Goal: Task Accomplishment & Management: Manage account settings

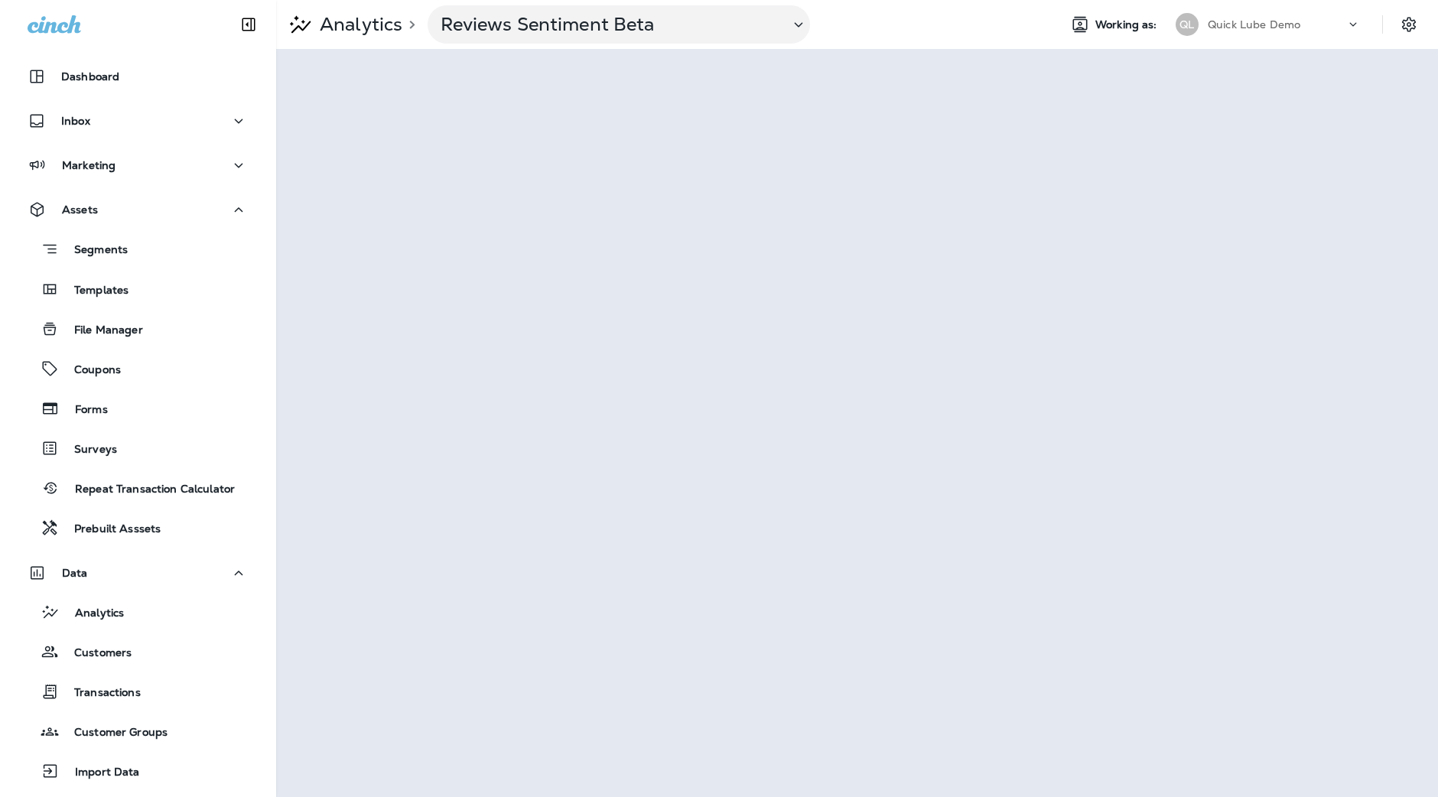
click at [1284, 28] on p "Quick Lube Demo" at bounding box center [1254, 24] width 93 height 12
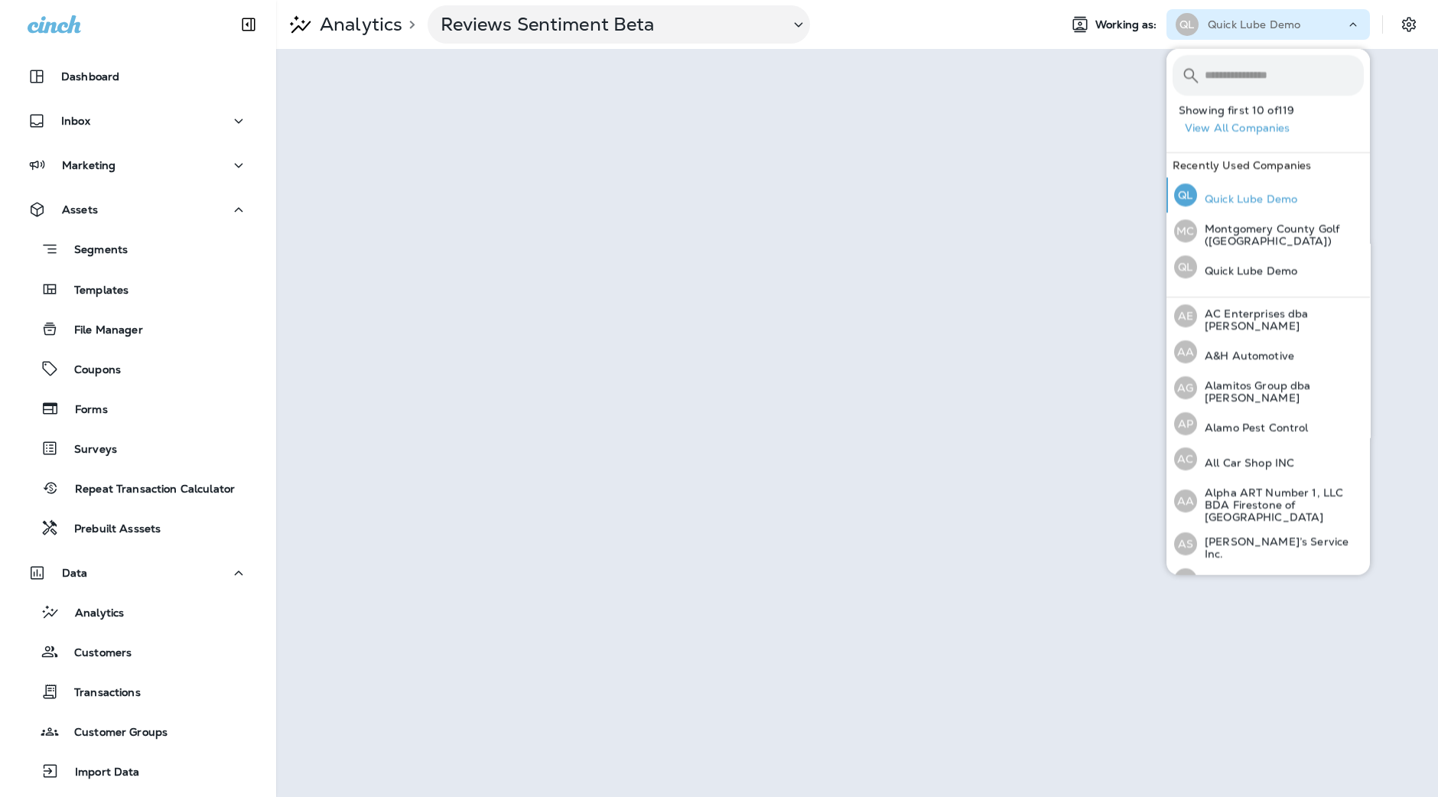
click at [1261, 197] on p "Quick Lube Demo" at bounding box center [1247, 199] width 100 height 12
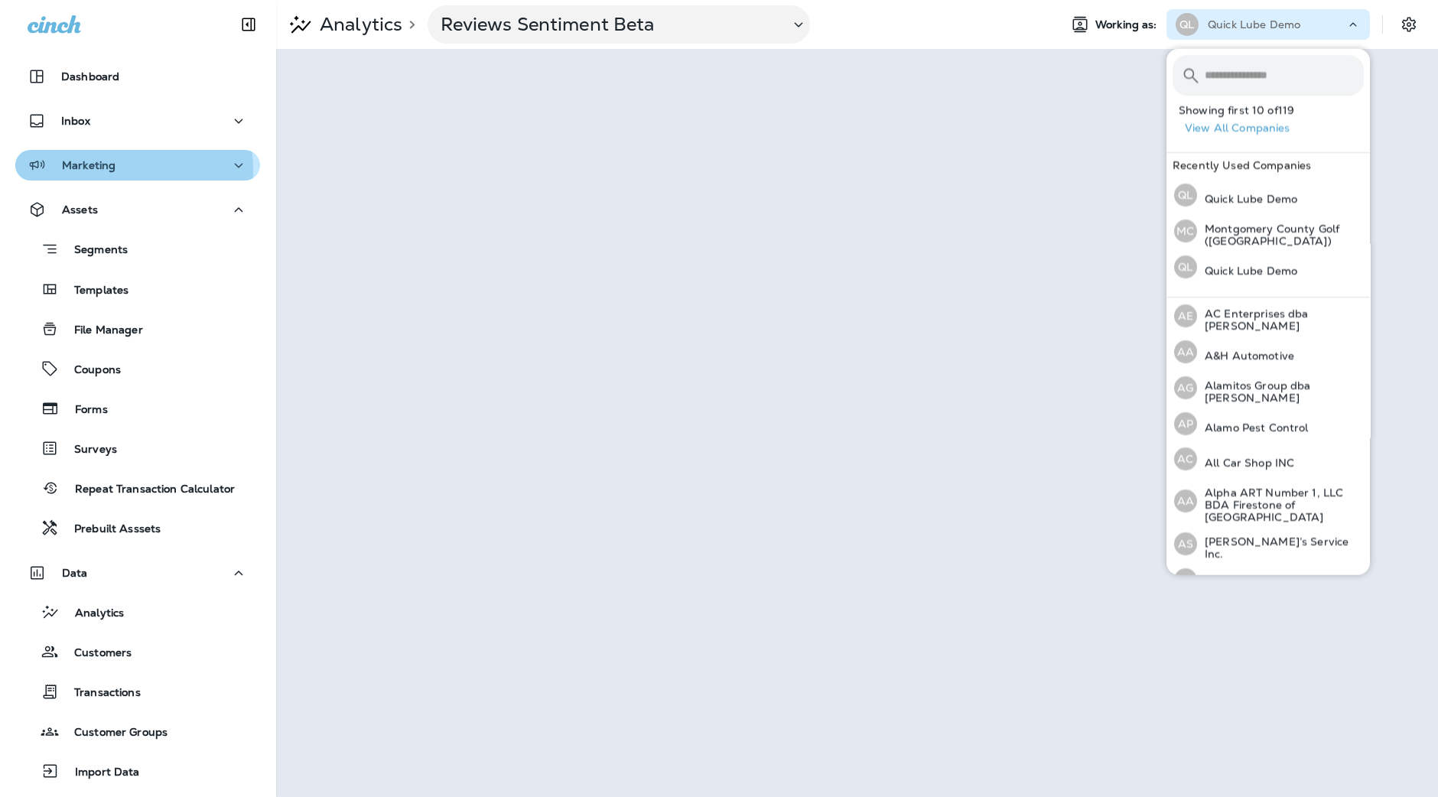
click at [109, 170] on p "Marketing" at bounding box center [89, 165] width 54 height 12
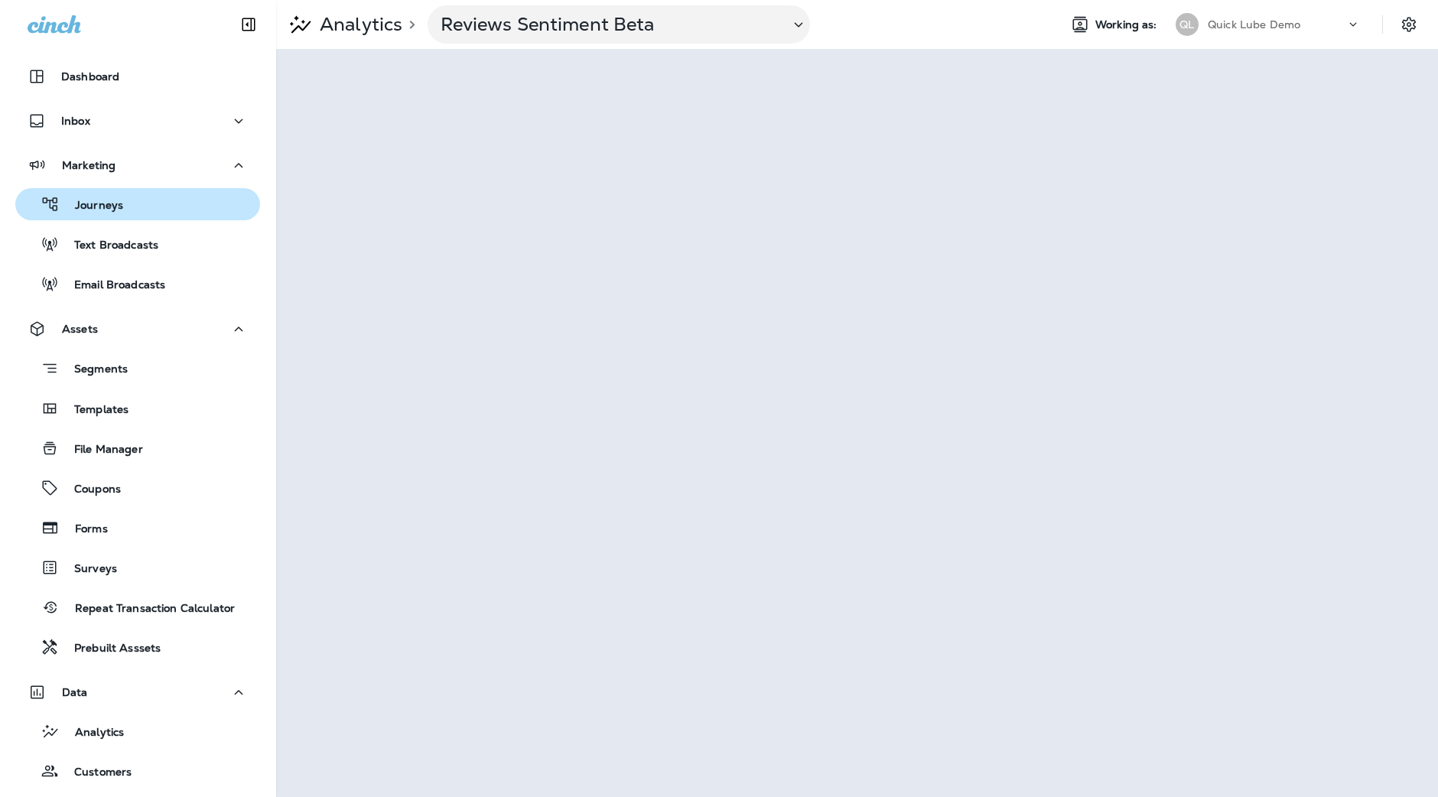
click at [119, 203] on p "Journeys" at bounding box center [91, 206] width 63 height 15
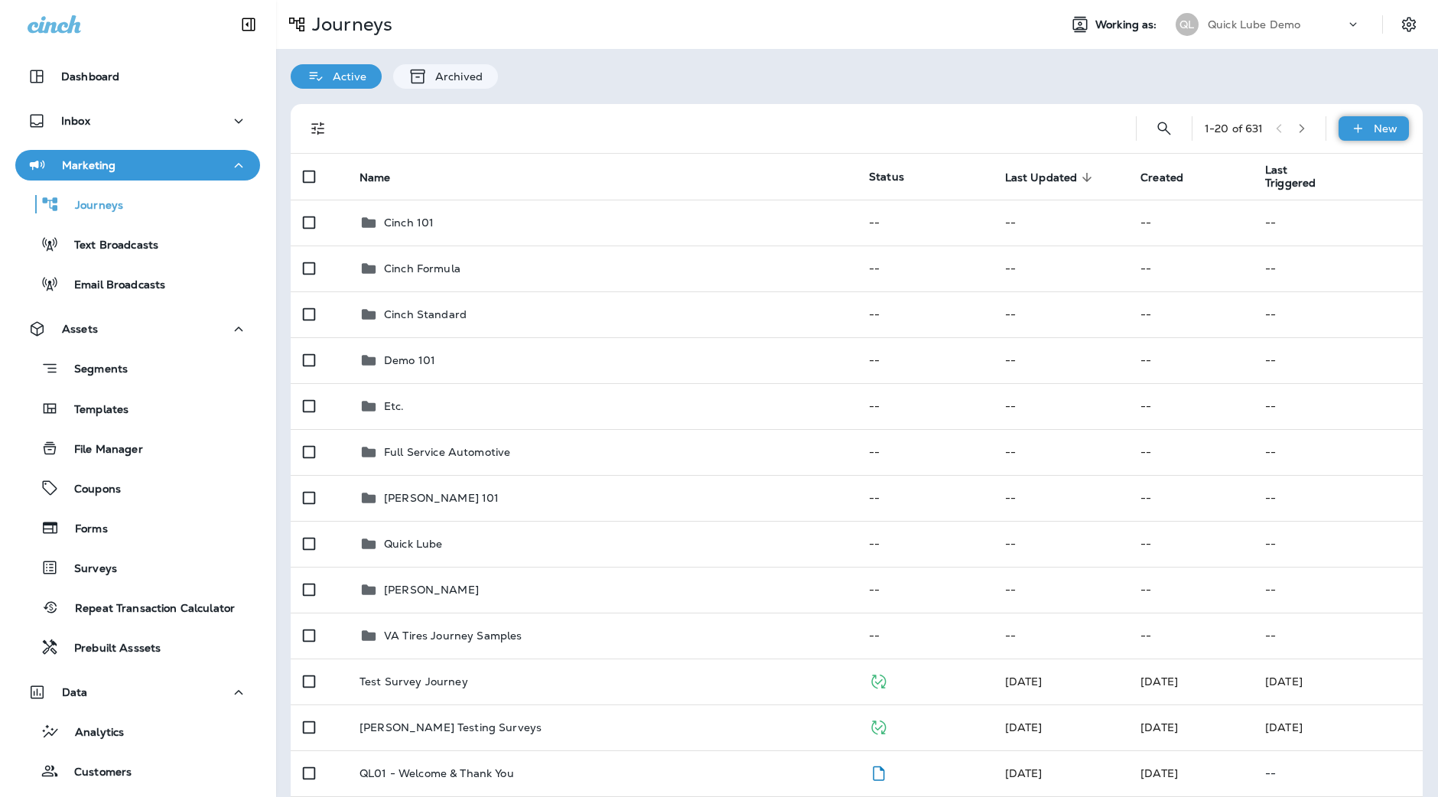
click at [1359, 119] on div "New" at bounding box center [1374, 128] width 70 height 24
click at [1304, 235] on p "New Folder" at bounding box center [1295, 239] width 67 height 12
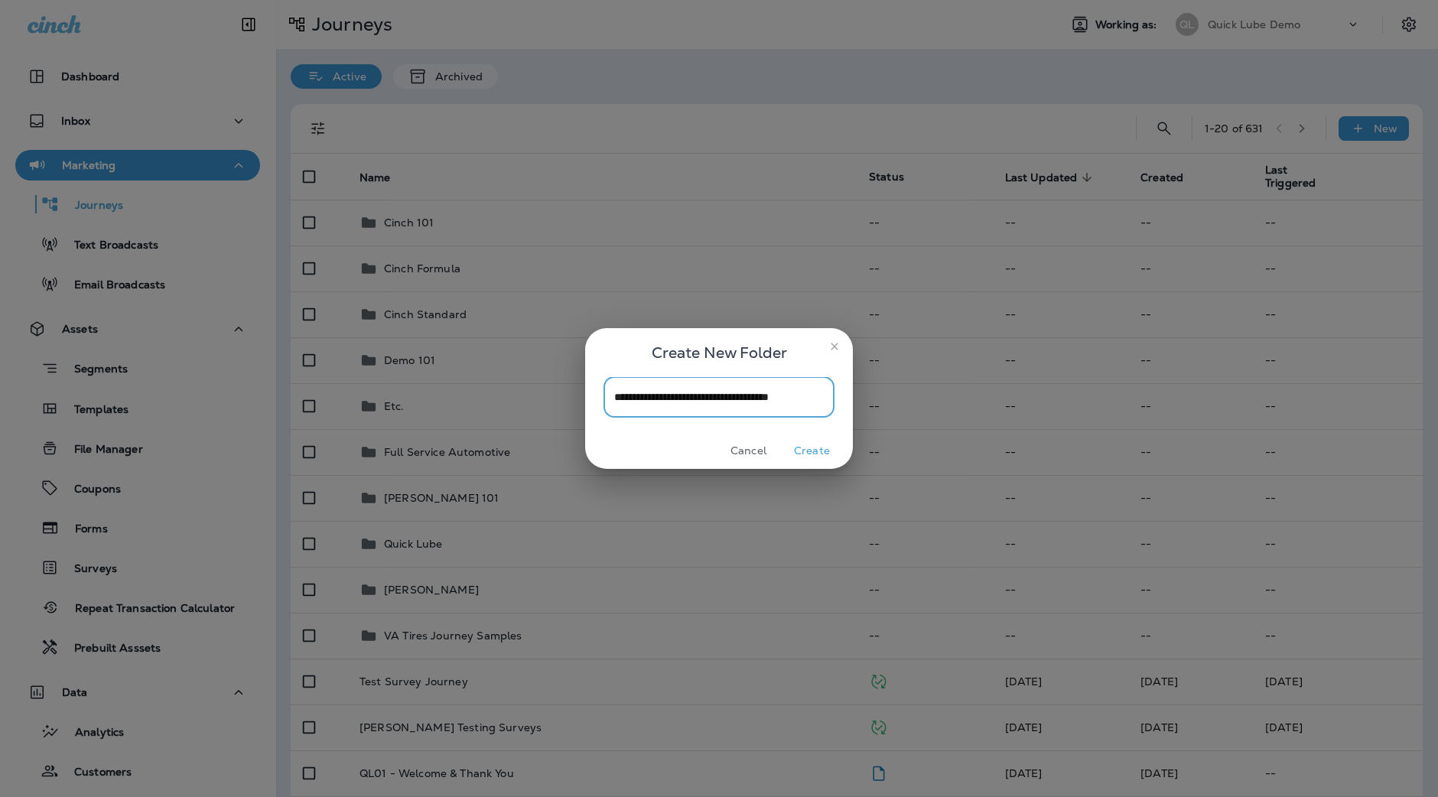
scroll to position [0, 7]
type input "**********"
click at [814, 448] on button "Create" at bounding box center [811, 451] width 57 height 24
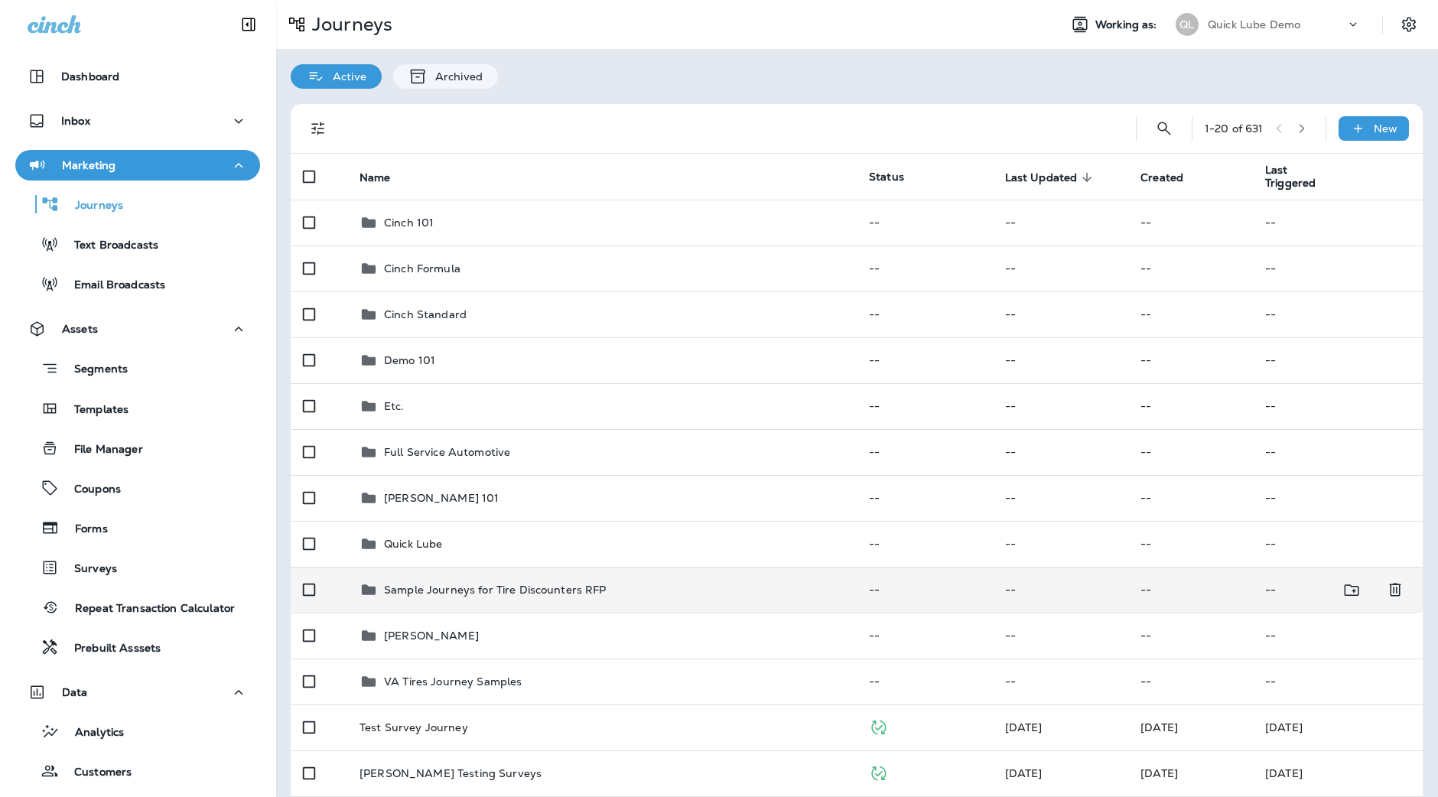
click at [627, 588] on div "Sample Journeys for Tire Discounters RFP" at bounding box center [602, 590] width 485 height 18
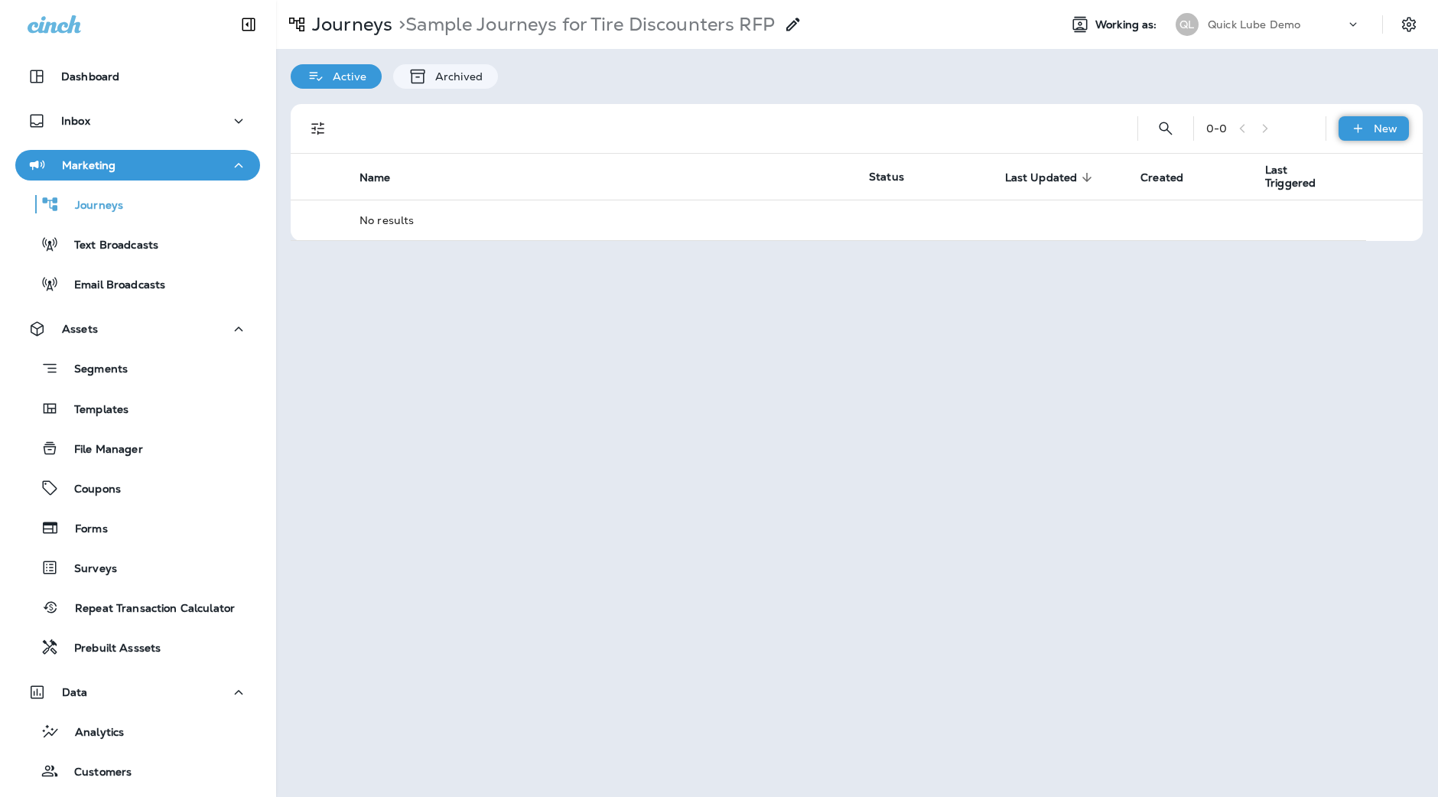
click at [1389, 122] on p "New" at bounding box center [1386, 128] width 24 height 12
click at [1359, 186] on button "New Custom Journey" at bounding box center [1327, 202] width 164 height 37
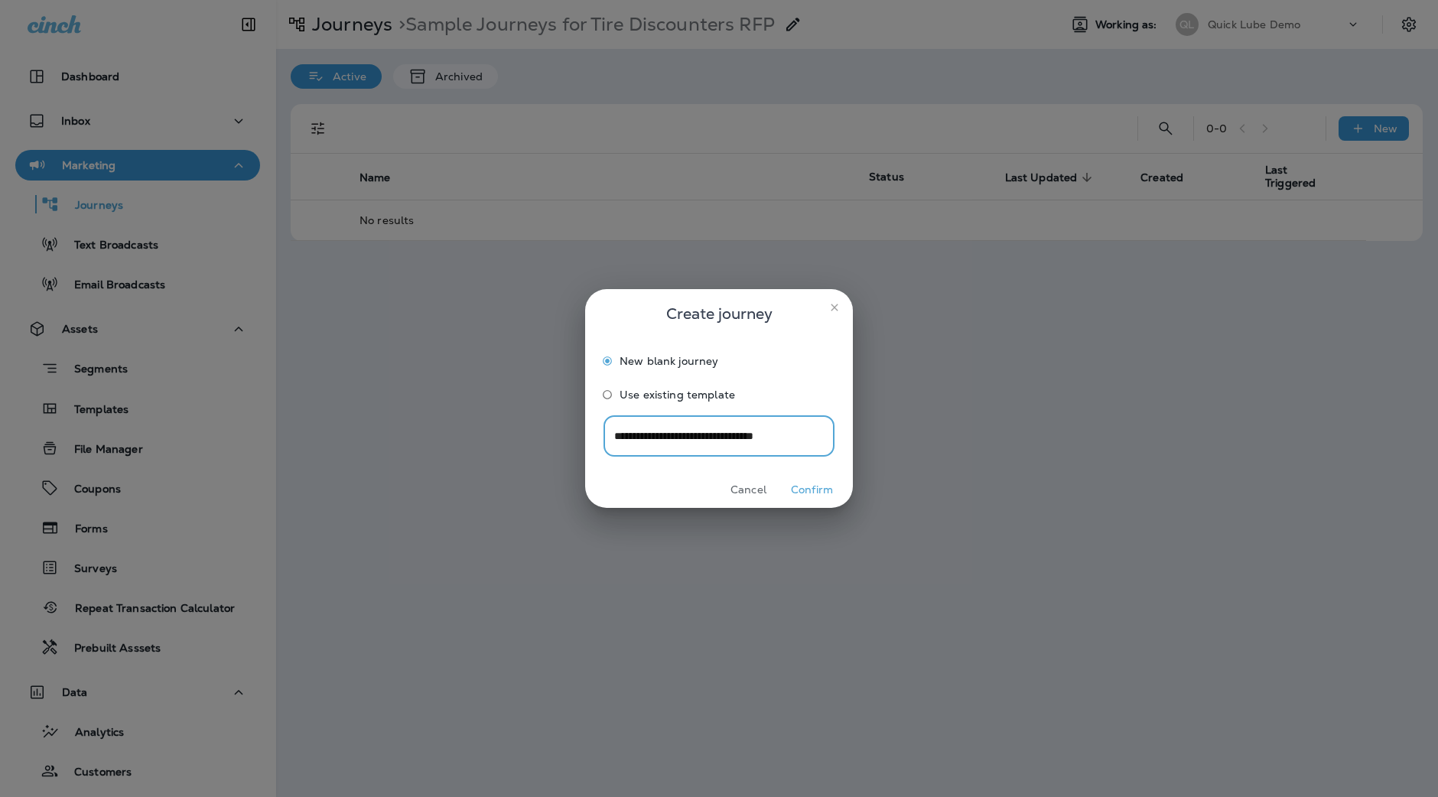
type input "**********"
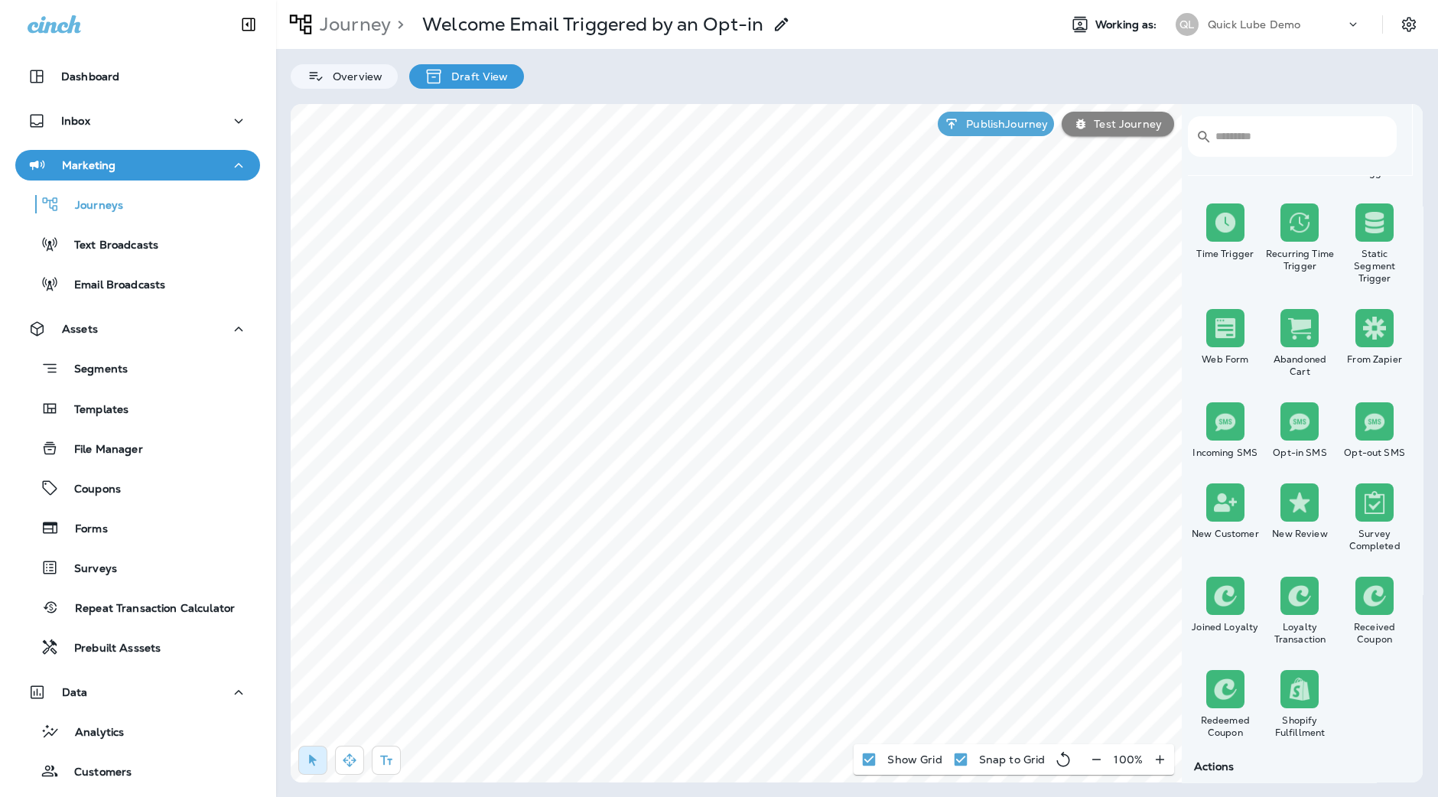
scroll to position [105, 0]
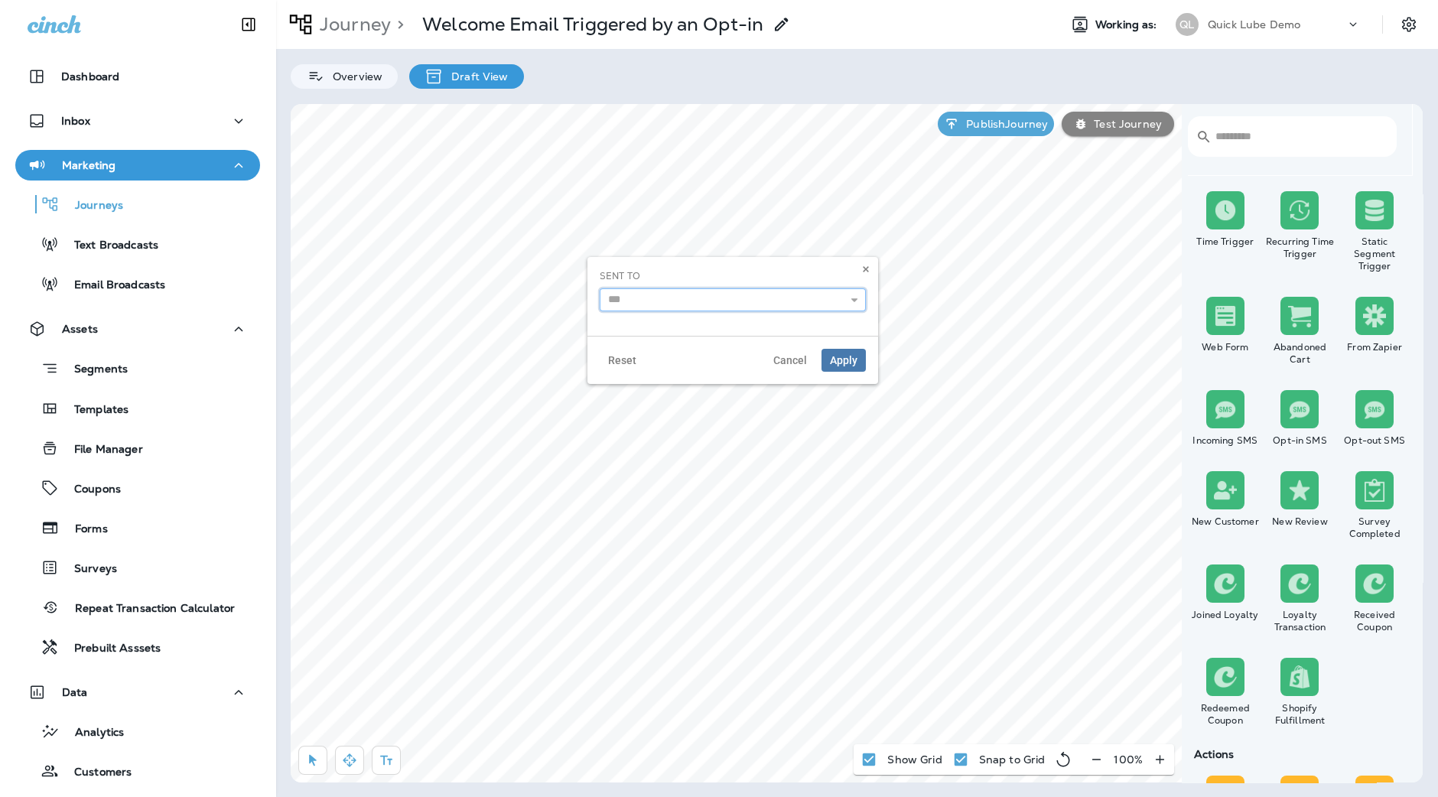
click at [620, 300] on input "text" at bounding box center [733, 299] width 266 height 23
click at [863, 265] on icon at bounding box center [865, 269] width 9 height 9
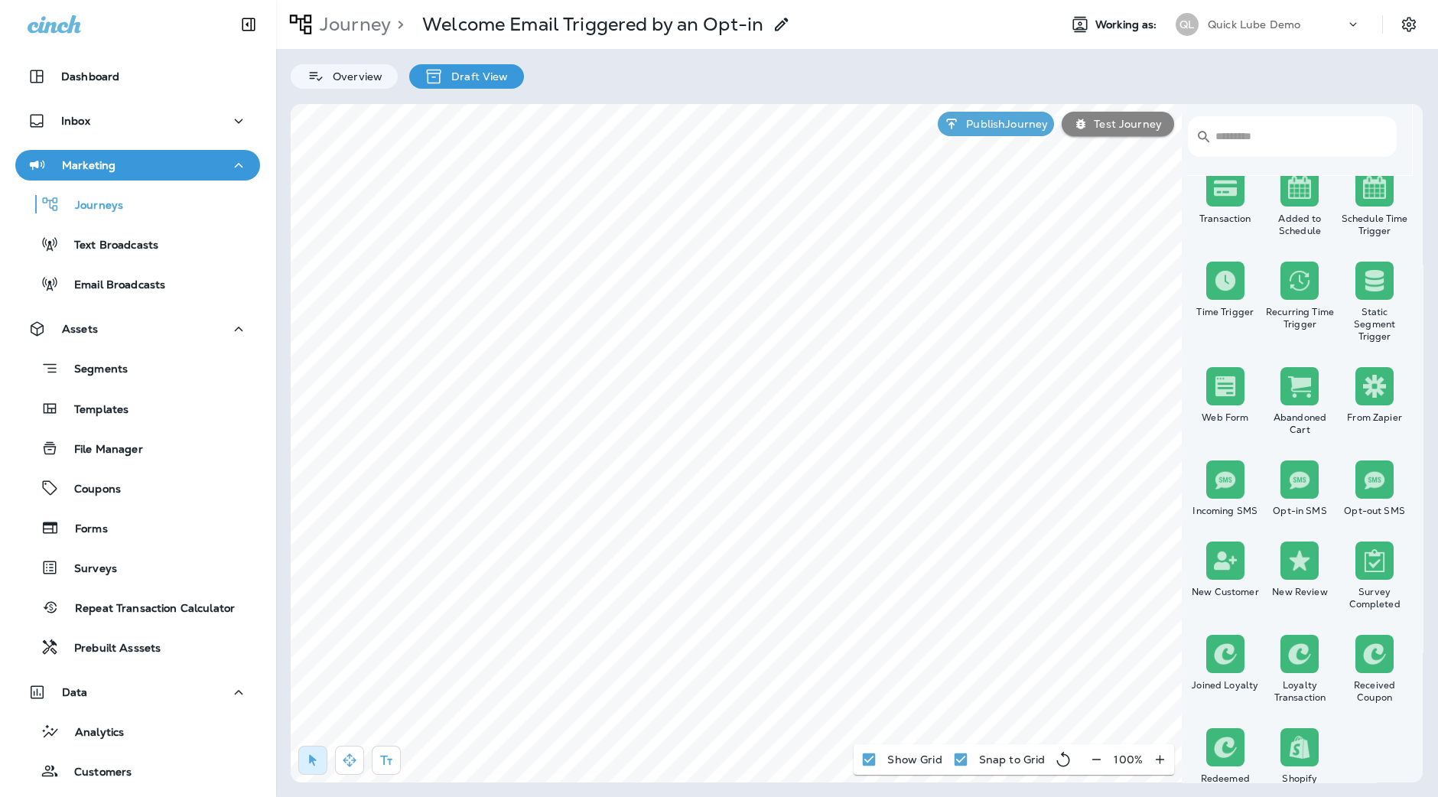
scroll to position [0, 0]
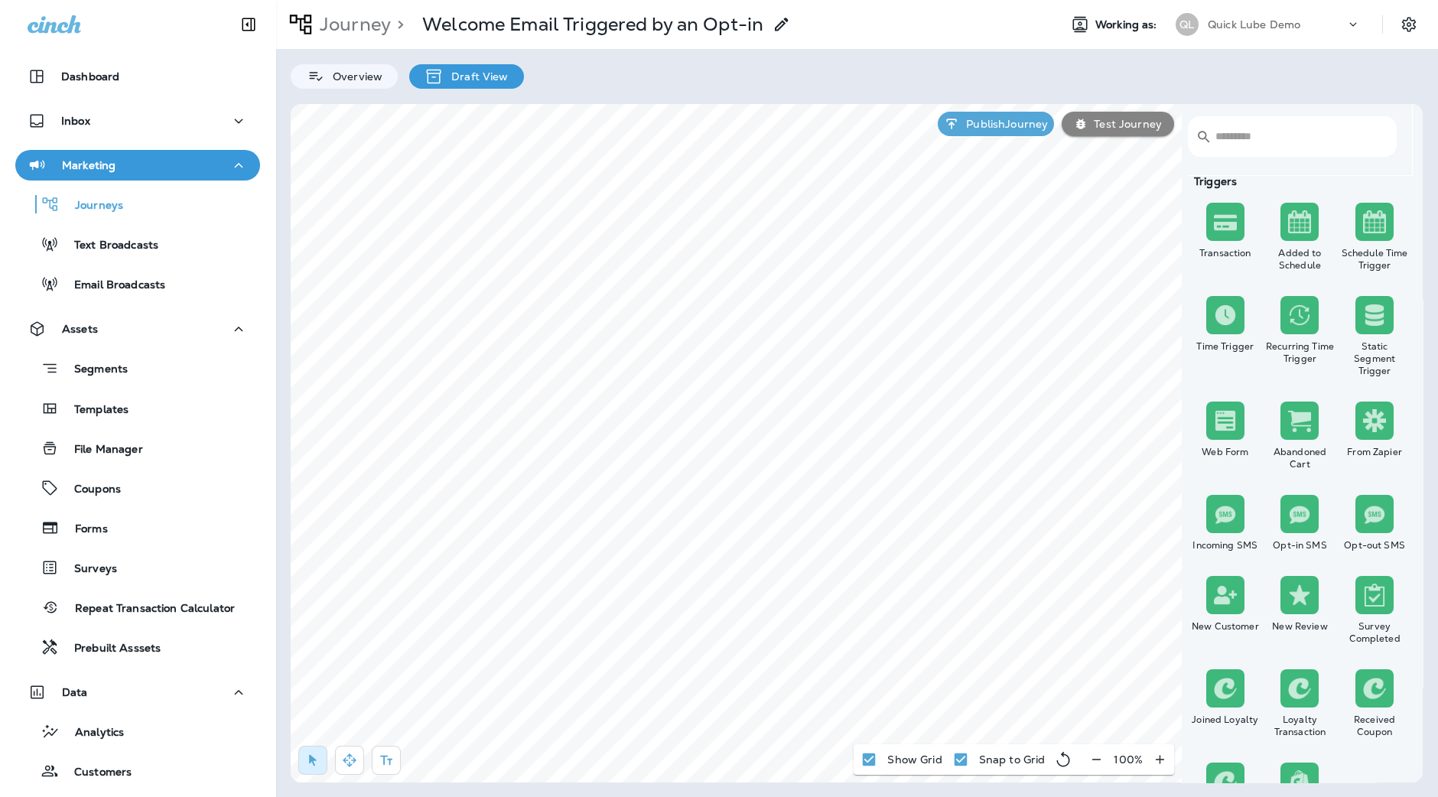
click at [1293, 511] on img at bounding box center [1299, 514] width 23 height 23
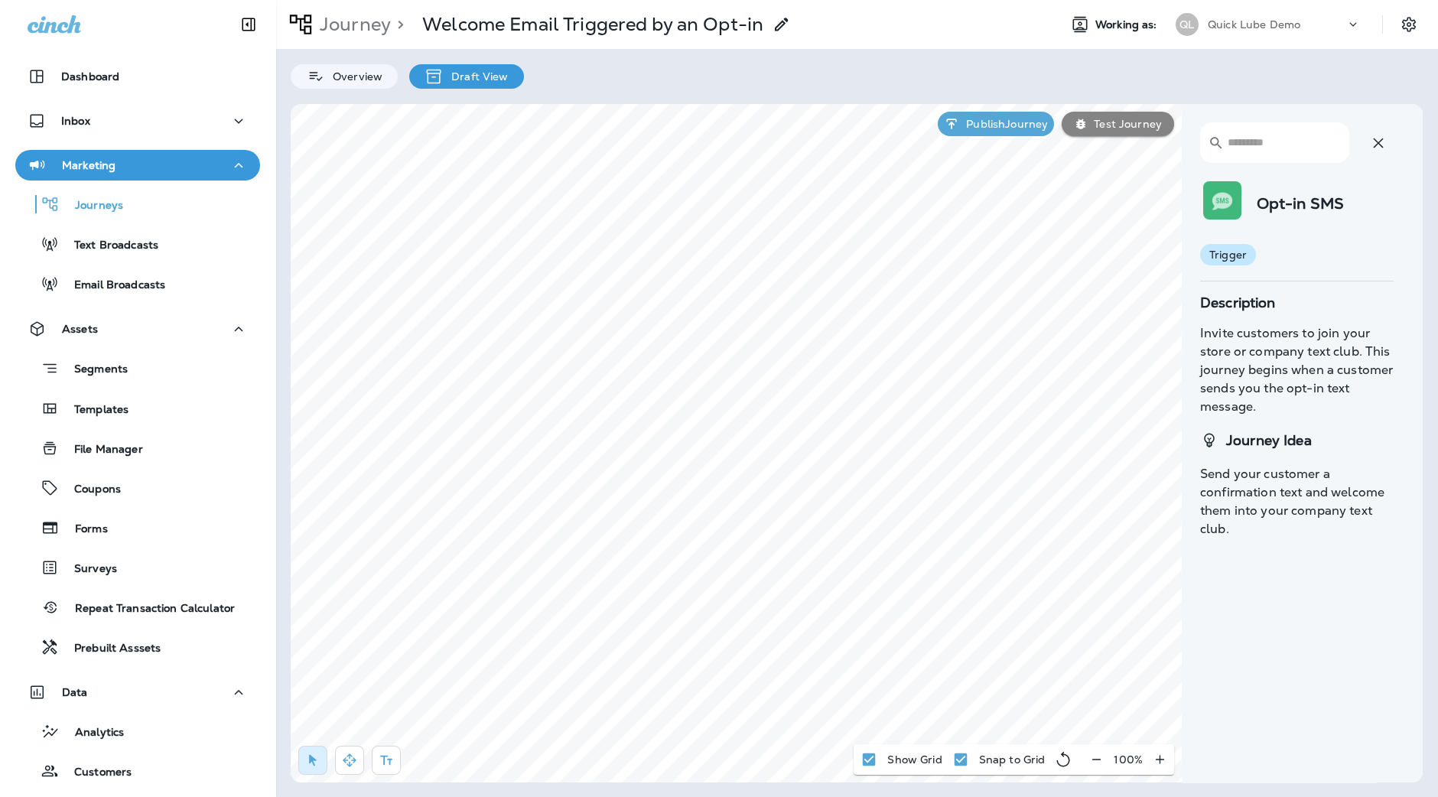
click at [1385, 147] on icon "button" at bounding box center [1378, 143] width 18 height 18
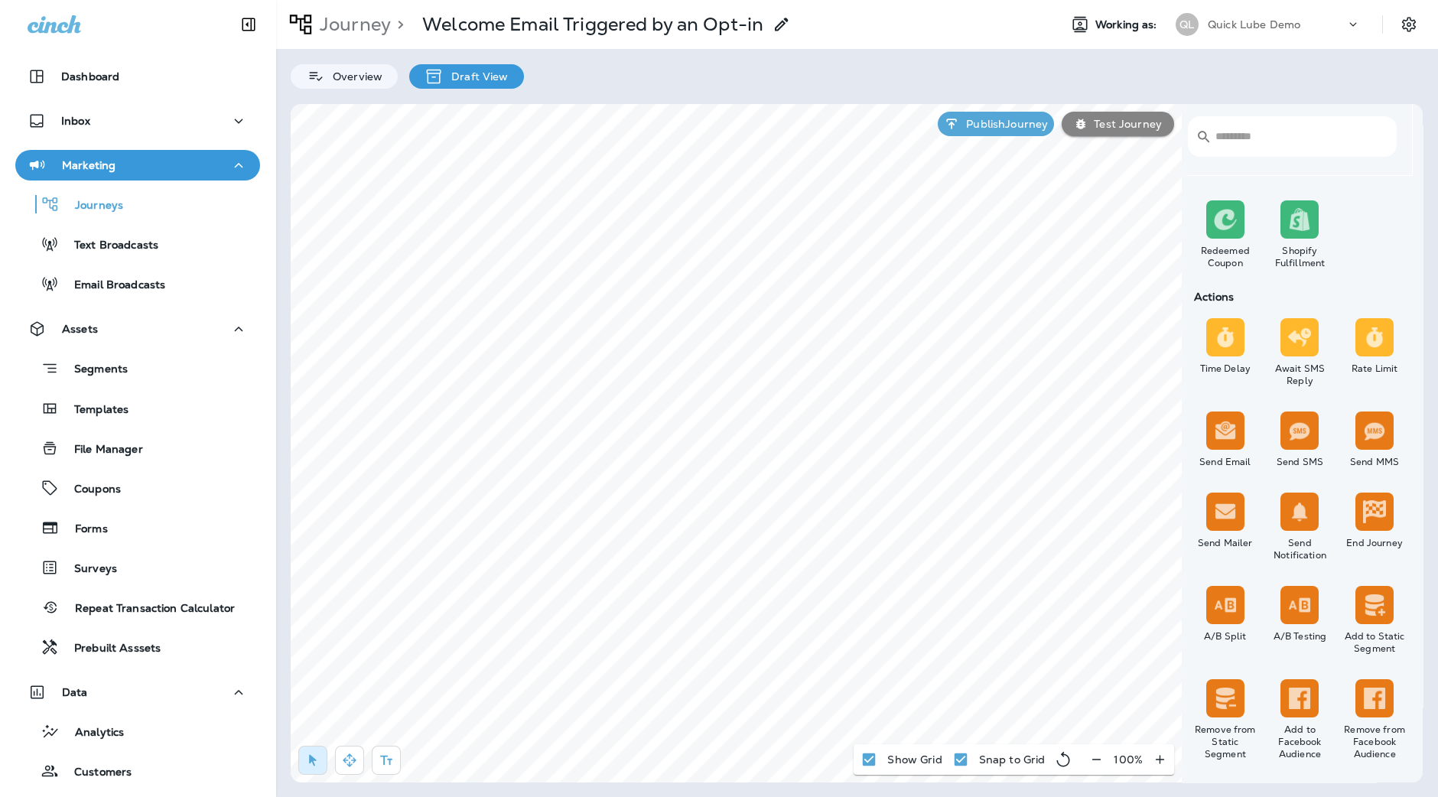
scroll to position [563, 0]
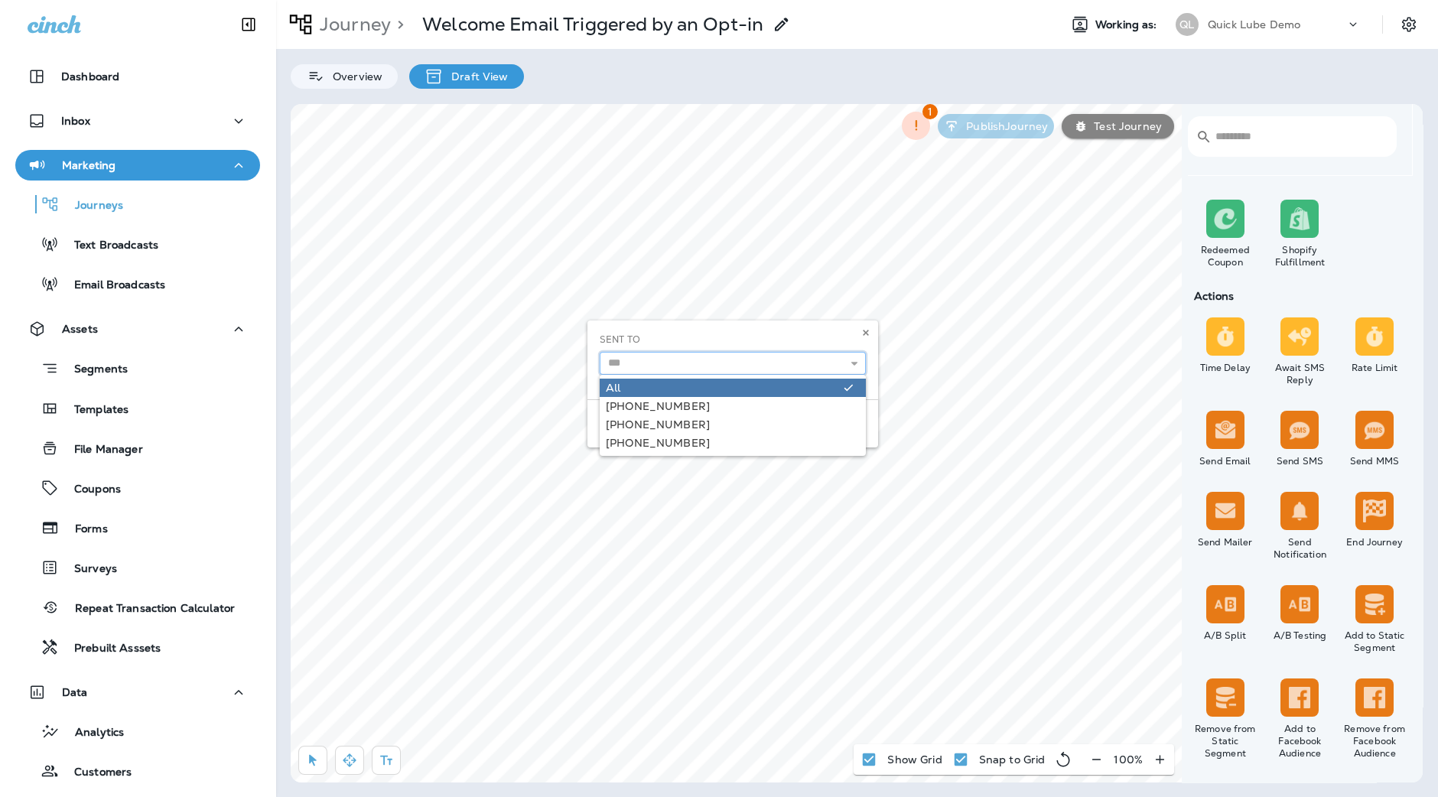
click at [656, 365] on input "text" at bounding box center [733, 363] width 266 height 23
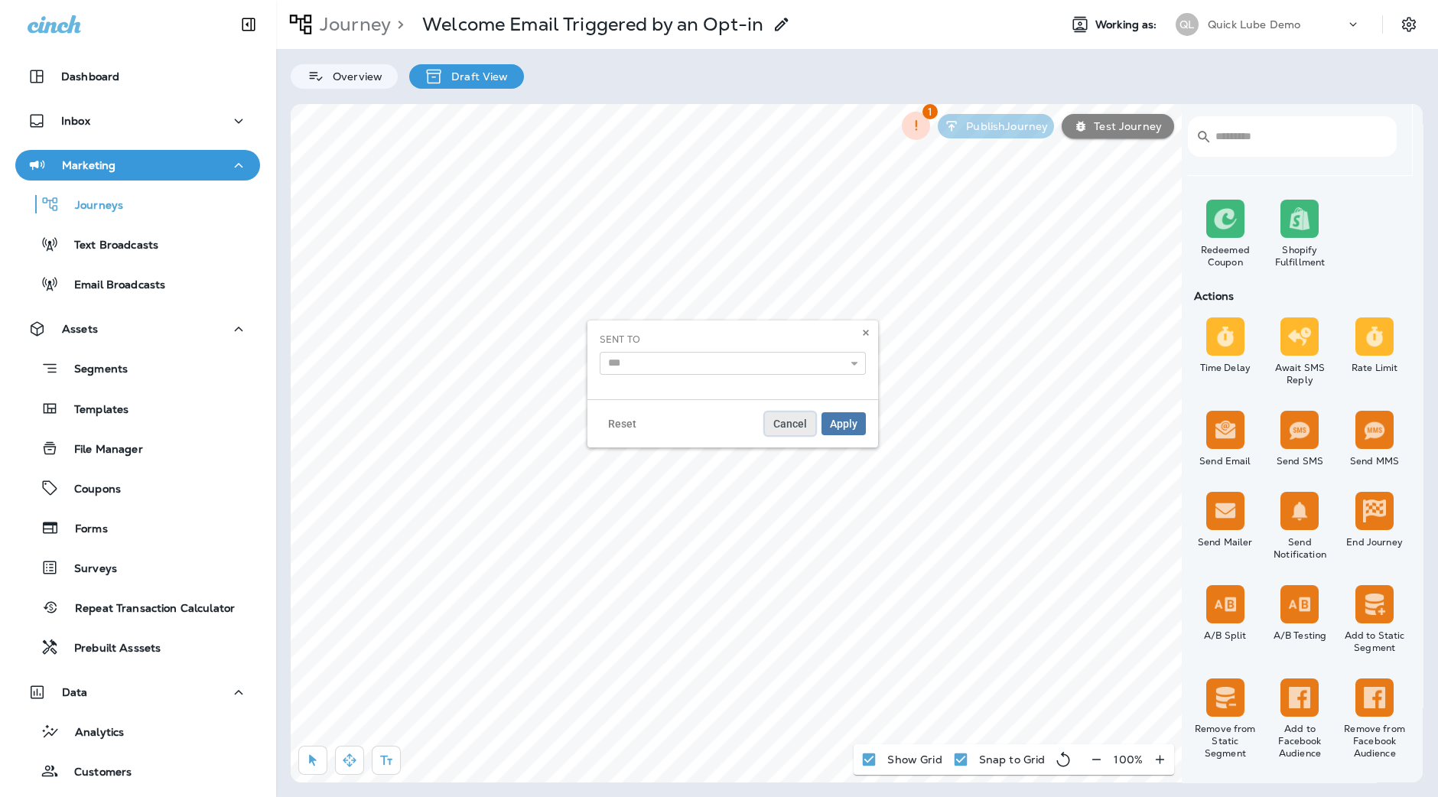
click at [786, 422] on span "Cancel" at bounding box center [790, 423] width 34 height 11
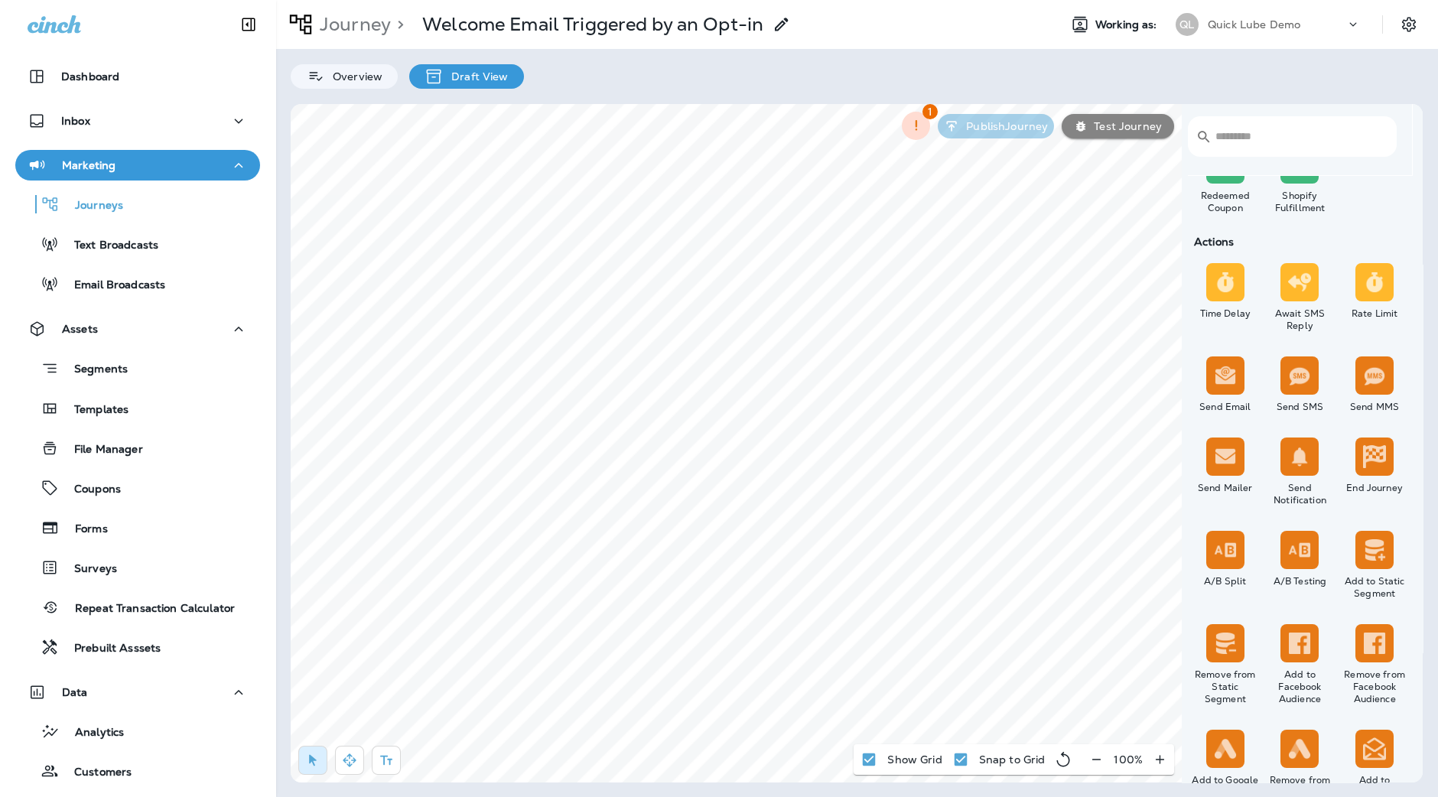
scroll to position [620, 0]
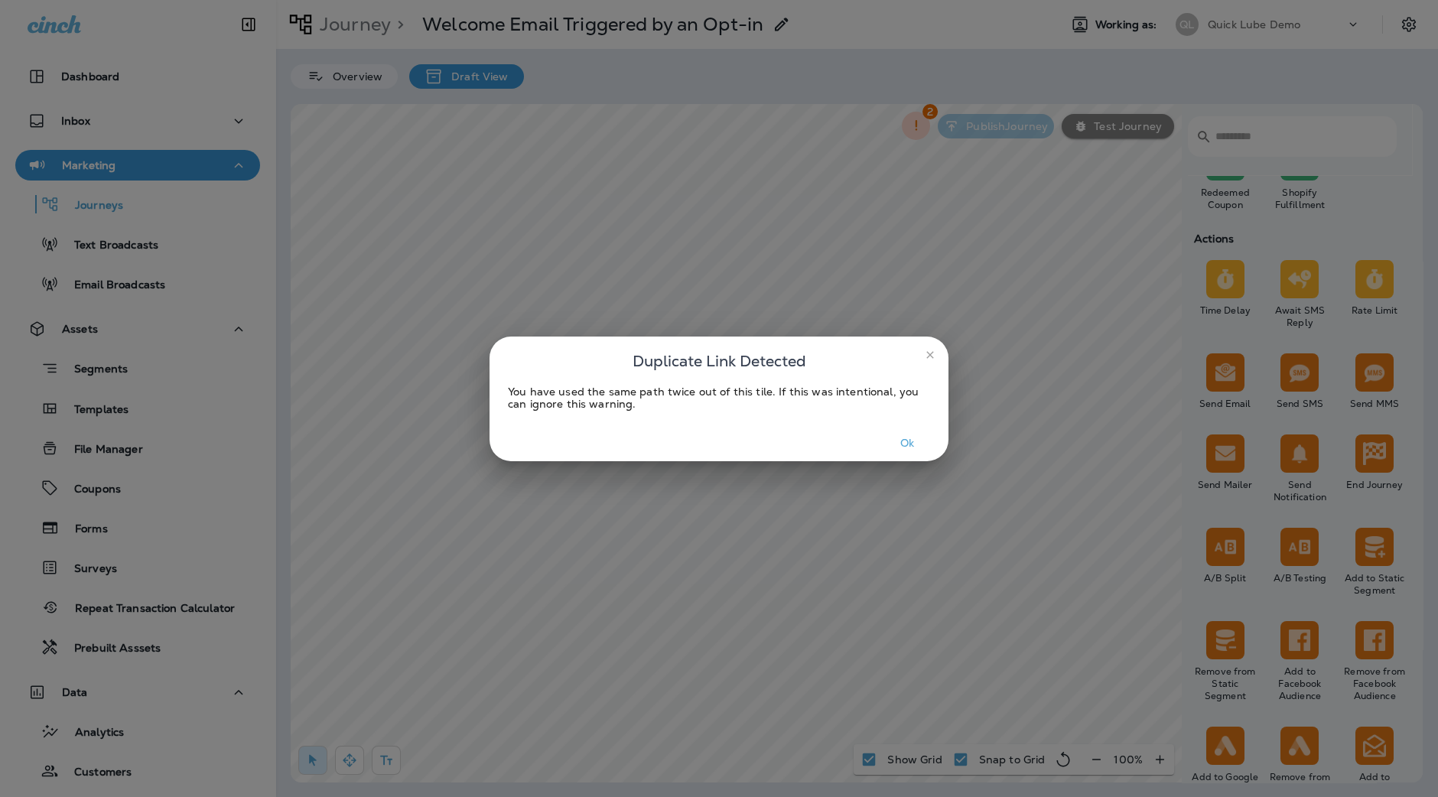
click at [911, 439] on button "Ok" at bounding box center [907, 443] width 57 height 24
click at [905, 430] on div "Ok" at bounding box center [719, 443] width 459 height 36
click at [910, 447] on button "Ok" at bounding box center [907, 443] width 57 height 24
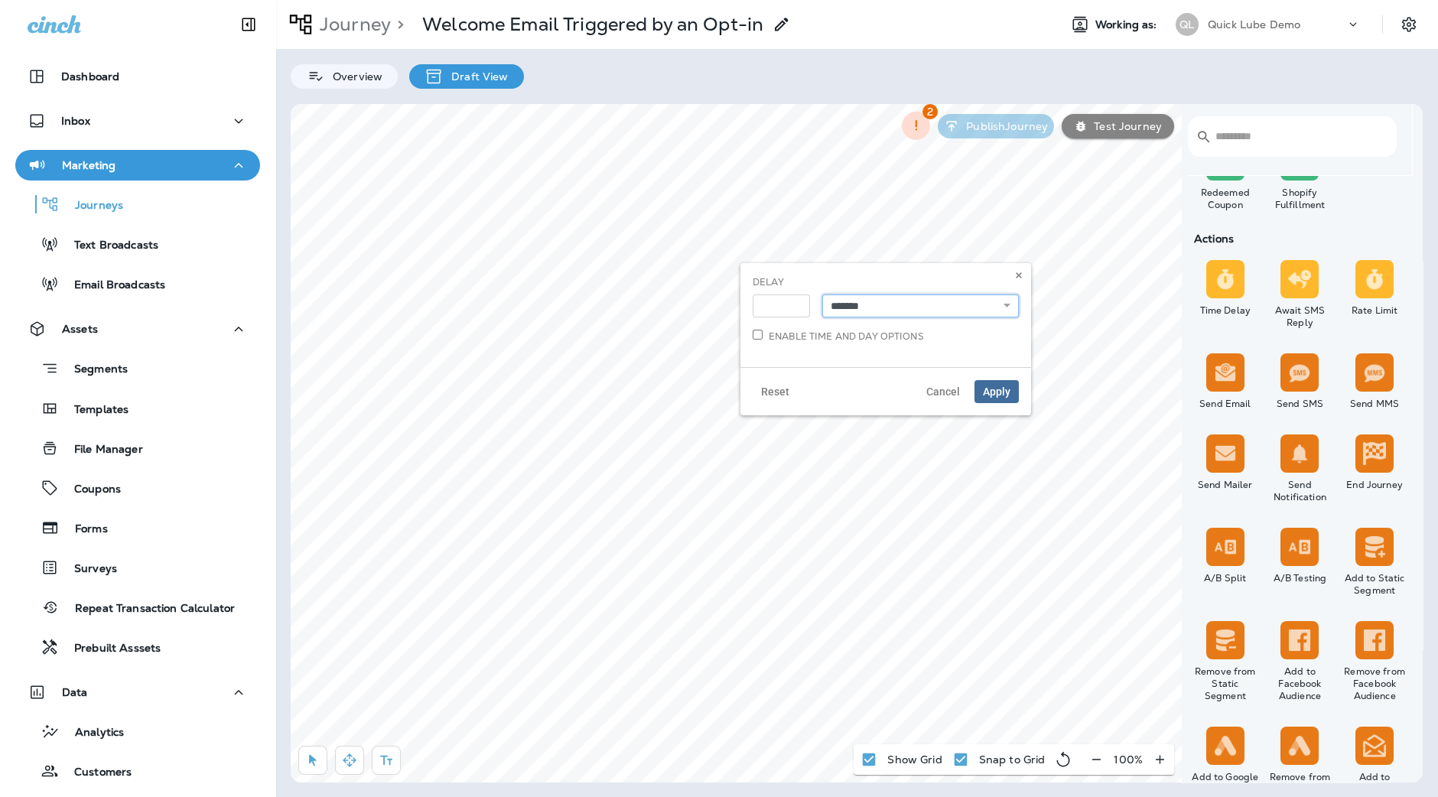
click at [917, 304] on select "**********" at bounding box center [920, 306] width 197 height 23
select select "****"
click at [822, 295] on select "**********" at bounding box center [920, 306] width 197 height 23
click at [998, 386] on span "Apply" at bounding box center [997, 391] width 28 height 11
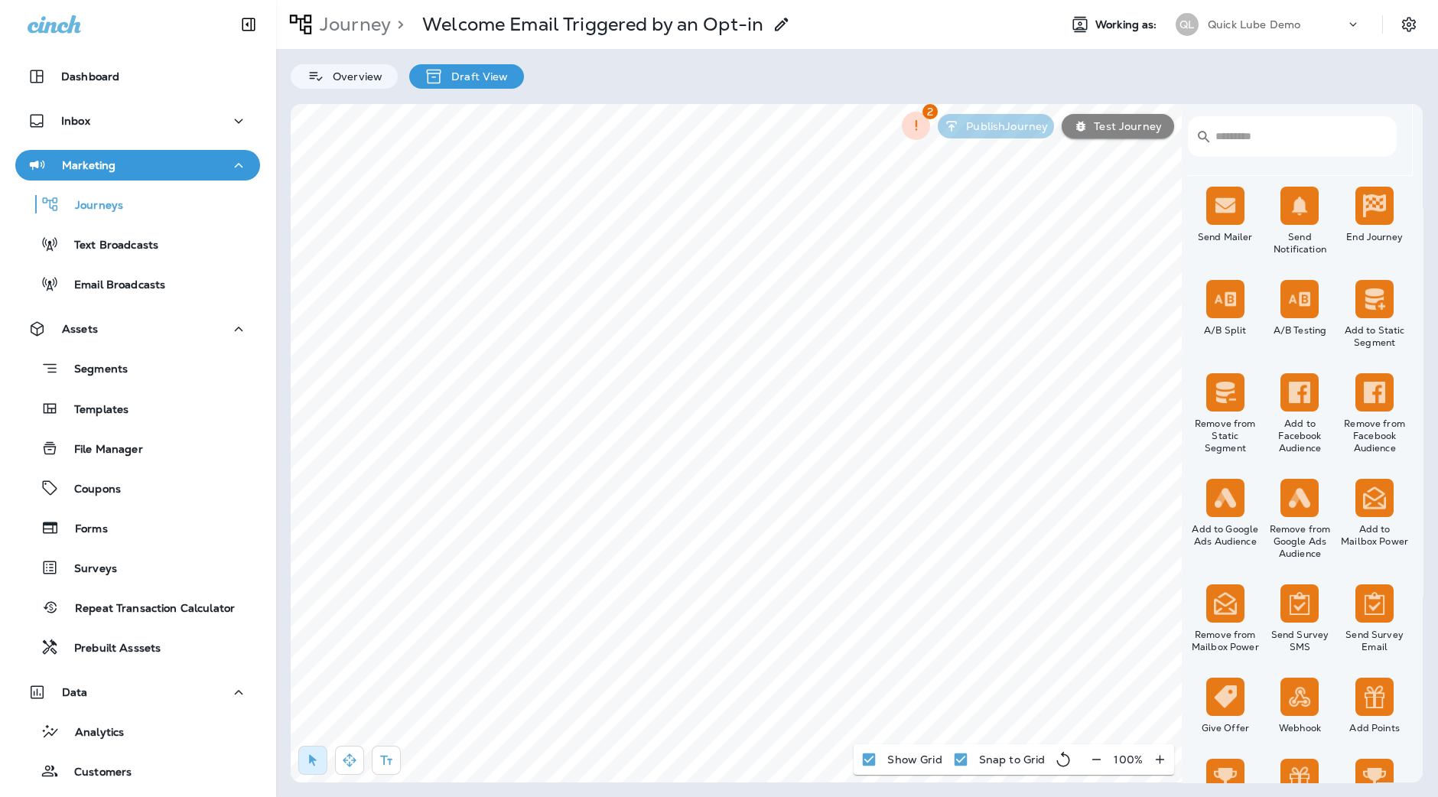
scroll to position [869, 0]
click at [627, 295] on label "Continue" at bounding box center [670, 300] width 190 height 13
click at [738, 490] on span "Apply" at bounding box center [743, 489] width 28 height 11
click at [619, 407] on div "Send SMS Continue Delivered Clicked undelivered Failed" at bounding box center [670, 444] width 190 height 108
click at [612, 411] on label "Continue" at bounding box center [670, 415] width 190 height 13
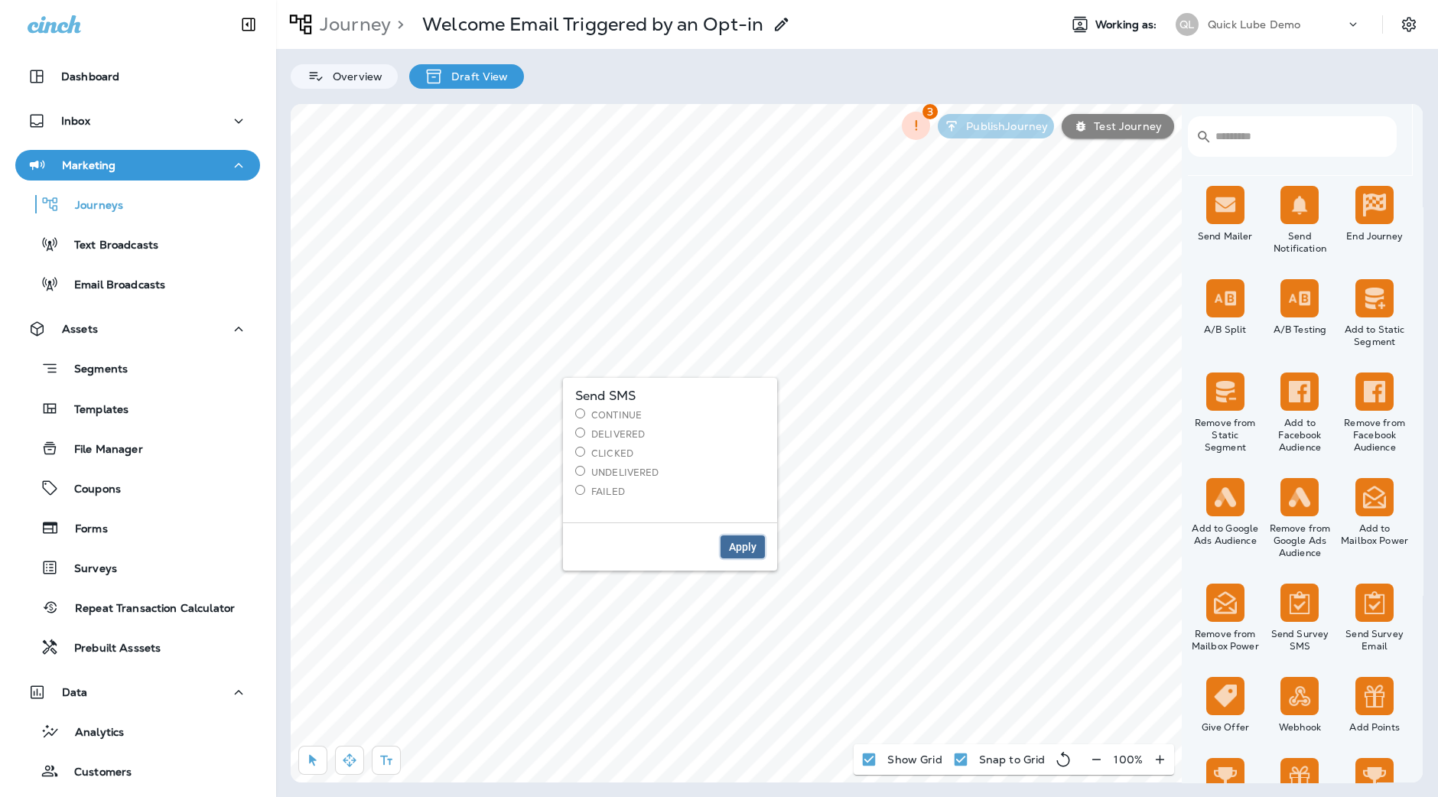
click at [754, 555] on button "Apply" at bounding box center [743, 547] width 44 height 23
click at [389, 759] on icon "button" at bounding box center [386, 761] width 12 height 10
click at [598, 369] on div "rdw-wrapper" at bounding box center [680, 378] width 266 height 34
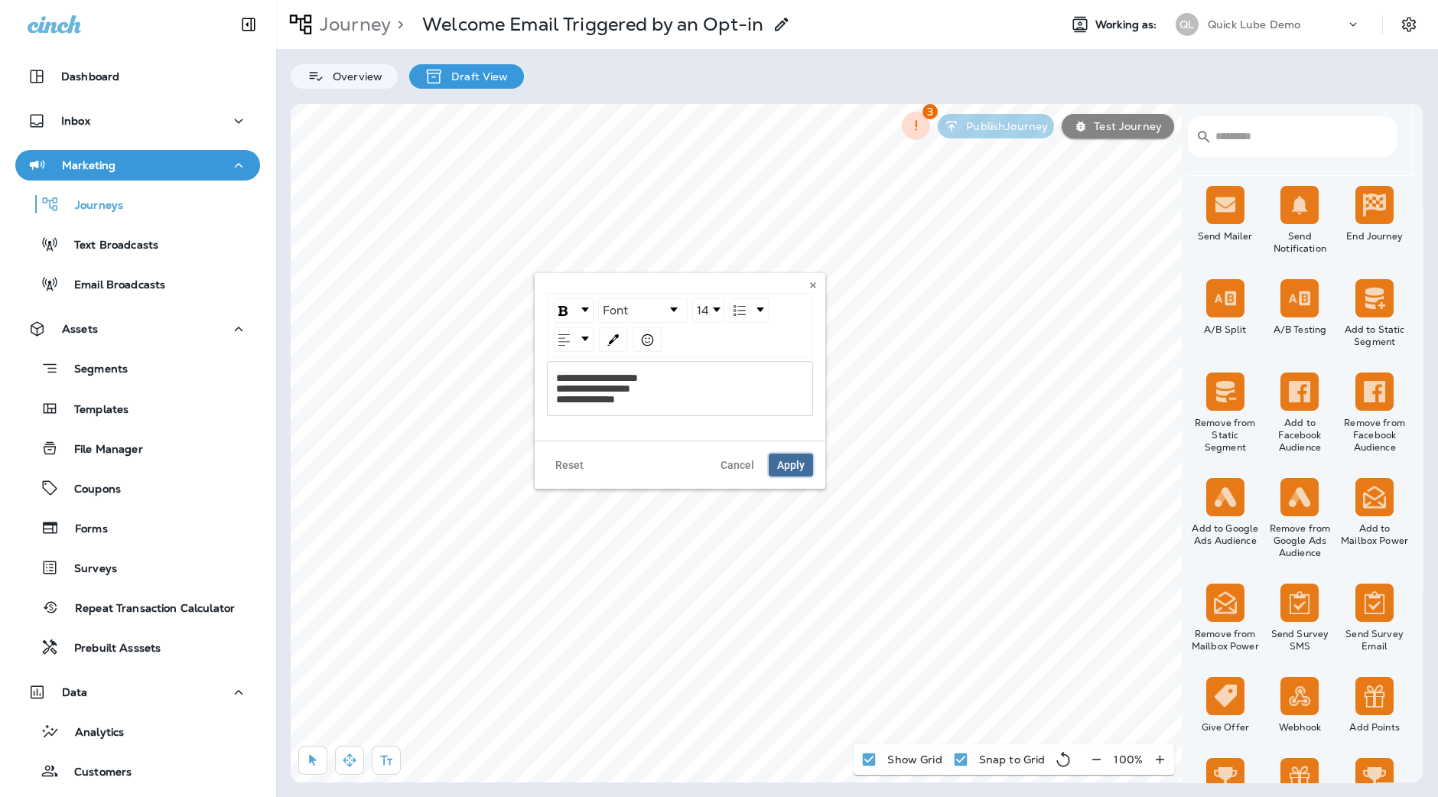
click at [794, 455] on button "Apply" at bounding box center [791, 465] width 44 height 23
click at [787, 460] on span "Apply" at bounding box center [791, 465] width 28 height 11
click at [393, 748] on button "button" at bounding box center [386, 760] width 29 height 29
click at [555, 597] on div "rdw-wrapper" at bounding box center [536, 607] width 266 height 34
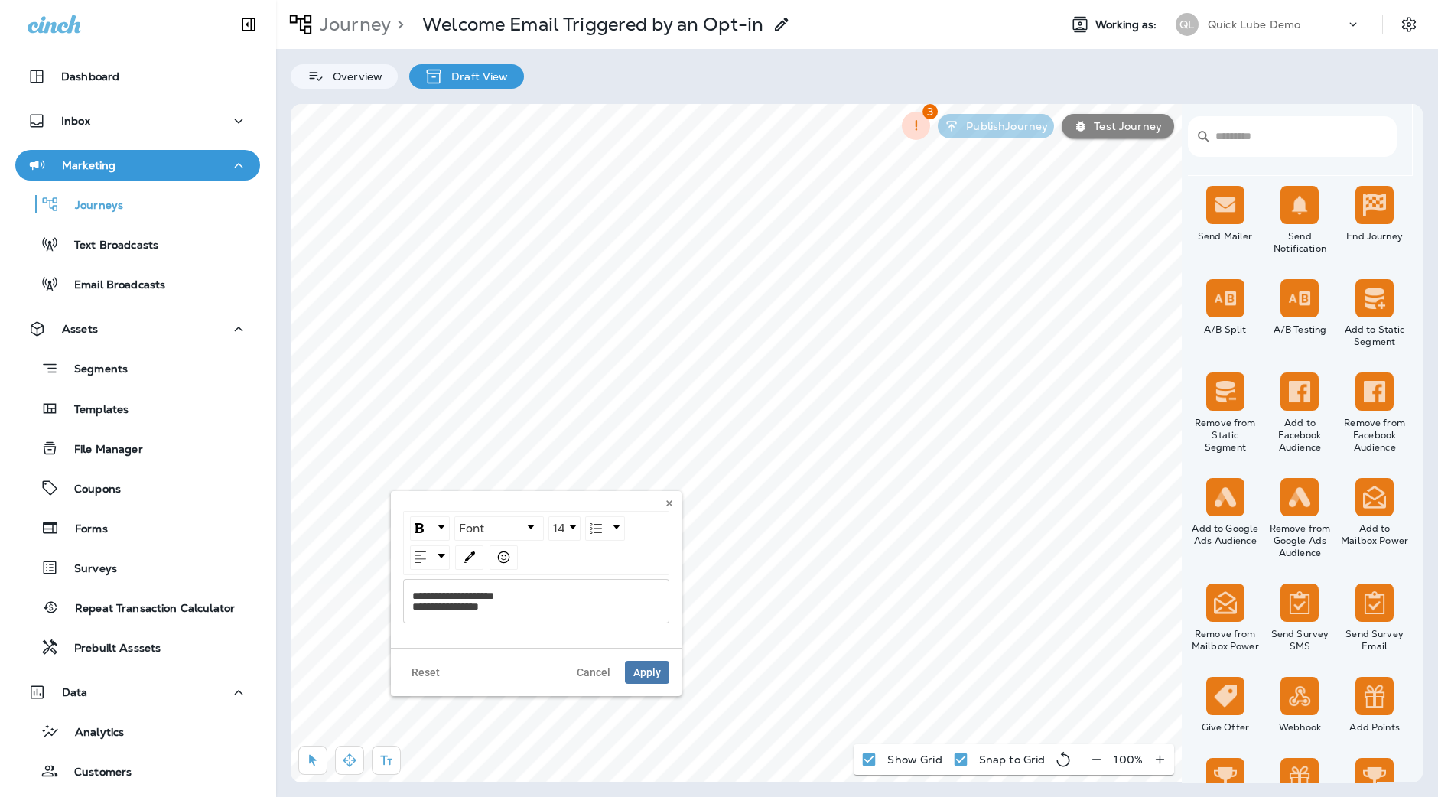
click at [414, 602] on span "**********" at bounding box center [453, 601] width 82 height 21
click at [515, 605] on span "**********" at bounding box center [468, 601] width 112 height 21
click at [467, 619] on div "**********" at bounding box center [536, 607] width 249 height 32
click at [646, 663] on button "Apply" at bounding box center [647, 672] width 44 height 23
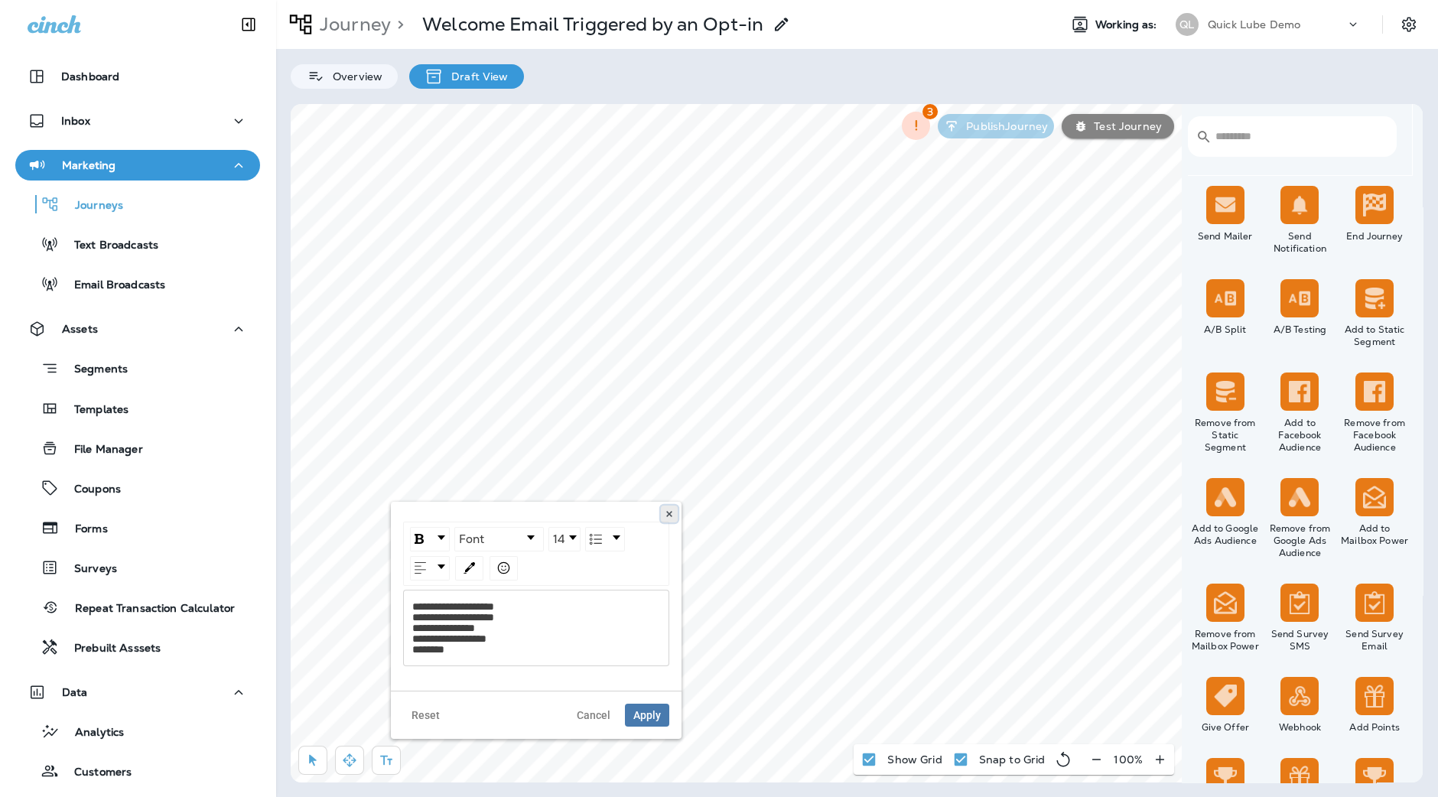
click at [663, 516] on button at bounding box center [669, 514] width 17 height 17
click at [357, 762] on button "button" at bounding box center [349, 760] width 29 height 29
click at [317, 762] on icon "button" at bounding box center [312, 760] width 15 height 15
click at [386, 766] on icon "button" at bounding box center [386, 760] width 15 height 15
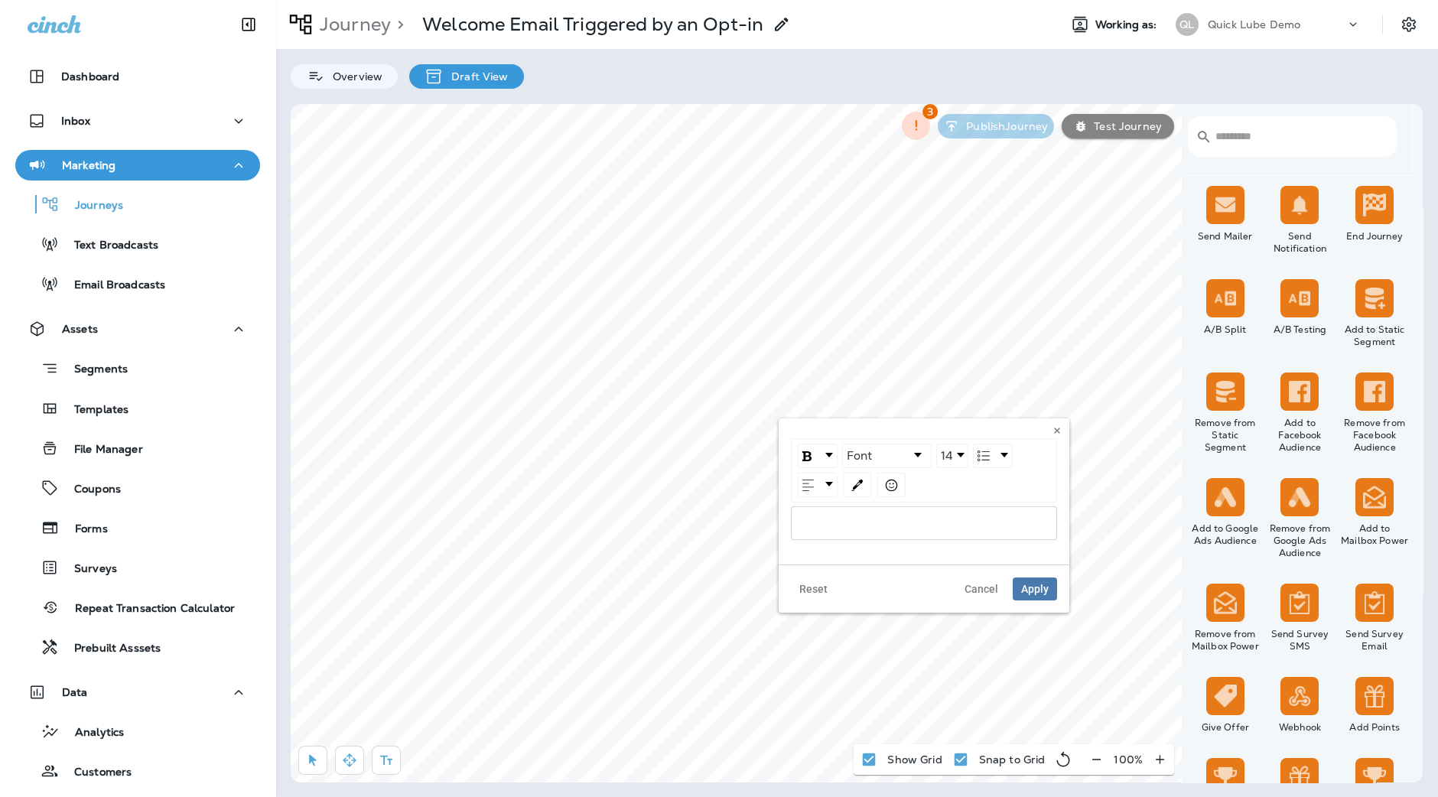
click at [907, 529] on div "rdw-wrapper" at bounding box center [924, 523] width 266 height 34
click at [1036, 605] on span "Apply" at bounding box center [1035, 610] width 28 height 11
click at [1056, 428] on icon at bounding box center [1057, 430] width 9 height 9
click at [381, 27] on p "Journey" at bounding box center [352, 24] width 77 height 23
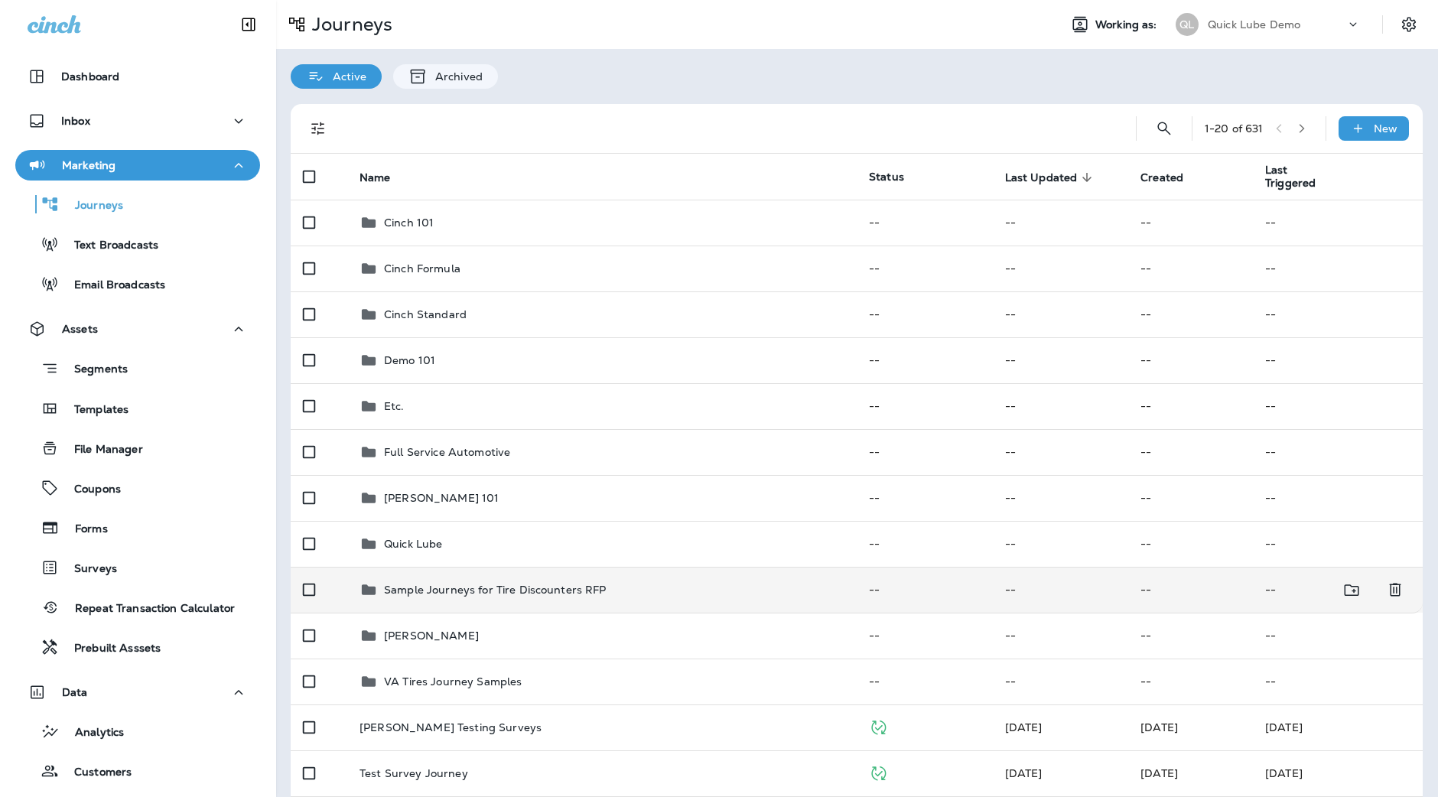
click at [521, 594] on p "Sample Journeys for Tire Discounters RFP" at bounding box center [495, 590] width 223 height 12
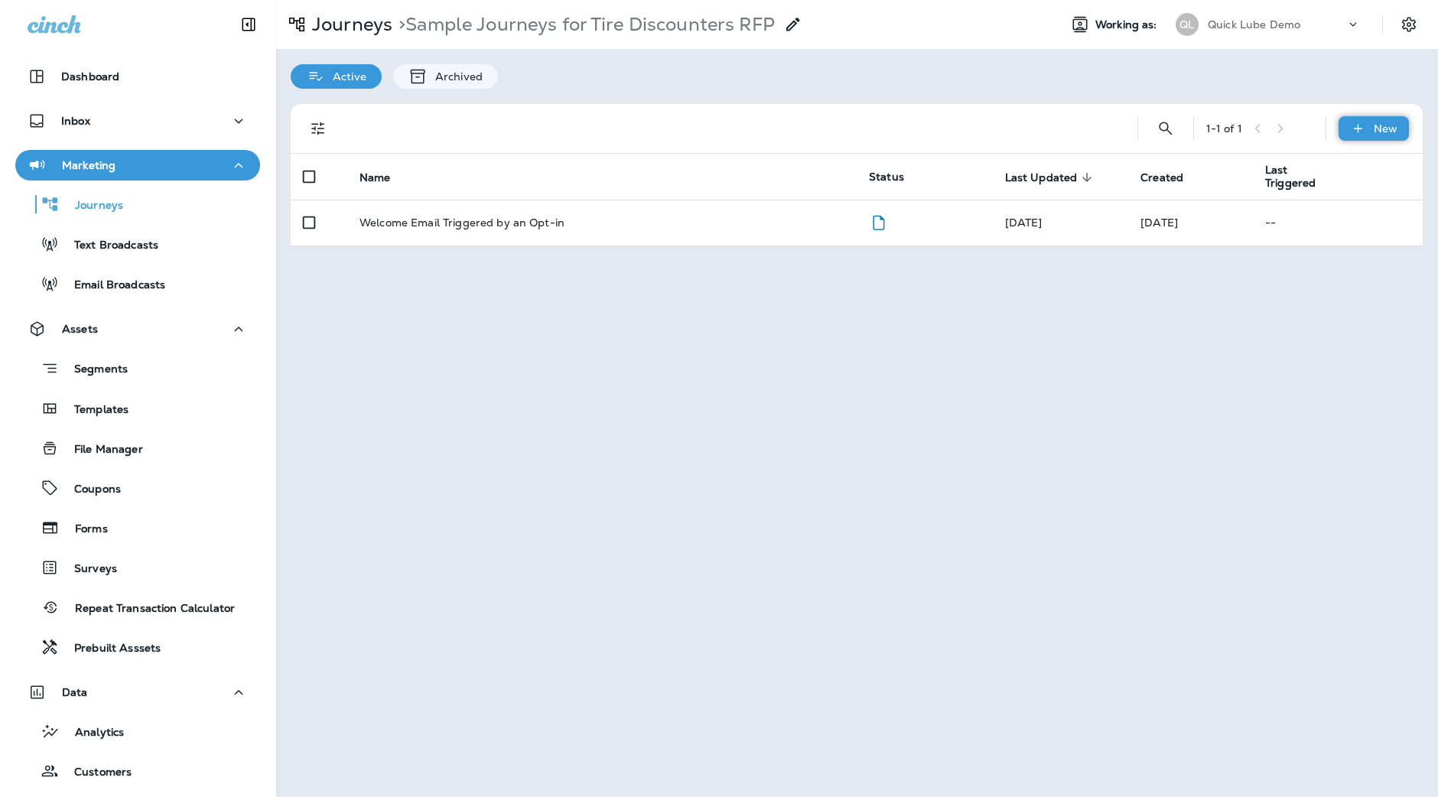
click at [1363, 124] on icon at bounding box center [1358, 128] width 16 height 15
click at [1316, 198] on p "New Custom Journey" at bounding box center [1336, 202] width 121 height 12
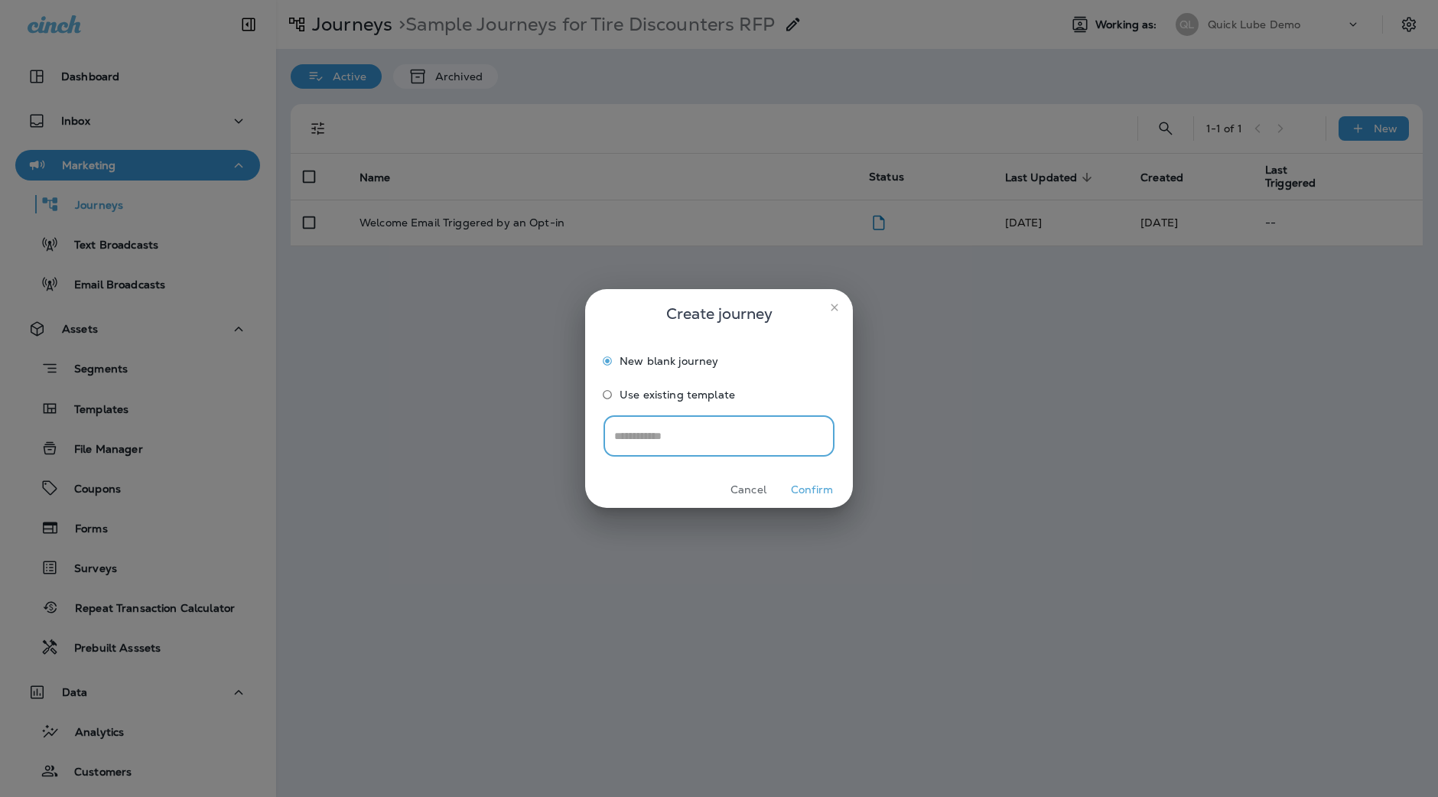
click at [835, 304] on icon "close" at bounding box center [835, 307] width 12 height 12
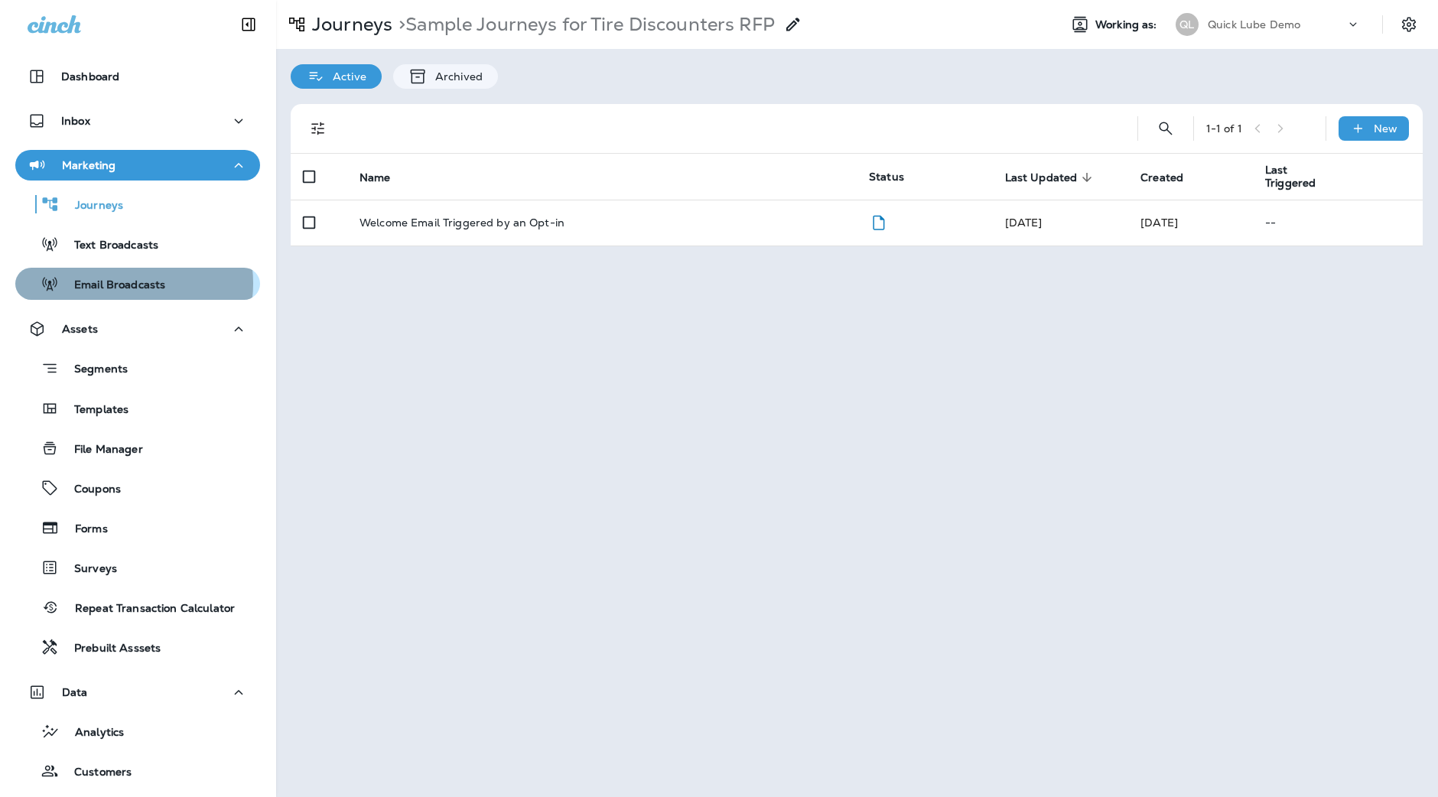
click at [118, 283] on p "Email Broadcasts" at bounding box center [112, 285] width 106 height 15
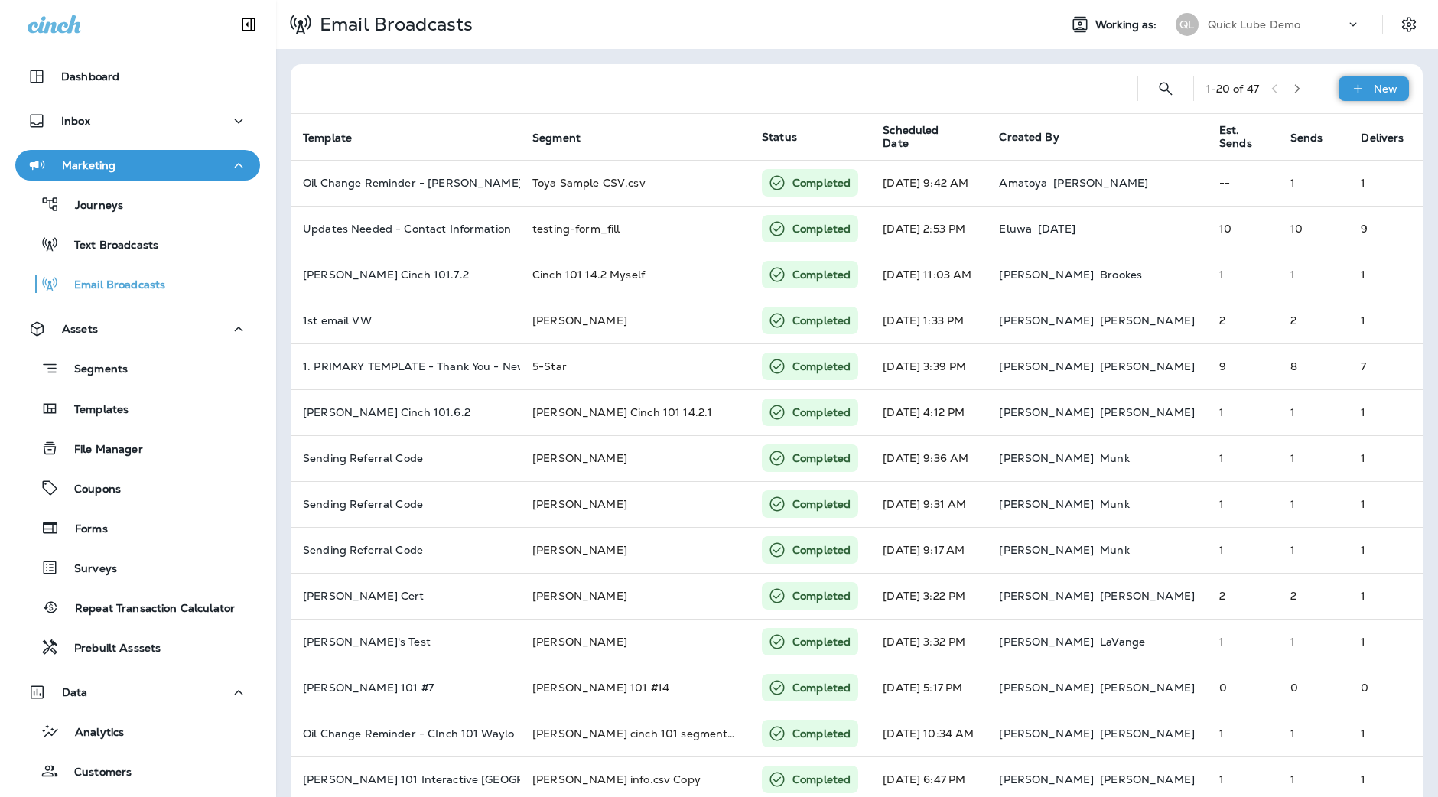
click at [1346, 97] on div "New" at bounding box center [1374, 89] width 70 height 24
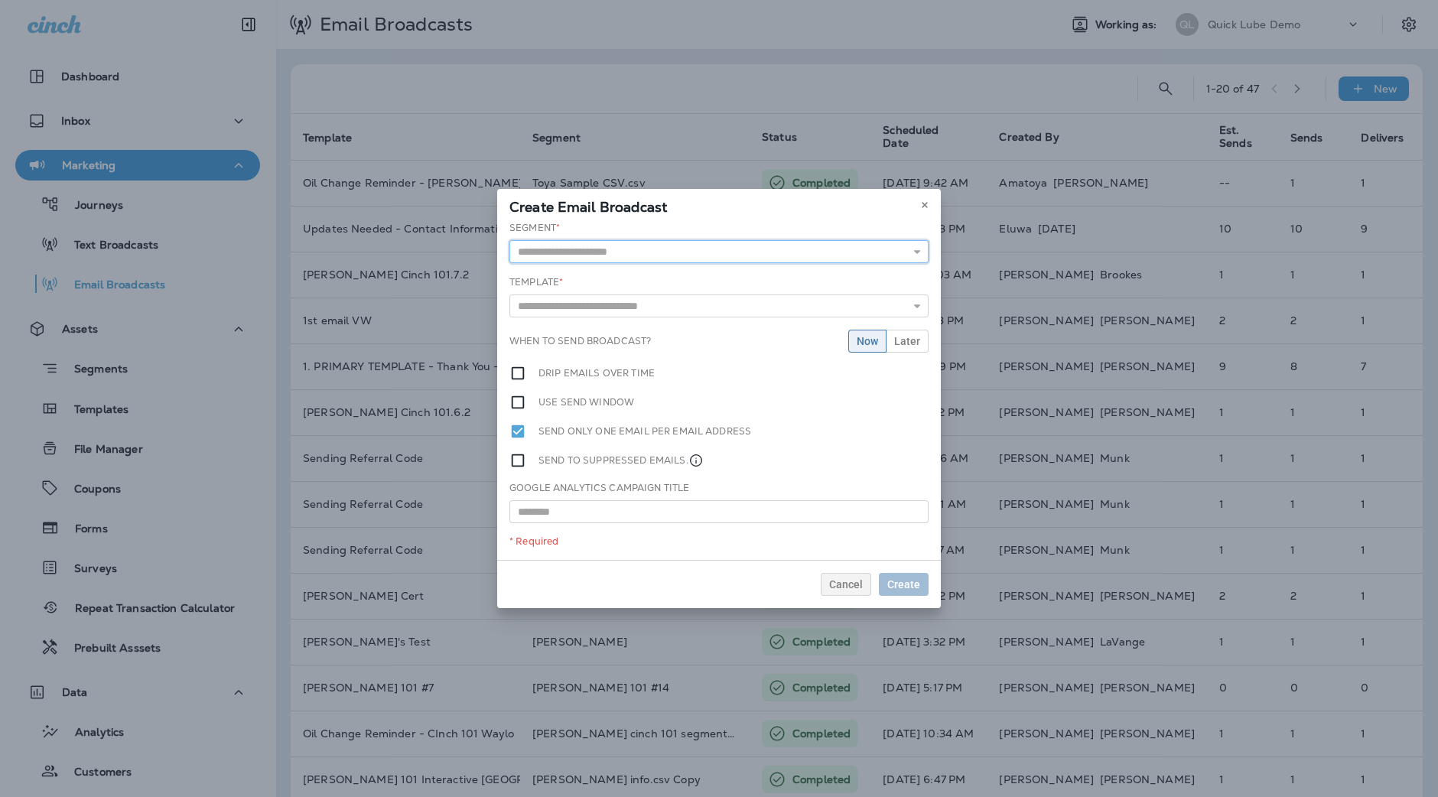
click at [648, 258] on input "text" at bounding box center [719, 251] width 419 height 23
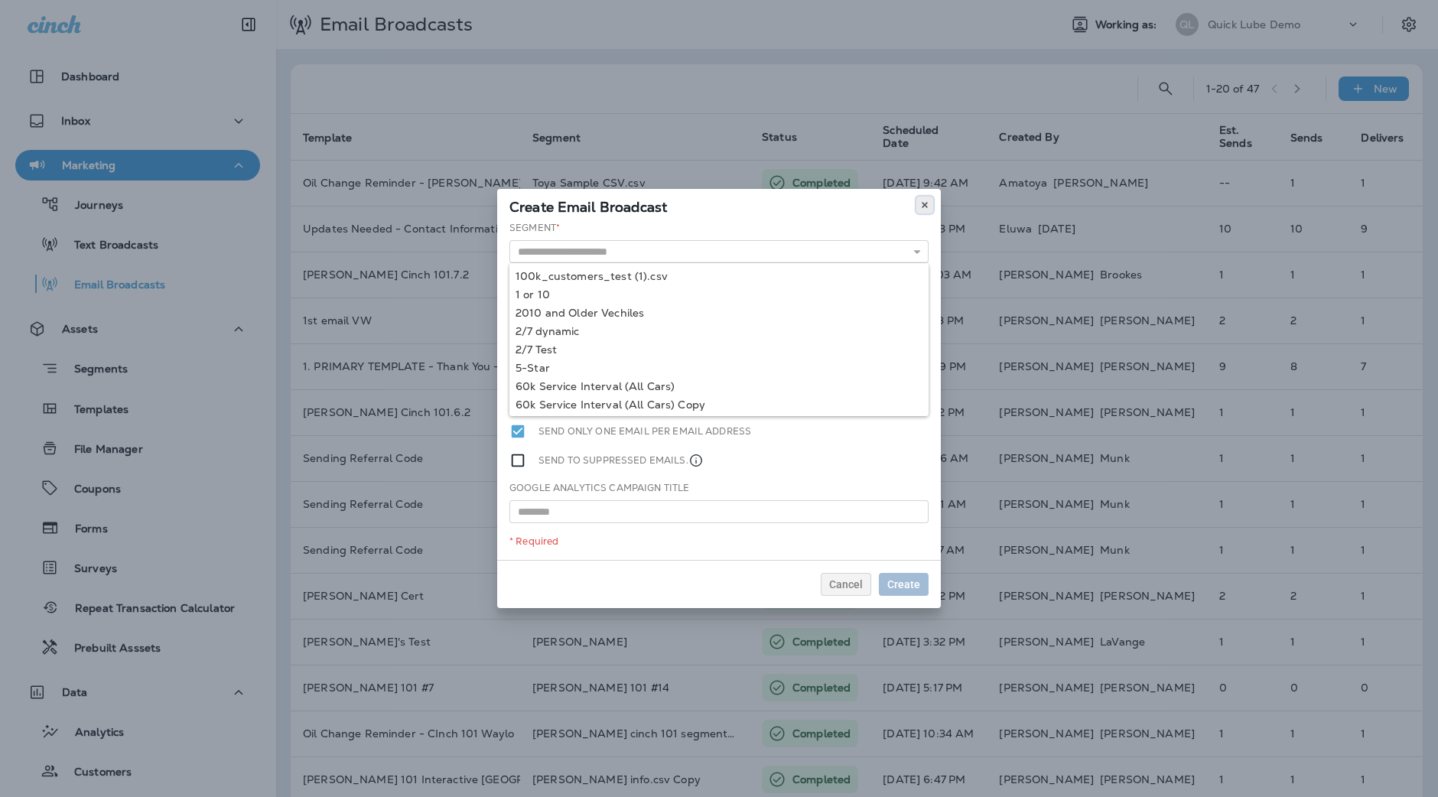
click at [926, 206] on use at bounding box center [924, 205] width 5 height 6
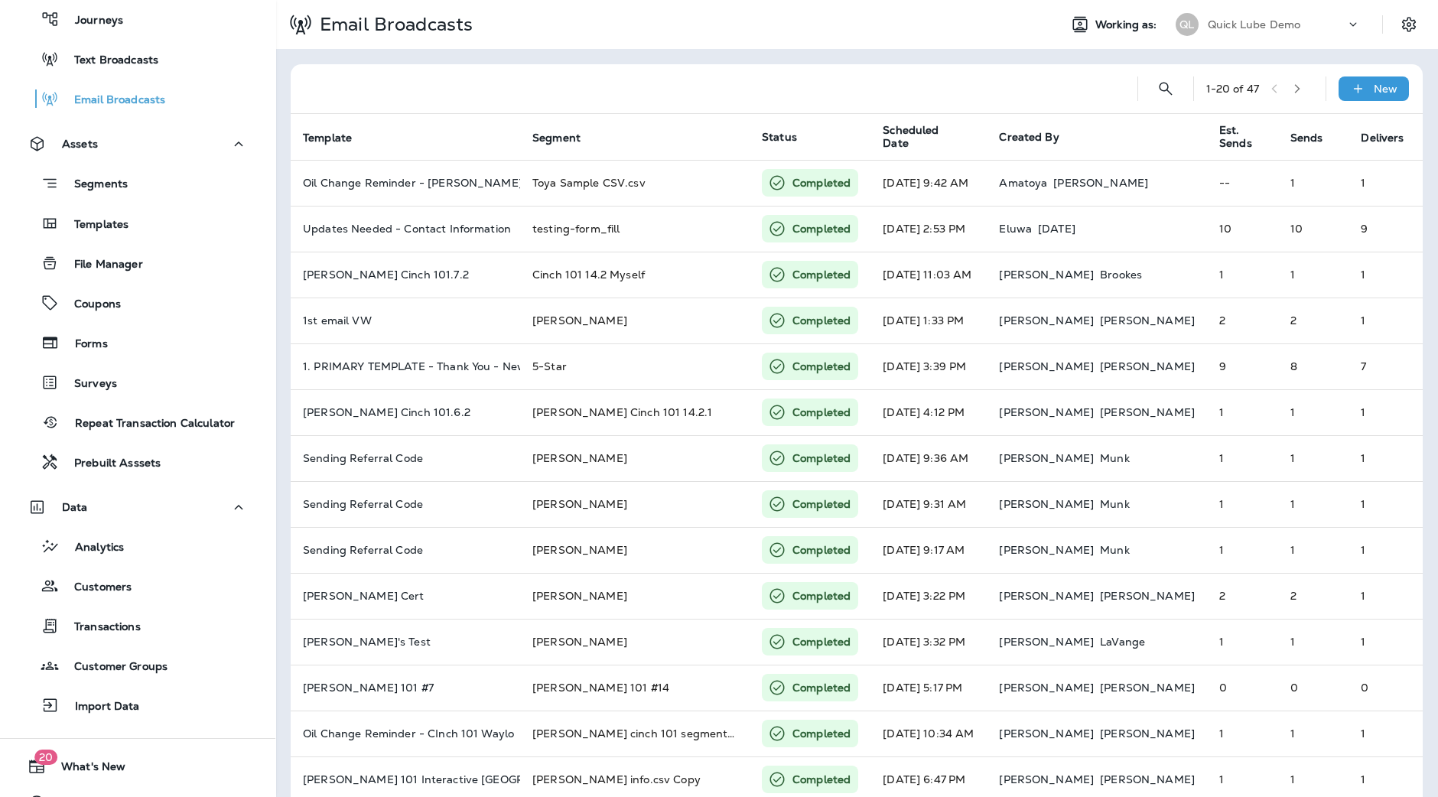
scroll to position [214, 0]
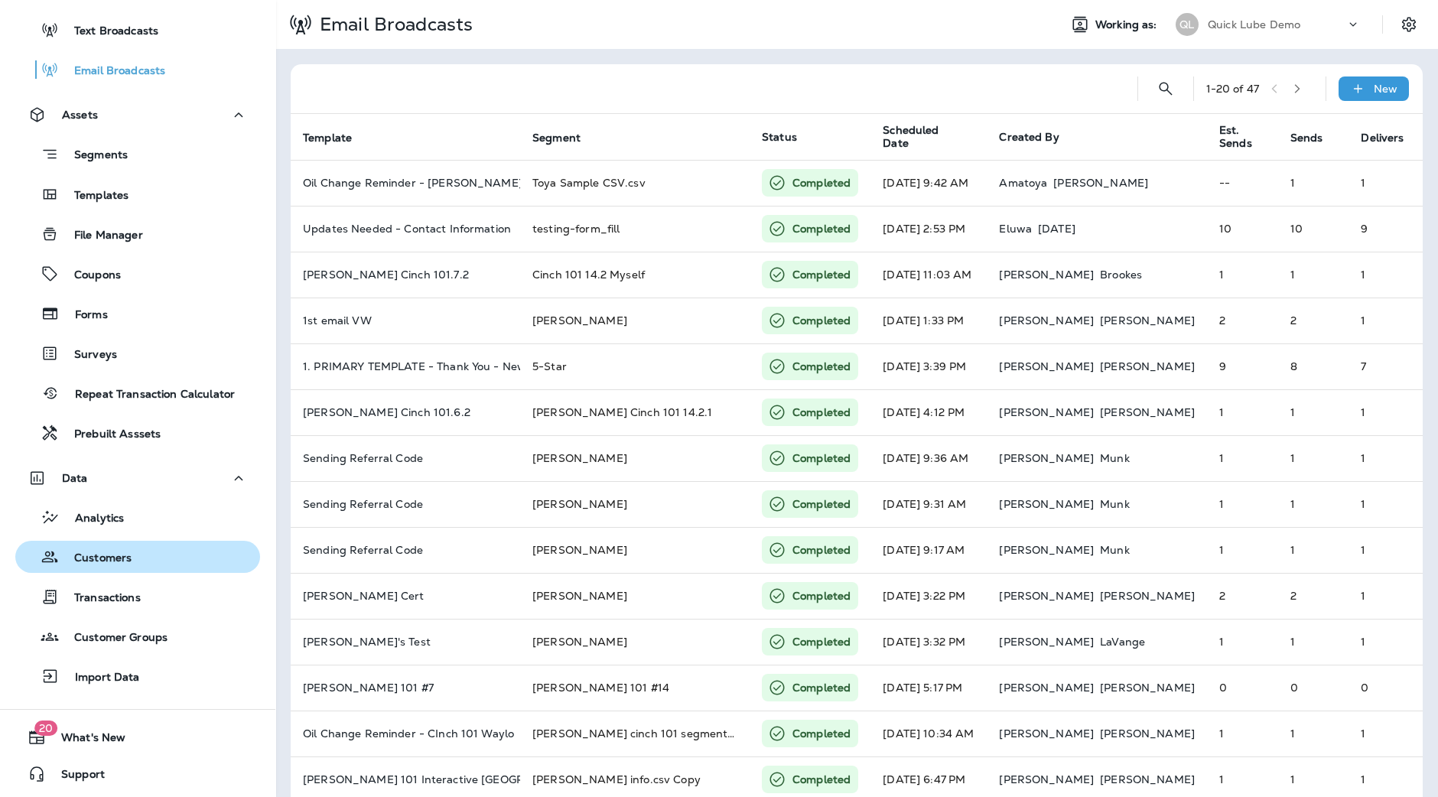
click at [130, 562] on div "Customers" at bounding box center [137, 556] width 233 height 23
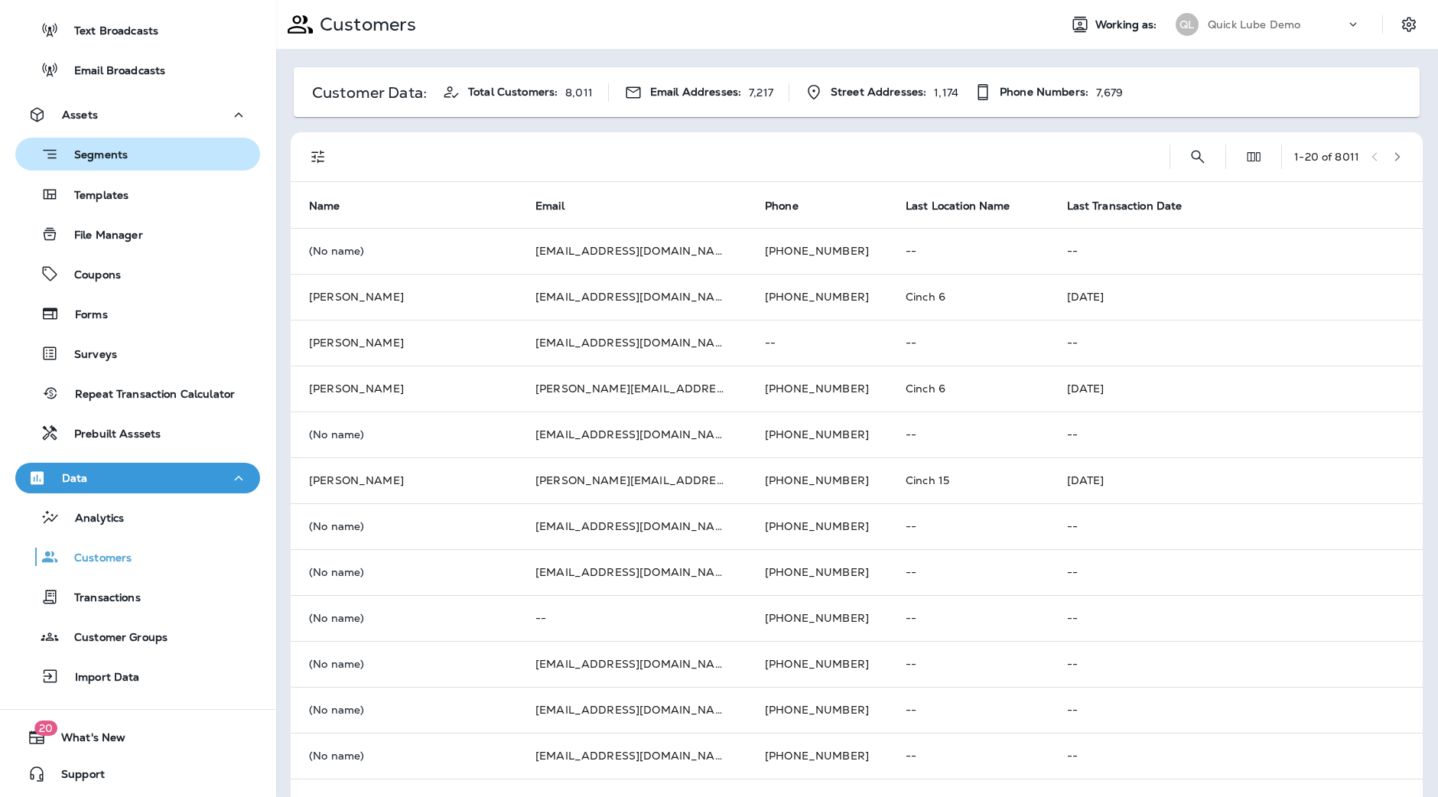
click at [126, 151] on p "Segments" at bounding box center [93, 155] width 69 height 15
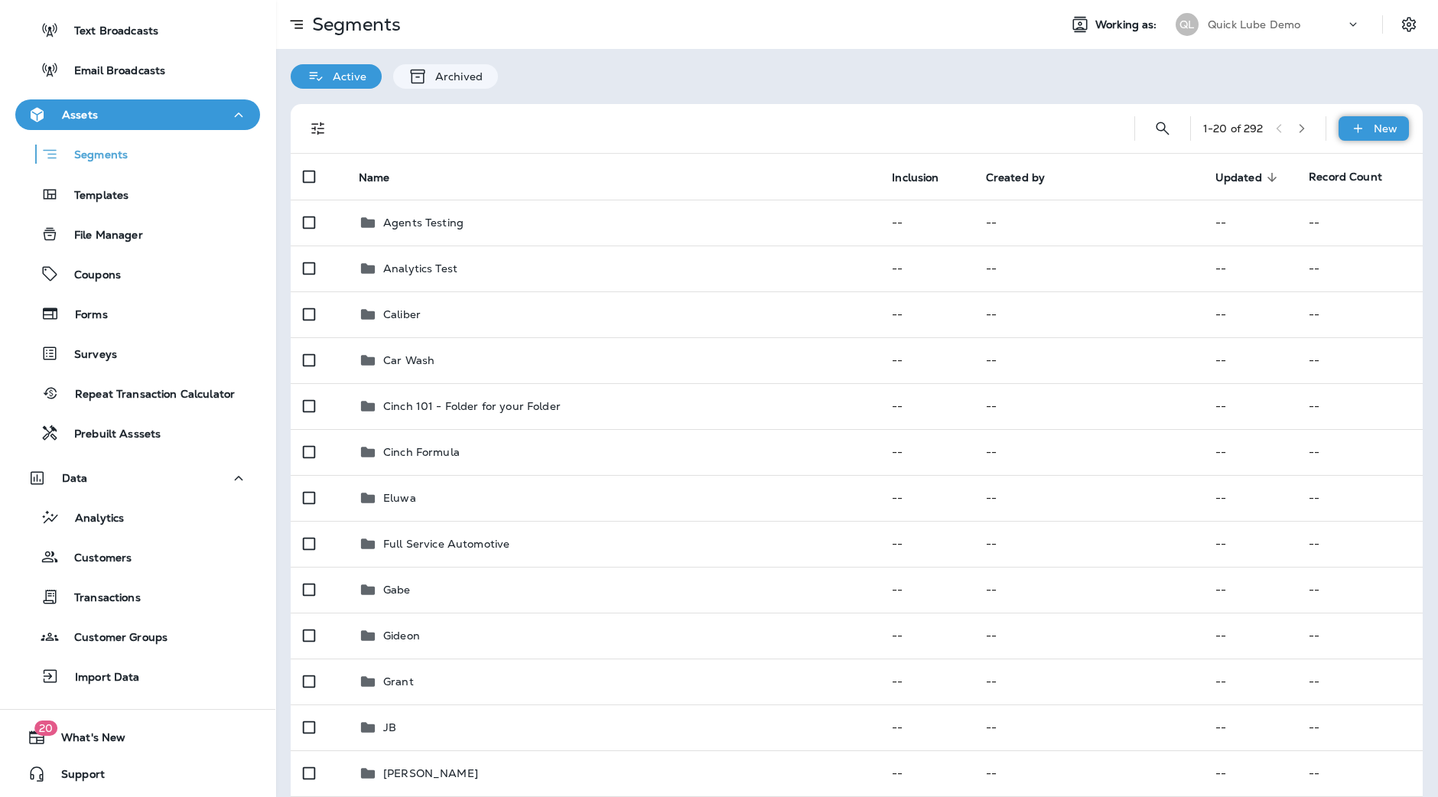
click at [1350, 124] on icon at bounding box center [1358, 128] width 16 height 15
click at [1308, 201] on p "Custom Segment" at bounding box center [1322, 202] width 99 height 12
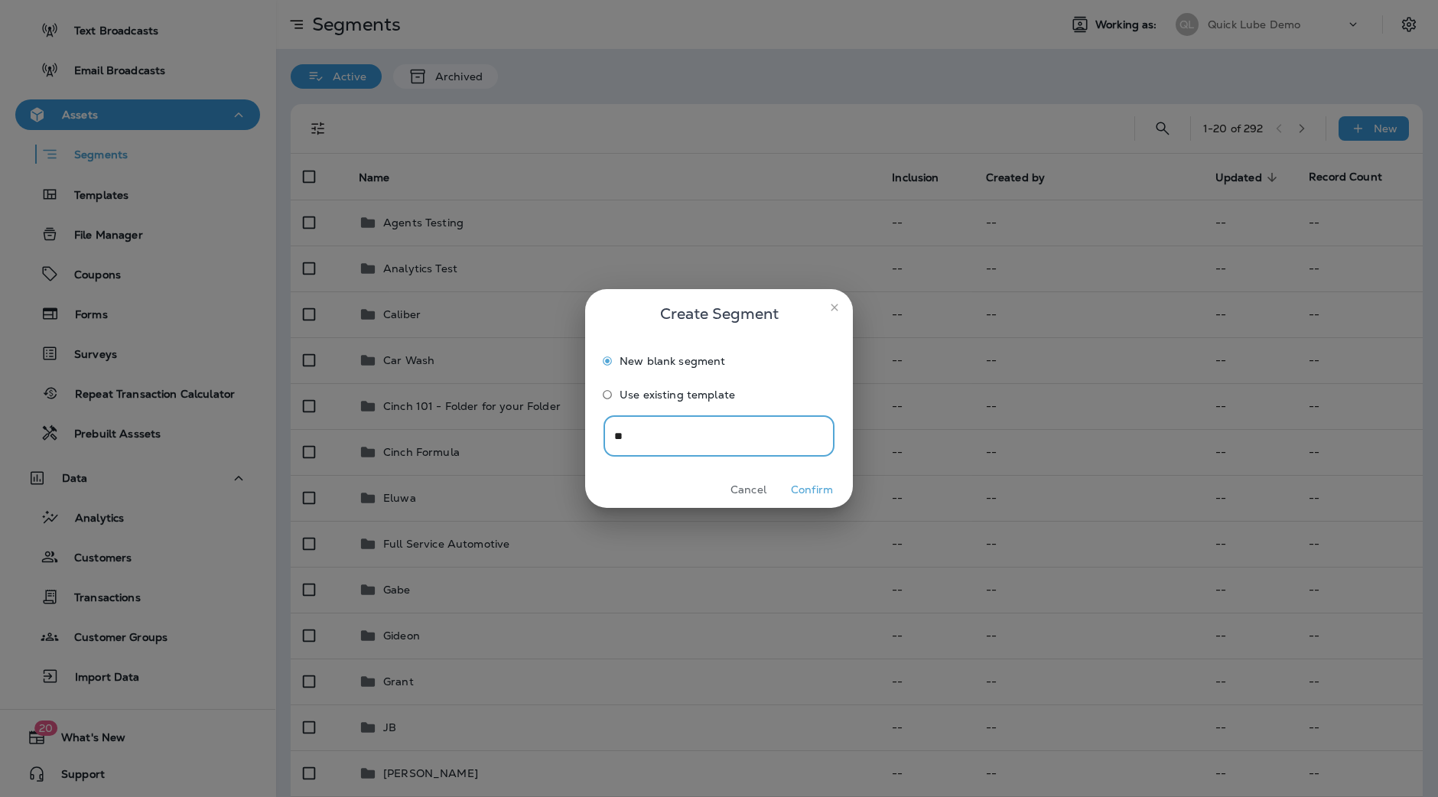
type input "*"
type input "**********"
click at [817, 487] on button "Confirm" at bounding box center [811, 490] width 57 height 24
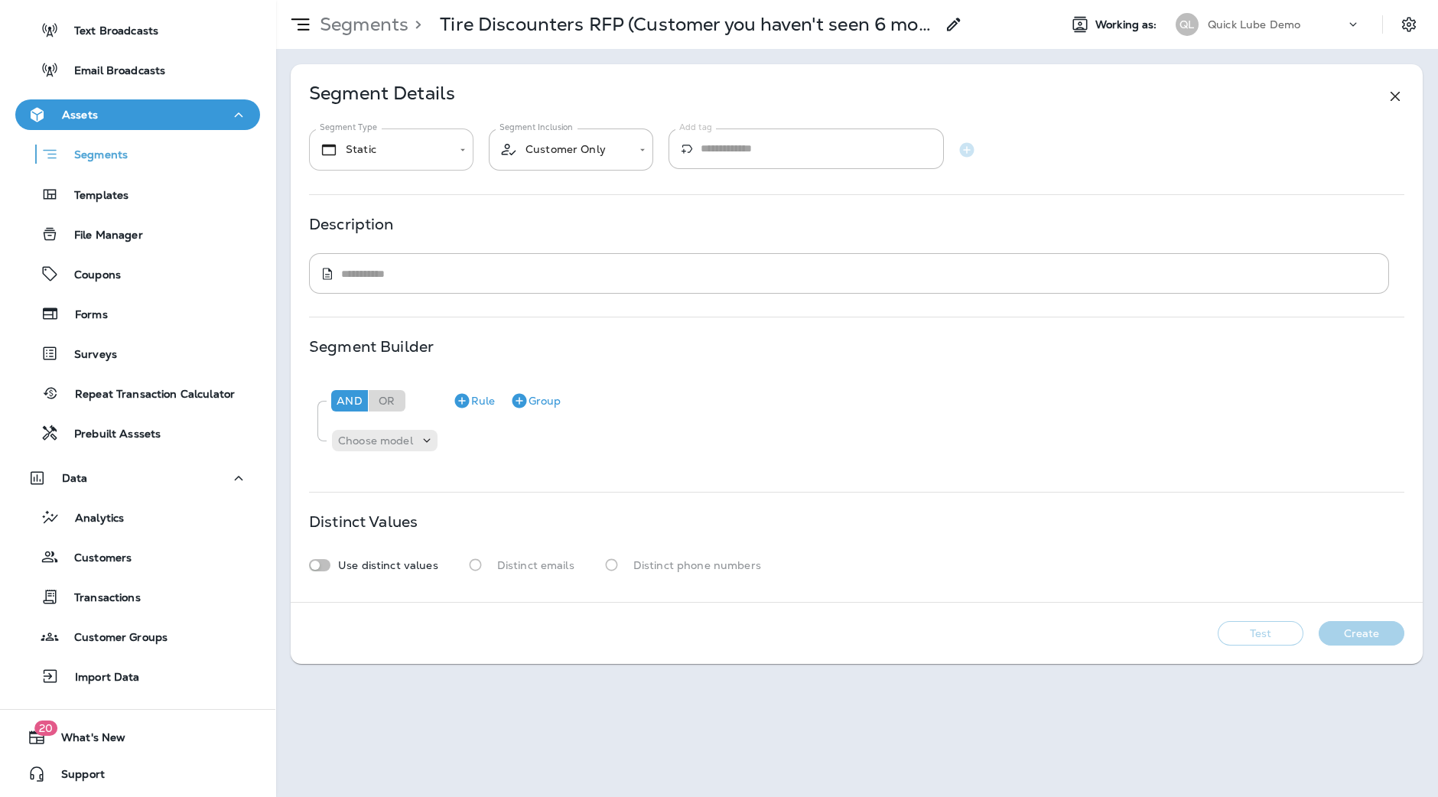
click at [427, 0] on body "**********" at bounding box center [719, 0] width 1438 height 0
click at [407, 199] on li "Static" at bounding box center [391, 198] width 164 height 37
click at [440, 282] on div "​ * ​" at bounding box center [849, 273] width 1080 height 41
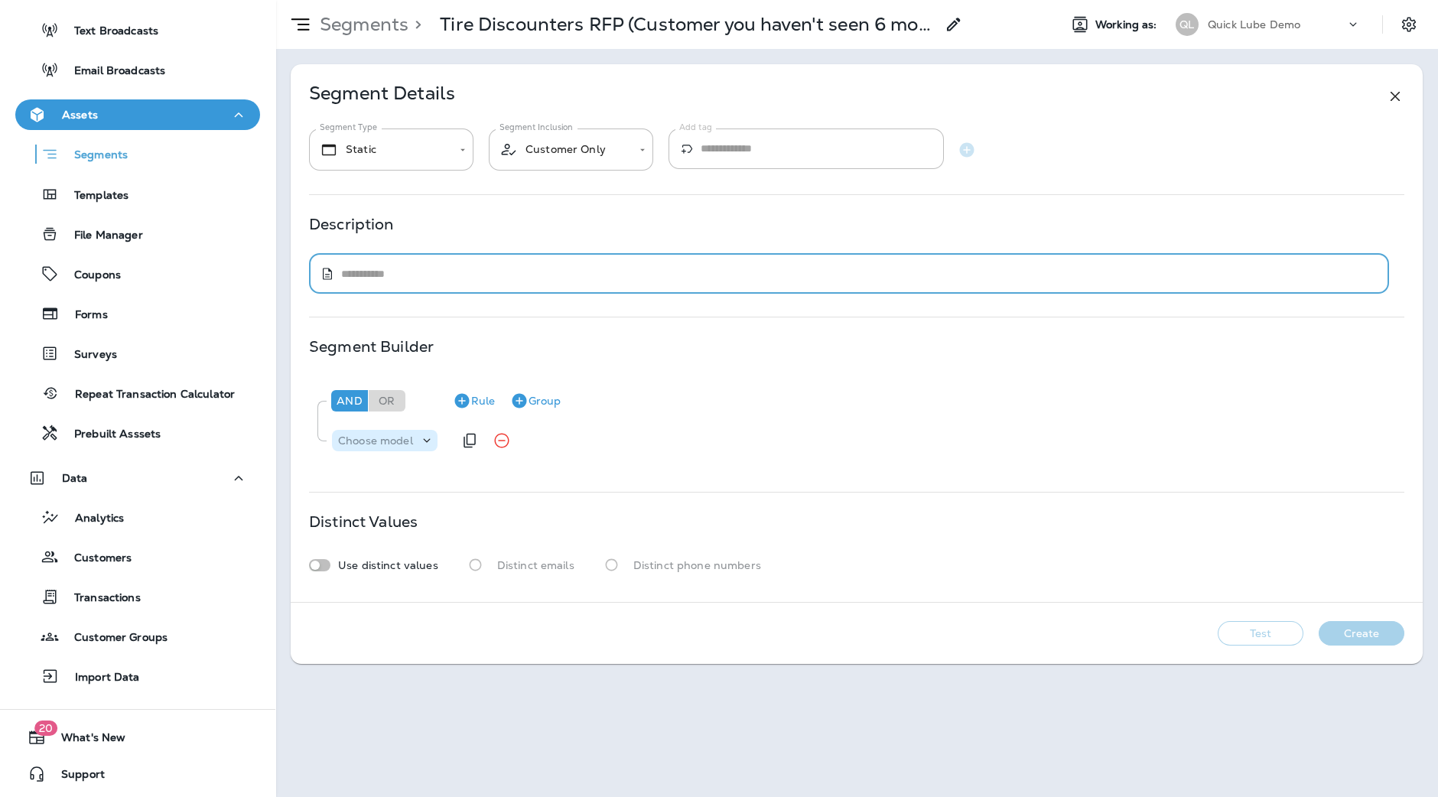
click at [406, 436] on p "Choose model" at bounding box center [375, 441] width 75 height 12
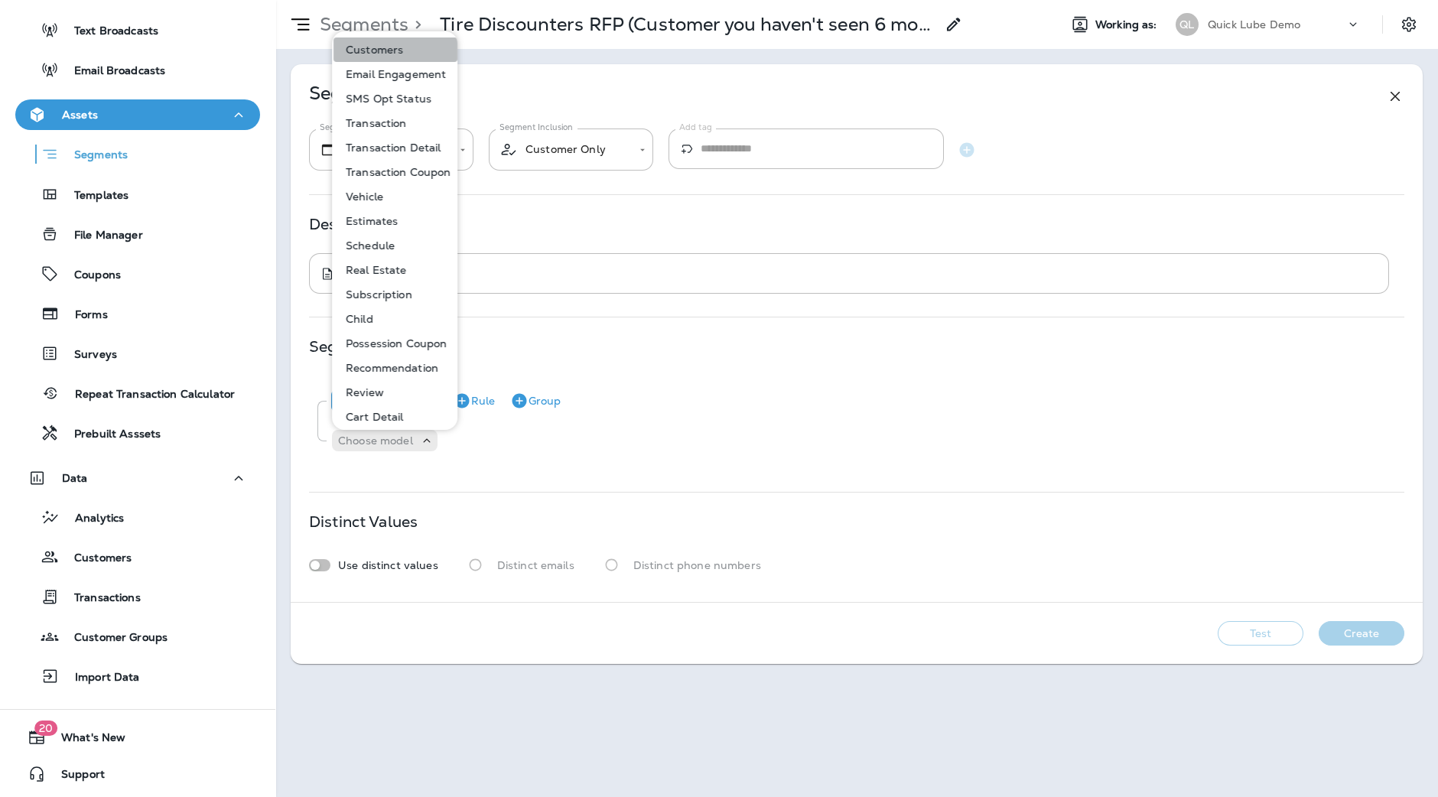
click at [394, 50] on p "Customers" at bounding box center [371, 50] width 63 height 12
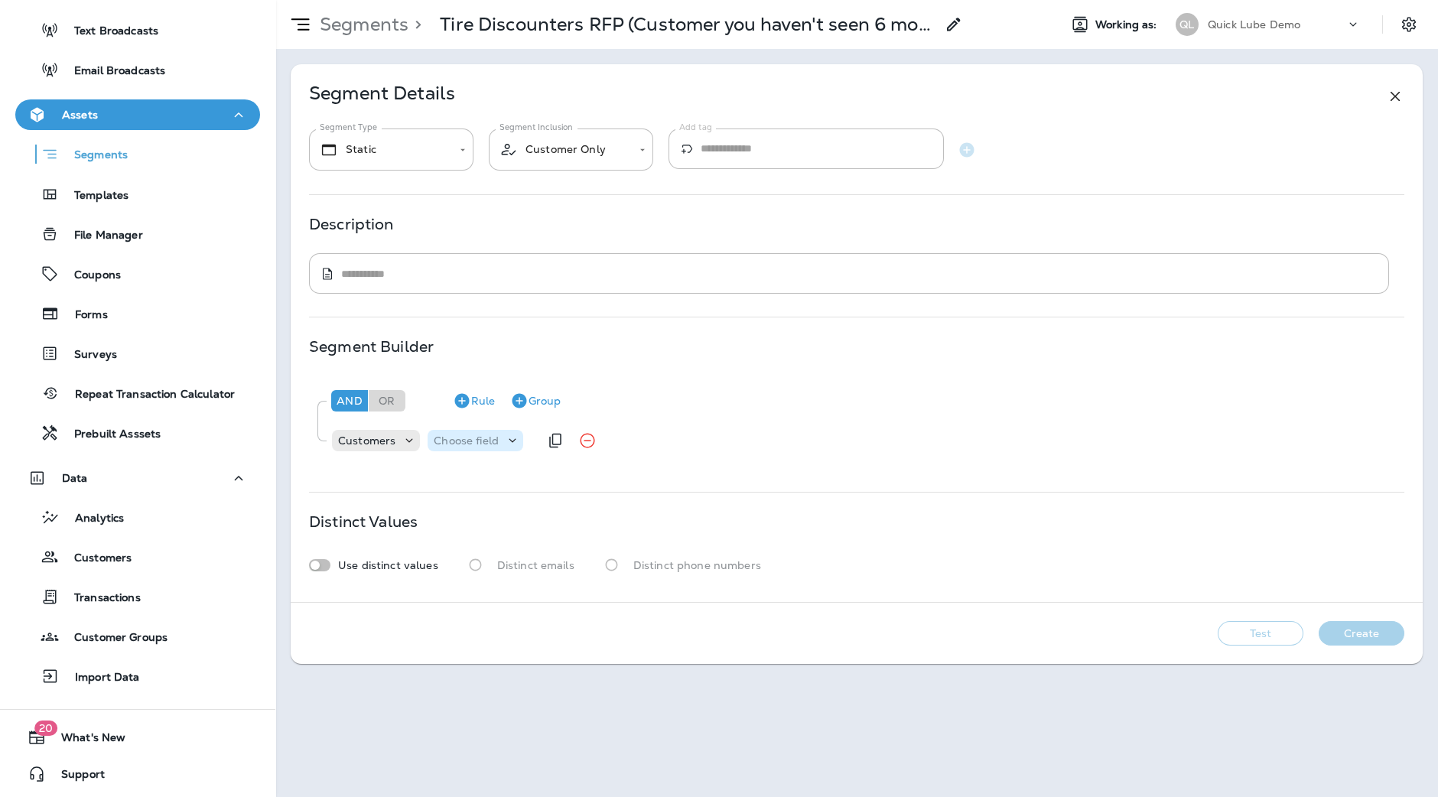
click at [457, 443] on p "Choose field" at bounding box center [466, 441] width 65 height 12
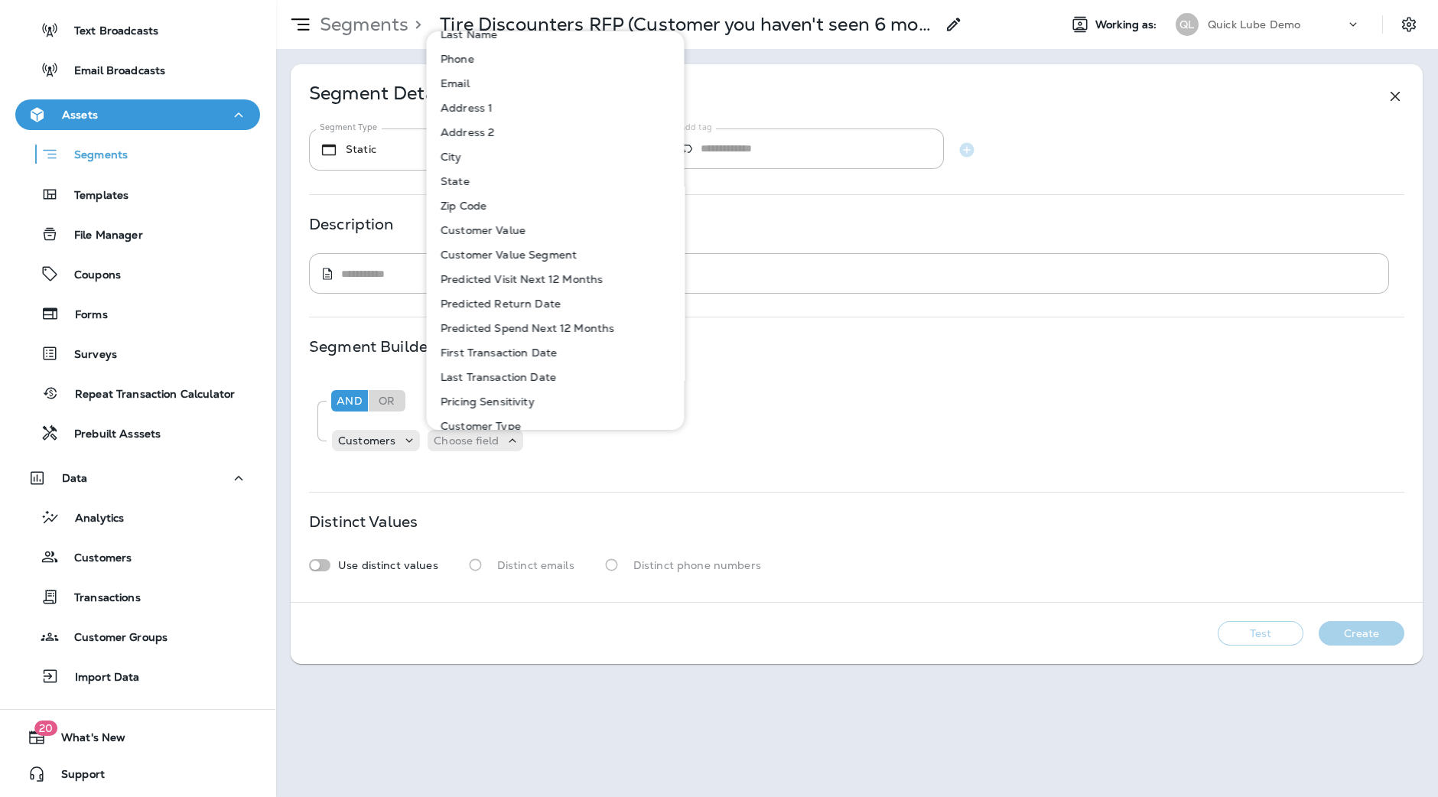
scroll to position [41, 0]
click at [532, 376] on p "Last Transaction Date" at bounding box center [496, 376] width 122 height 12
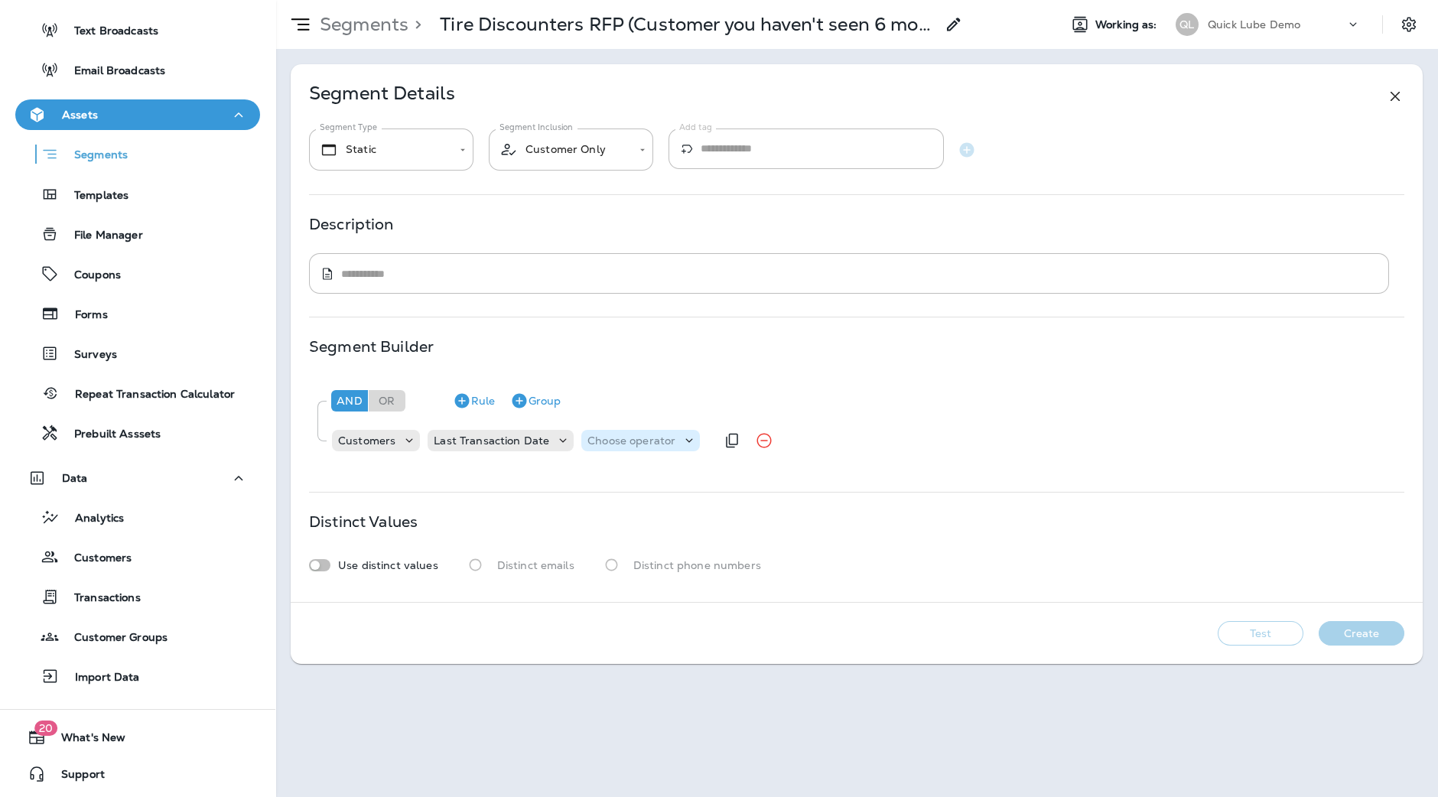
click at [621, 435] on p "Choose operator" at bounding box center [632, 441] width 88 height 12
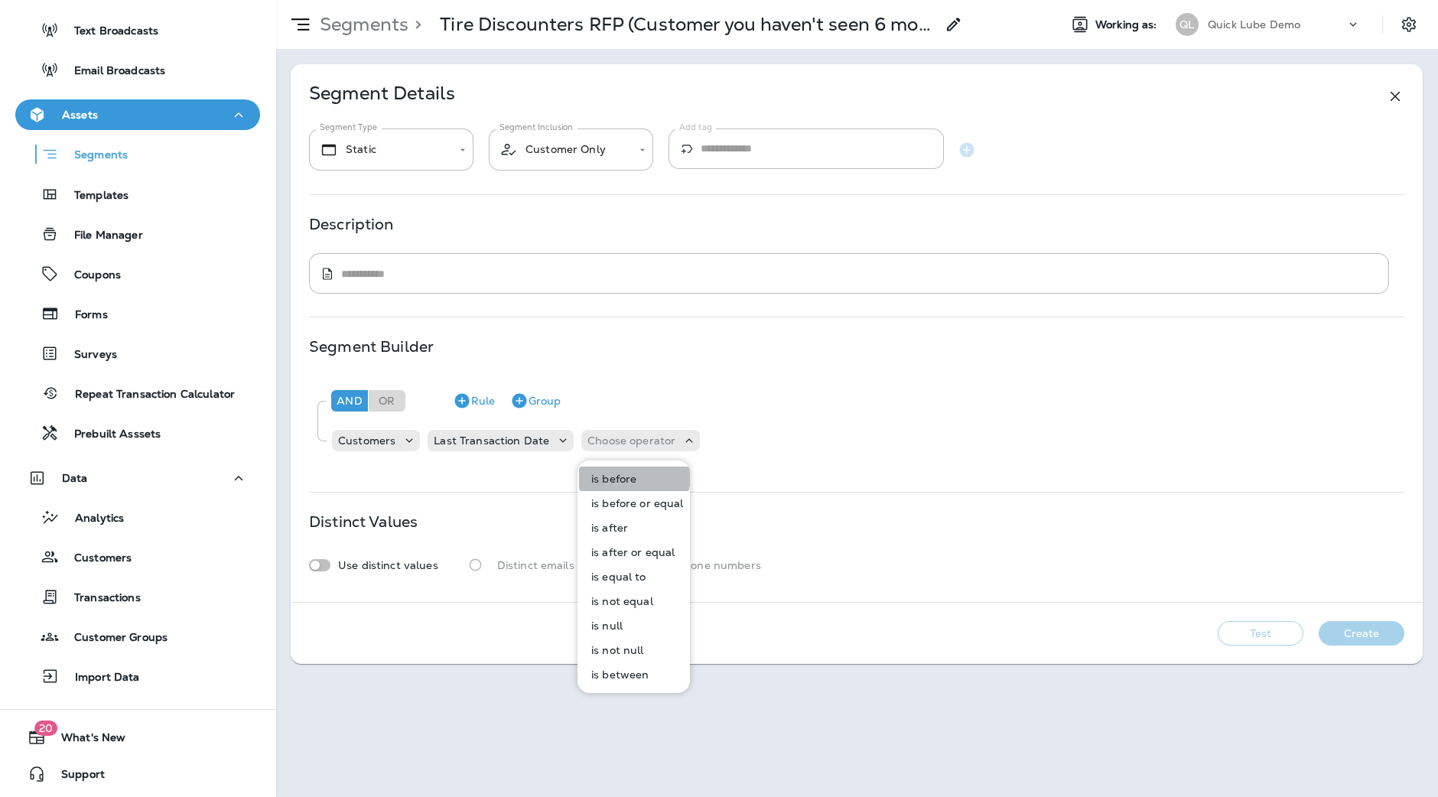
click at [629, 473] on p "is before" at bounding box center [610, 479] width 51 height 12
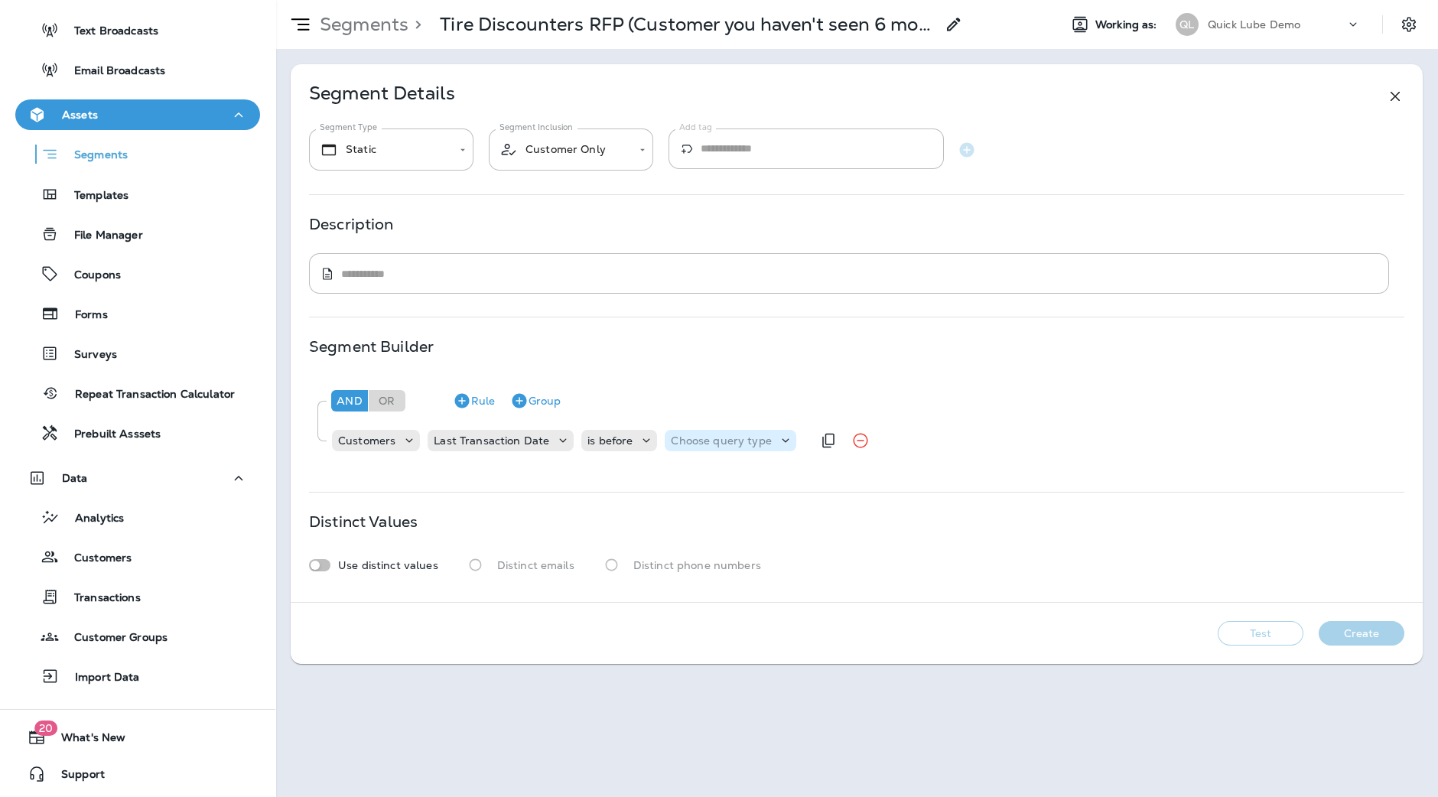
click at [739, 435] on p "Choose query type" at bounding box center [721, 441] width 100 height 12
click at [717, 524] on p "Relative Time" at bounding box center [706, 528] width 77 height 12
click at [832, 435] on input "number" at bounding box center [842, 440] width 92 height 20
type input "*"
click at [921, 436] on p "Choose unit" at bounding box center [932, 441] width 63 height 12
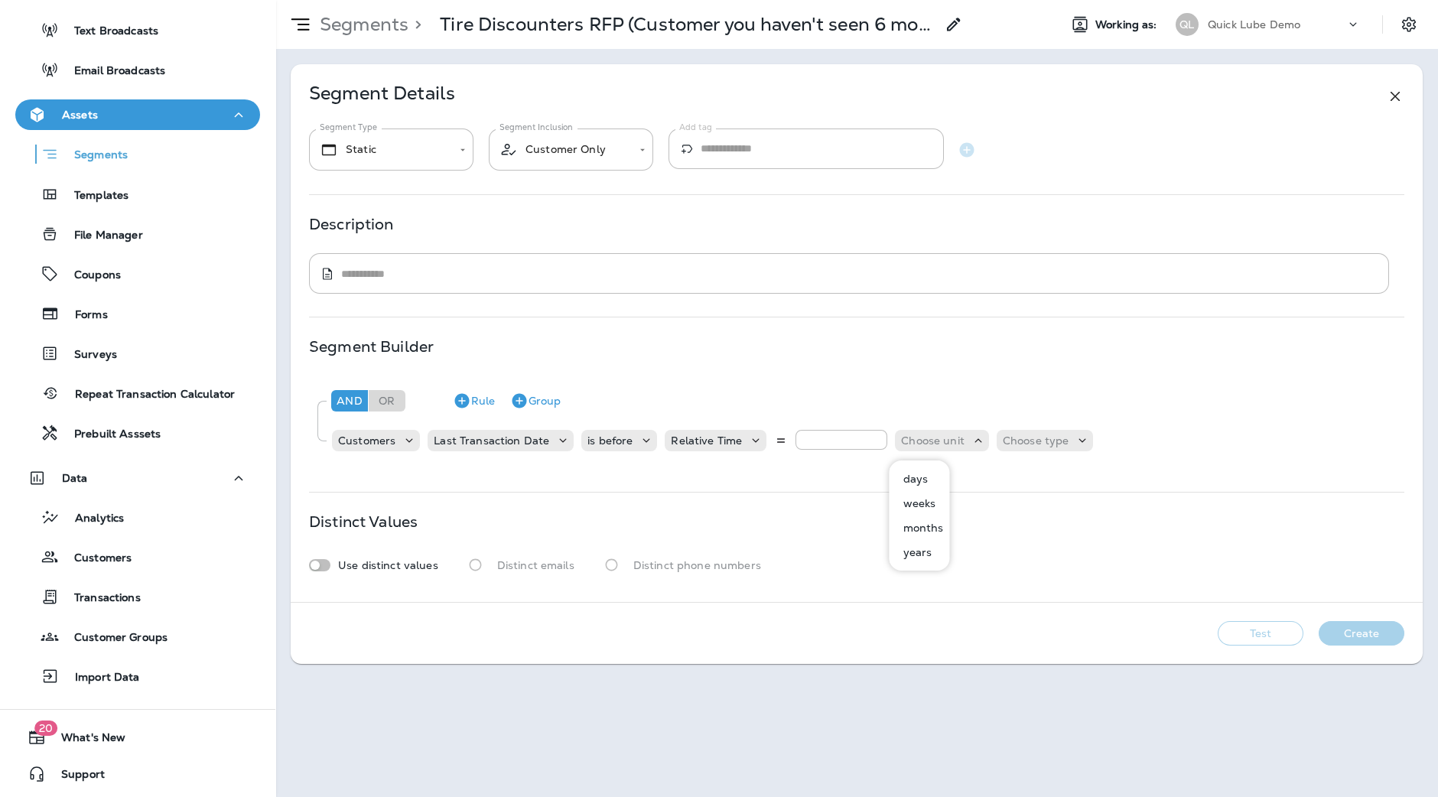
click at [923, 526] on p "months" at bounding box center [920, 528] width 47 height 12
click at [1039, 431] on div "Choose type" at bounding box center [1022, 440] width 97 height 21
click at [1002, 491] on button "from now" at bounding box center [1003, 503] width 69 height 24
click at [1017, 444] on p "from now" at bounding box center [1005, 441] width 50 height 12
click at [998, 482] on p "ago" at bounding box center [987, 479] width 25 height 12
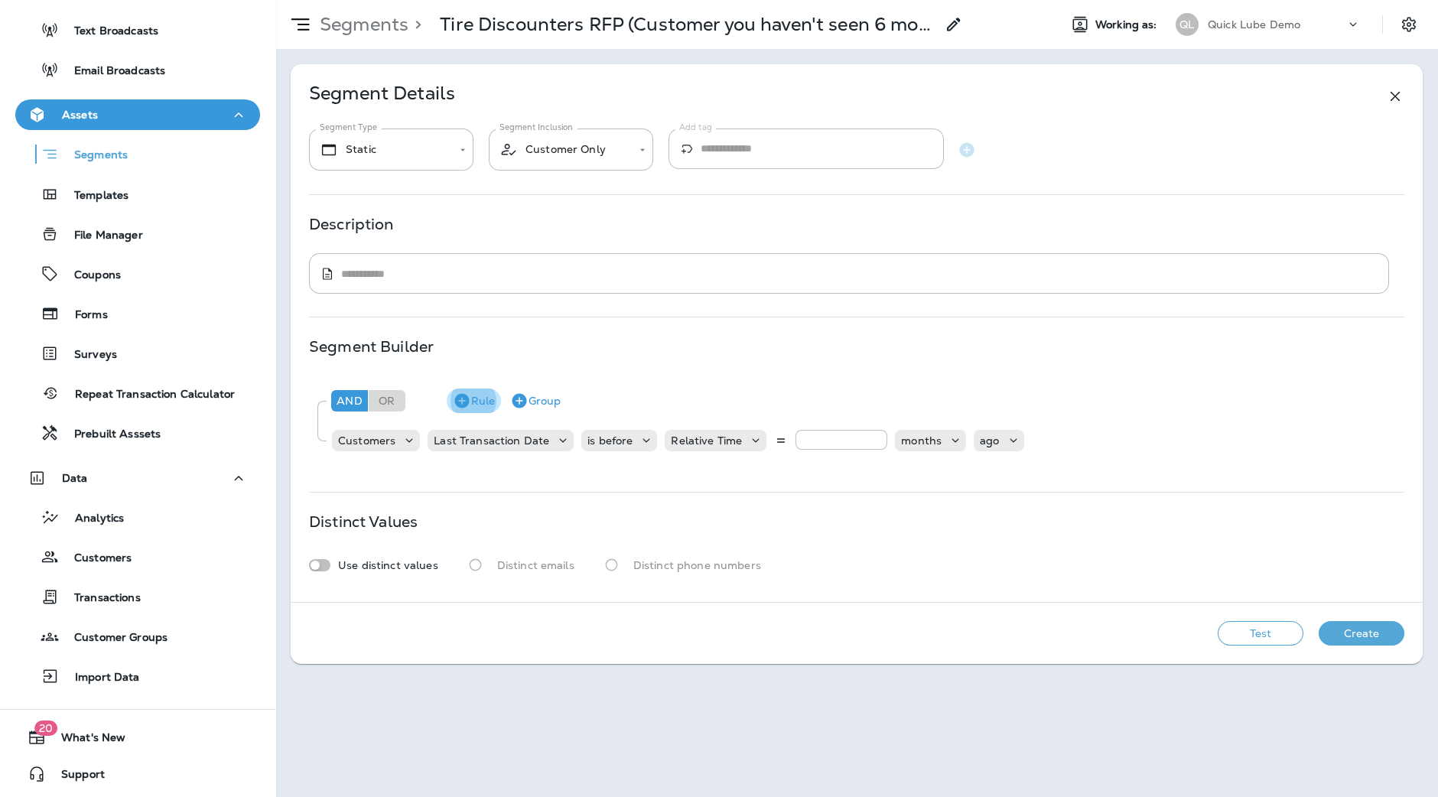
click at [470, 399] on icon "button" at bounding box center [462, 401] width 18 height 18
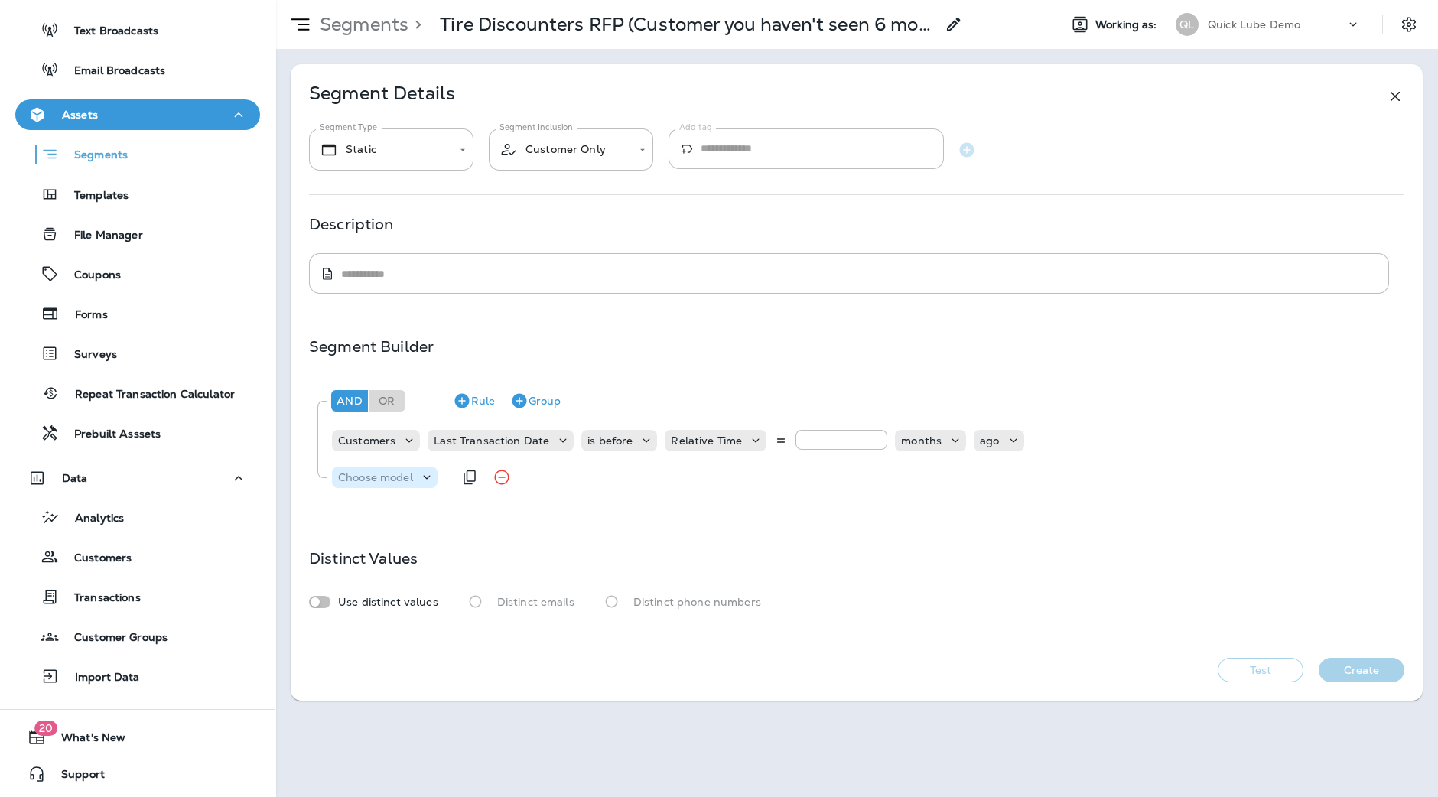
click at [391, 472] on p "Choose model" at bounding box center [375, 477] width 75 height 12
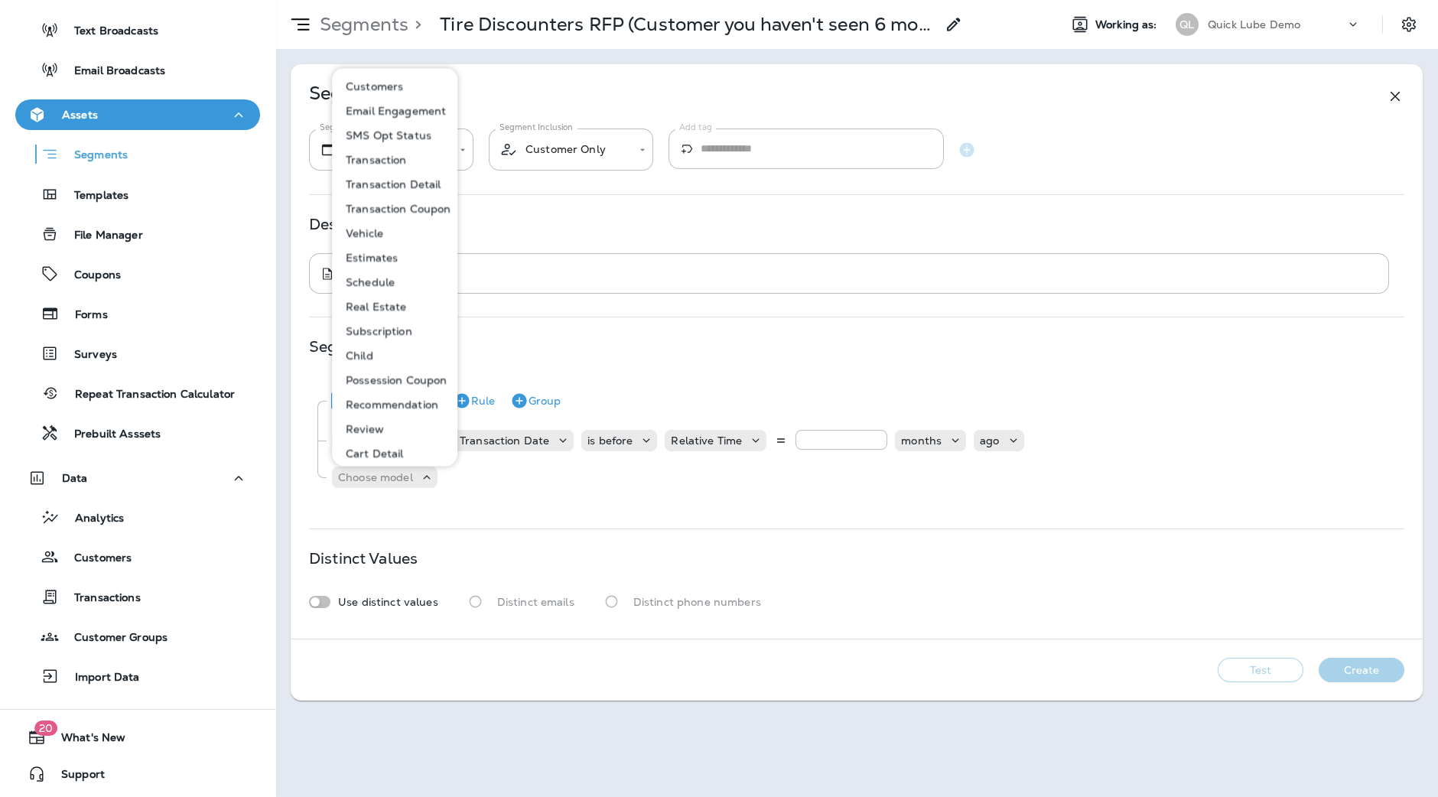
click at [404, 187] on p "Transaction Detail" at bounding box center [391, 184] width 102 height 12
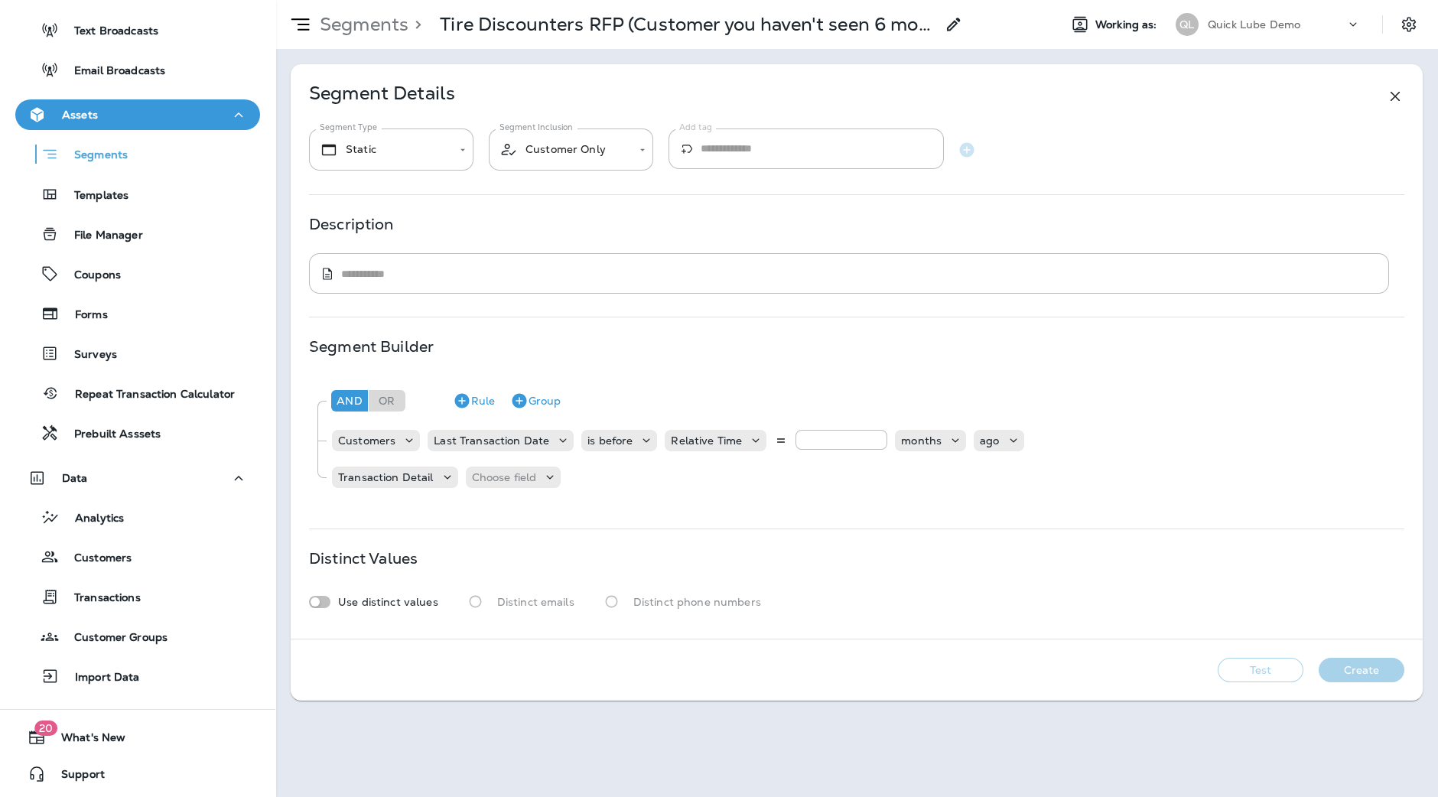
click at [487, 461] on div "And Or Rule Group Customers Last Transaction Date is before Relative Time * mon…" at bounding box center [856, 437] width 1095 height 122
click at [486, 483] on div "Choose field" at bounding box center [514, 477] width 96 height 15
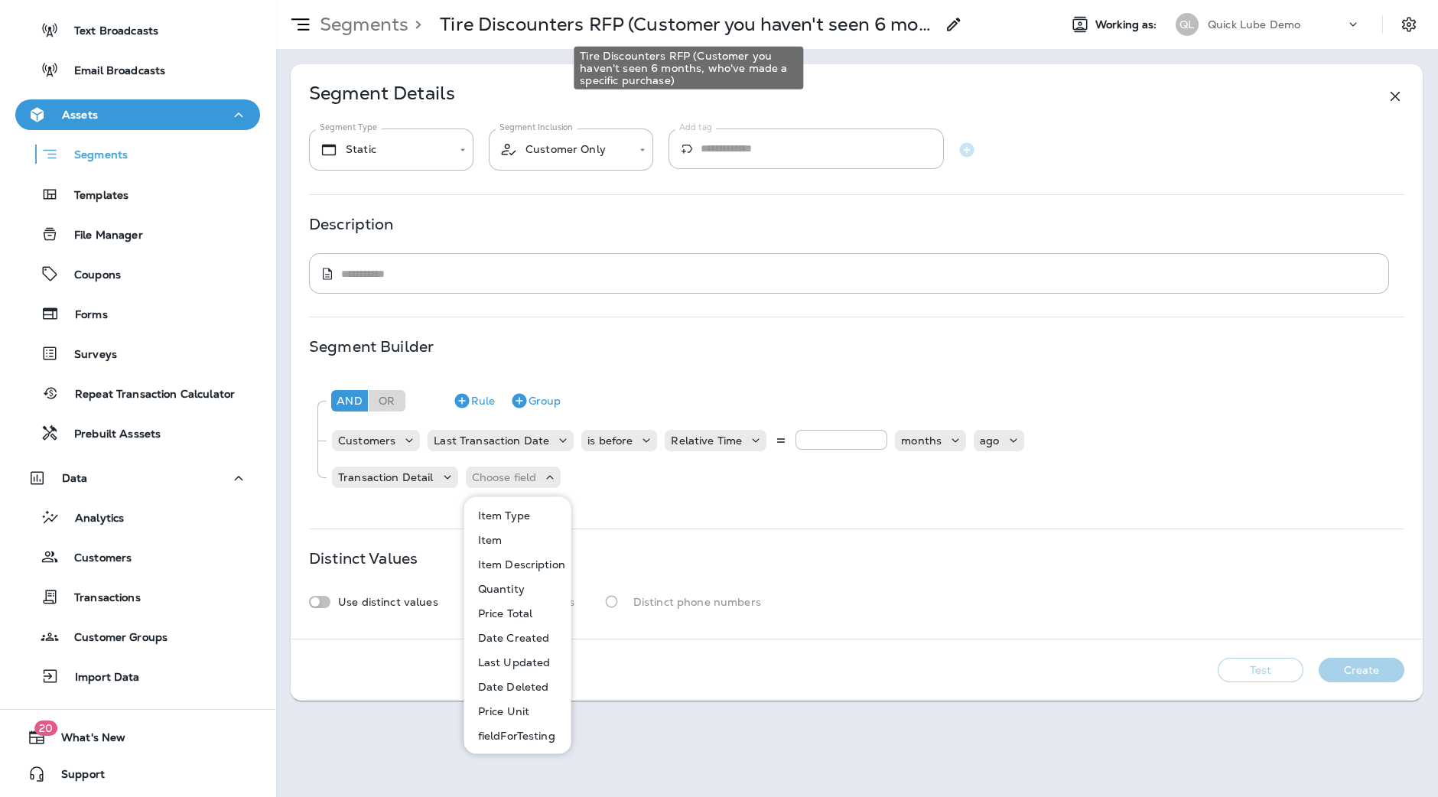
click at [832, 15] on p "Tire Discounters RFP (Customer you haven't seen 6 months, who've made a specifi…" at bounding box center [688, 24] width 496 height 23
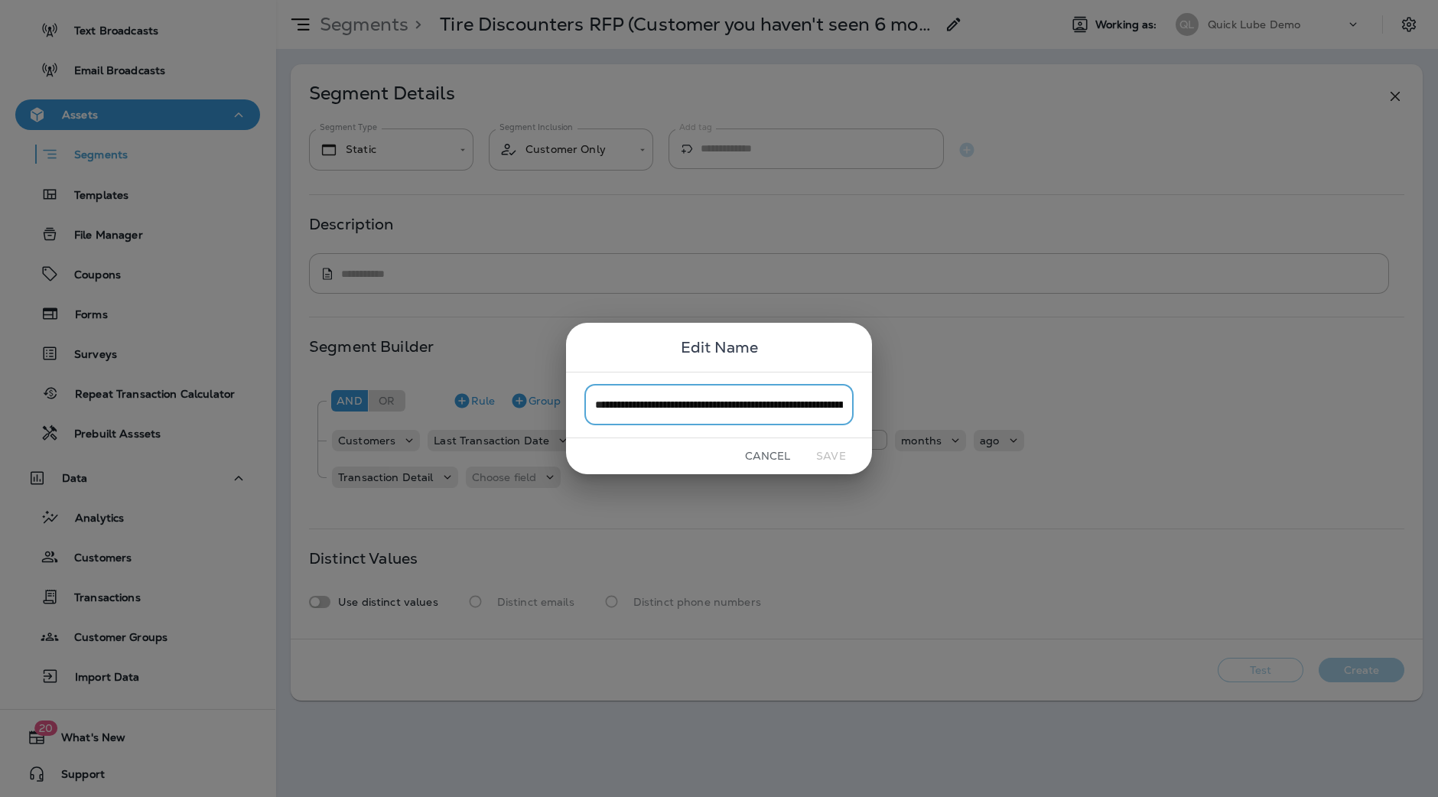
scroll to position [0, 237]
click at [704, 416] on input "**********" at bounding box center [718, 405] width 269 height 41
click at [763, 411] on input "**********" at bounding box center [718, 405] width 269 height 41
drag, startPoint x: 692, startPoint y: 408, endPoint x: 843, endPoint y: 402, distance: 151.6
click at [843, 402] on input "**********" at bounding box center [718, 405] width 269 height 41
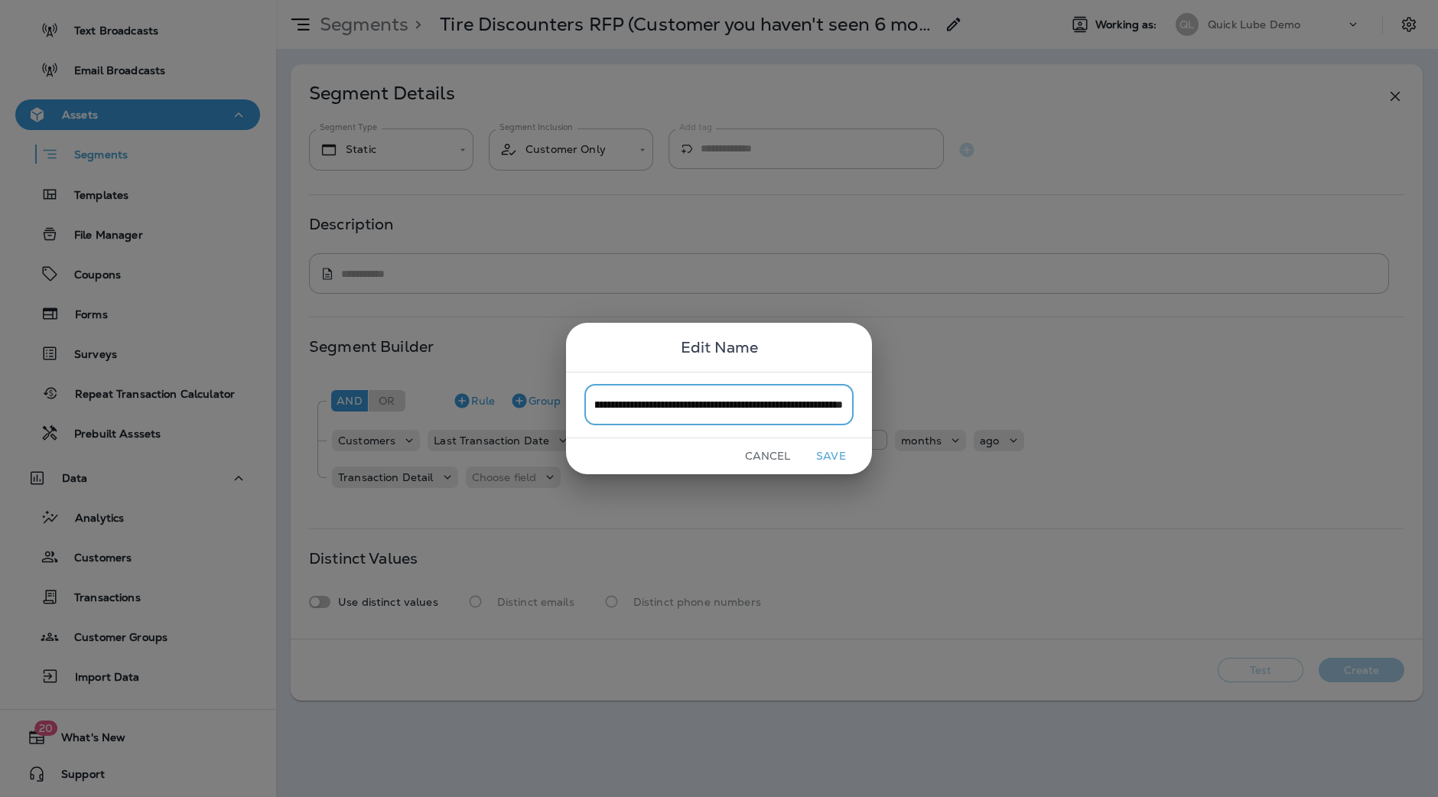
scroll to position [0, 236]
type input "**********"
click at [840, 454] on button "Save" at bounding box center [831, 456] width 57 height 24
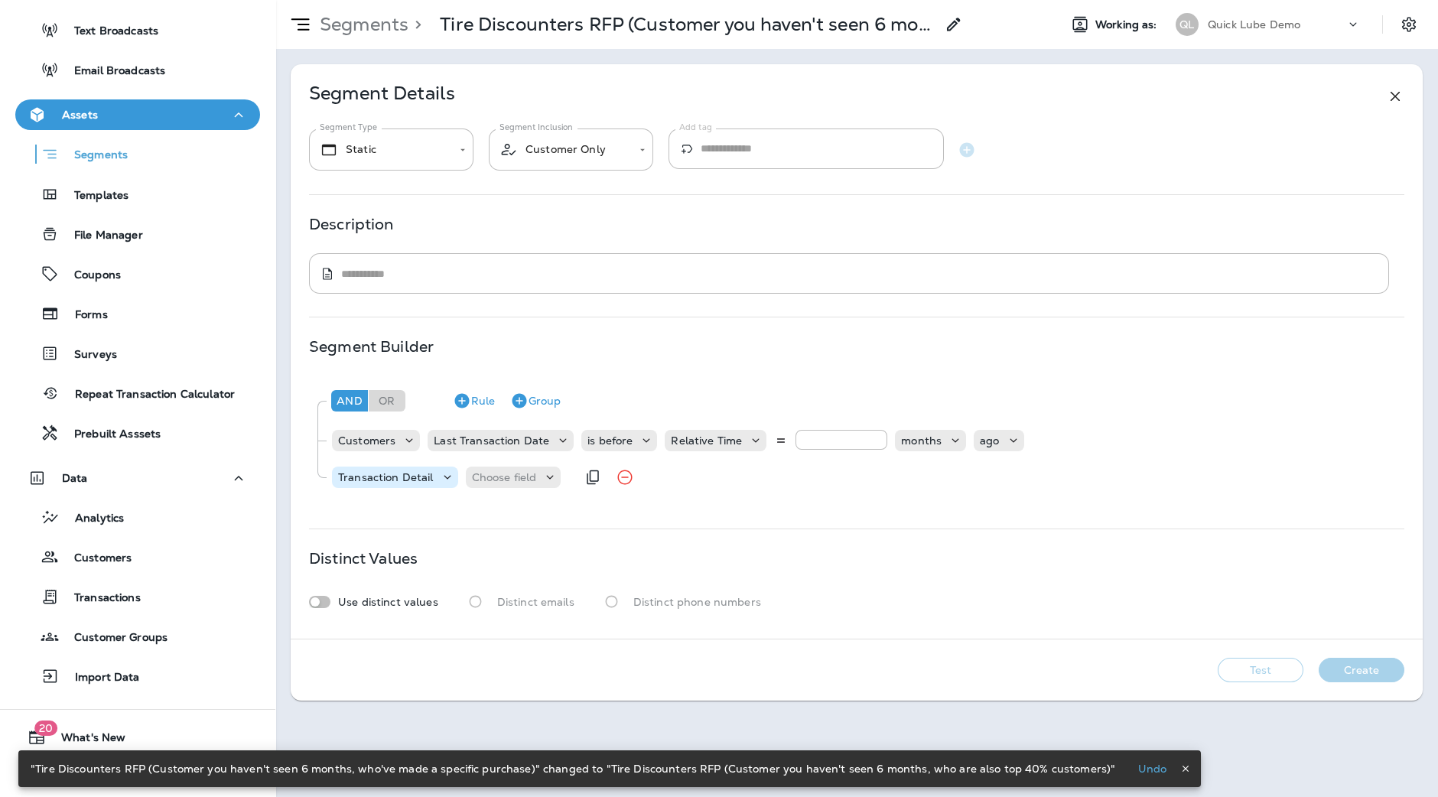
click at [414, 477] on p "Transaction Detail" at bounding box center [386, 477] width 96 height 12
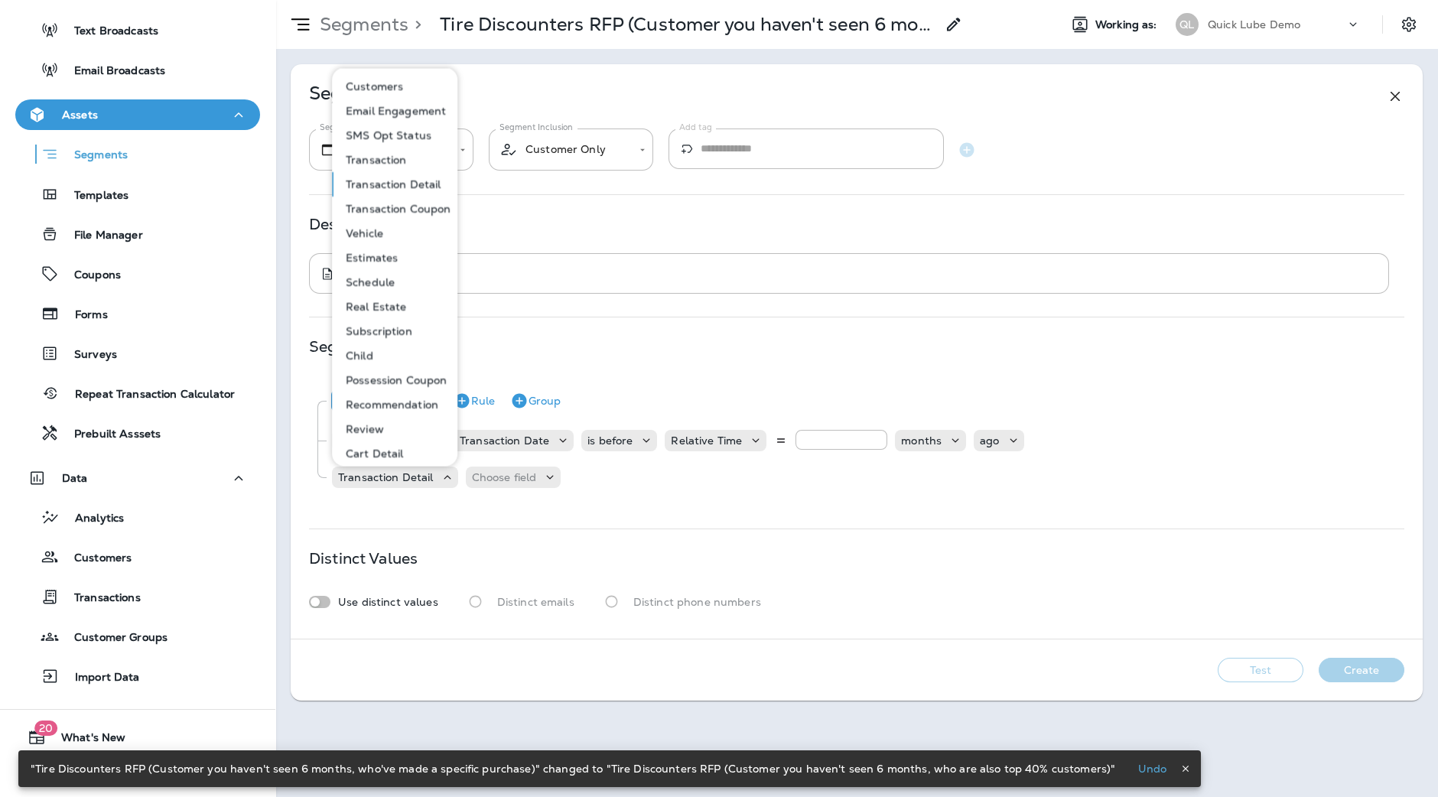
drag, startPoint x: 421, startPoint y: 181, endPoint x: 398, endPoint y: 90, distance: 93.9
click at [398, 90] on p "Customers" at bounding box center [371, 86] width 63 height 12
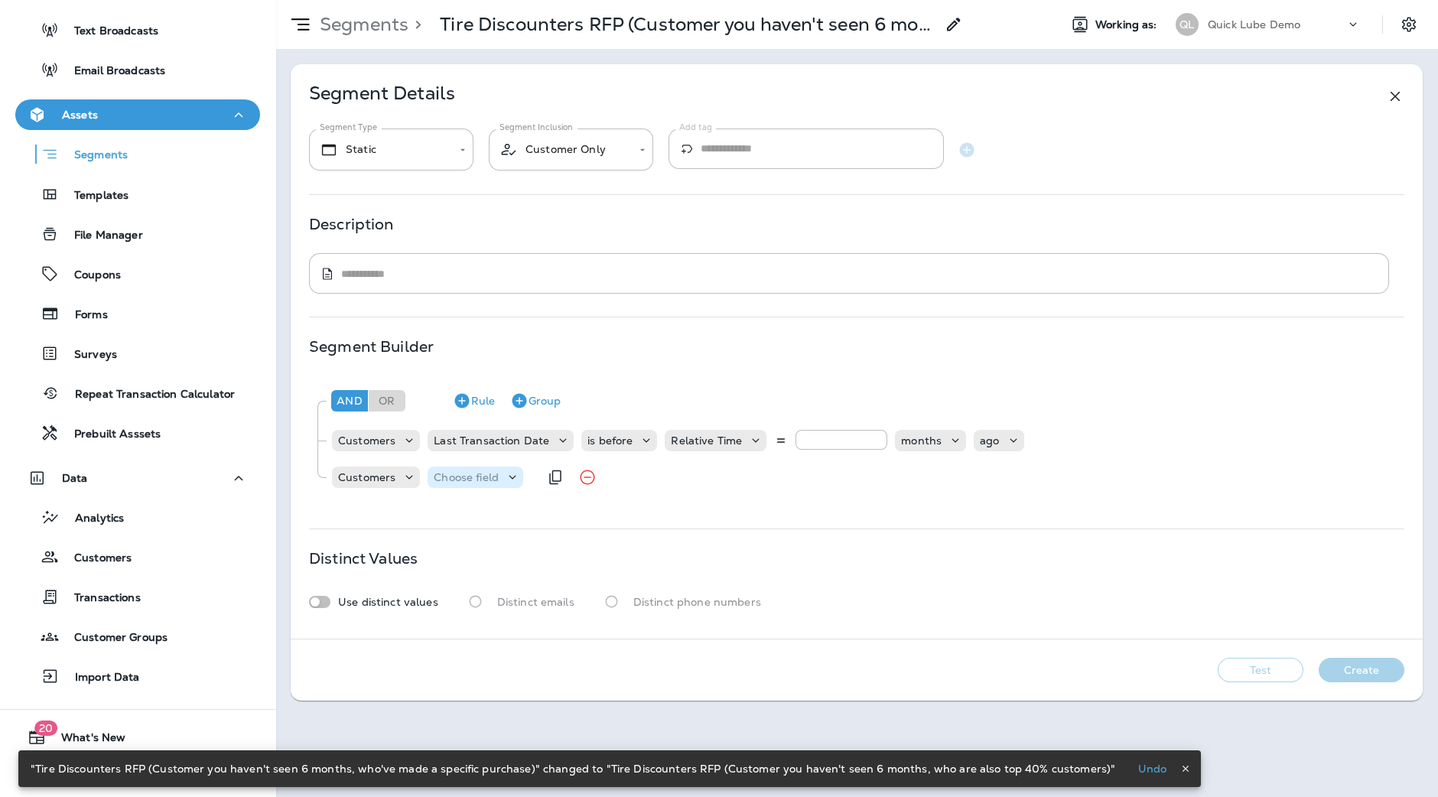
click at [475, 473] on p "Choose field" at bounding box center [466, 477] width 65 height 12
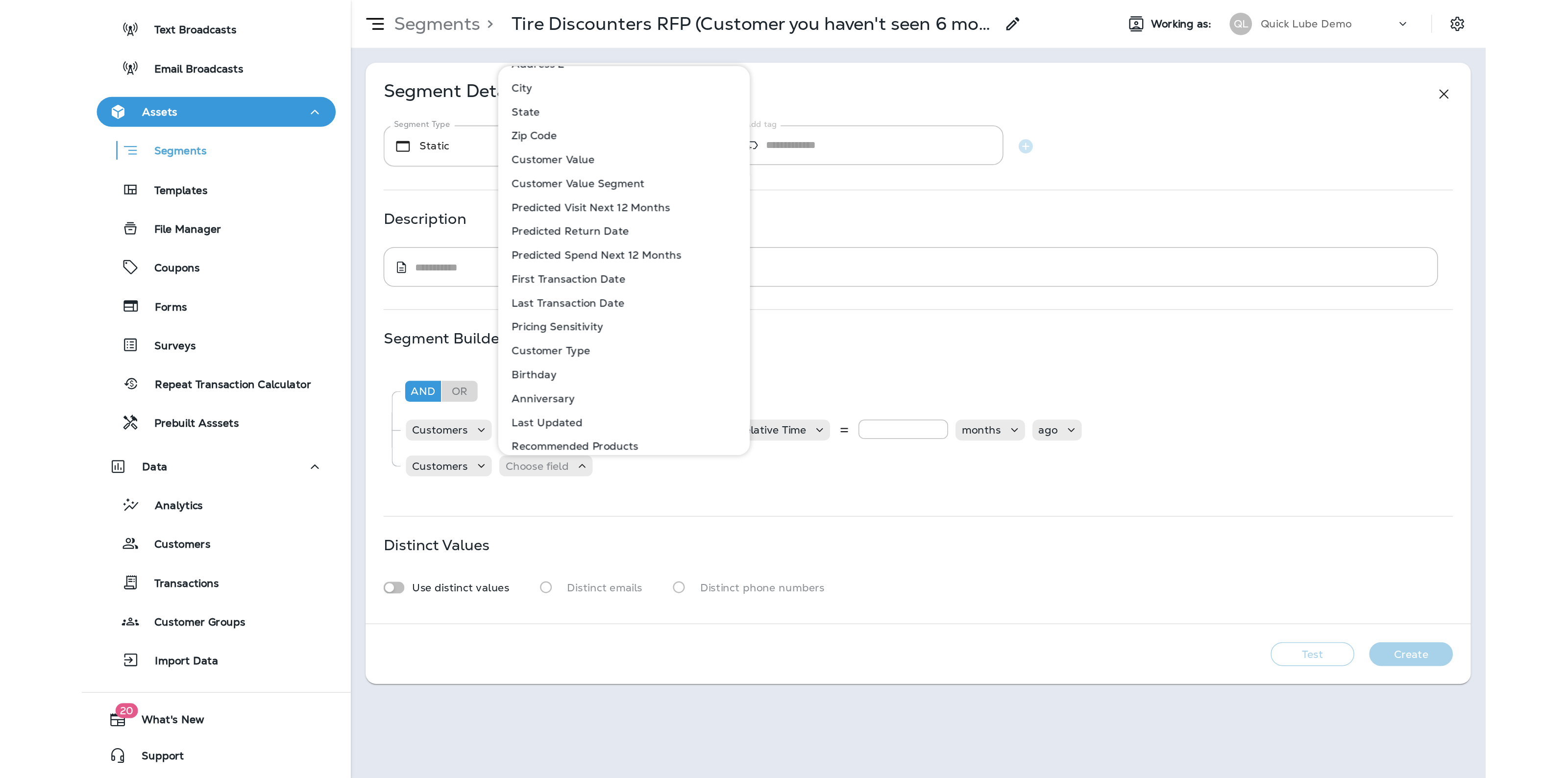
scroll to position [0, 0]
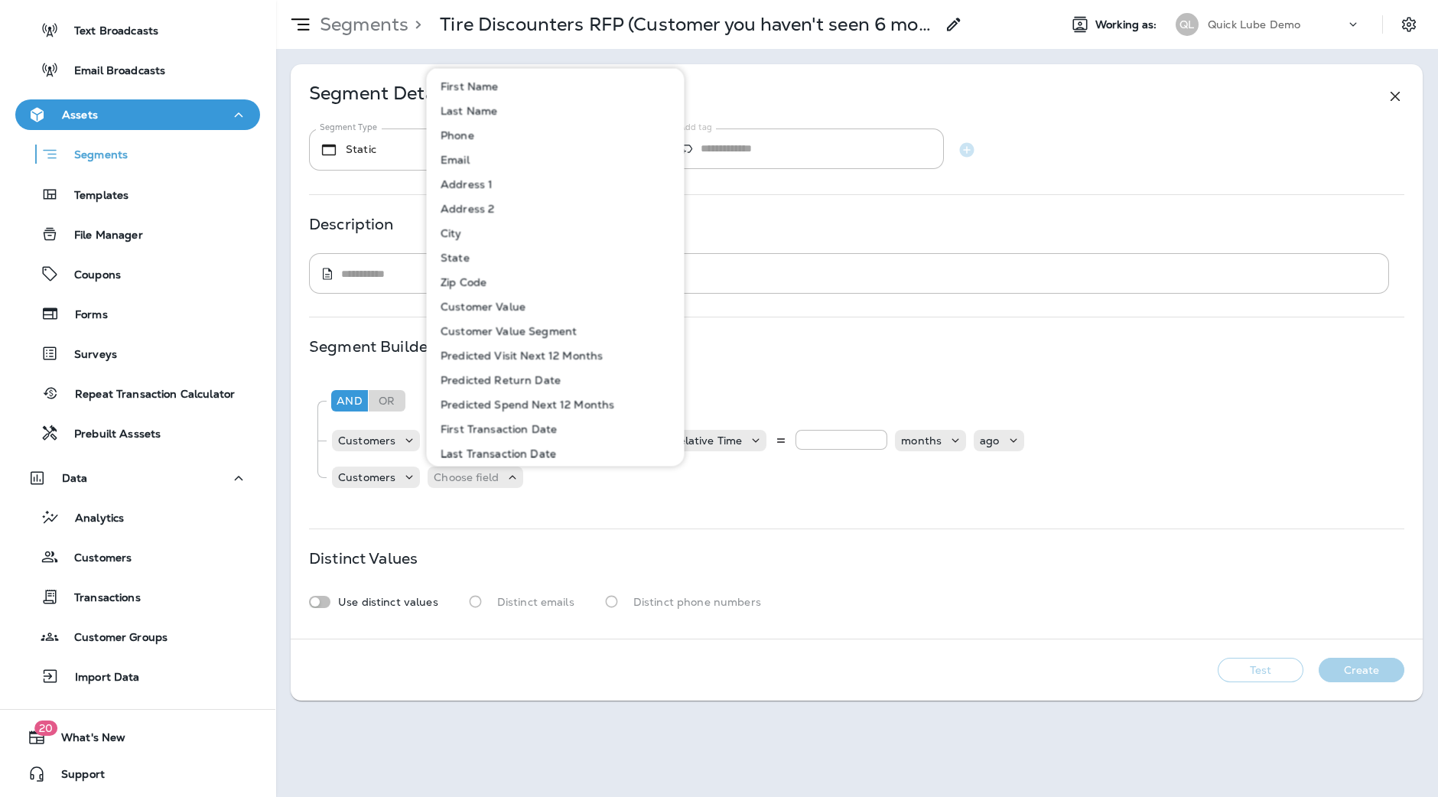
click at [519, 333] on p "Customer Value Segment" at bounding box center [506, 331] width 142 height 12
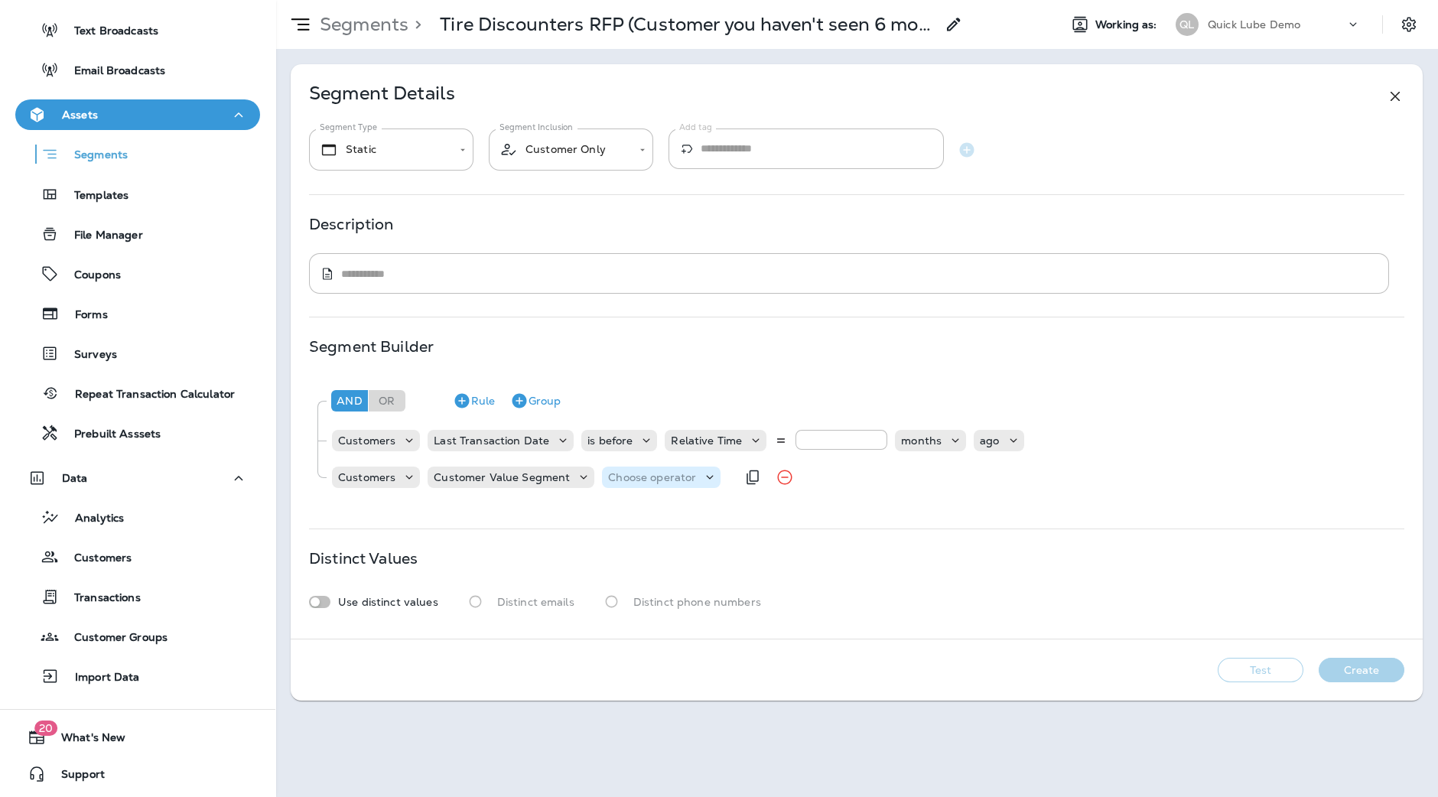
click at [636, 476] on p "Choose operator" at bounding box center [652, 477] width 88 height 12
click at [685, 535] on p "is lesser or equal" at bounding box center [654, 540] width 96 height 12
click at [772, 471] on p "Choose query type" at bounding box center [786, 477] width 100 height 12
click at [757, 513] on p "Number" at bounding box center [756, 516] width 50 height 12
type input "*"
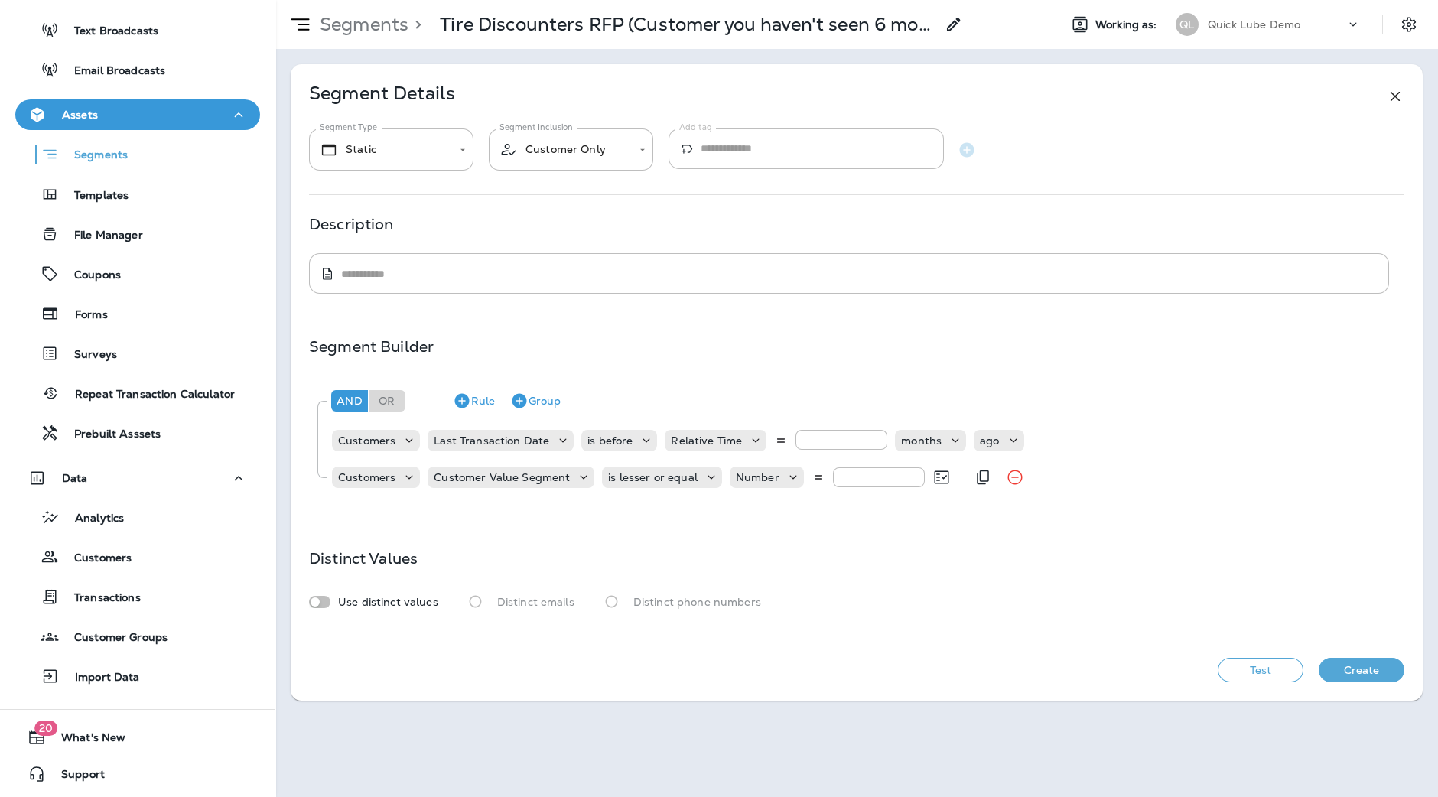
click at [1124, 464] on div "Customers Customer Value Segment is lesser or equal Number *" at bounding box center [864, 477] width 1066 height 31
click at [394, 408] on div "Or" at bounding box center [387, 400] width 37 height 21
click at [464, 405] on icon "button" at bounding box center [461, 401] width 15 height 15
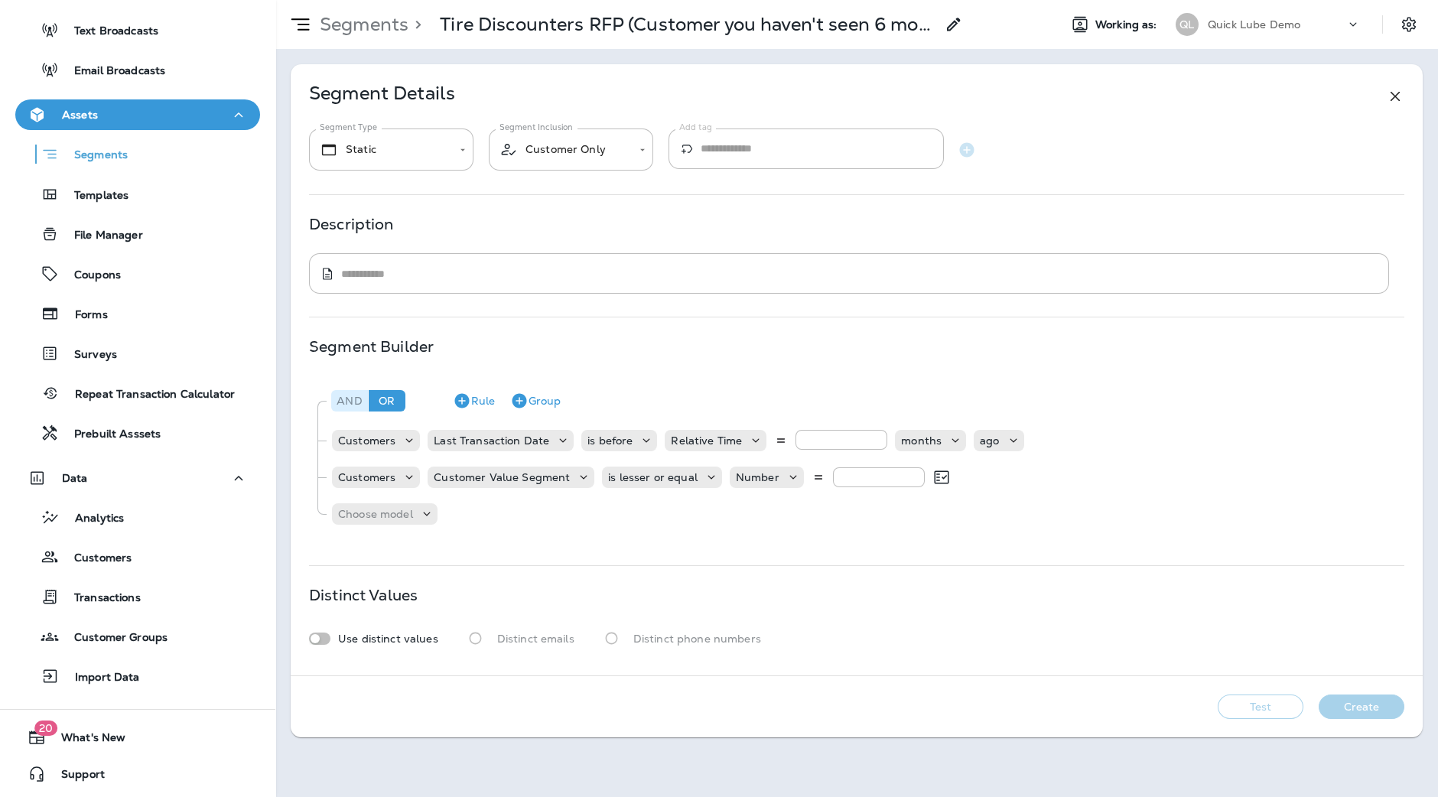
click at [344, 396] on div "And" at bounding box center [349, 400] width 37 height 21
click at [467, 398] on icon "button" at bounding box center [461, 401] width 15 height 15
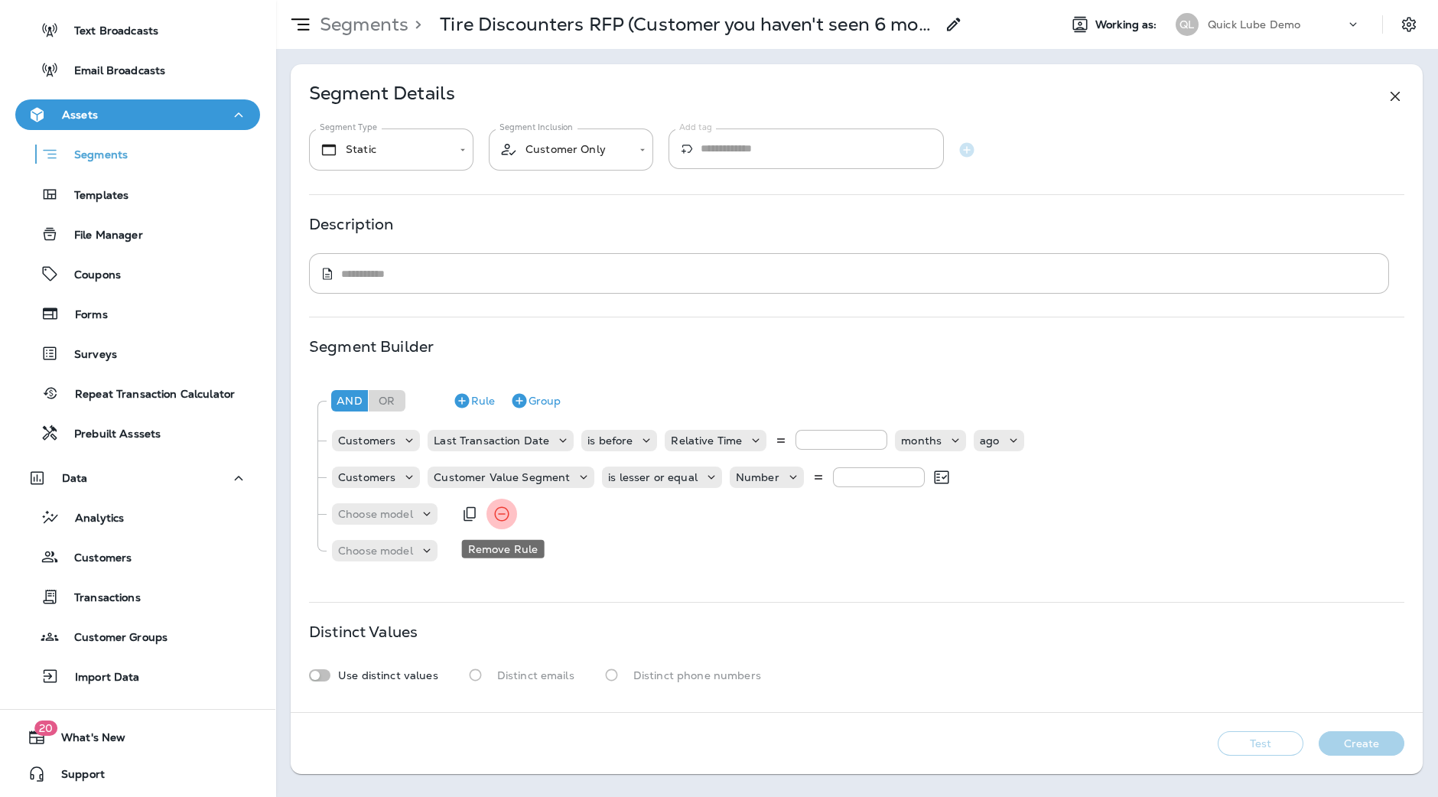
click at [503, 509] on icon "Remove Rule" at bounding box center [502, 514] width 18 height 18
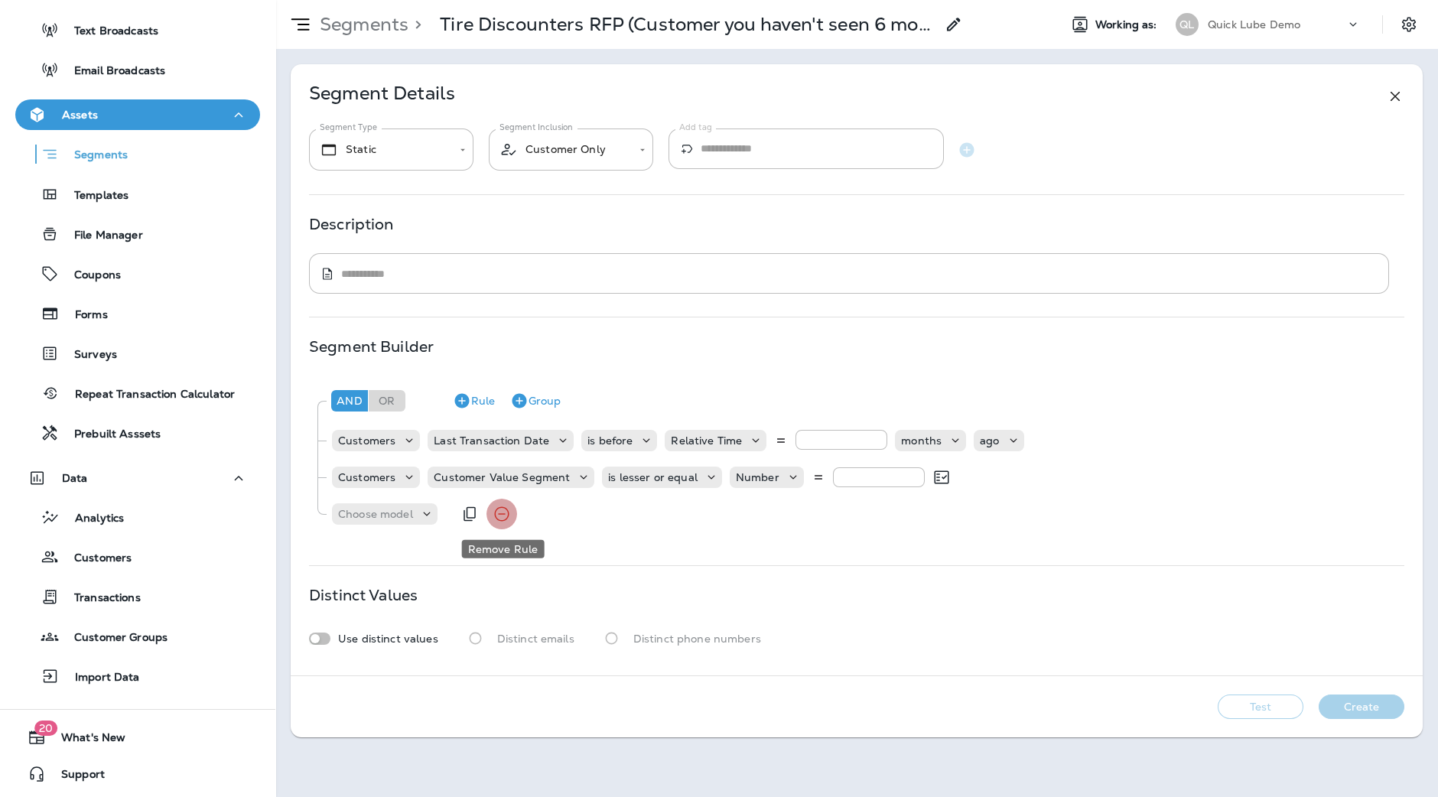
click at [503, 511] on icon "Remove Rule" at bounding box center [502, 514] width 18 height 18
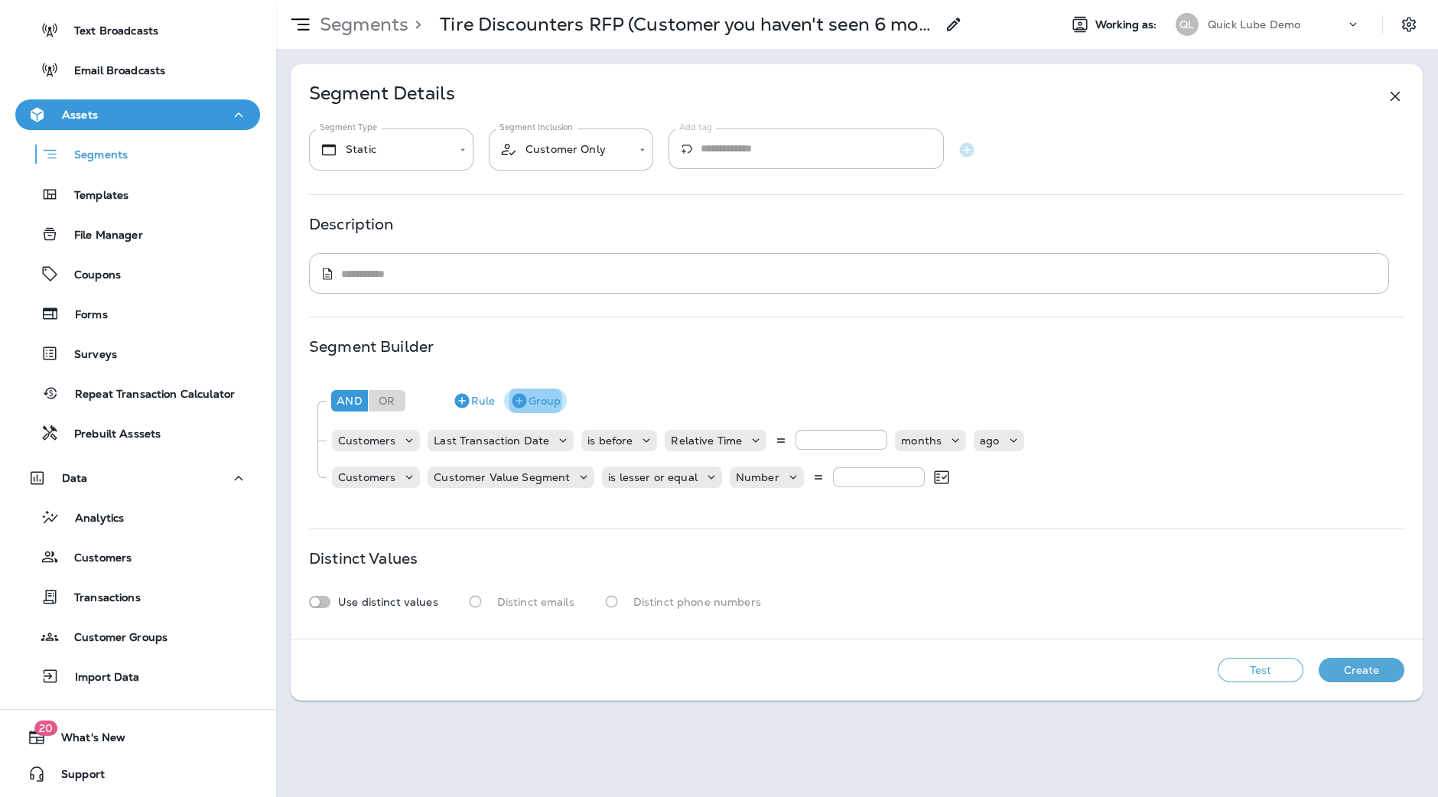
click at [528, 404] on button "Group" at bounding box center [535, 401] width 63 height 24
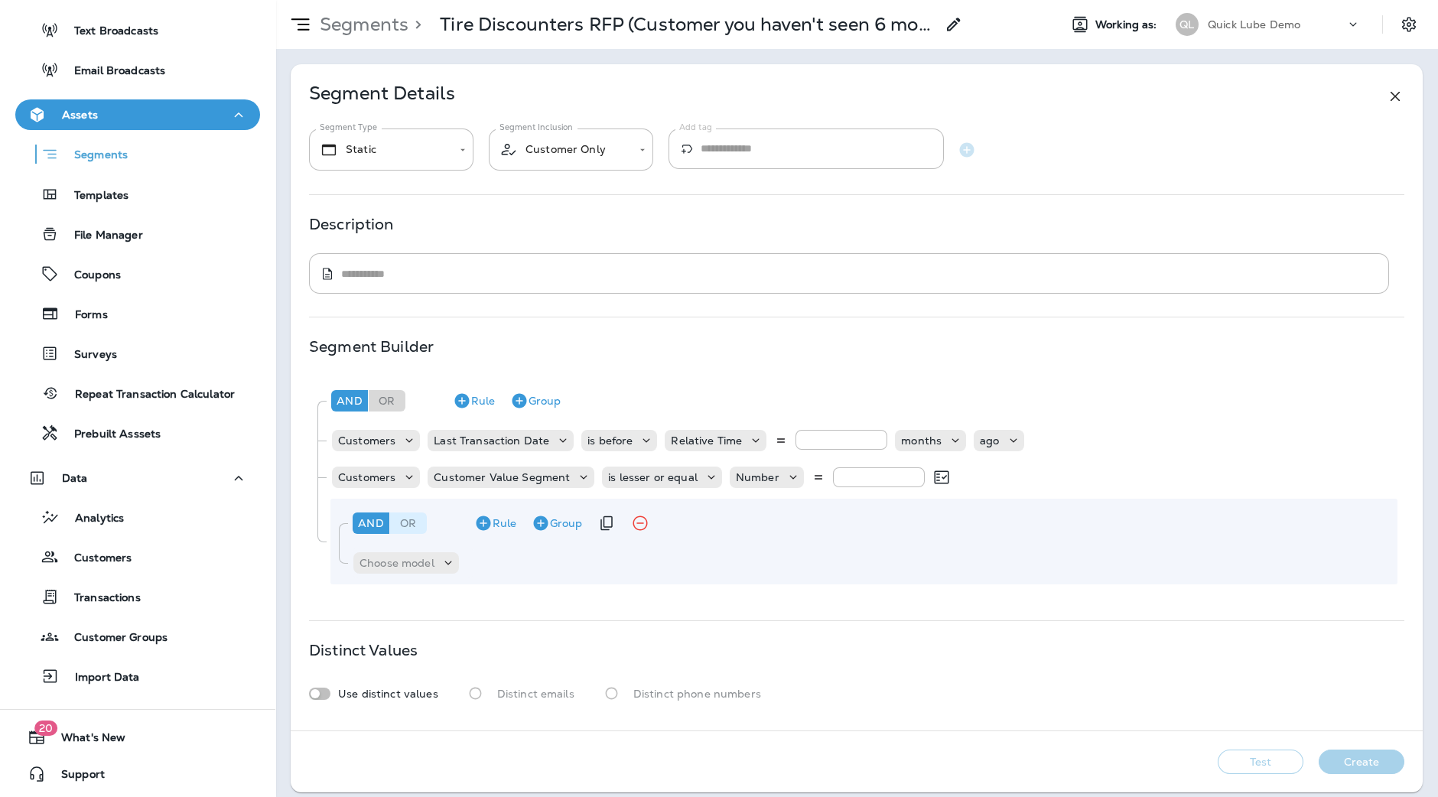
click at [410, 525] on div "Or" at bounding box center [408, 523] width 37 height 21
click at [402, 563] on p "Choose model" at bounding box center [397, 563] width 75 height 12
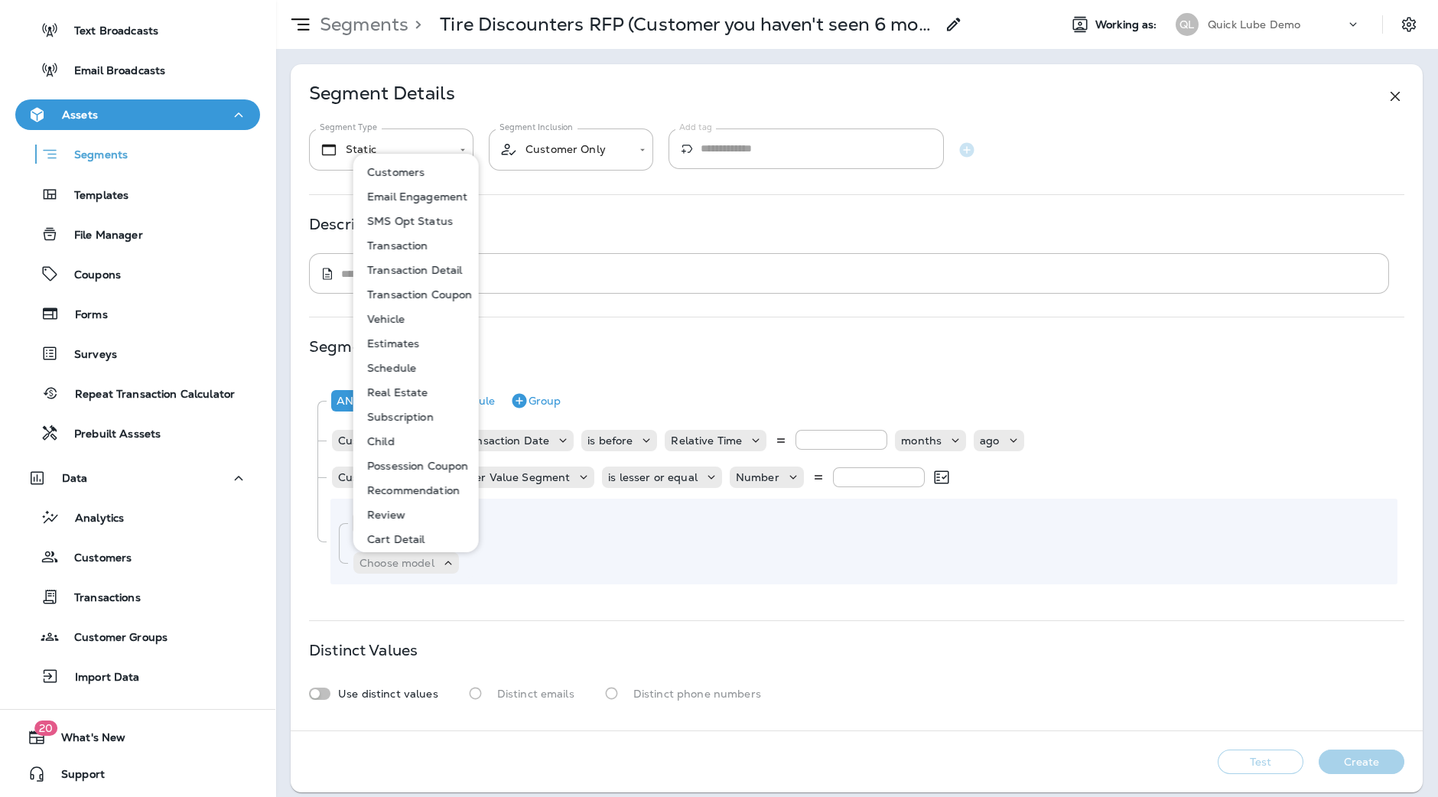
click at [627, 340] on div "Segment Builder" at bounding box center [857, 346] width 1096 height 12
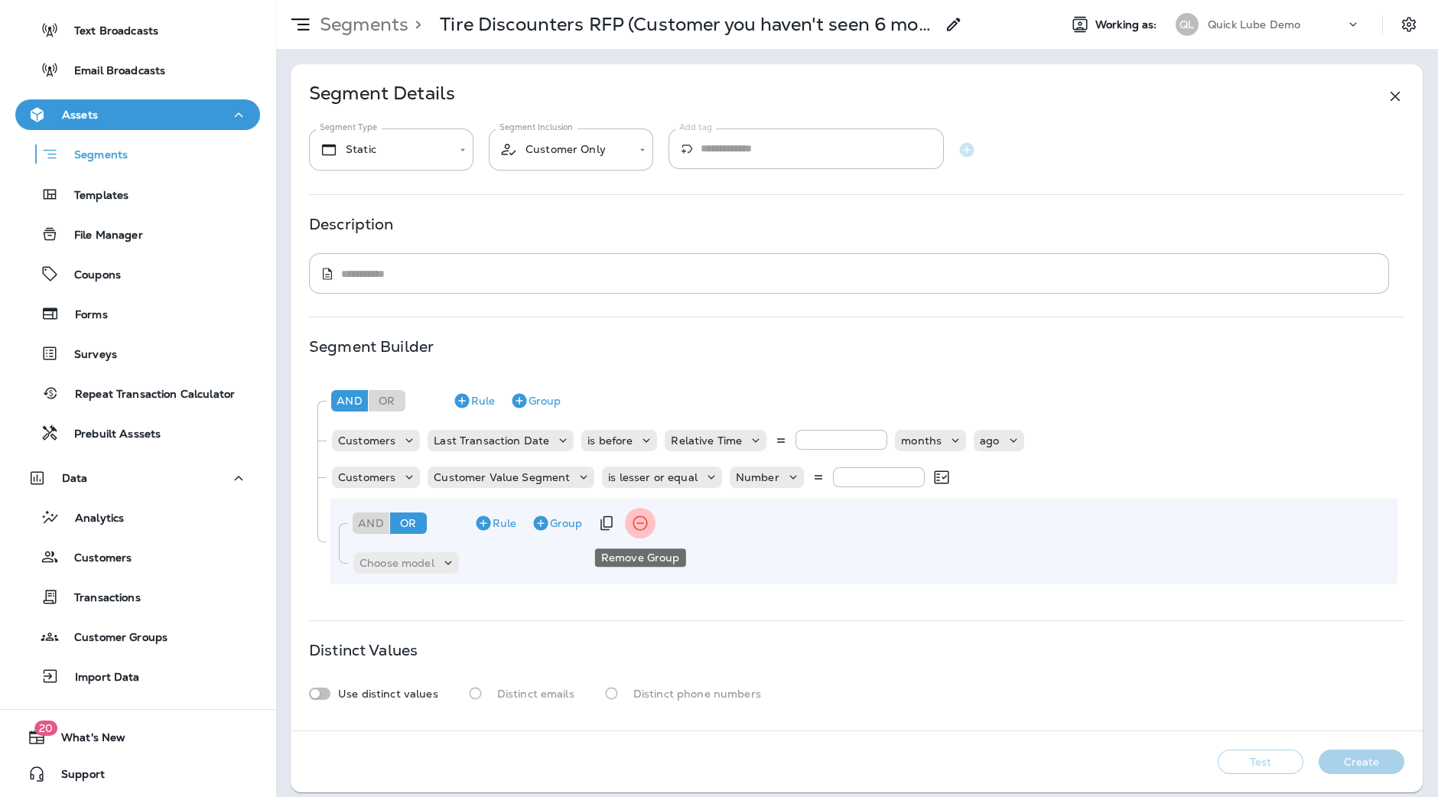
click at [642, 528] on icon "Remove Group" at bounding box center [640, 523] width 18 height 18
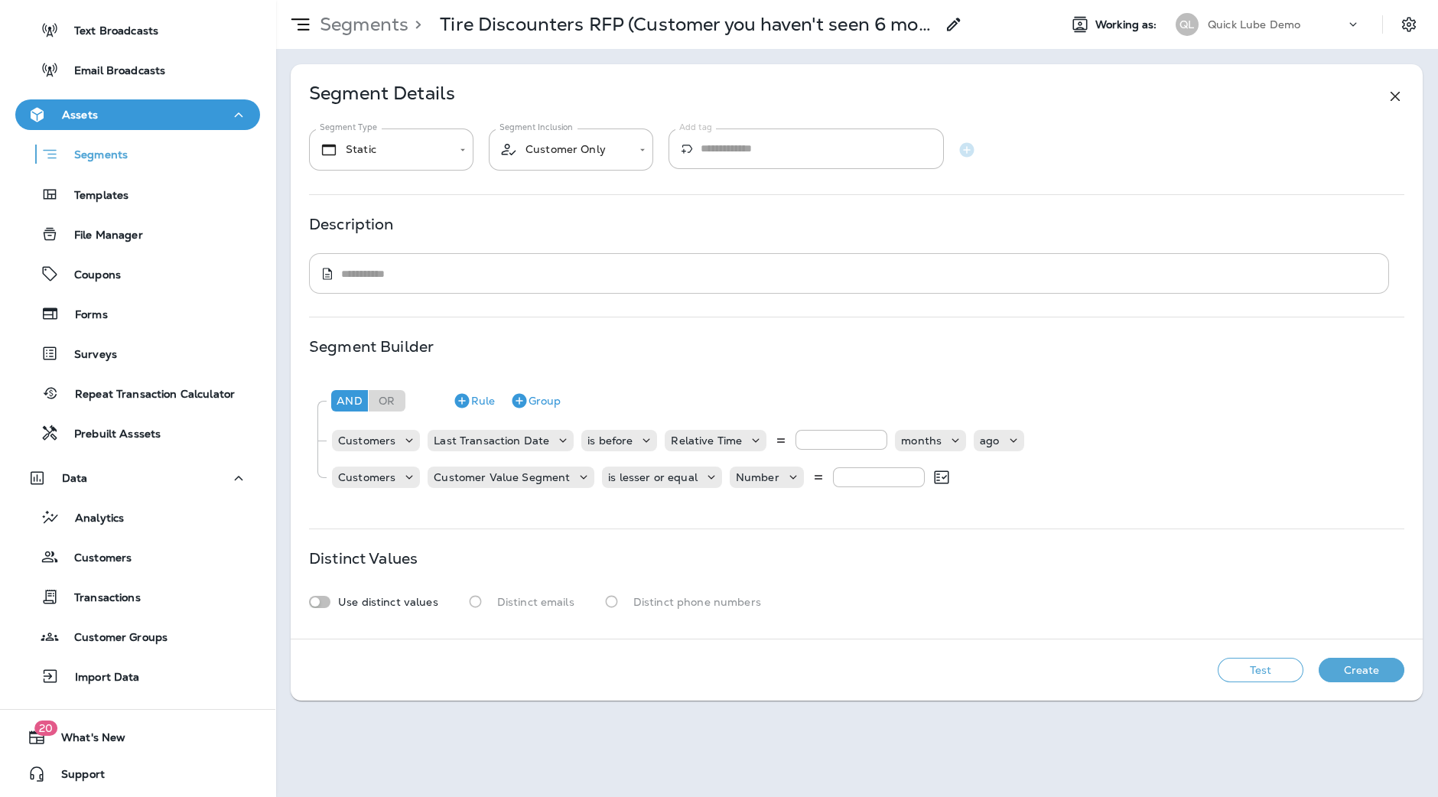
click at [462, 277] on textarea at bounding box center [859, 273] width 1037 height 15
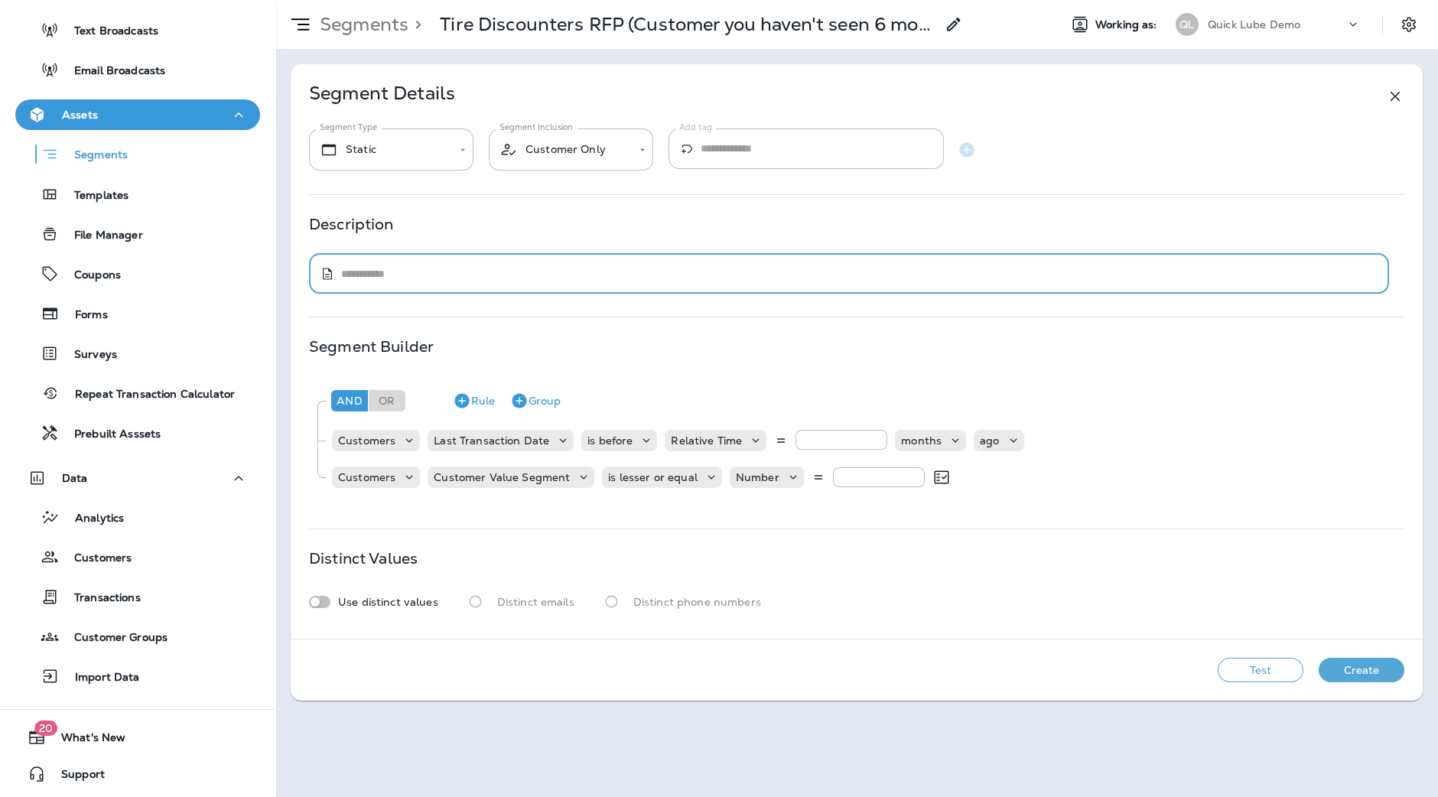
click at [462, 277] on textarea at bounding box center [859, 273] width 1037 height 15
type textarea "**********"
click at [1366, 671] on button "Create" at bounding box center [1362, 670] width 86 height 24
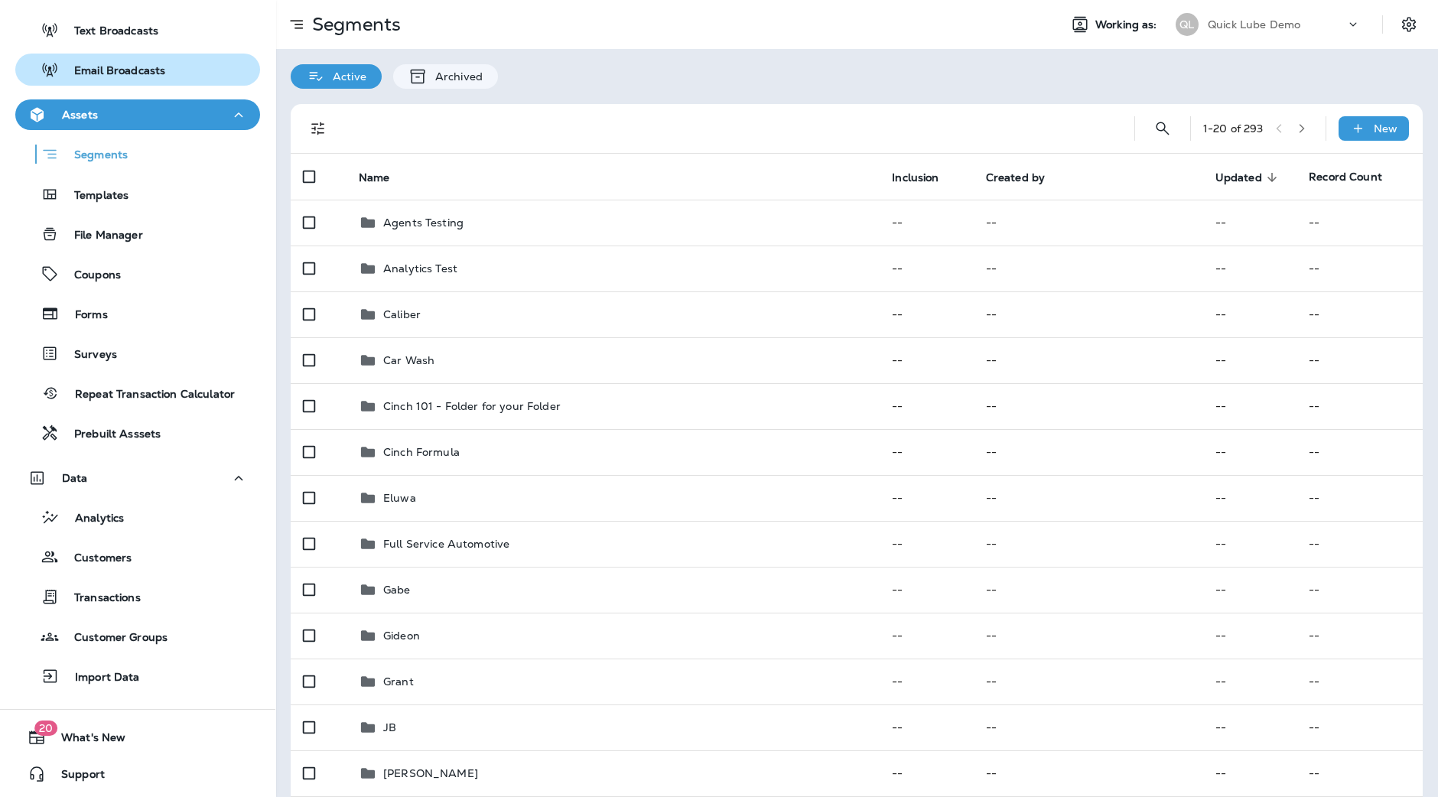
click at [157, 70] on p "Email Broadcasts" at bounding box center [112, 71] width 106 height 15
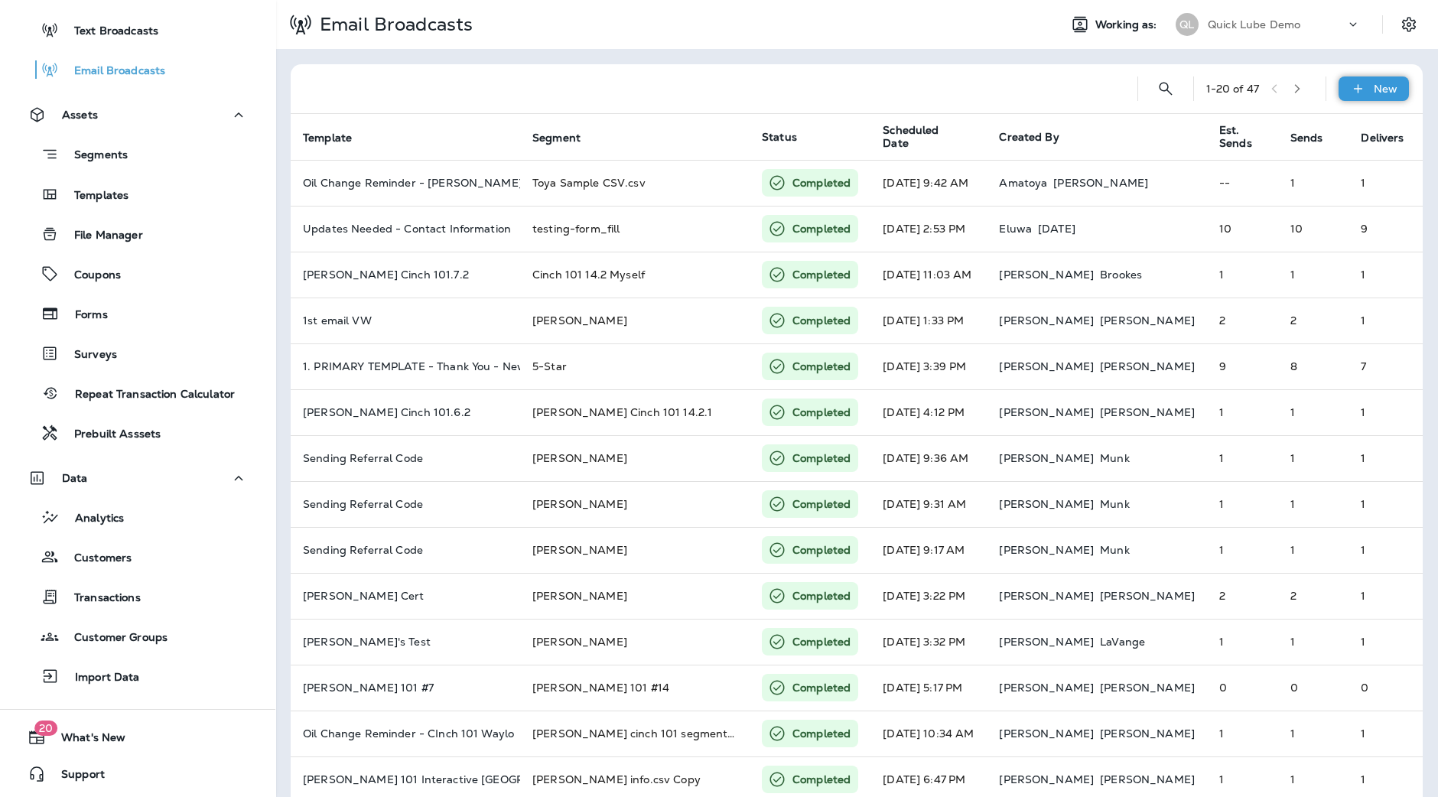
click at [1374, 83] on p "New" at bounding box center [1386, 89] width 24 height 12
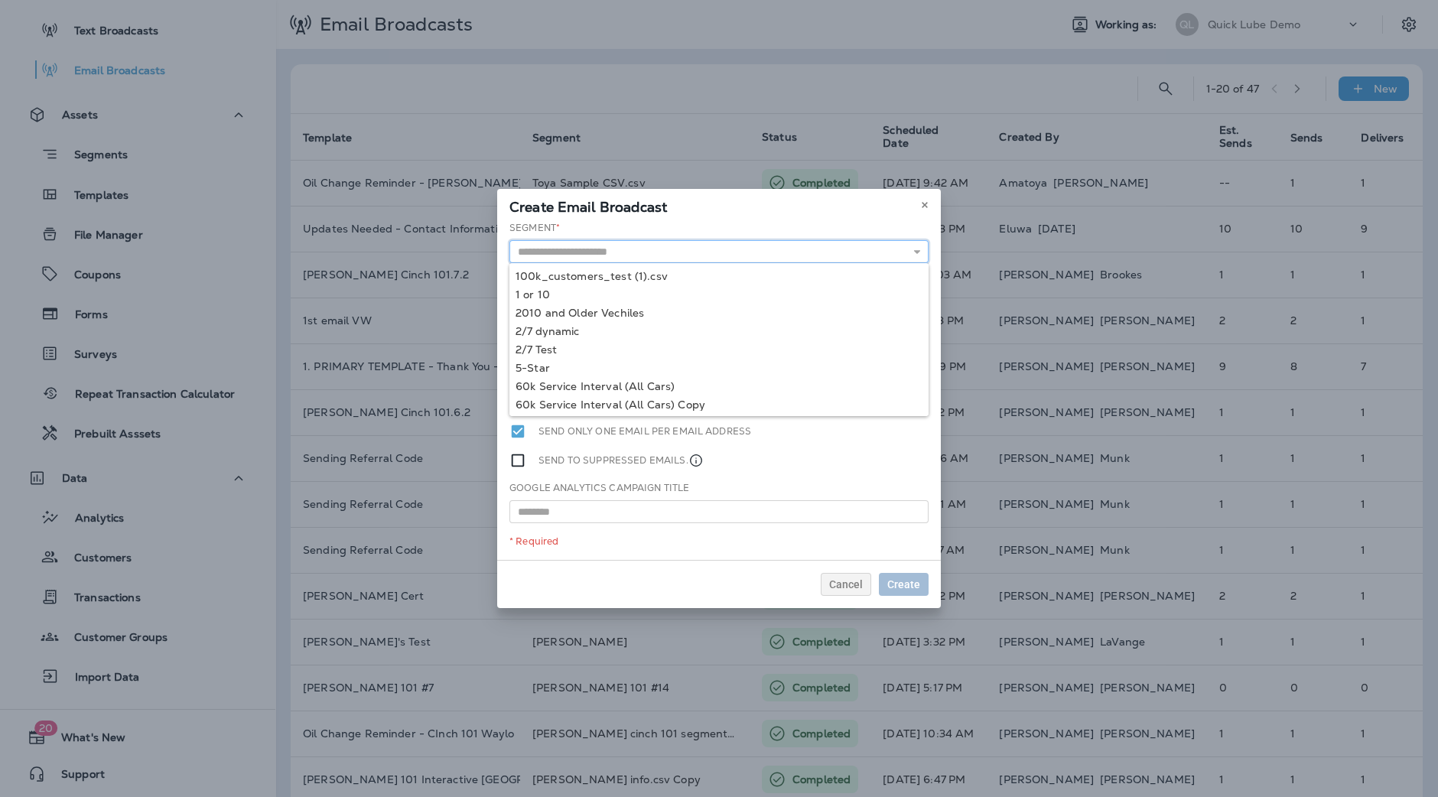
click at [643, 251] on input "text" at bounding box center [719, 251] width 419 height 23
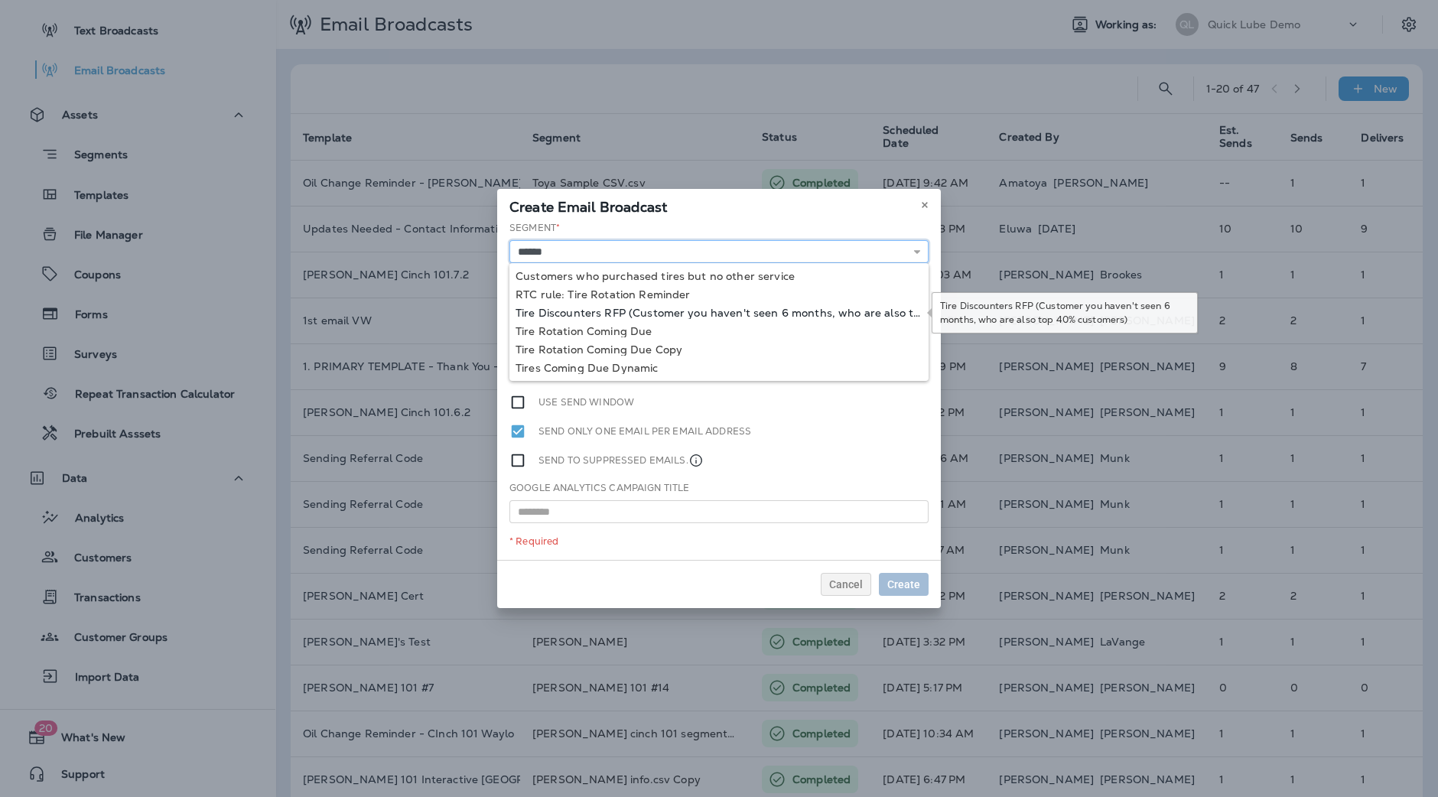
type input "**********"
click at [635, 305] on div "**********" at bounding box center [719, 390] width 444 height 339
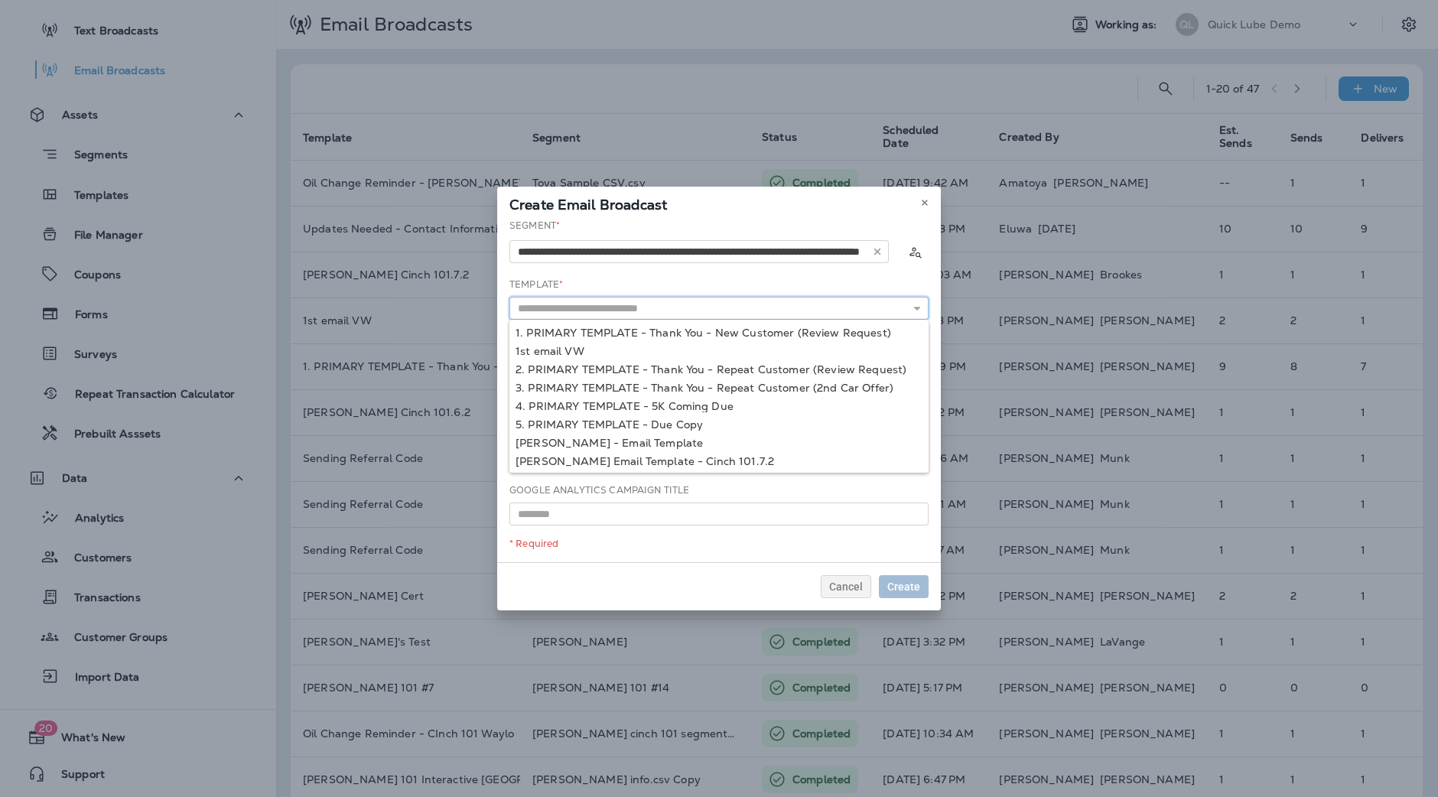
click at [622, 311] on input "text" at bounding box center [719, 308] width 419 height 23
click at [921, 200] on icon at bounding box center [924, 202] width 9 height 9
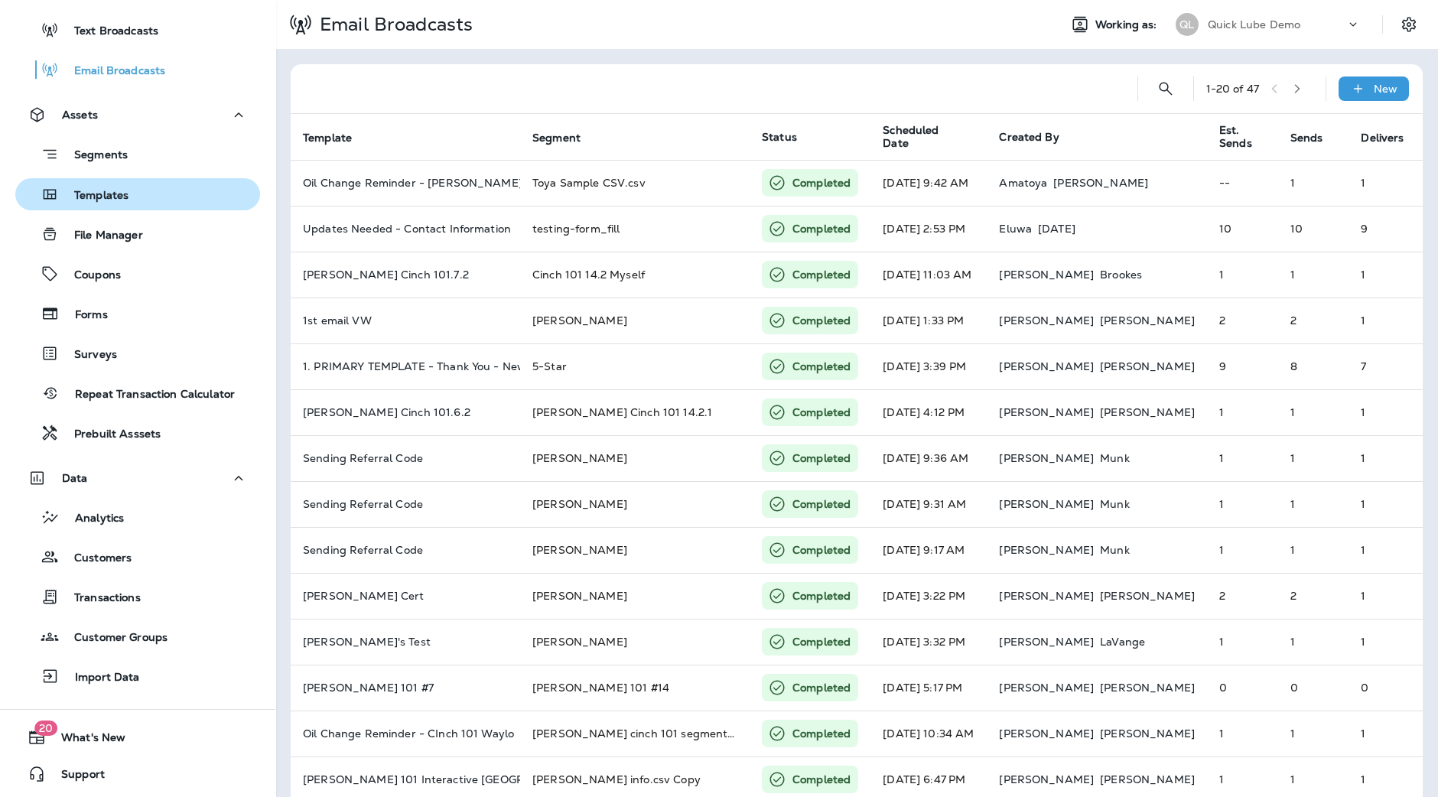
click at [100, 190] on p "Templates" at bounding box center [94, 196] width 70 height 15
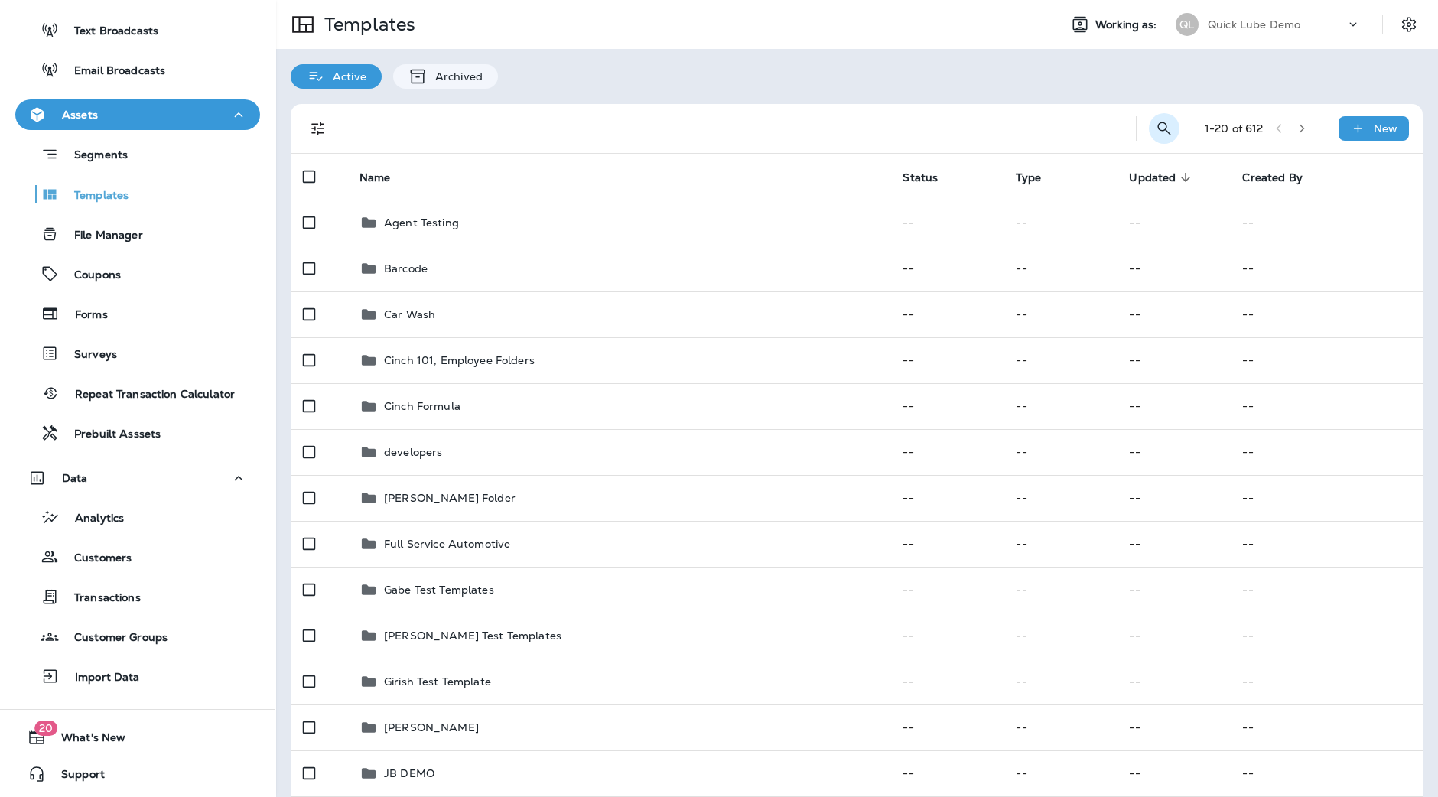
click at [1155, 128] on icon "Search Templates" at bounding box center [1164, 128] width 18 height 18
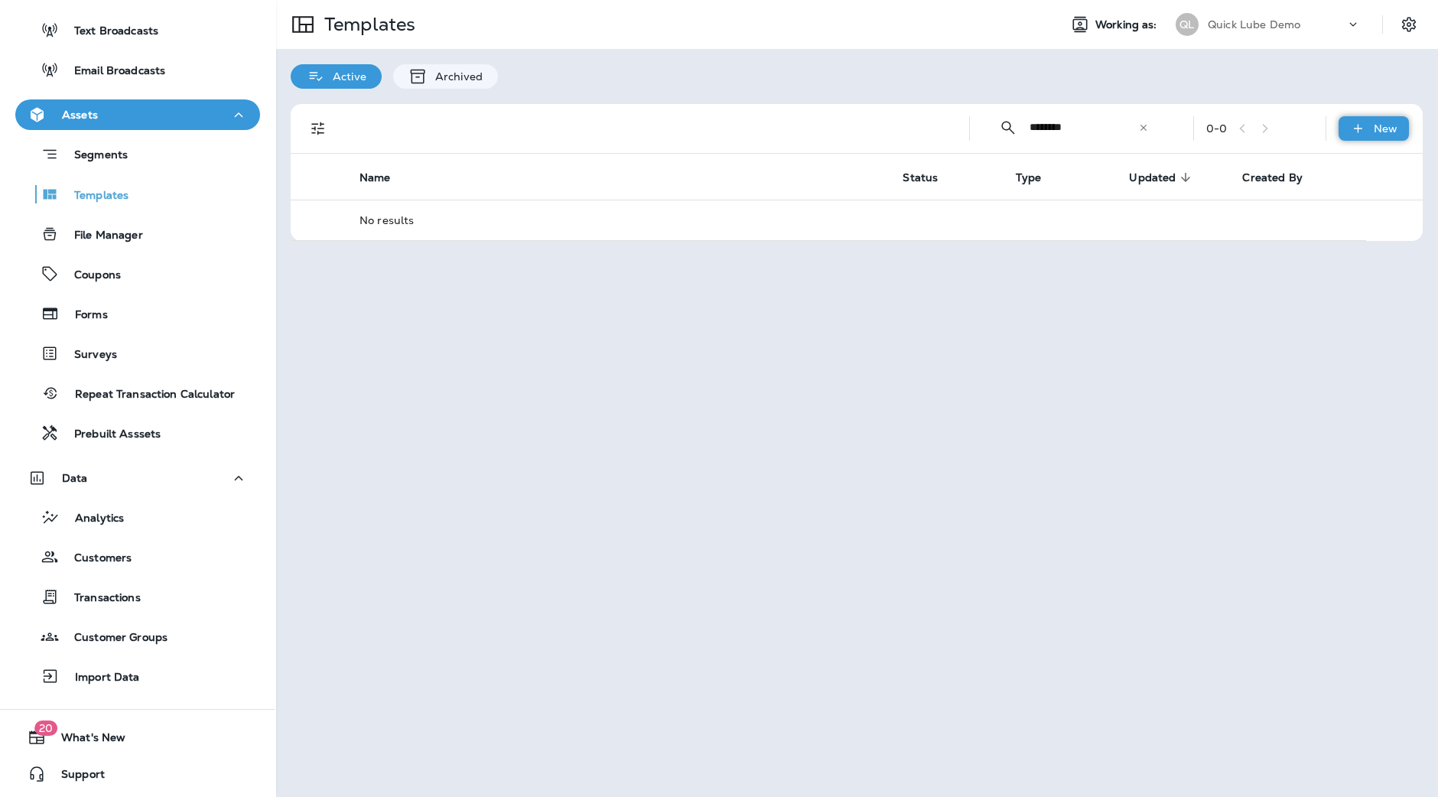
type input "********"
click at [1365, 123] on icon at bounding box center [1358, 128] width 16 height 15
click at [1330, 235] on li "New Folder" at bounding box center [1343, 241] width 174 height 37
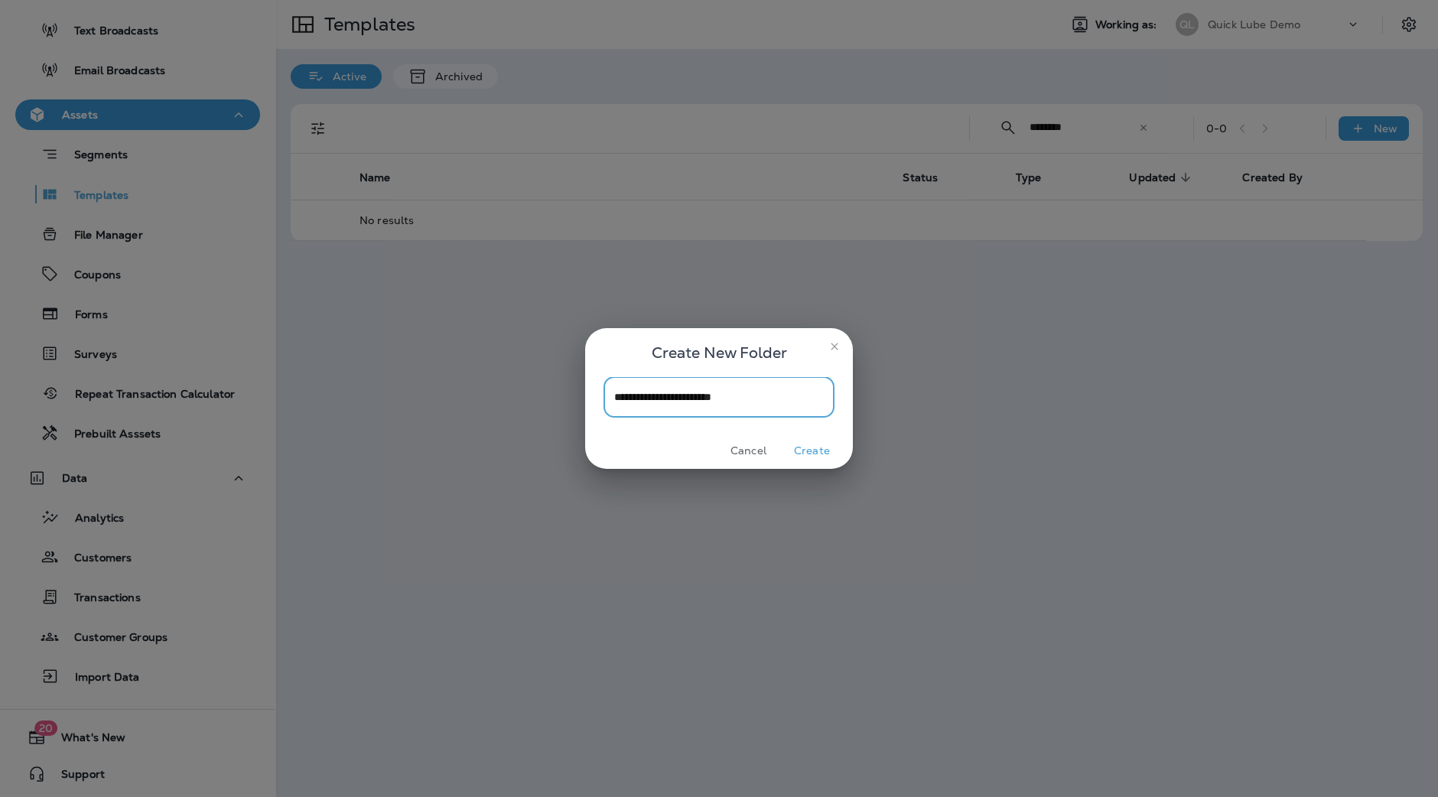
type input "**********"
click at [816, 443] on button "Create" at bounding box center [811, 451] width 57 height 24
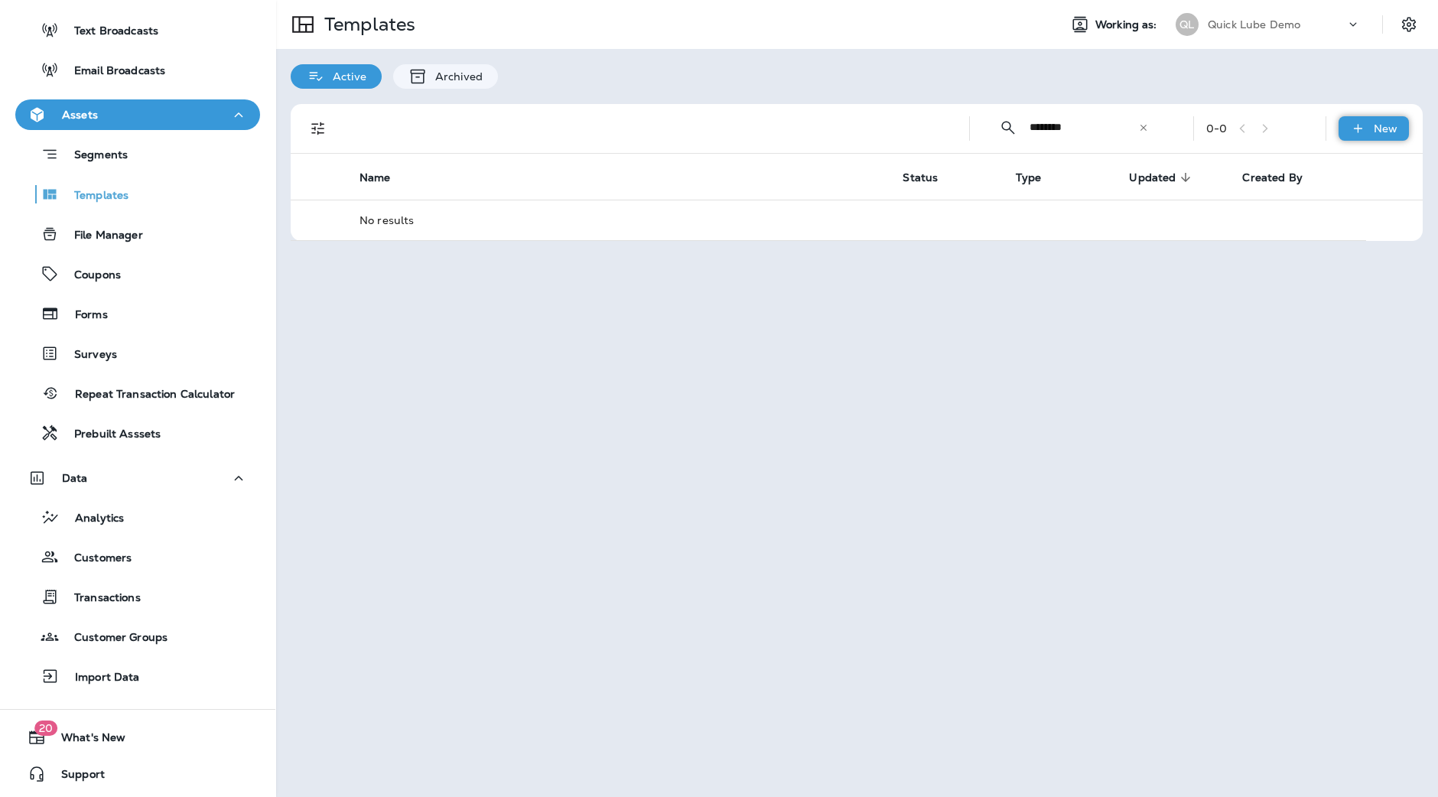
click at [1362, 132] on icon at bounding box center [1358, 128] width 16 height 15
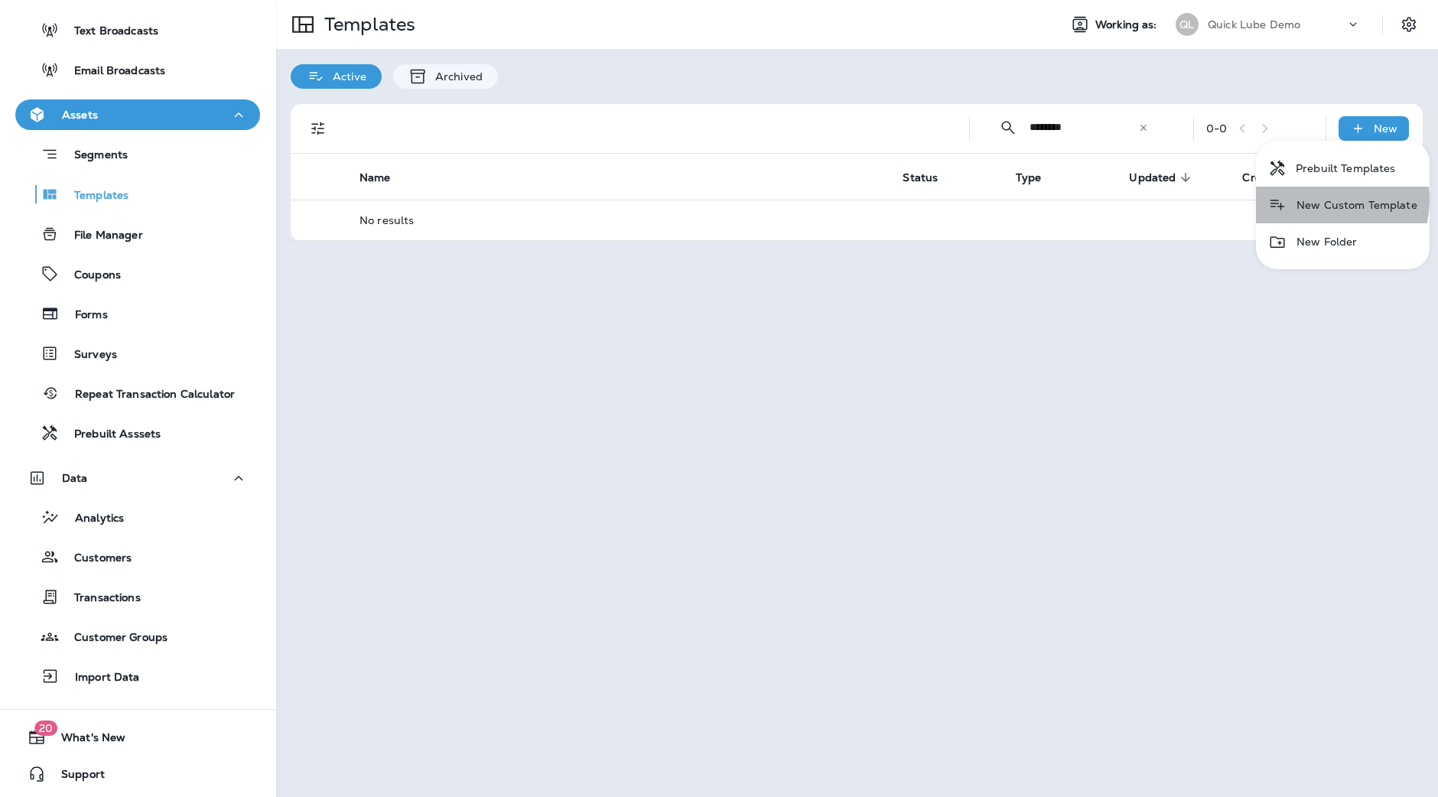
click at [1320, 200] on li "New Custom Template" at bounding box center [1343, 205] width 174 height 37
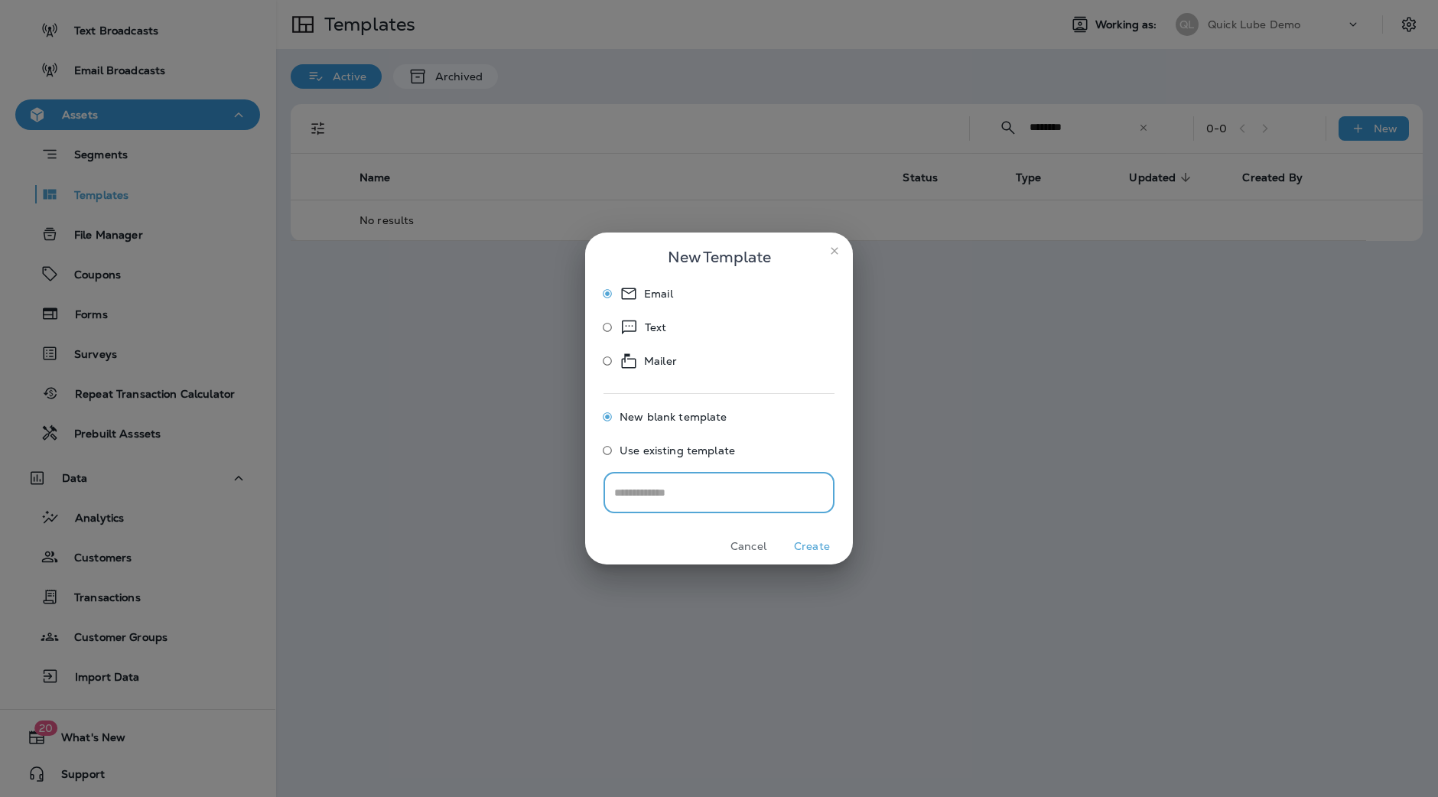
click at [681, 478] on input "text" at bounding box center [719, 492] width 231 height 41
type input "*"
click at [659, 448] on span "Use existing template" at bounding box center [678, 450] width 116 height 12
click at [689, 496] on input "Select Email Template" at bounding box center [718, 492] width 216 height 27
click at [708, 529] on li "Generic Template 03" at bounding box center [719, 529] width 230 height 21
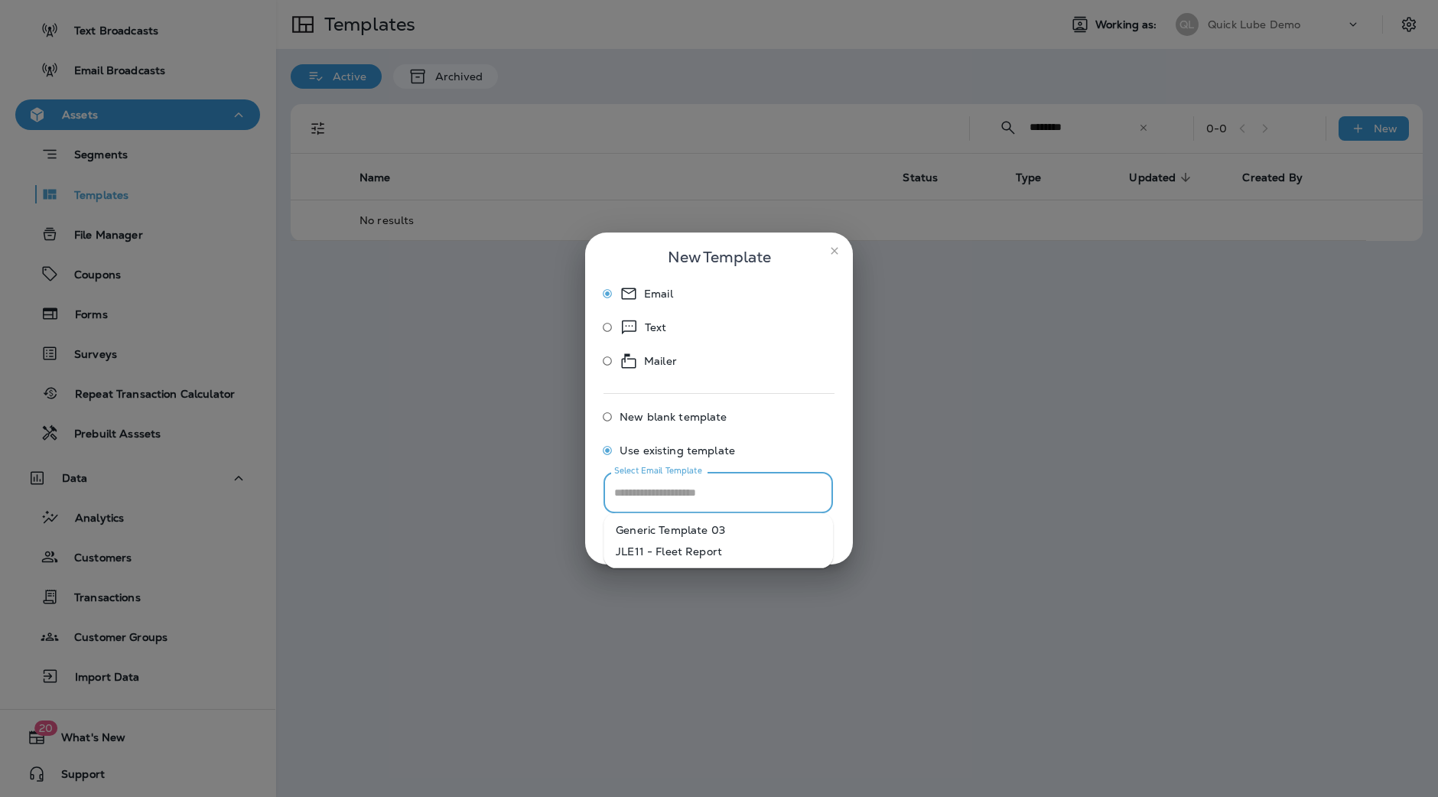
type input "**********"
click at [809, 549] on button "Create" at bounding box center [811, 547] width 57 height 24
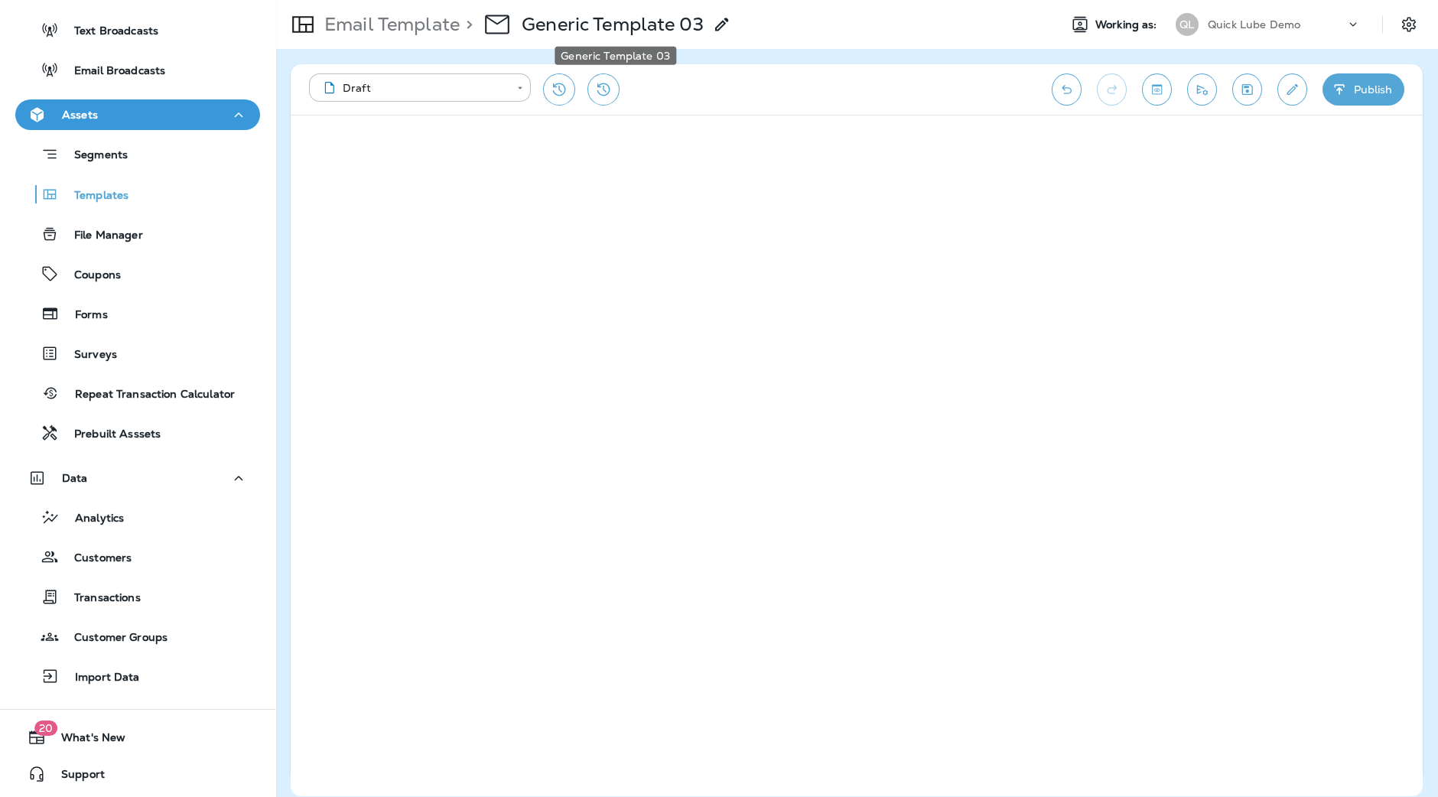
click at [647, 18] on p "Generic Template 03" at bounding box center [613, 24] width 182 height 23
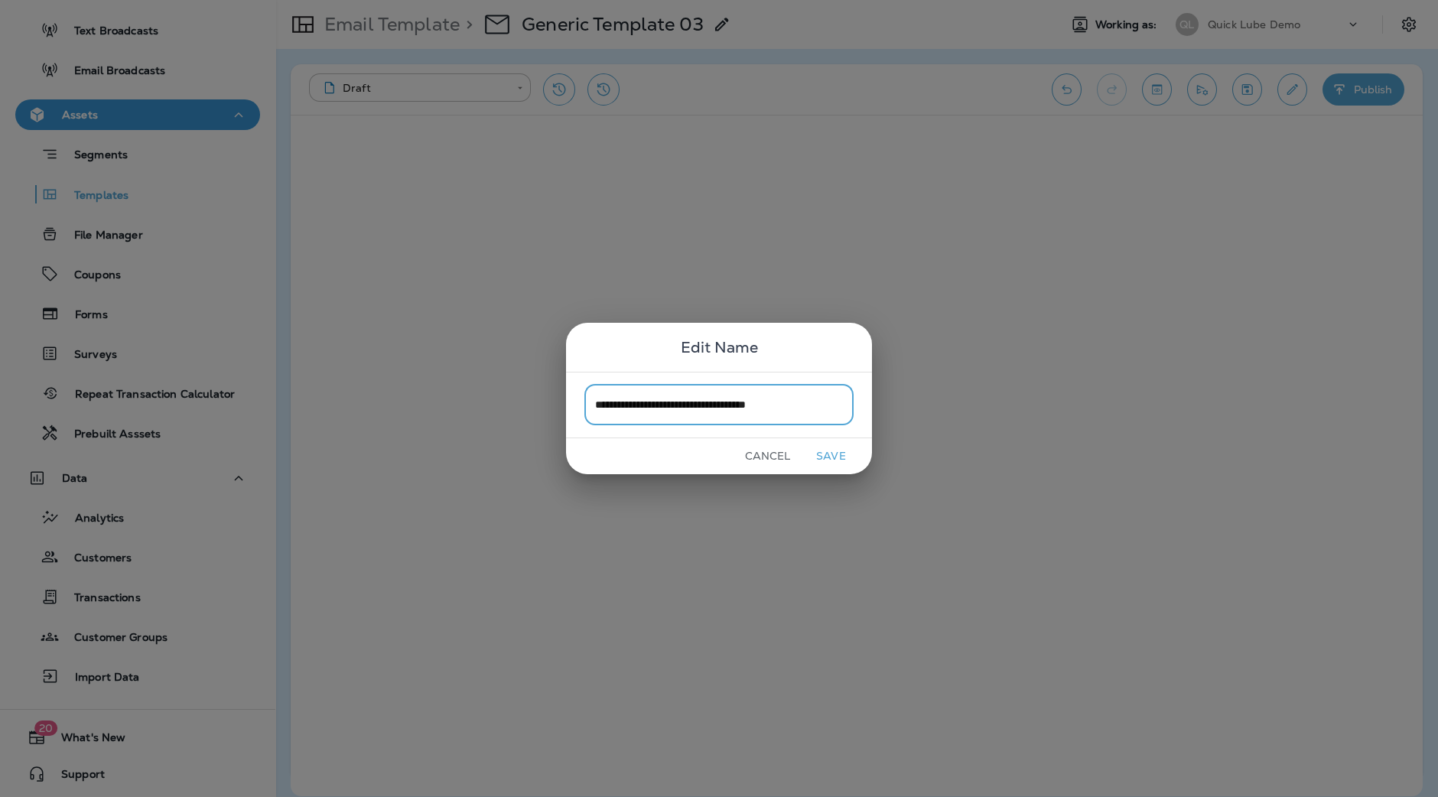
type input "**********"
click at [832, 464] on button "Save" at bounding box center [831, 456] width 57 height 24
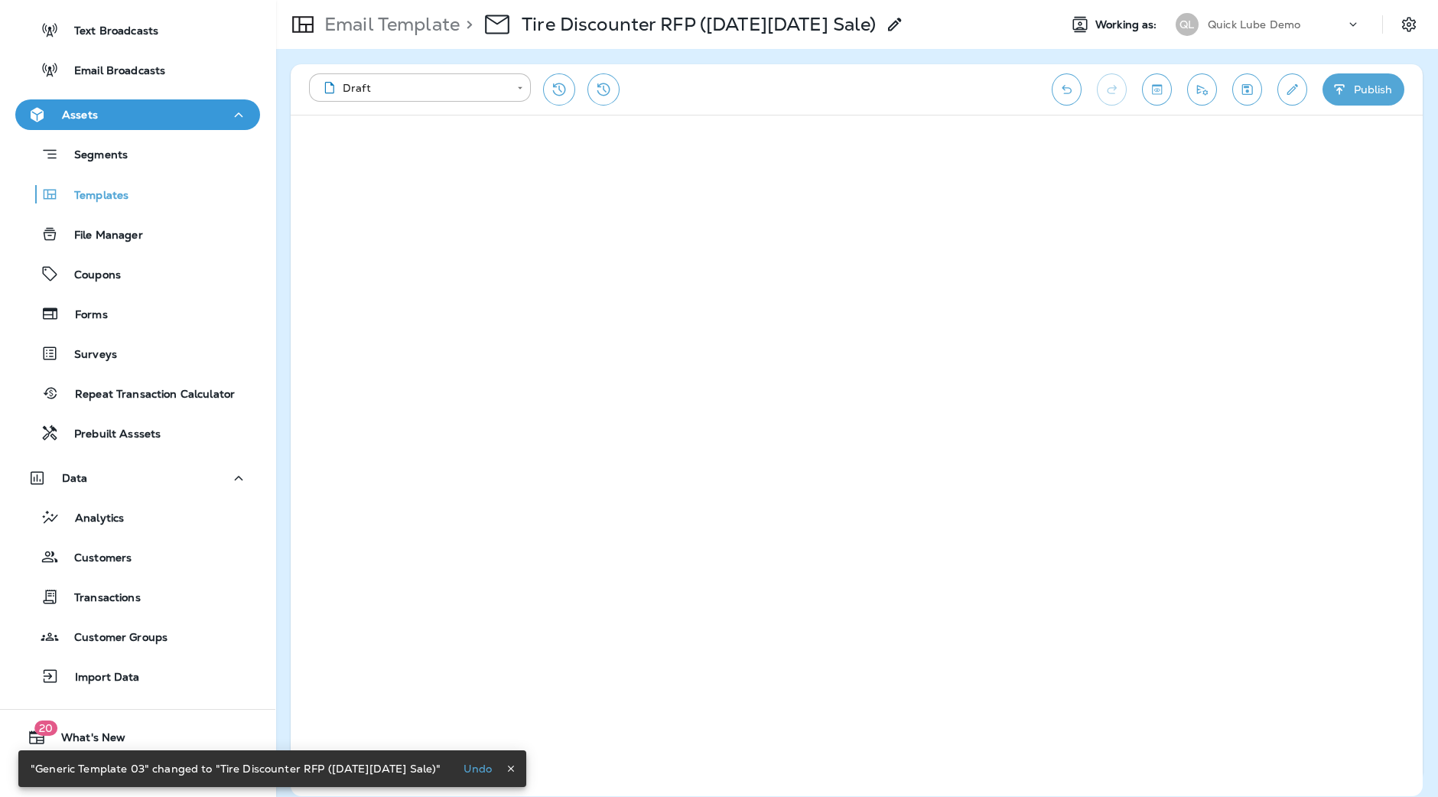
click at [506, 769] on icon "button" at bounding box center [511, 768] width 11 height 11
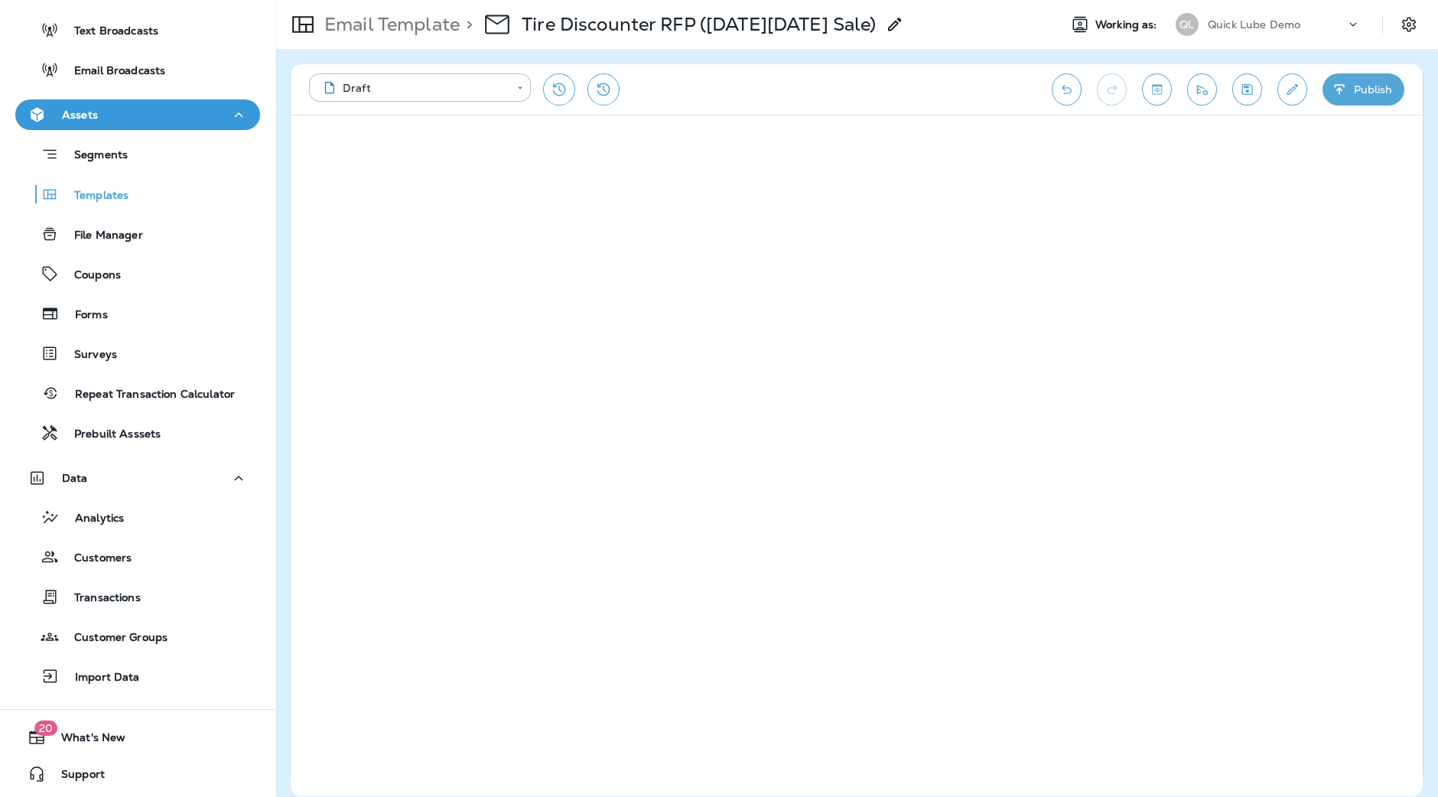
click at [1427, 152] on div "**********" at bounding box center [856, 423] width 1163 height 748
click at [765, 22] on p "Tire Discounter RFP (Black Friday Sale)" at bounding box center [699, 24] width 354 height 23
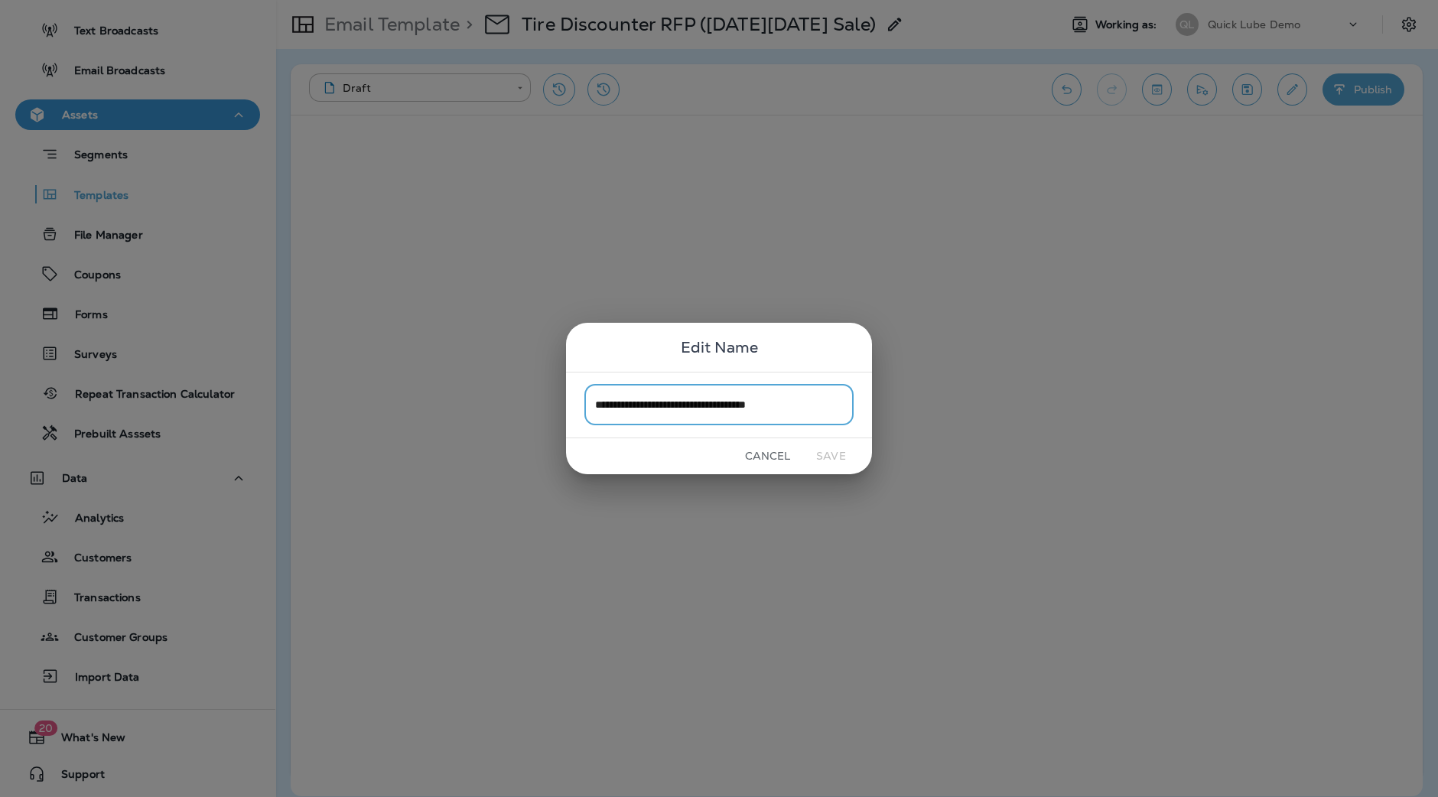
click at [765, 22] on div "**********" at bounding box center [719, 398] width 1438 height 797
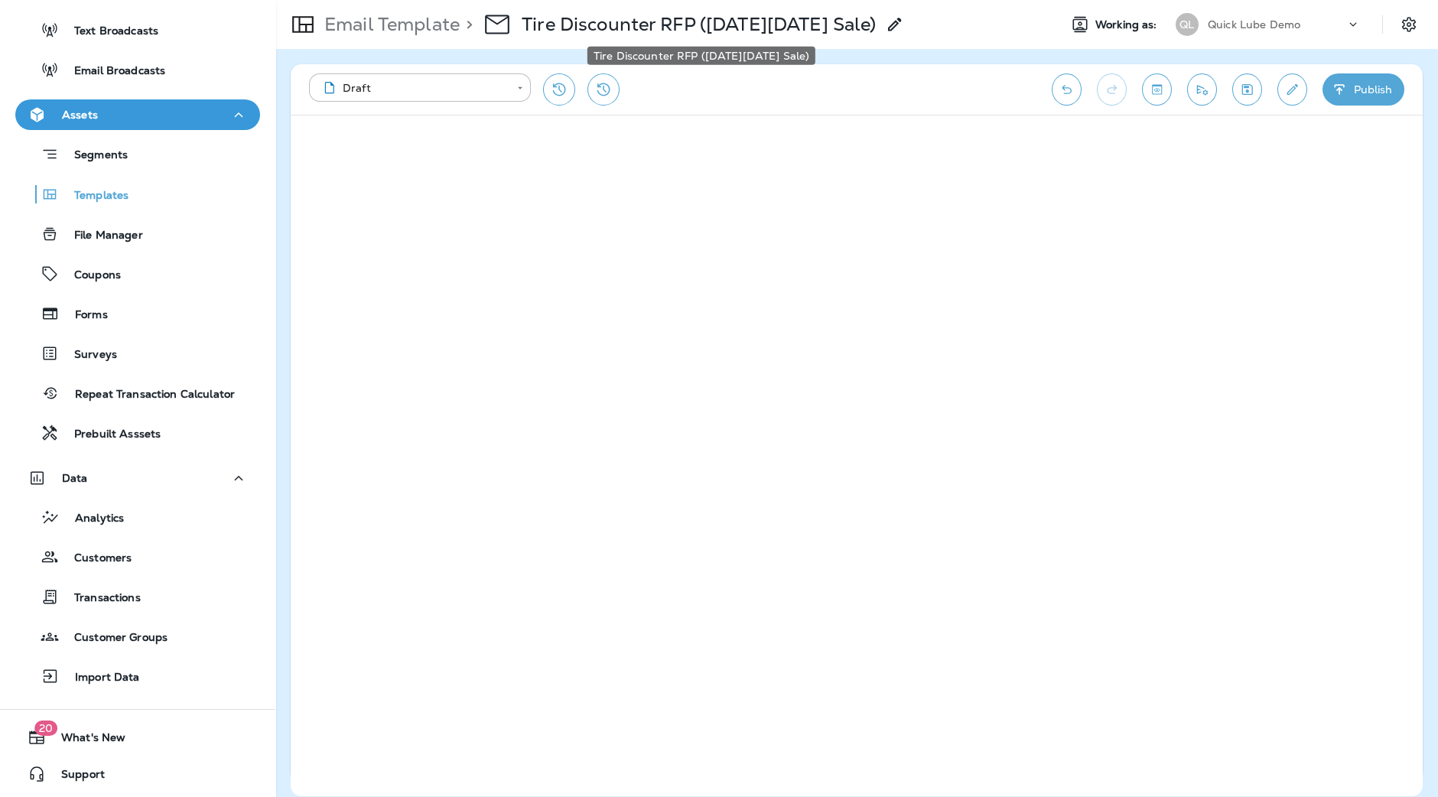
click at [765, 22] on p "Tire Discounter RFP (Black Friday Sale)" at bounding box center [699, 24] width 354 height 23
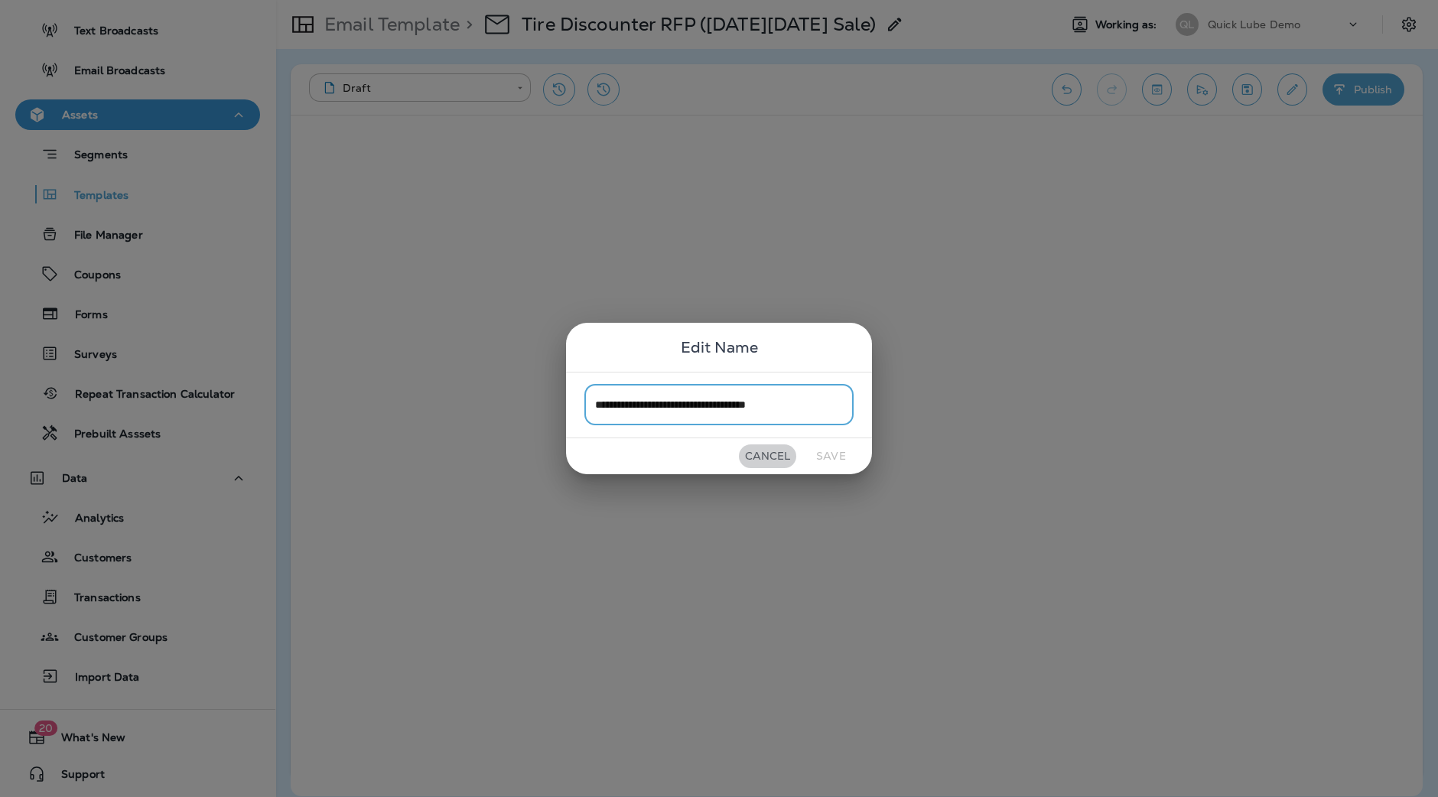
click at [778, 459] on button "Cancel" at bounding box center [767, 456] width 57 height 24
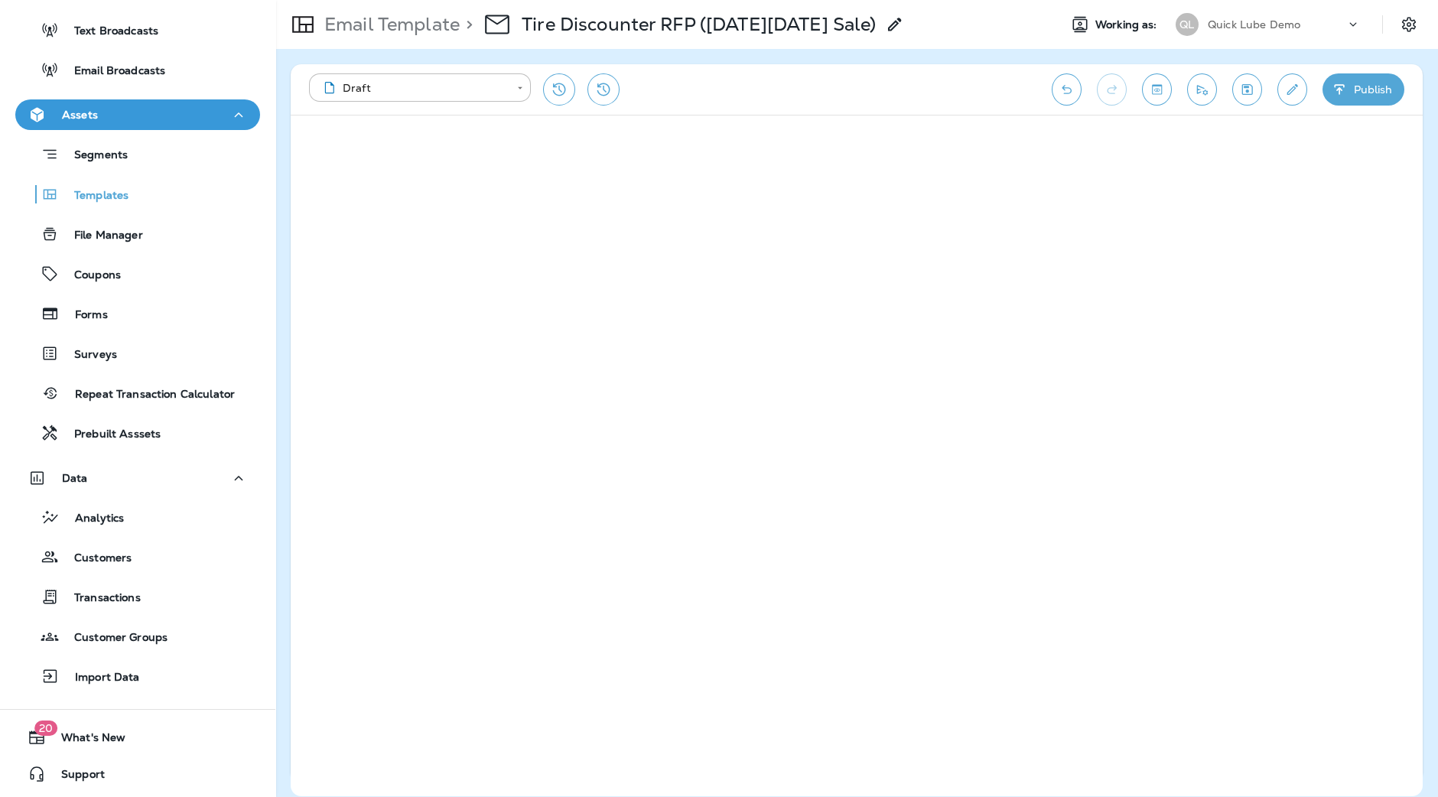
click at [1216, 17] on div "Quick Lube Demo" at bounding box center [1277, 24] width 138 height 23
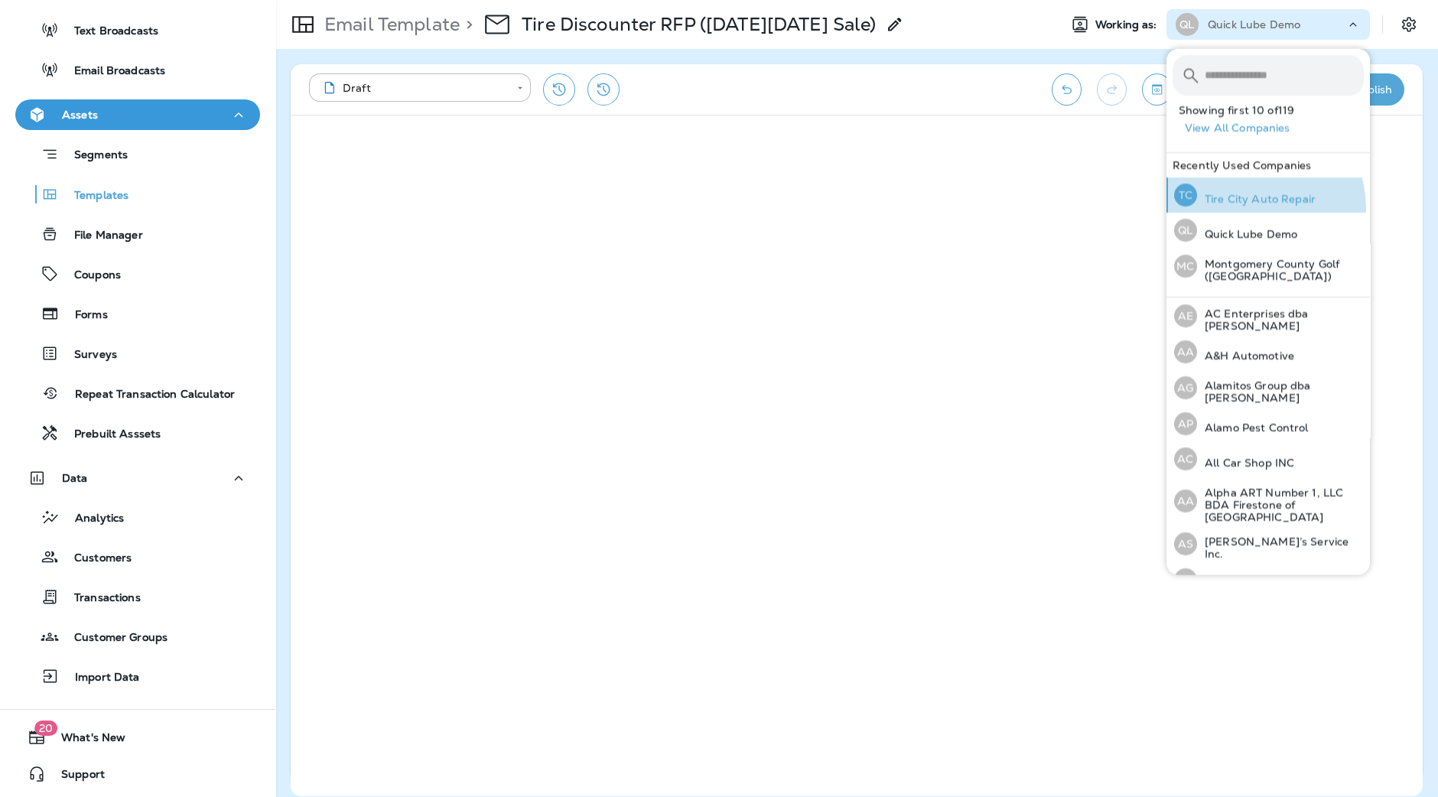
click at [1238, 209] on div "TC Tire City Auto Repair" at bounding box center [1245, 194] width 154 height 35
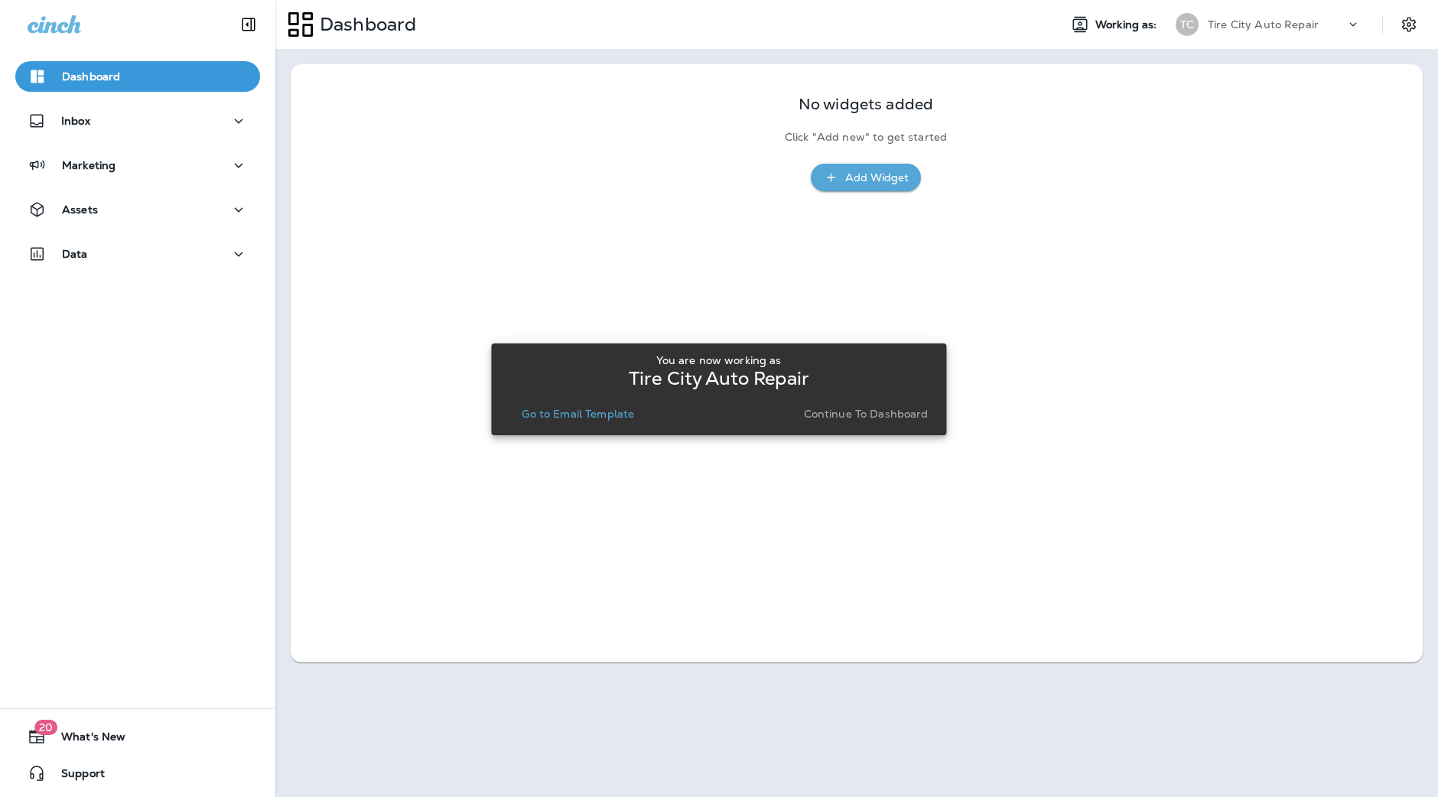
click at [597, 417] on p "Go to Email Template" at bounding box center [578, 414] width 112 height 12
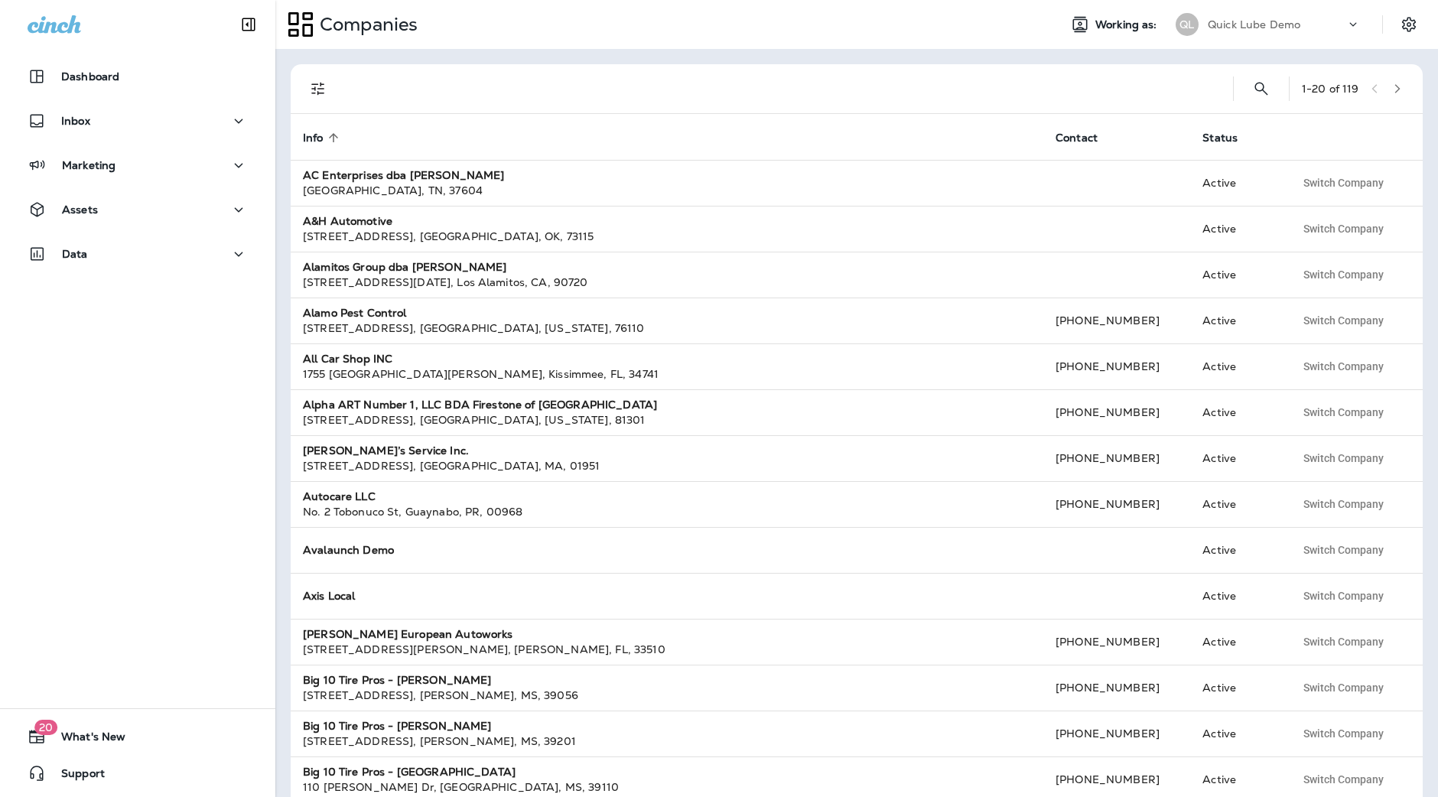
click at [1268, 28] on p "Quick Lube Demo" at bounding box center [1254, 24] width 93 height 12
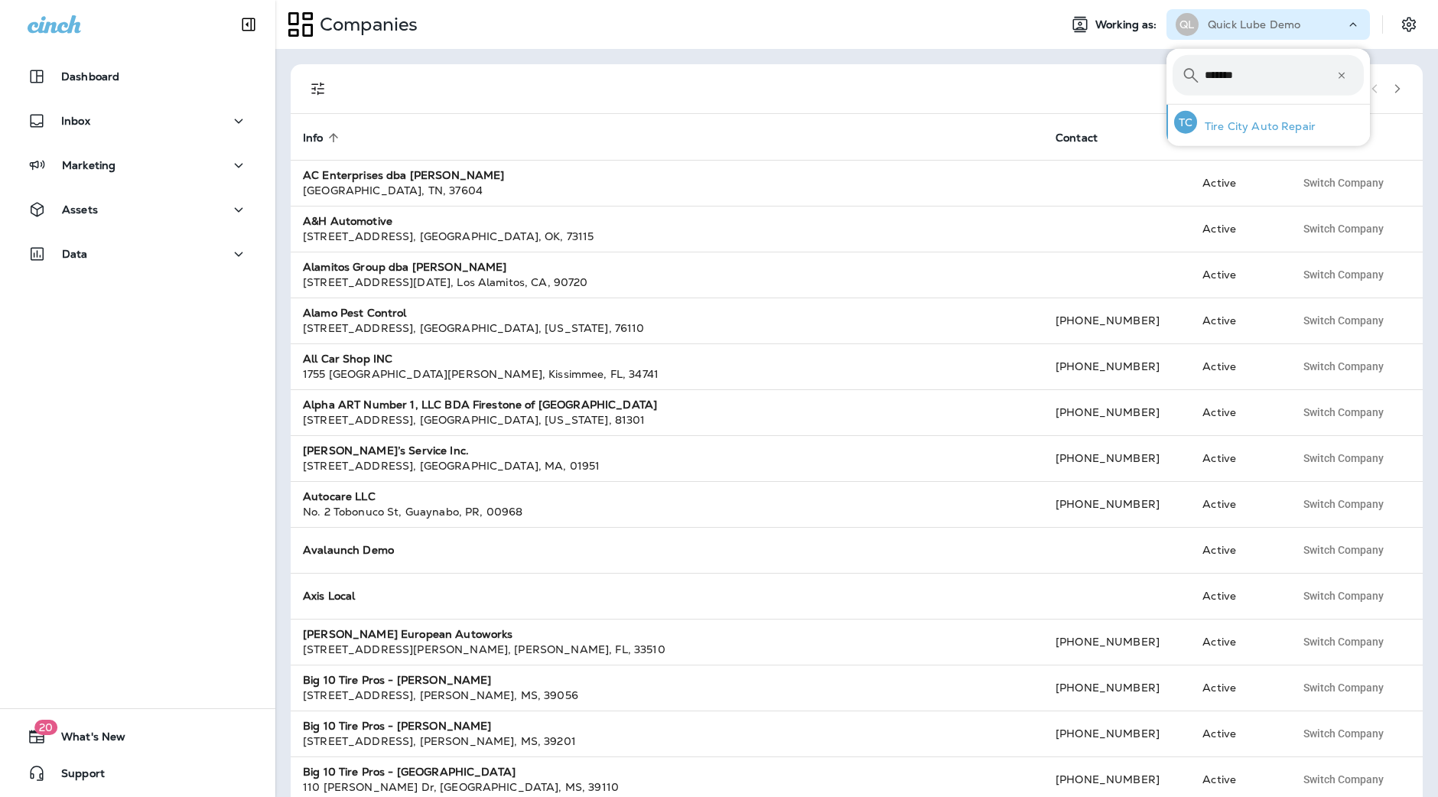
type input "*******"
click at [1281, 129] on p "Tire City Auto Repair" at bounding box center [1256, 126] width 119 height 12
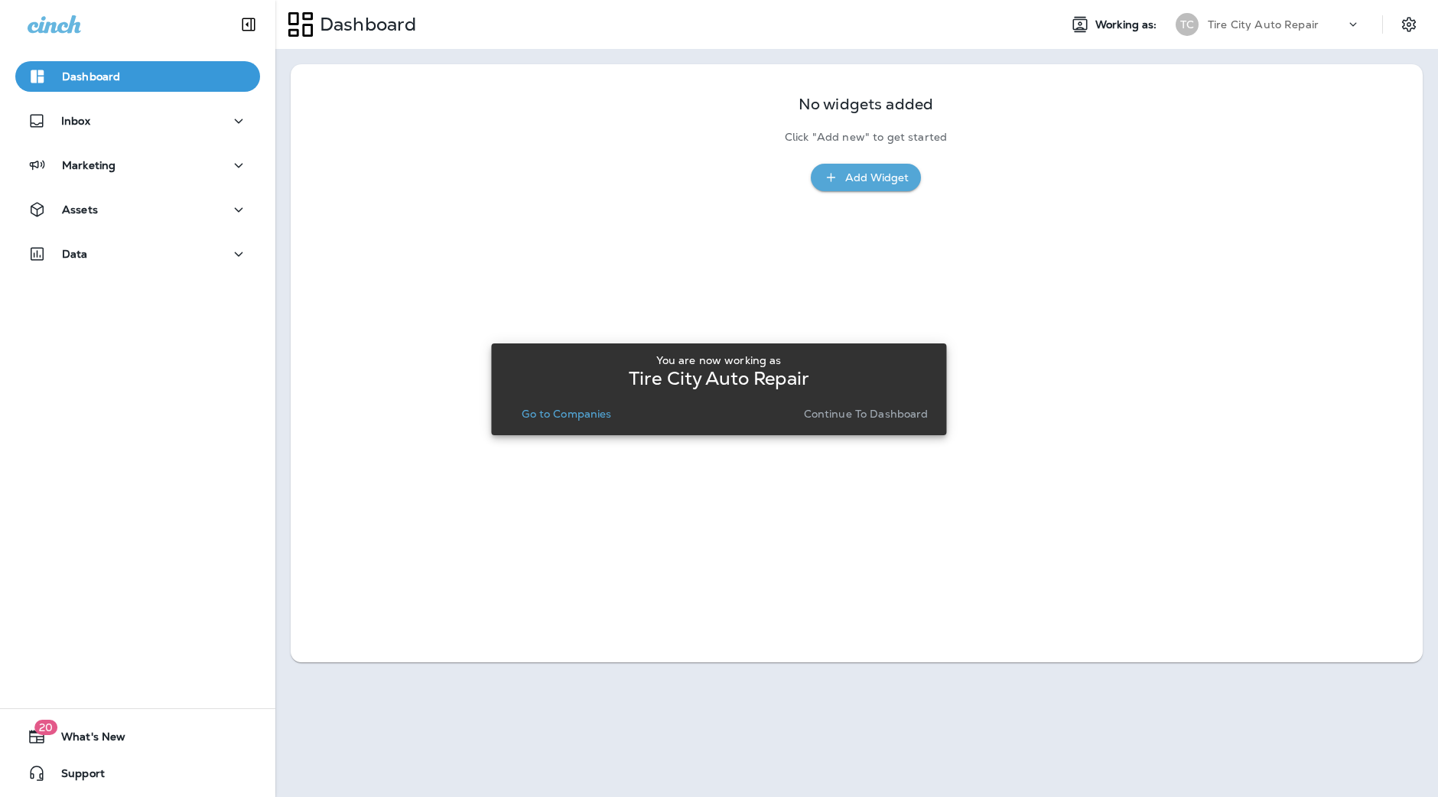
click at [861, 425] on div "You are now working as Tire City Auto Repair Go to Companies Continue to Dashbo…" at bounding box center [718, 389] width 431 height 83
click at [896, 418] on p "Continue to Dashboard" at bounding box center [866, 414] width 125 height 12
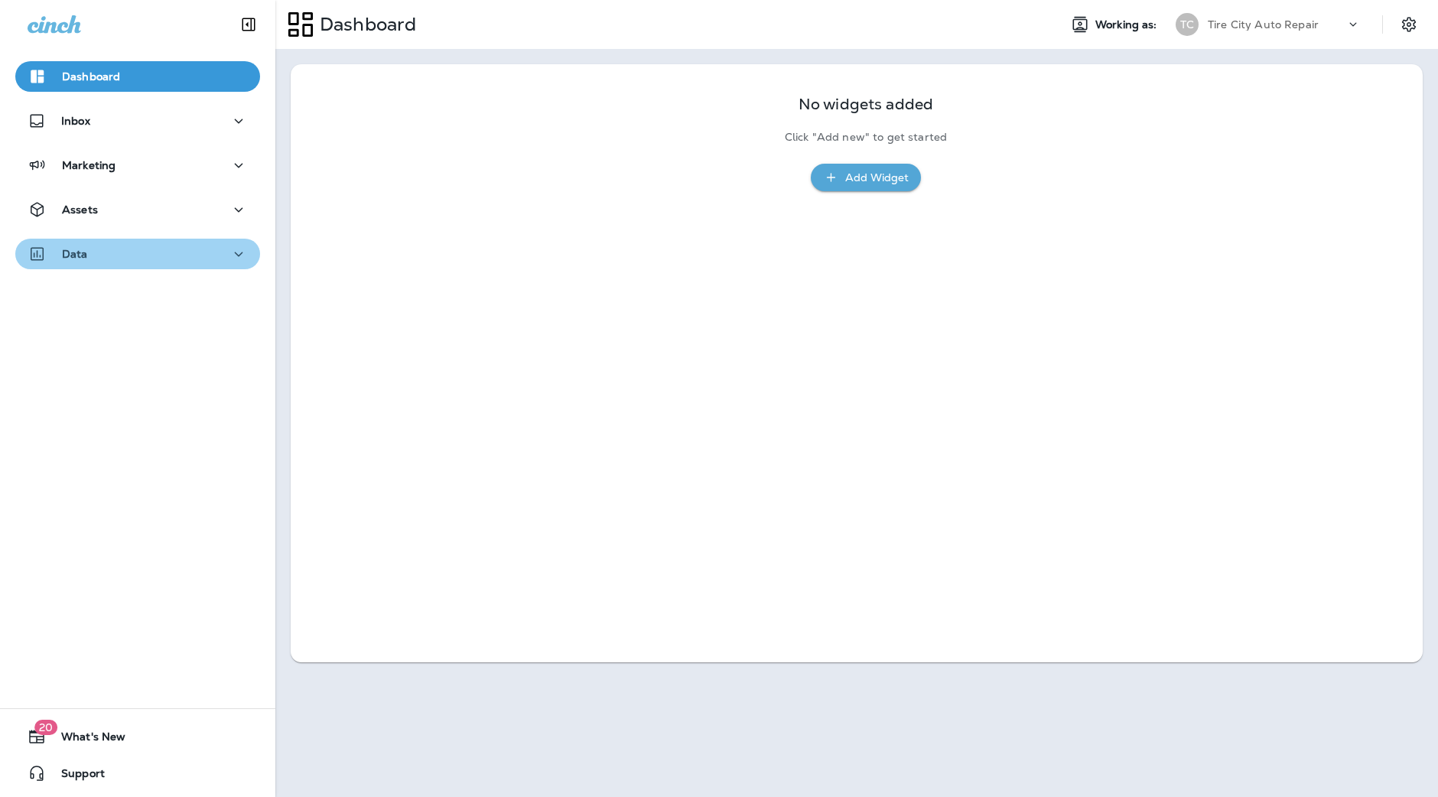
click at [171, 249] on div "Data" at bounding box center [138, 254] width 220 height 19
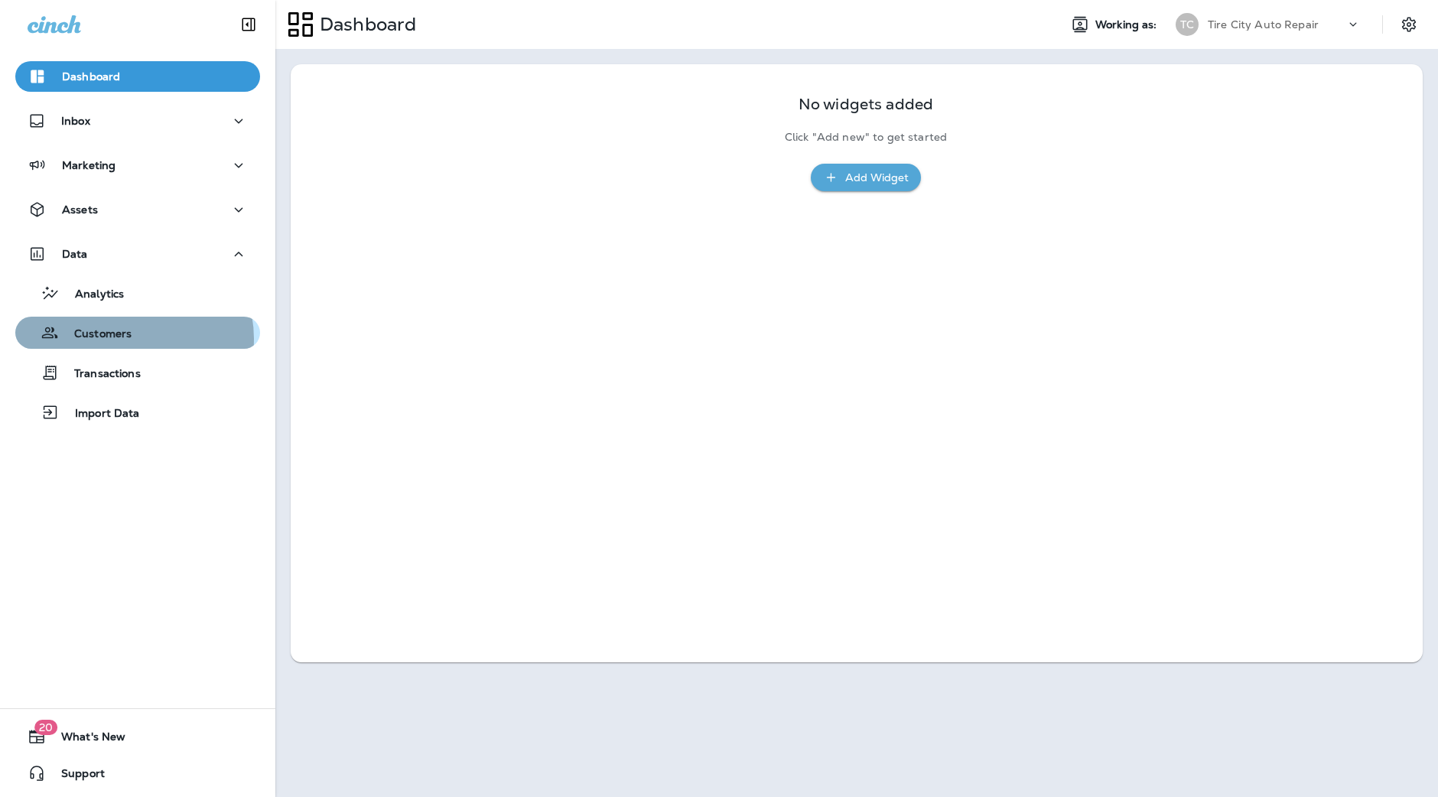
click at [131, 339] on div "Customers" at bounding box center [137, 332] width 233 height 23
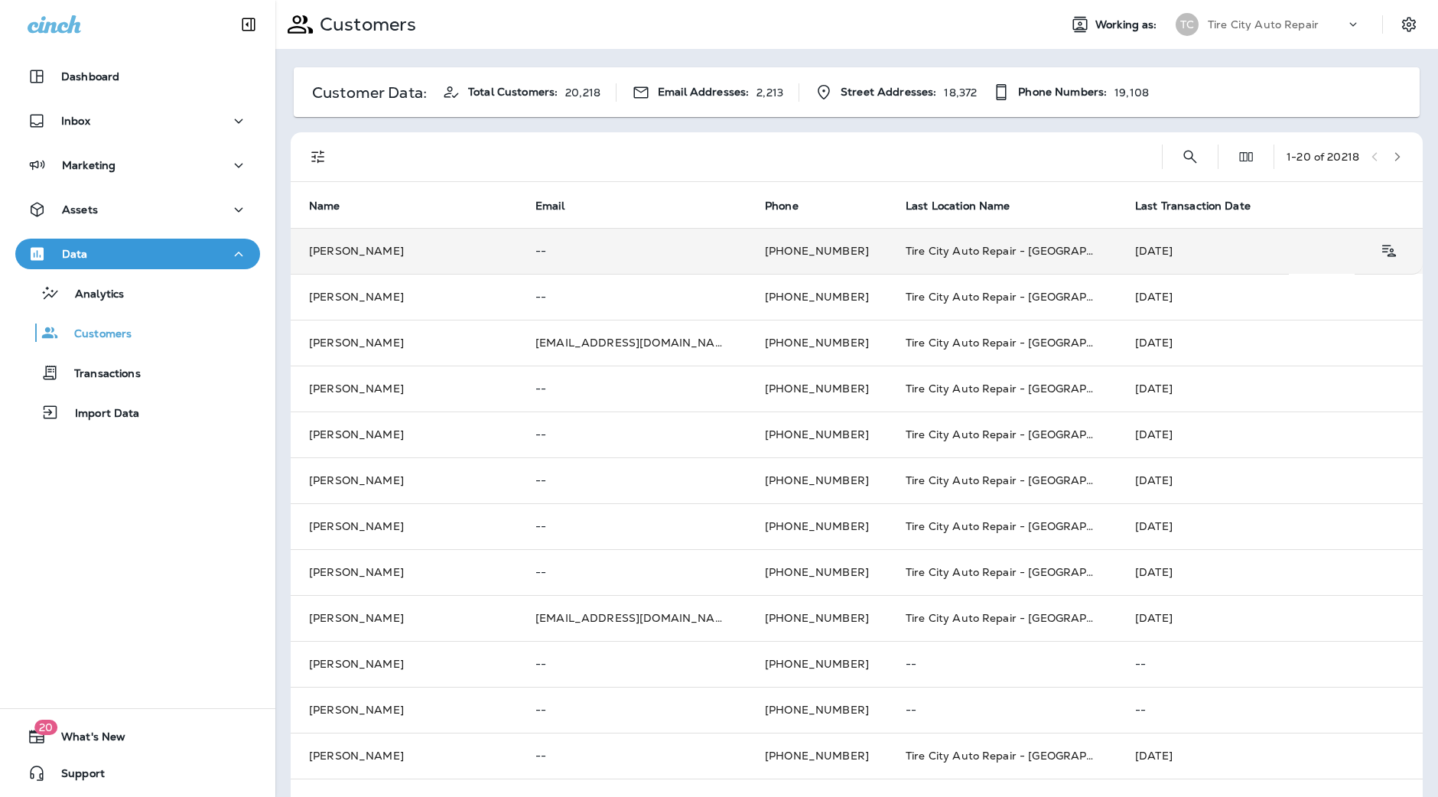
click at [623, 250] on p "--" at bounding box center [632, 251] width 193 height 12
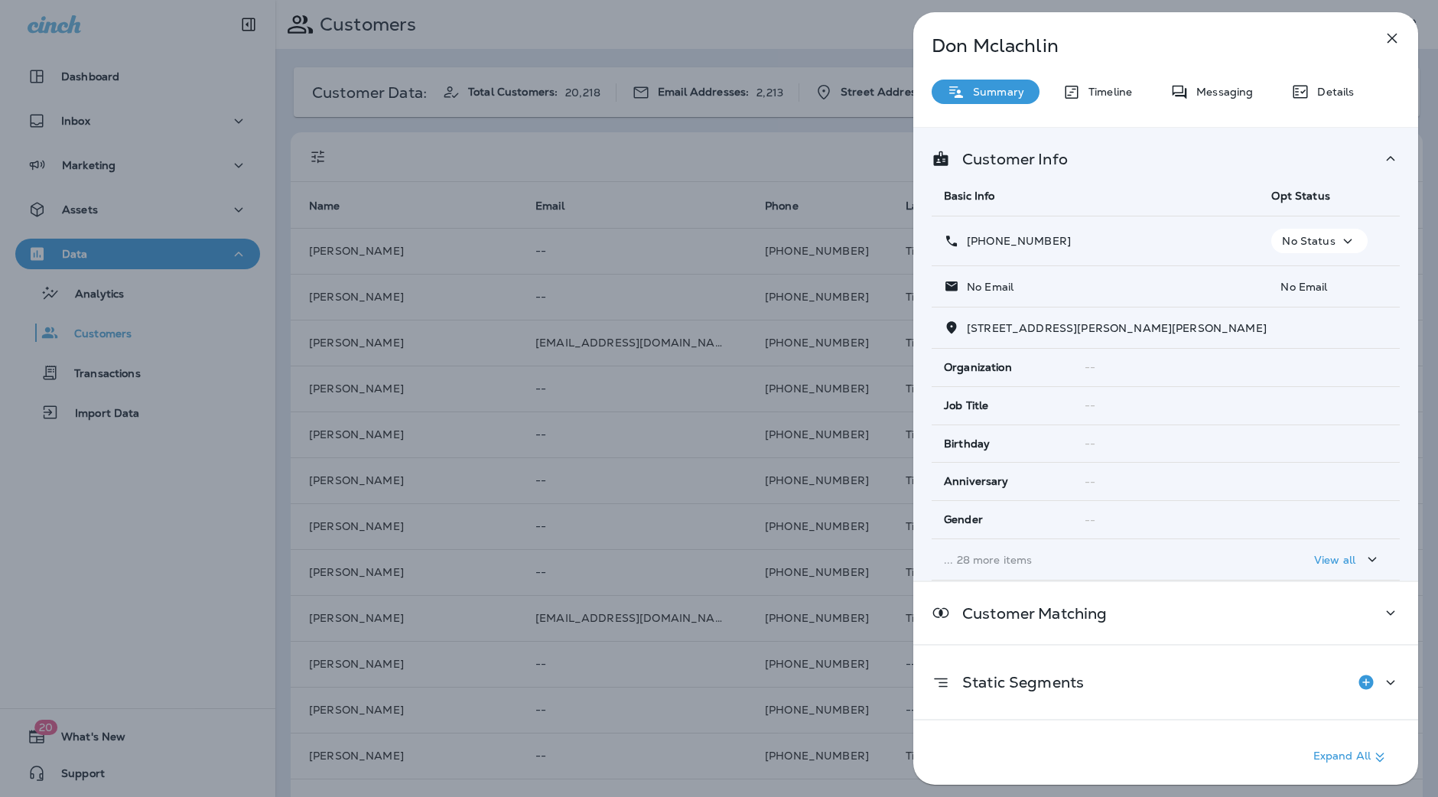
click at [1392, 47] on button "button" at bounding box center [1392, 38] width 31 height 31
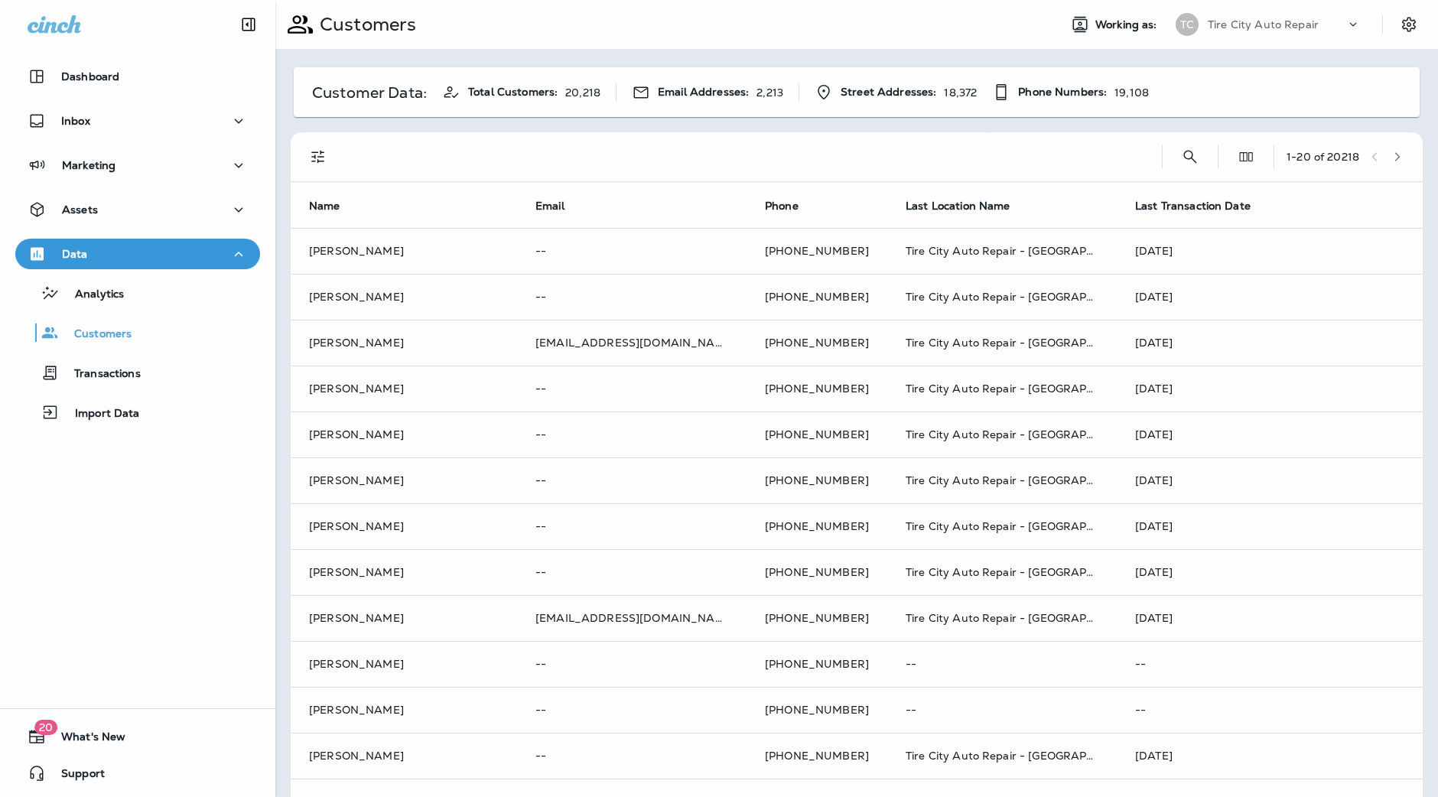
click at [170, 370] on div at bounding box center [719, 398] width 1438 height 797
click at [139, 370] on div "Transactions" at bounding box center [137, 372] width 233 height 23
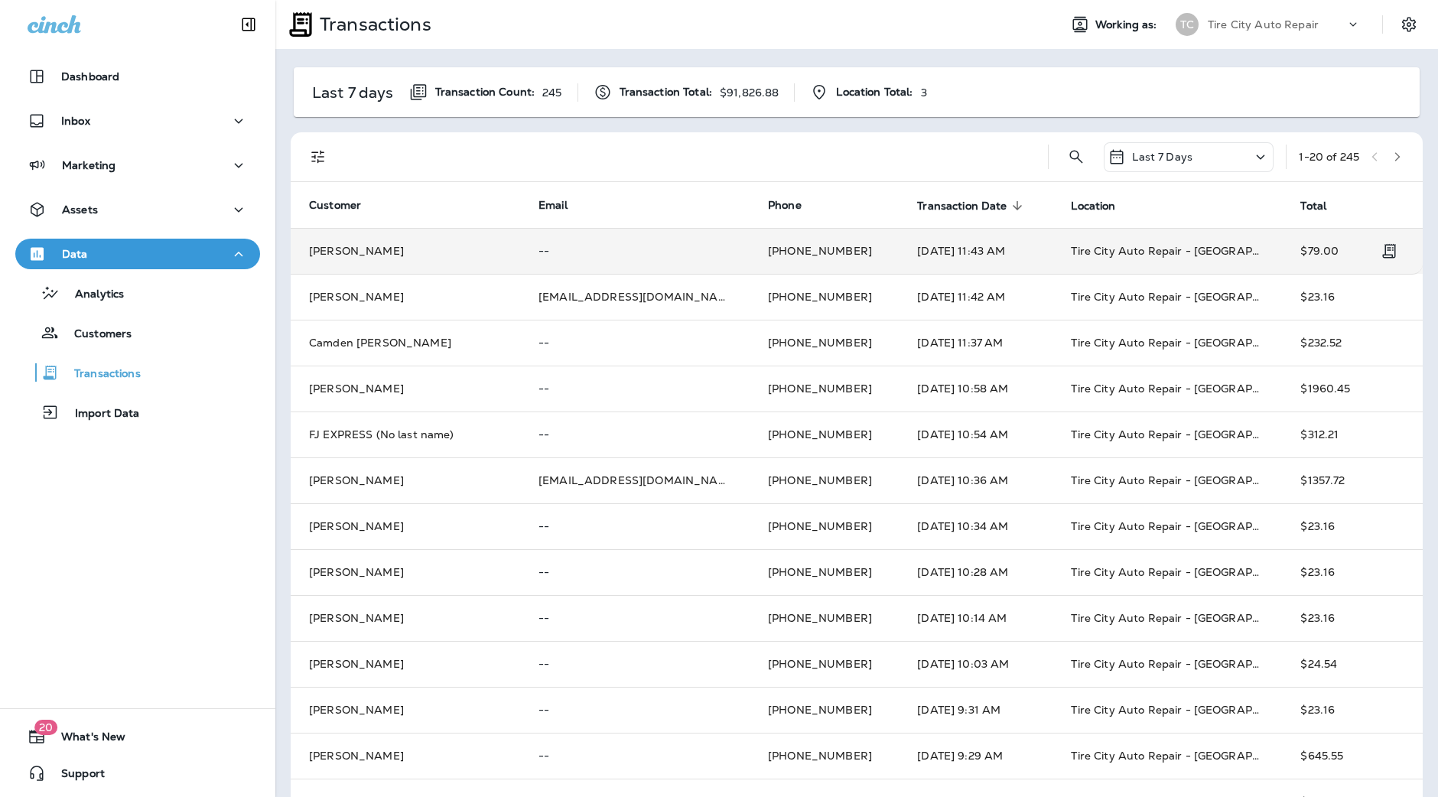
click at [377, 253] on td "[PERSON_NAME]" at bounding box center [406, 251] width 230 height 46
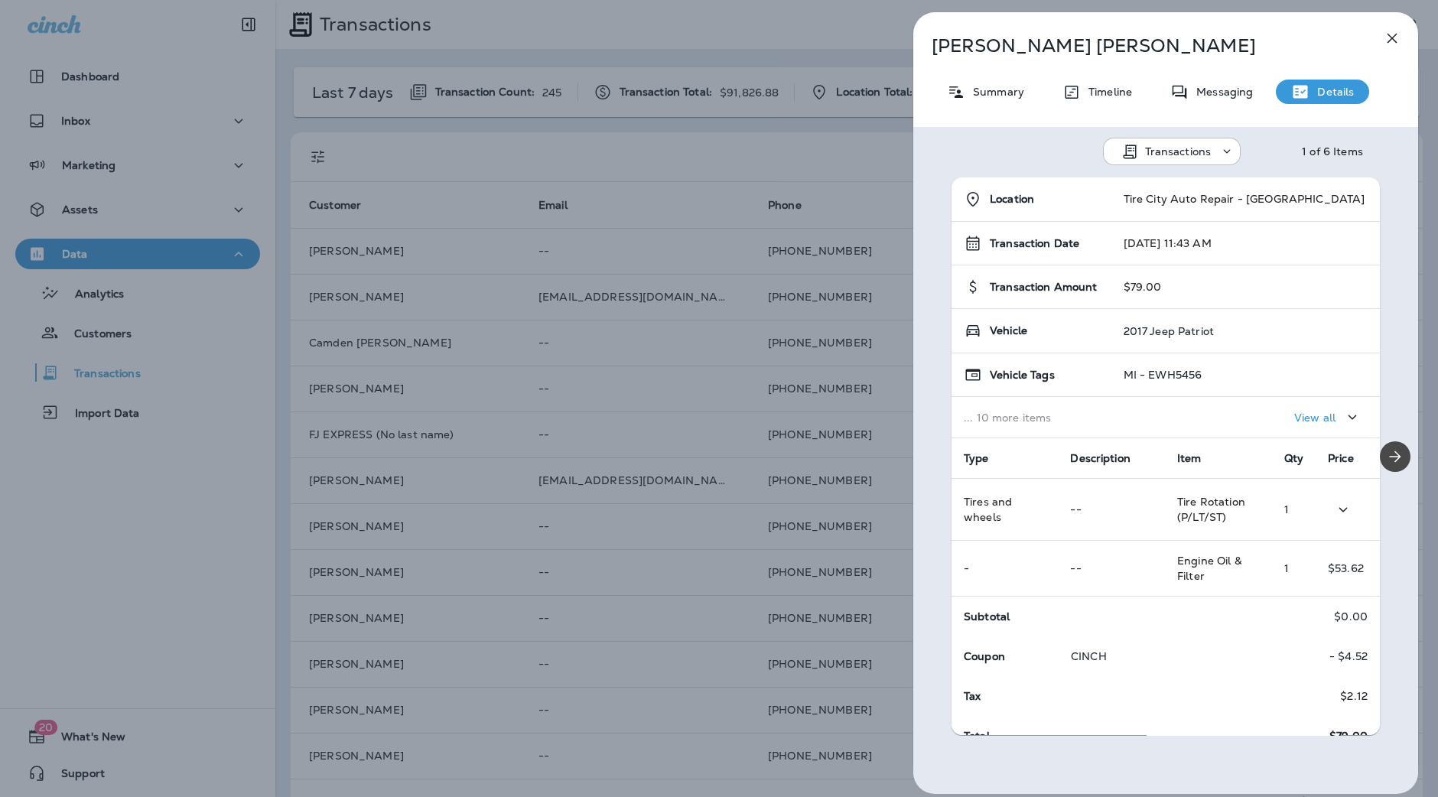
scroll to position [18, 0]
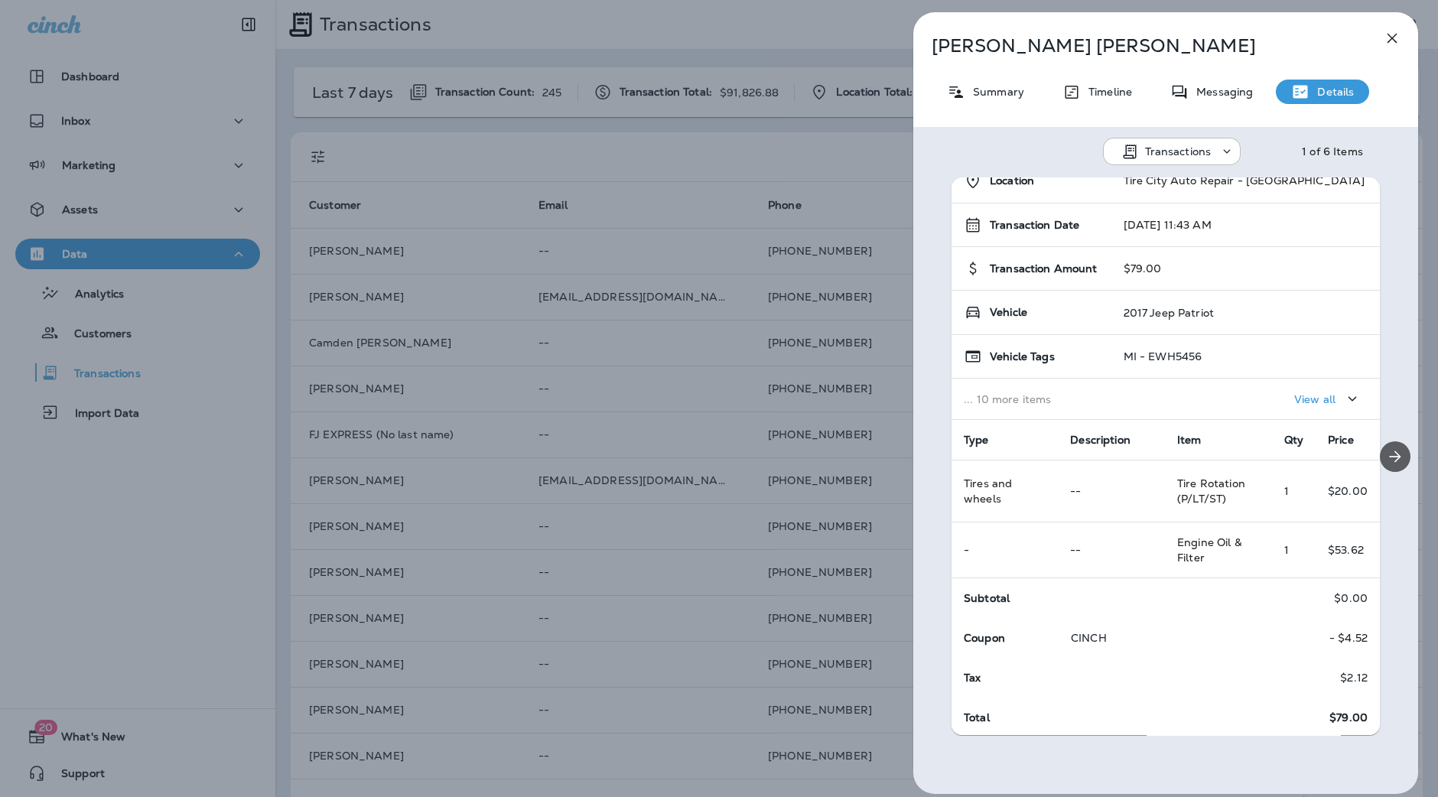
click at [1386, 457] on icon "Next" at bounding box center [1395, 457] width 18 height 18
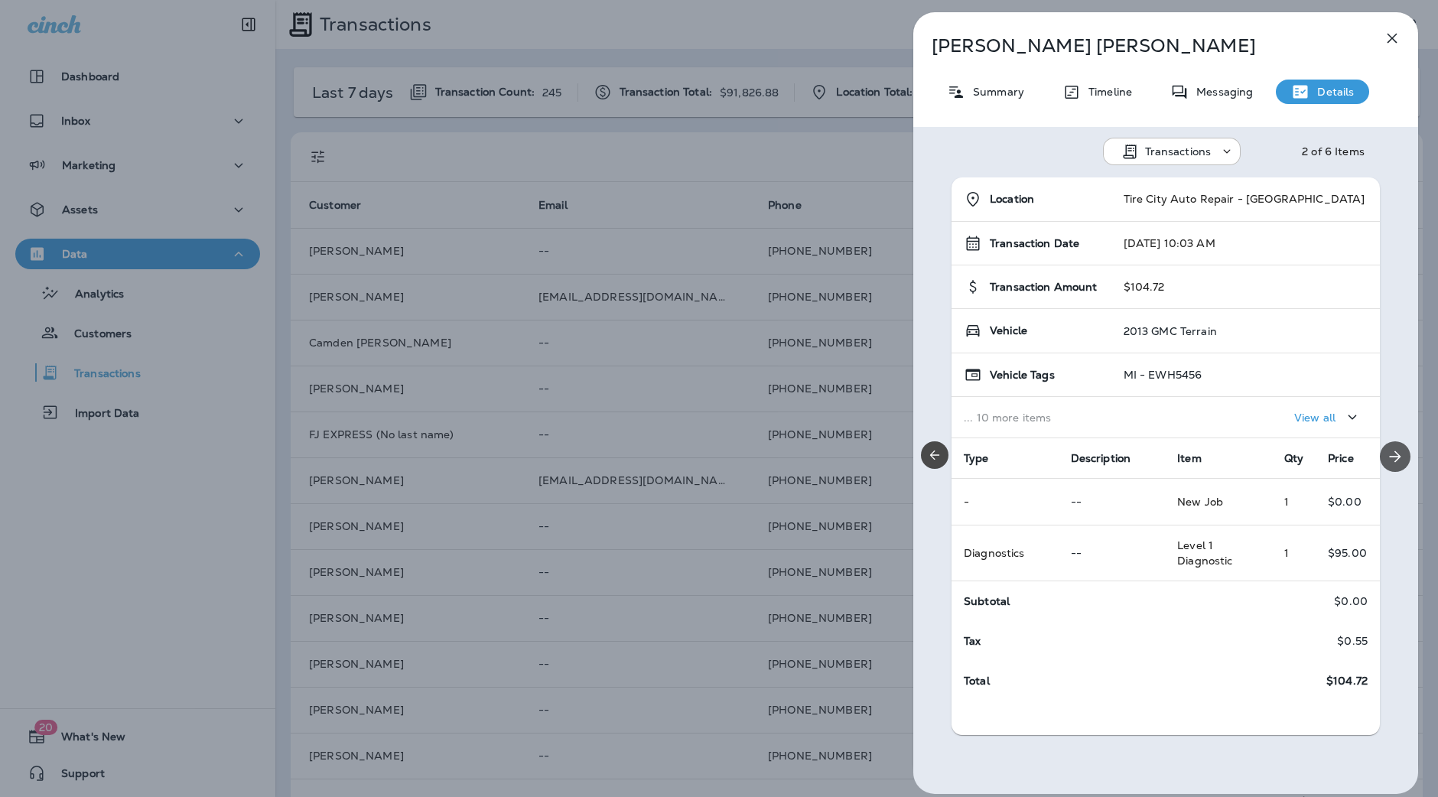
click at [1386, 458] on icon "Next" at bounding box center [1395, 457] width 18 height 18
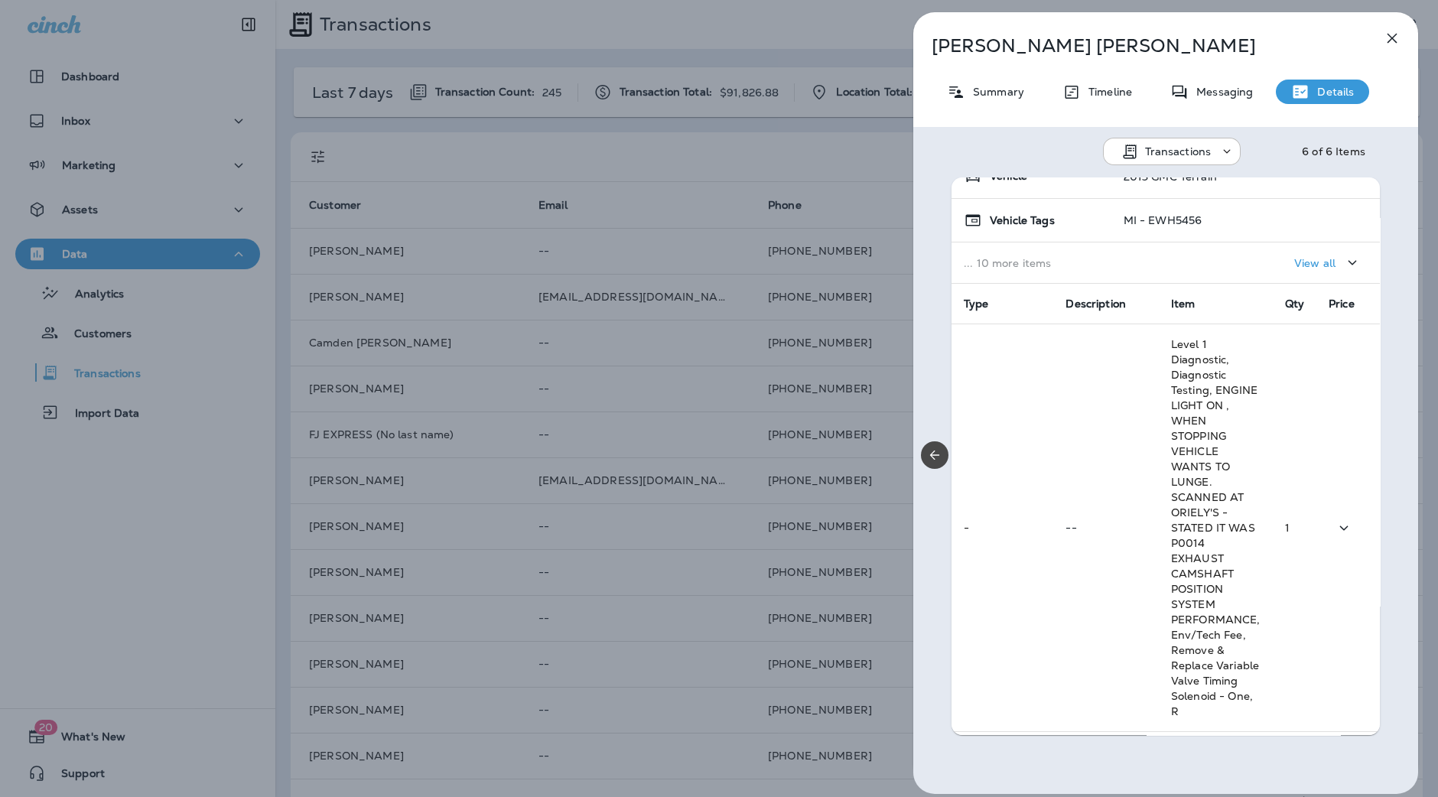
scroll to position [253, 0]
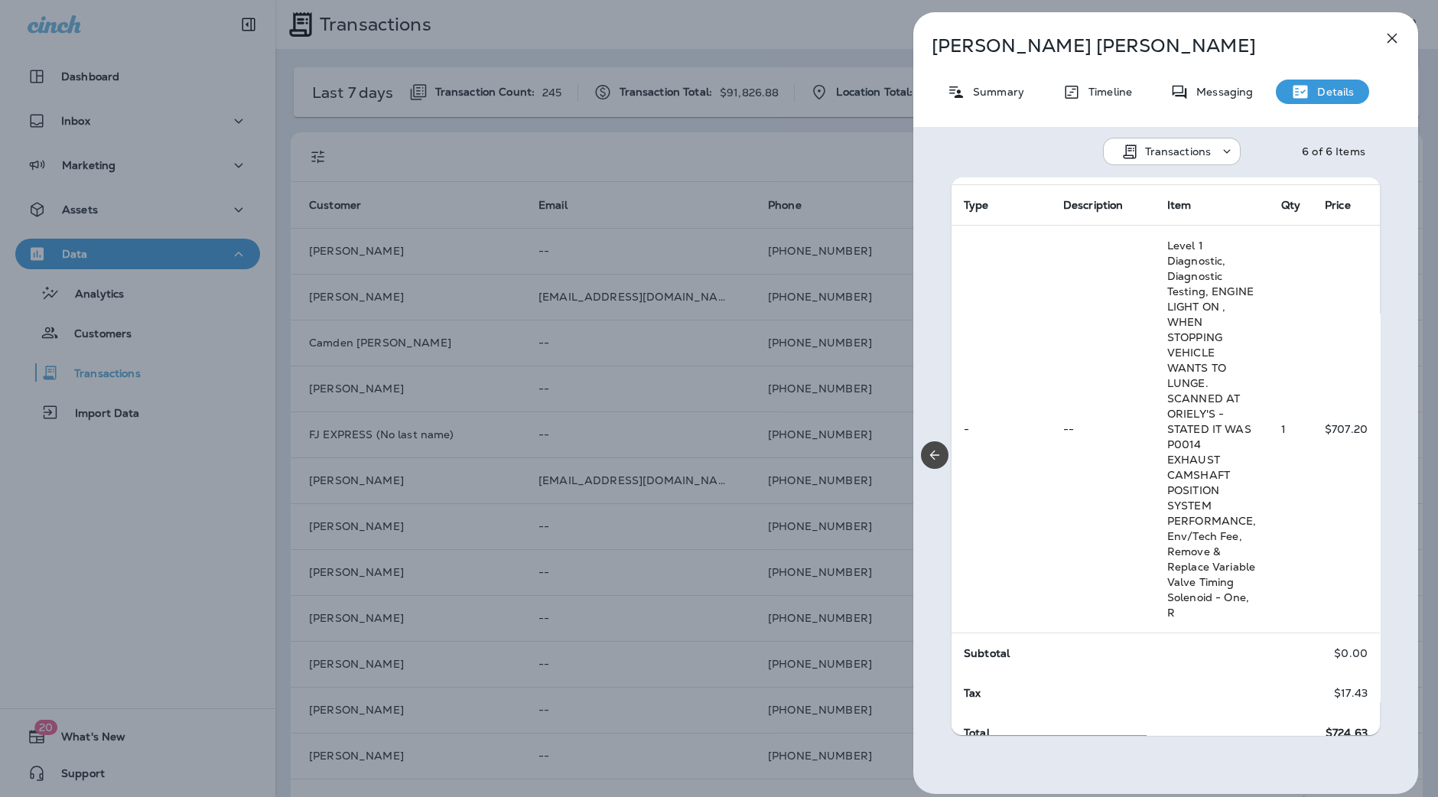
click at [743, 454] on div "Lynda Hayes Summary Timeline Messaging Details Transactions 6 of 6 Items Locati…" at bounding box center [719, 398] width 1438 height 797
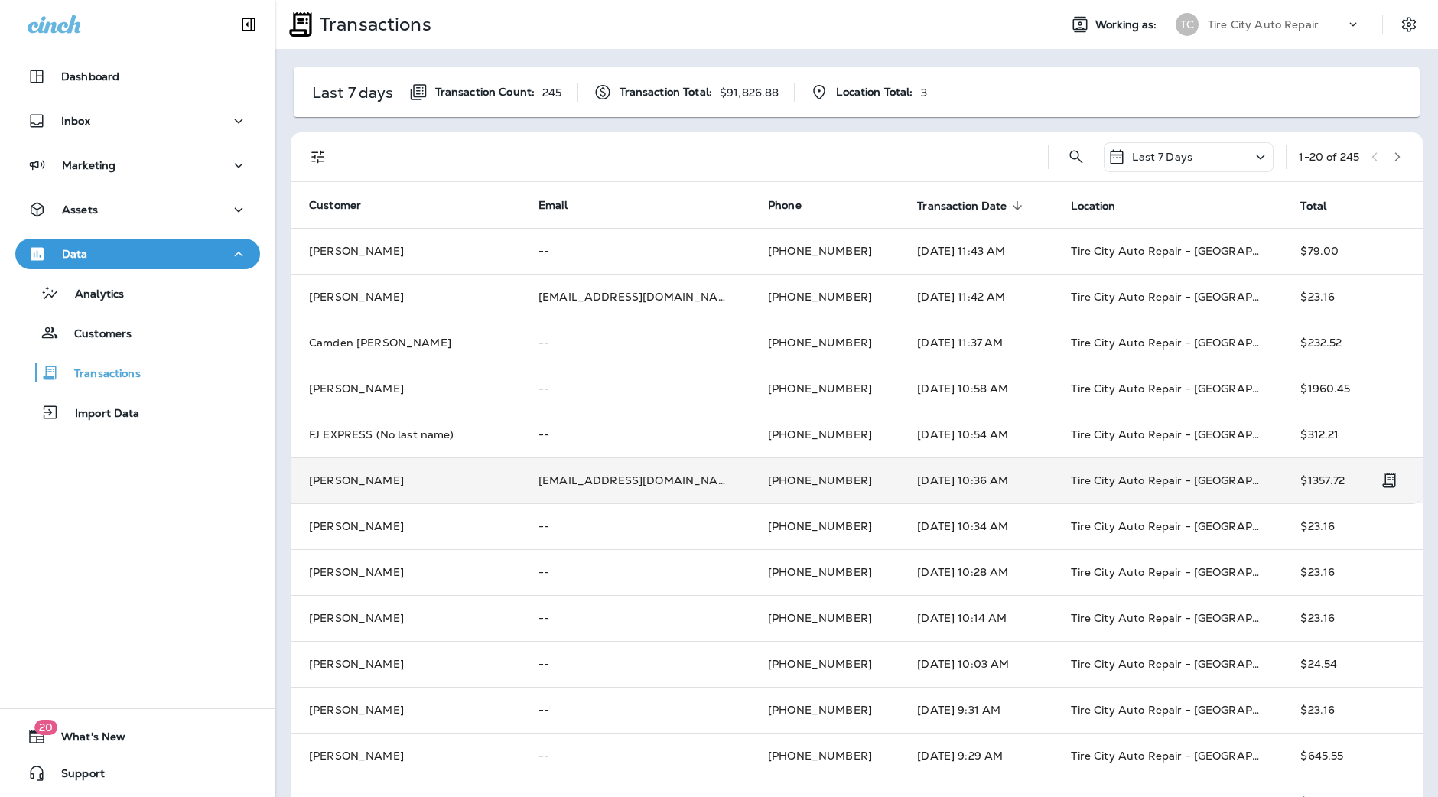
click at [389, 475] on td "[PERSON_NAME]" at bounding box center [406, 480] width 230 height 46
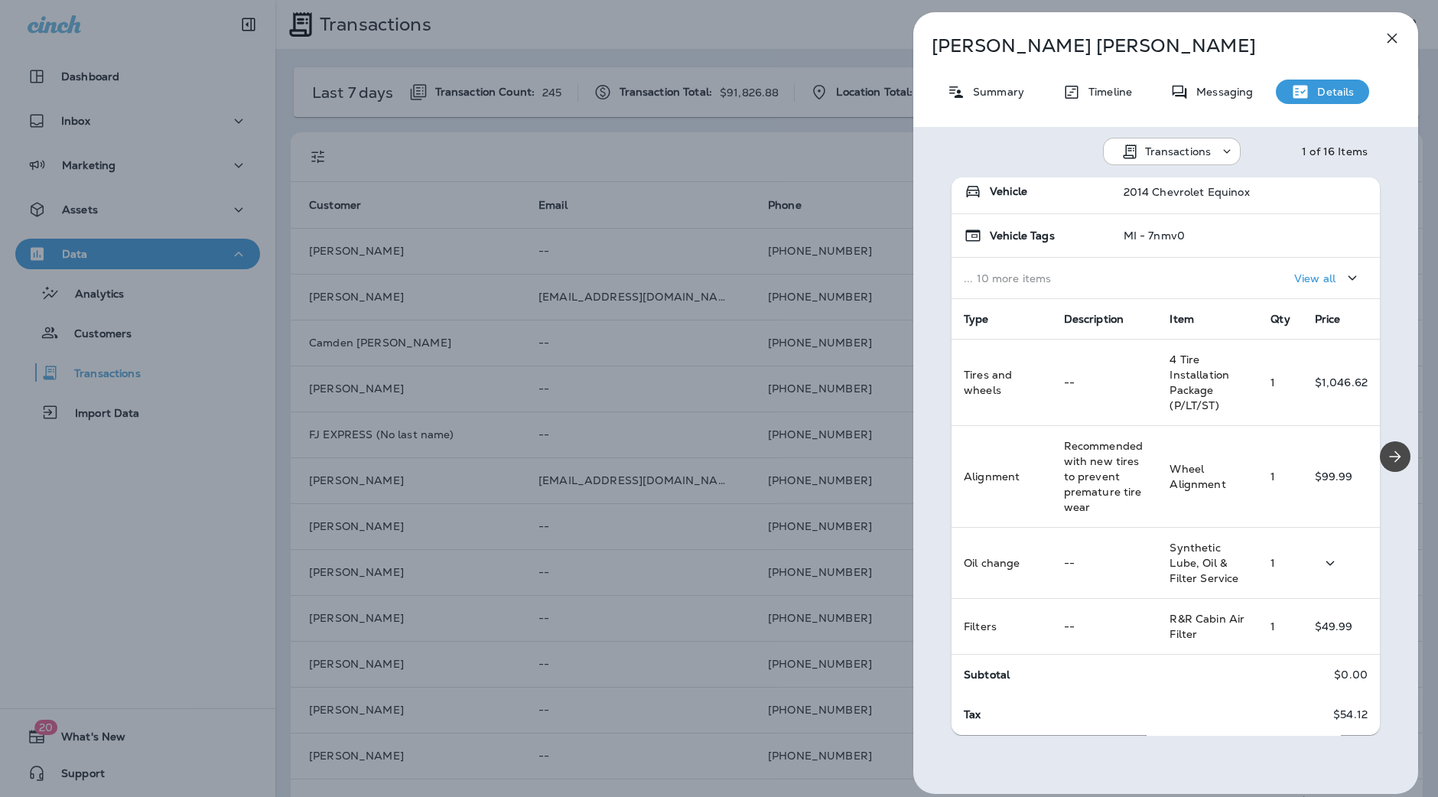
scroll to position [175, 0]
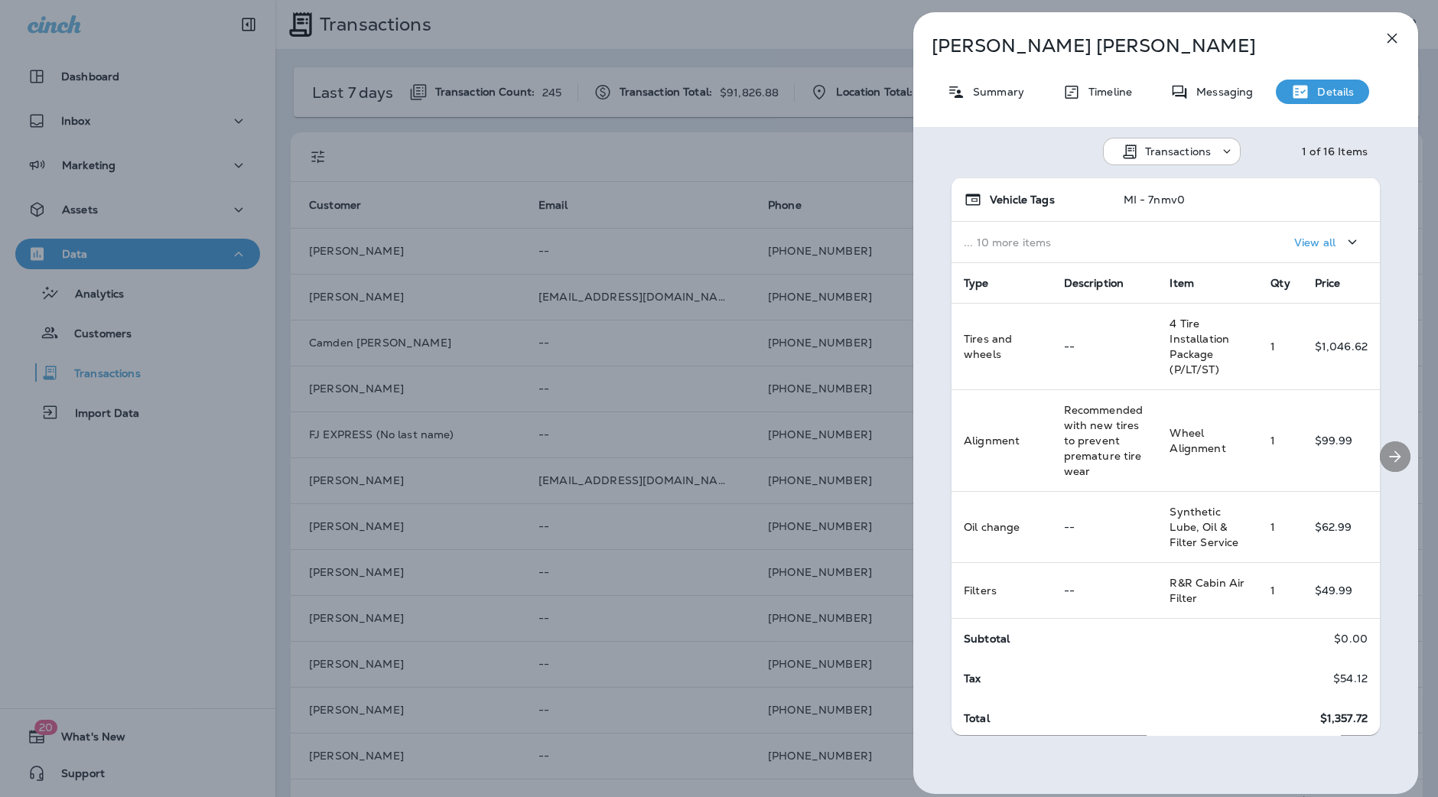
click at [1386, 453] on icon "Next" at bounding box center [1395, 457] width 18 height 18
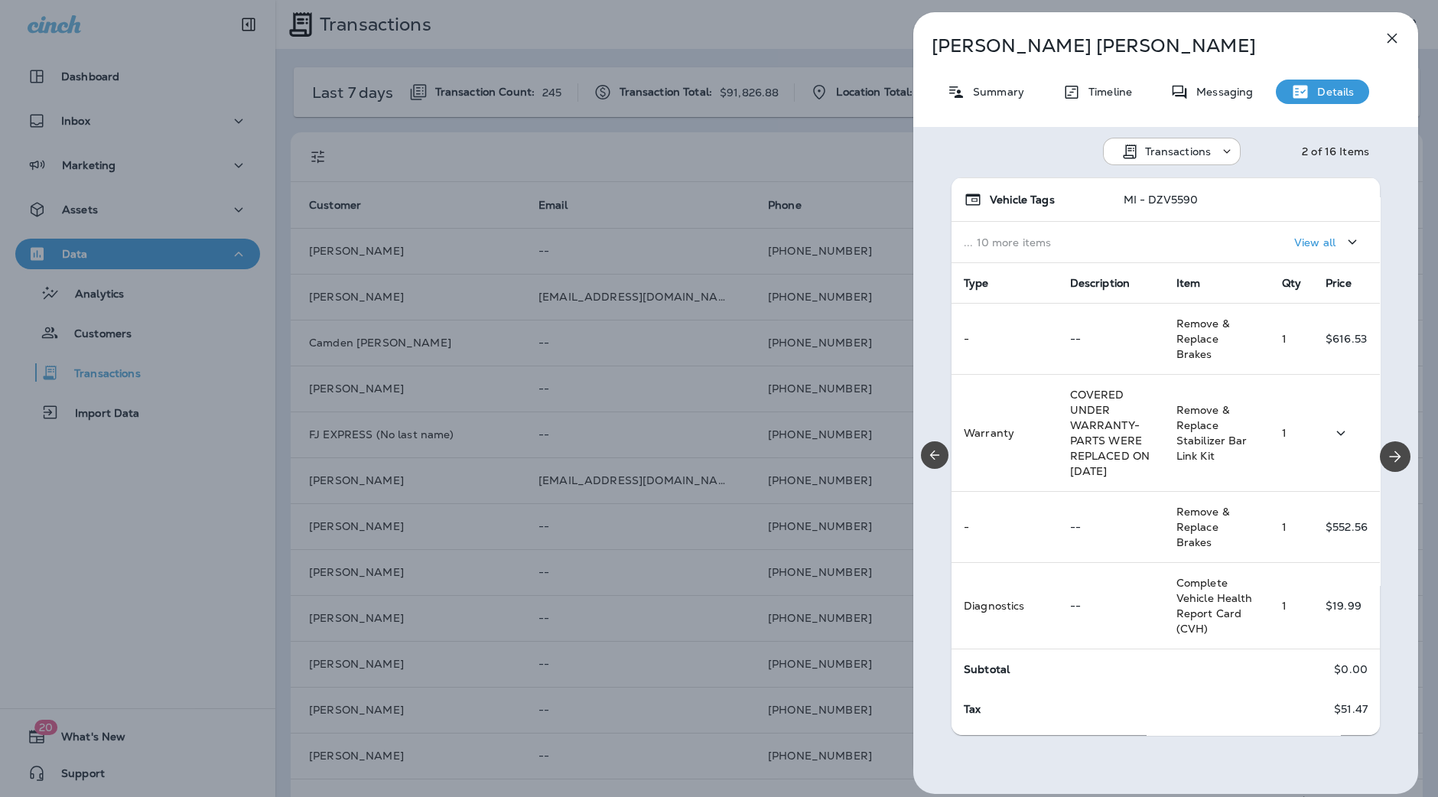
scroll to position [184, 0]
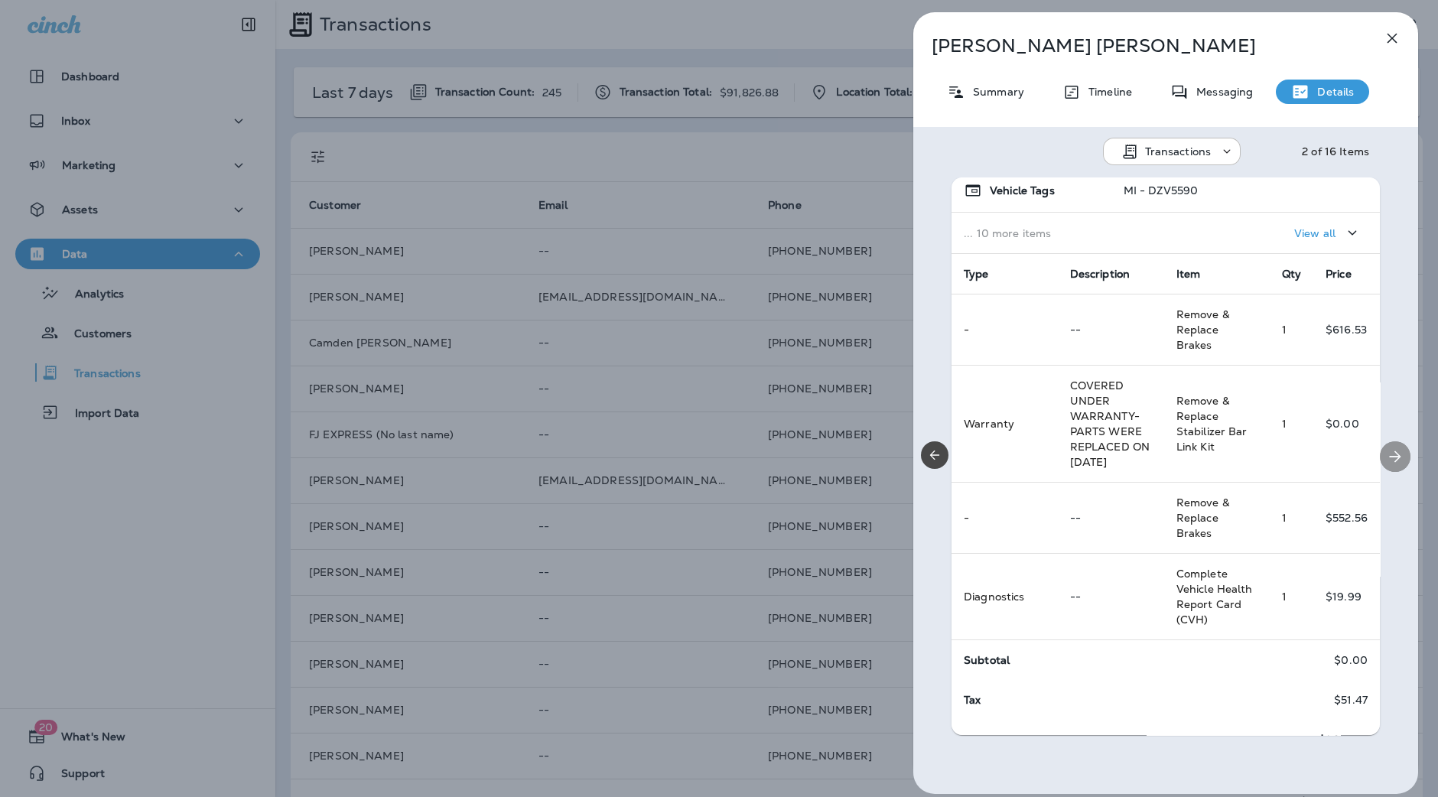
click at [1386, 461] on icon "Next" at bounding box center [1395, 457] width 18 height 18
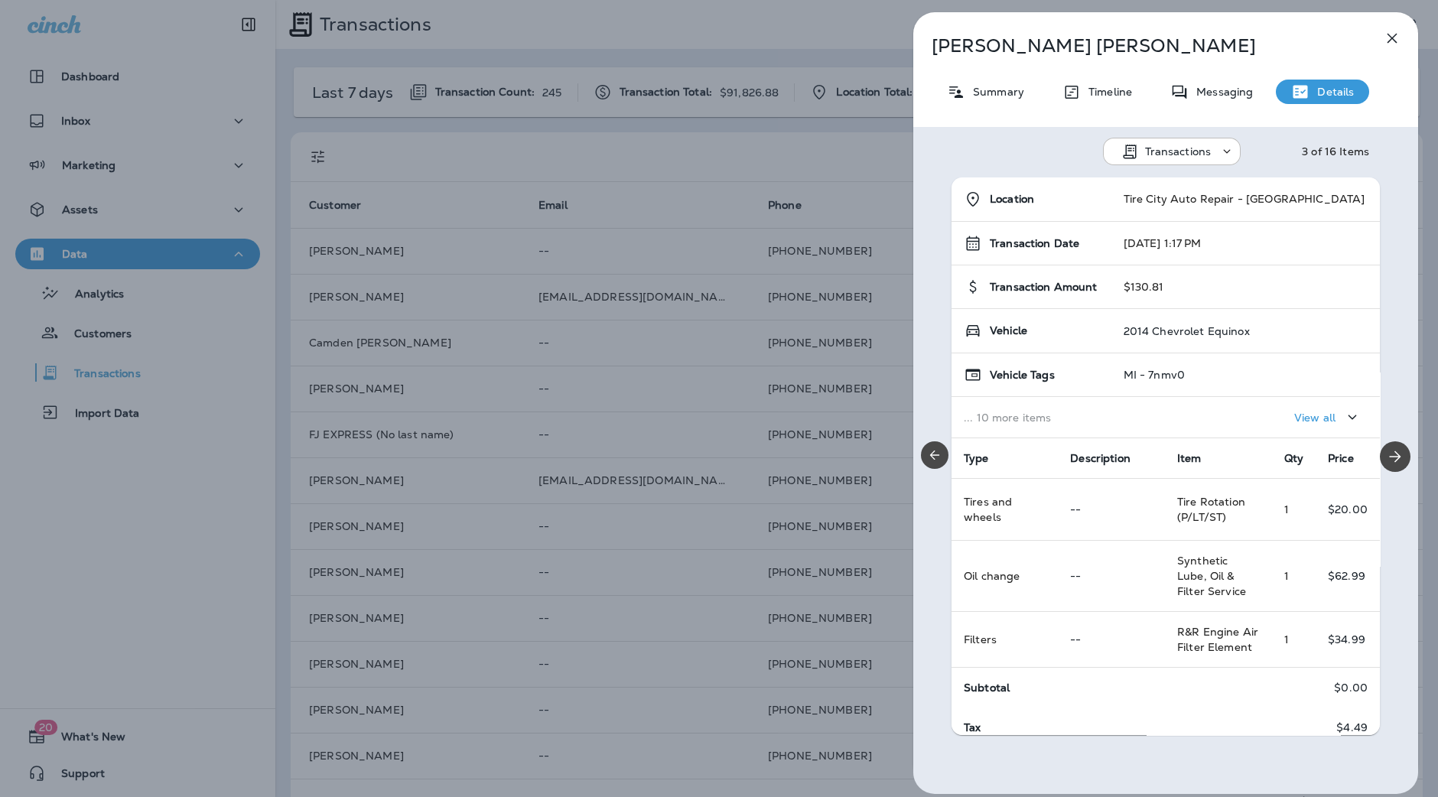
click at [1396, 38] on icon "button" at bounding box center [1392, 38] width 18 height 18
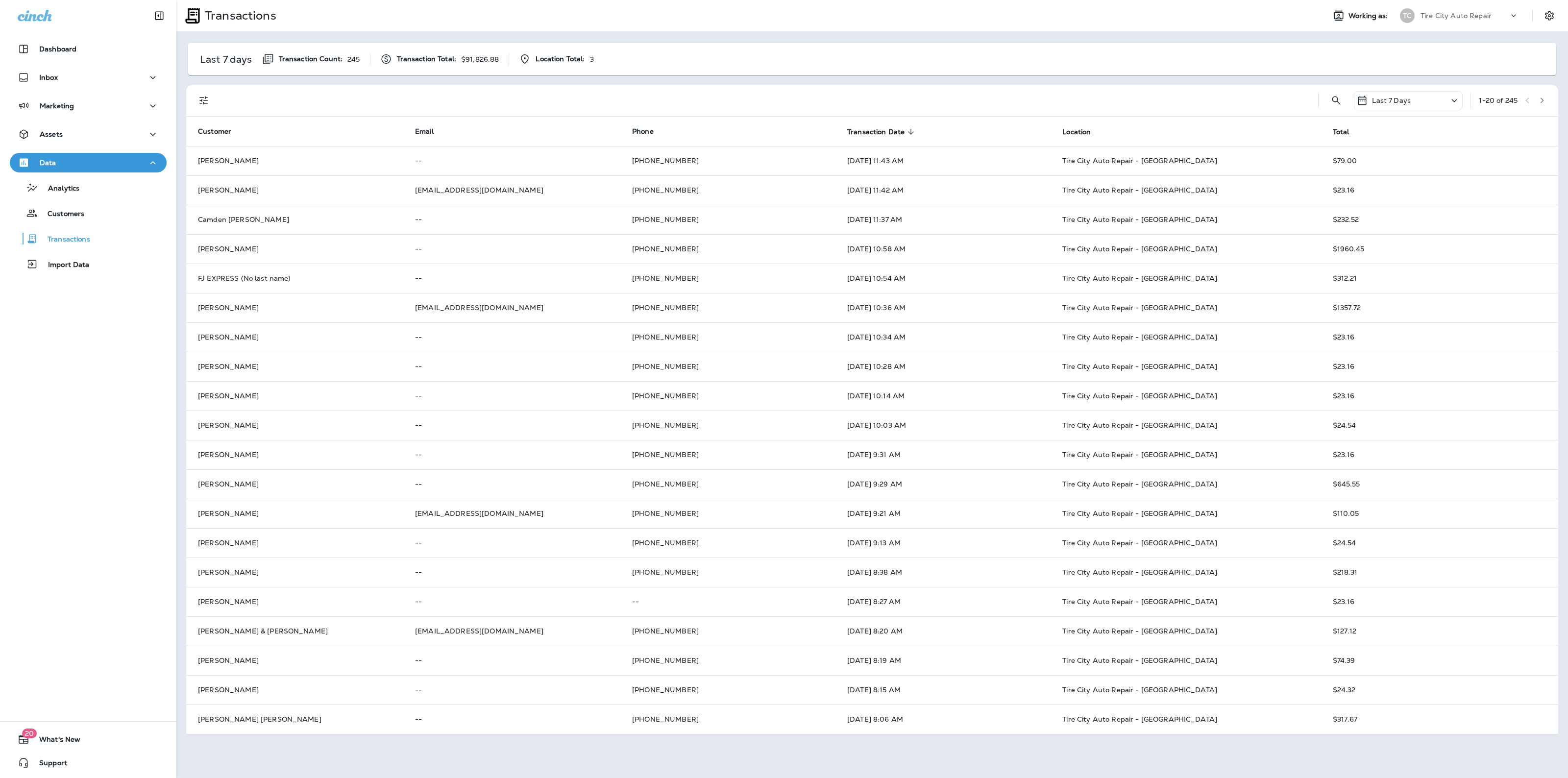
click at [1433, 13] on p "Tire City Auto Repair" at bounding box center [1456, 15] width 71 height 8
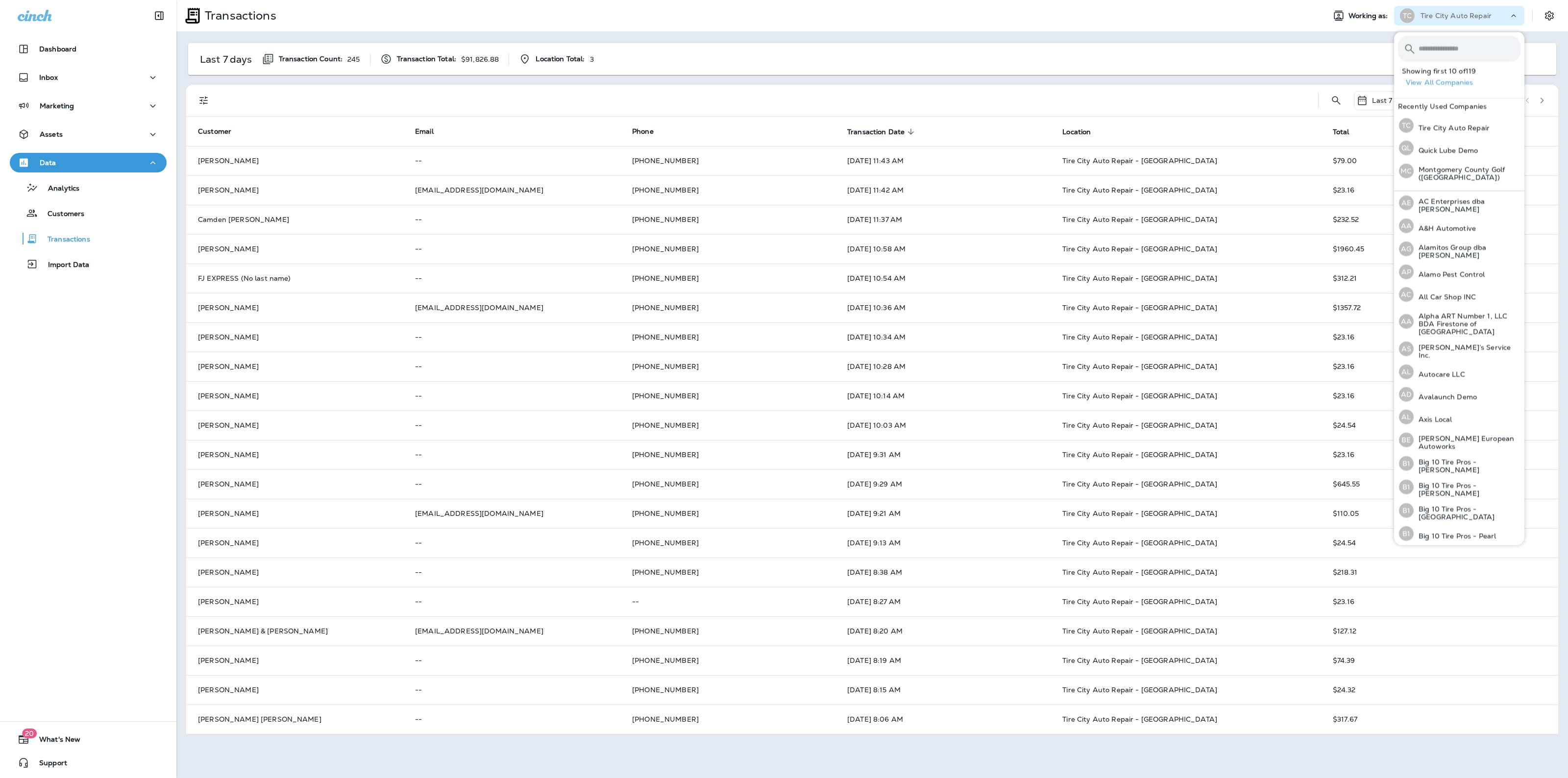
click at [1432, 50] on input "text" at bounding box center [1469, 49] width 102 height 26
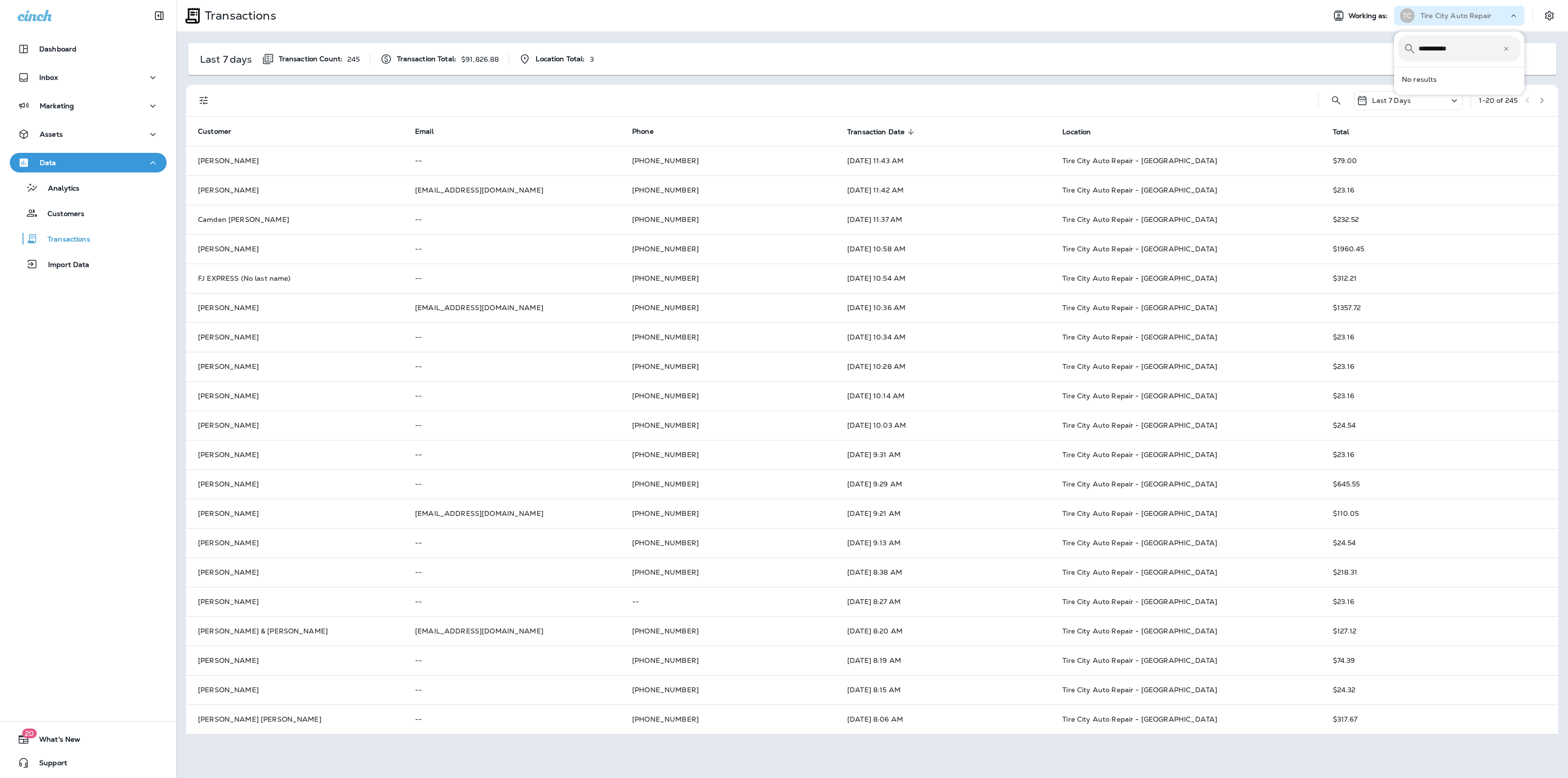
click at [1427, 45] on input "**********" at bounding box center [1461, 49] width 85 height 26
type input "****"
click at [1471, 145] on p "[PERSON_NAME] Pest Control" at bounding box center [1467, 150] width 107 height 15
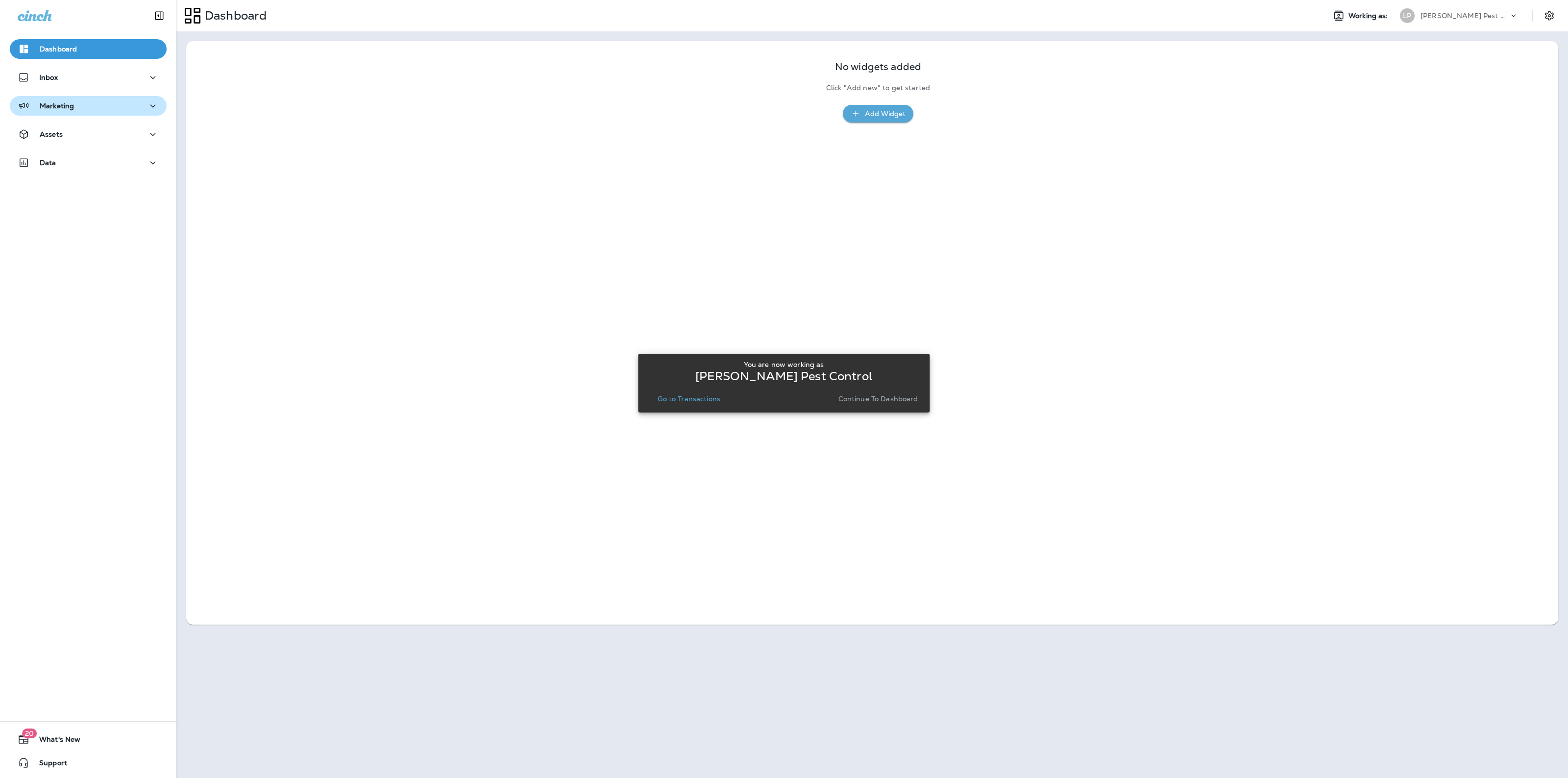
click at [143, 98] on button "Marketing" at bounding box center [88, 106] width 157 height 20
click at [113, 138] on button "Journeys" at bounding box center [88, 131] width 157 height 20
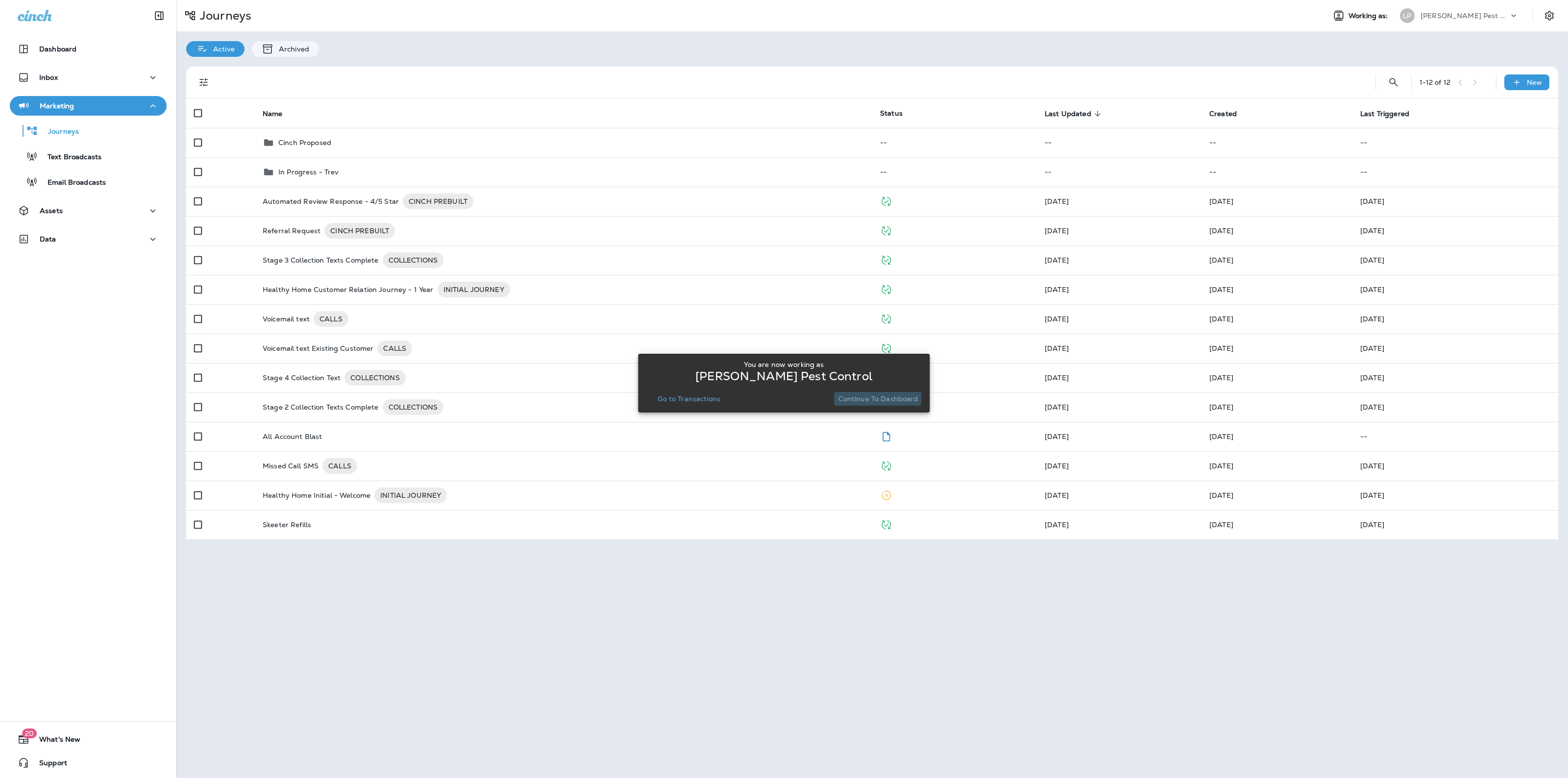
click at [872, 397] on p "Continue to Dashboard" at bounding box center [878, 399] width 80 height 8
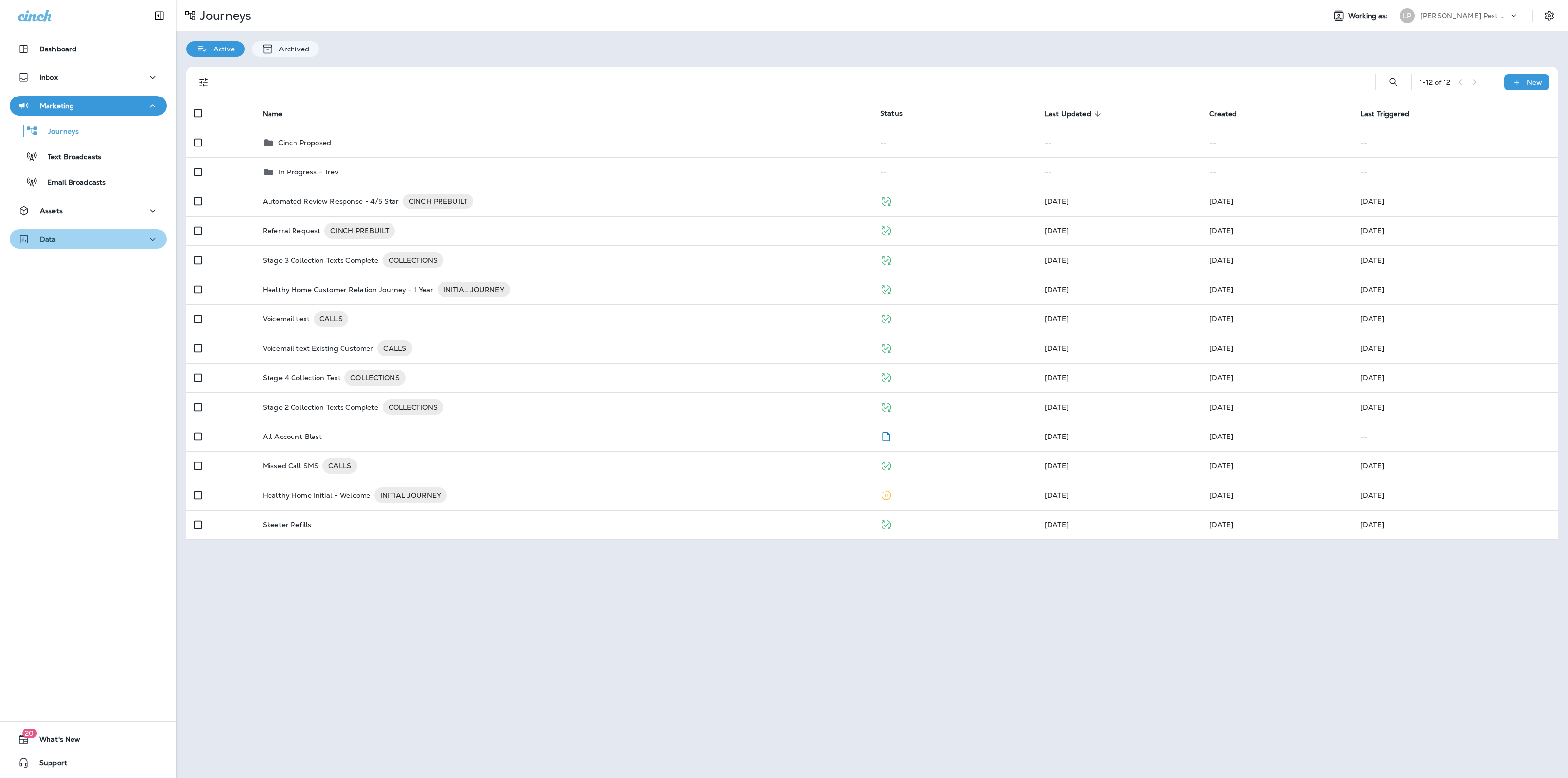
click at [97, 241] on div "Data" at bounding box center [88, 239] width 141 height 12
click at [86, 261] on div "Analytics" at bounding box center [88, 264] width 149 height 15
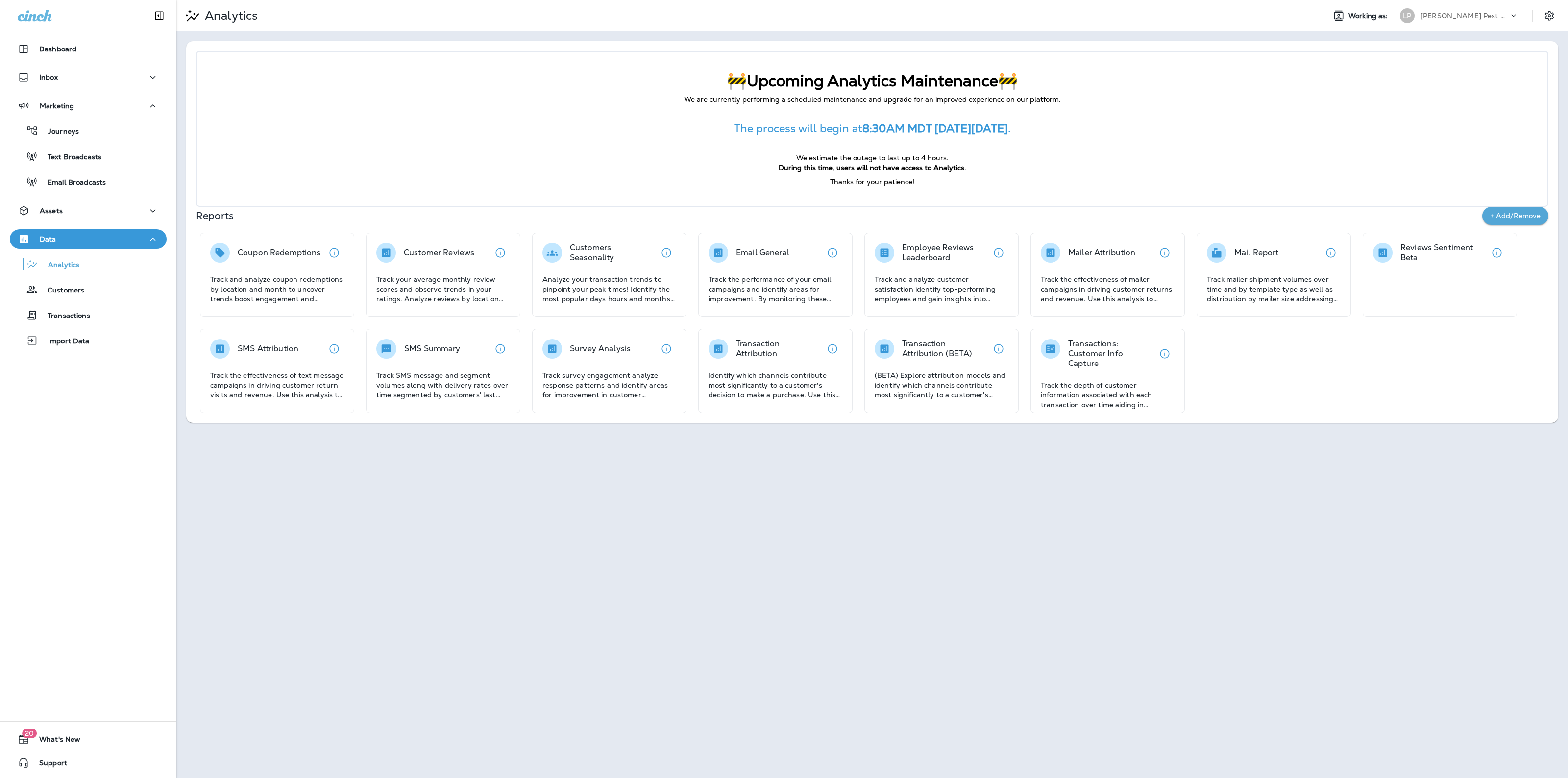
click at [1443, 19] on p "[PERSON_NAME] Pest Control" at bounding box center [1465, 15] width 88 height 8
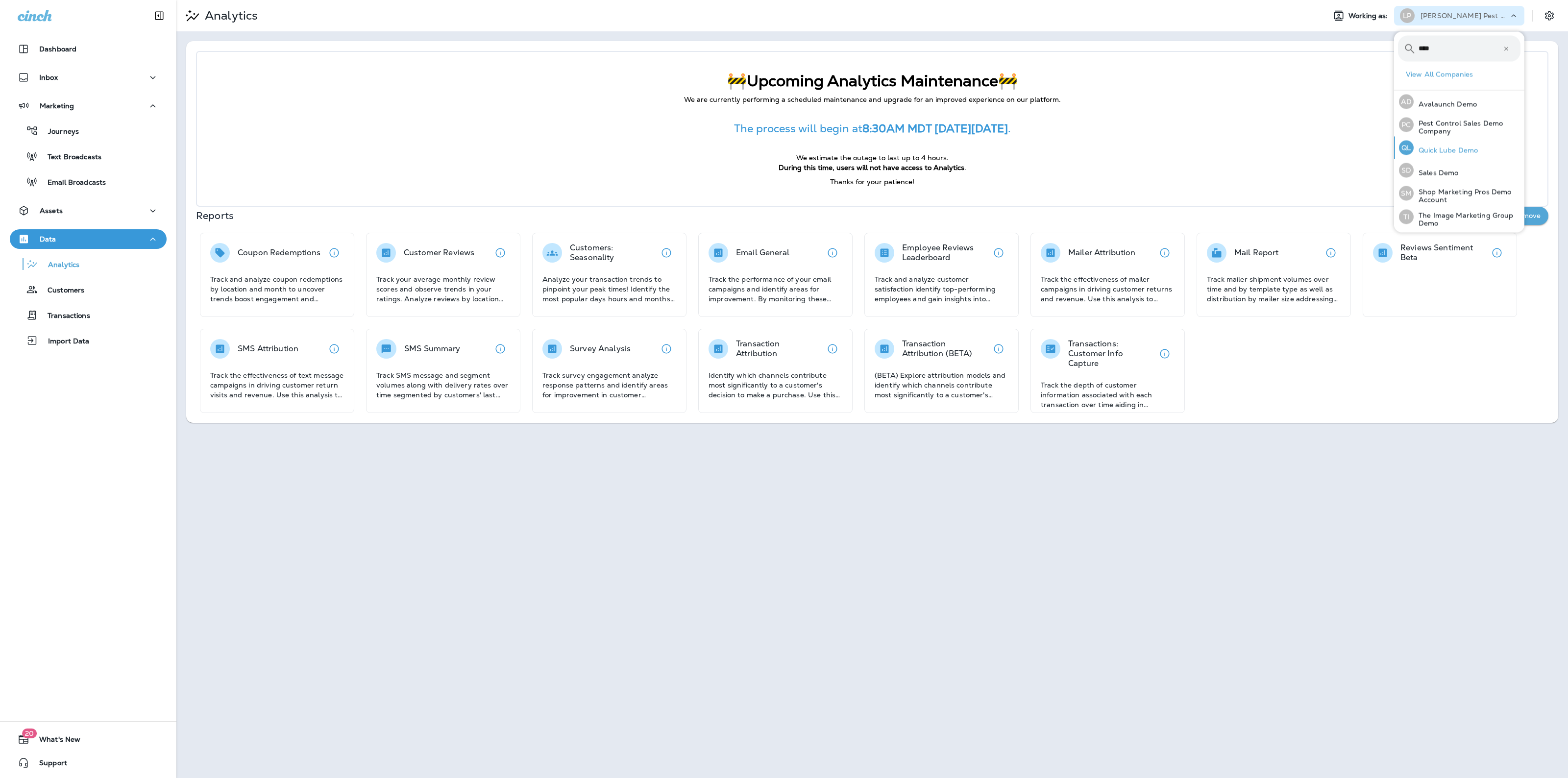
type input "****"
click at [1463, 155] on div "QL Quick Lube Demo" at bounding box center [1438, 147] width 86 height 22
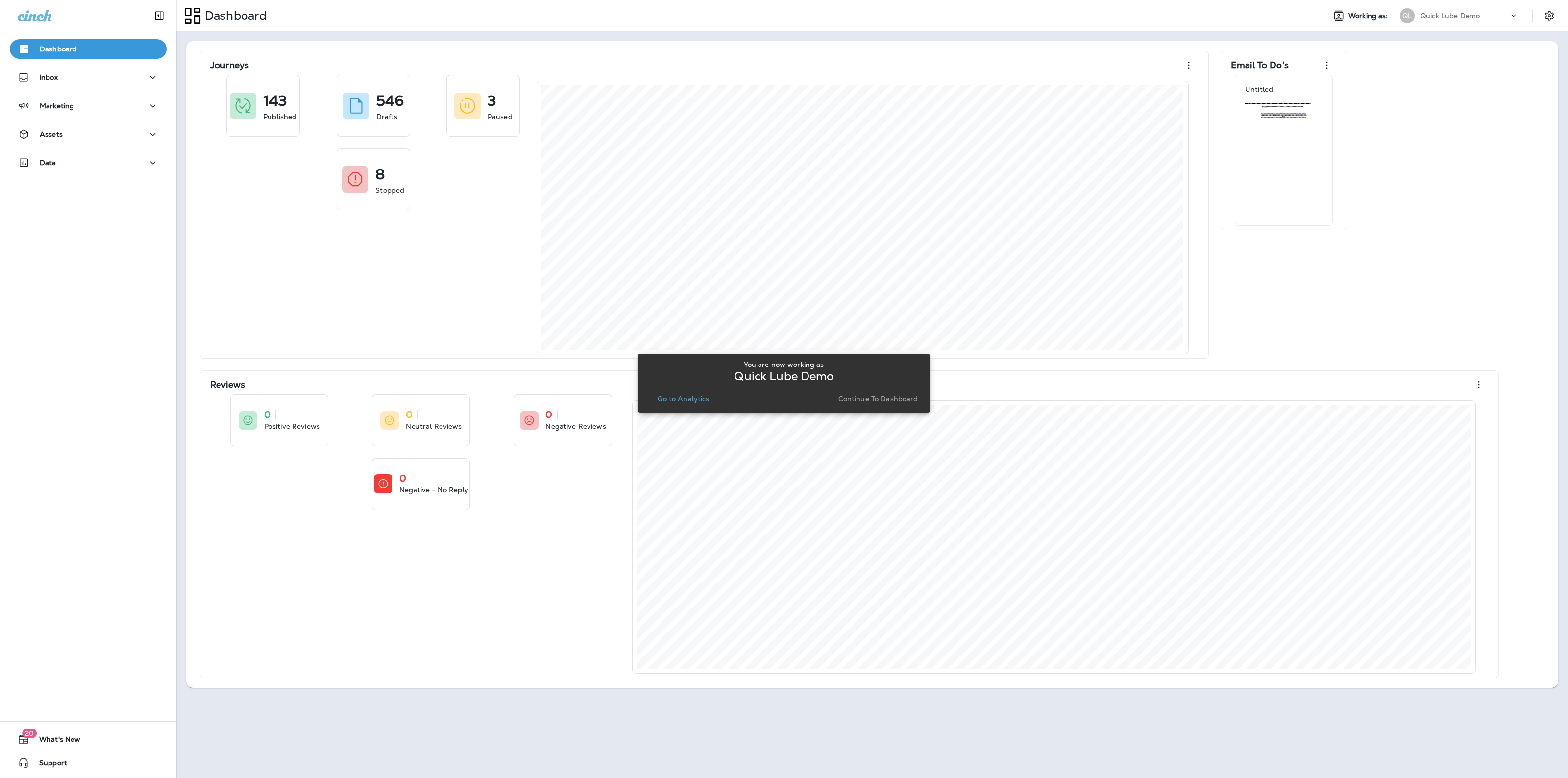
click at [883, 405] on button "Continue to Dashboard" at bounding box center [878, 398] width 88 height 13
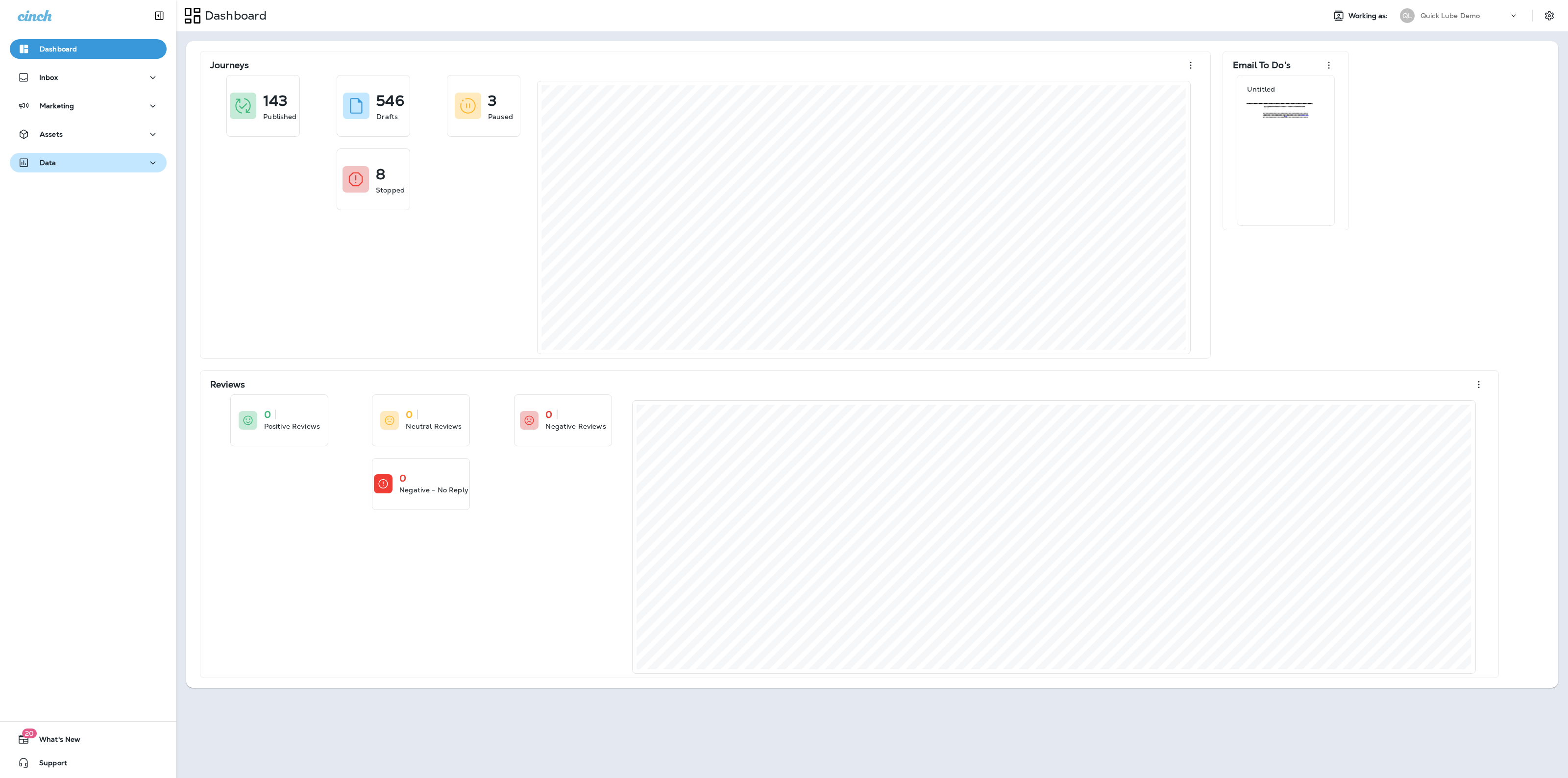
click at [101, 153] on button "Data" at bounding box center [88, 163] width 157 height 20
click at [97, 220] on div "Customers" at bounding box center [88, 213] width 149 height 15
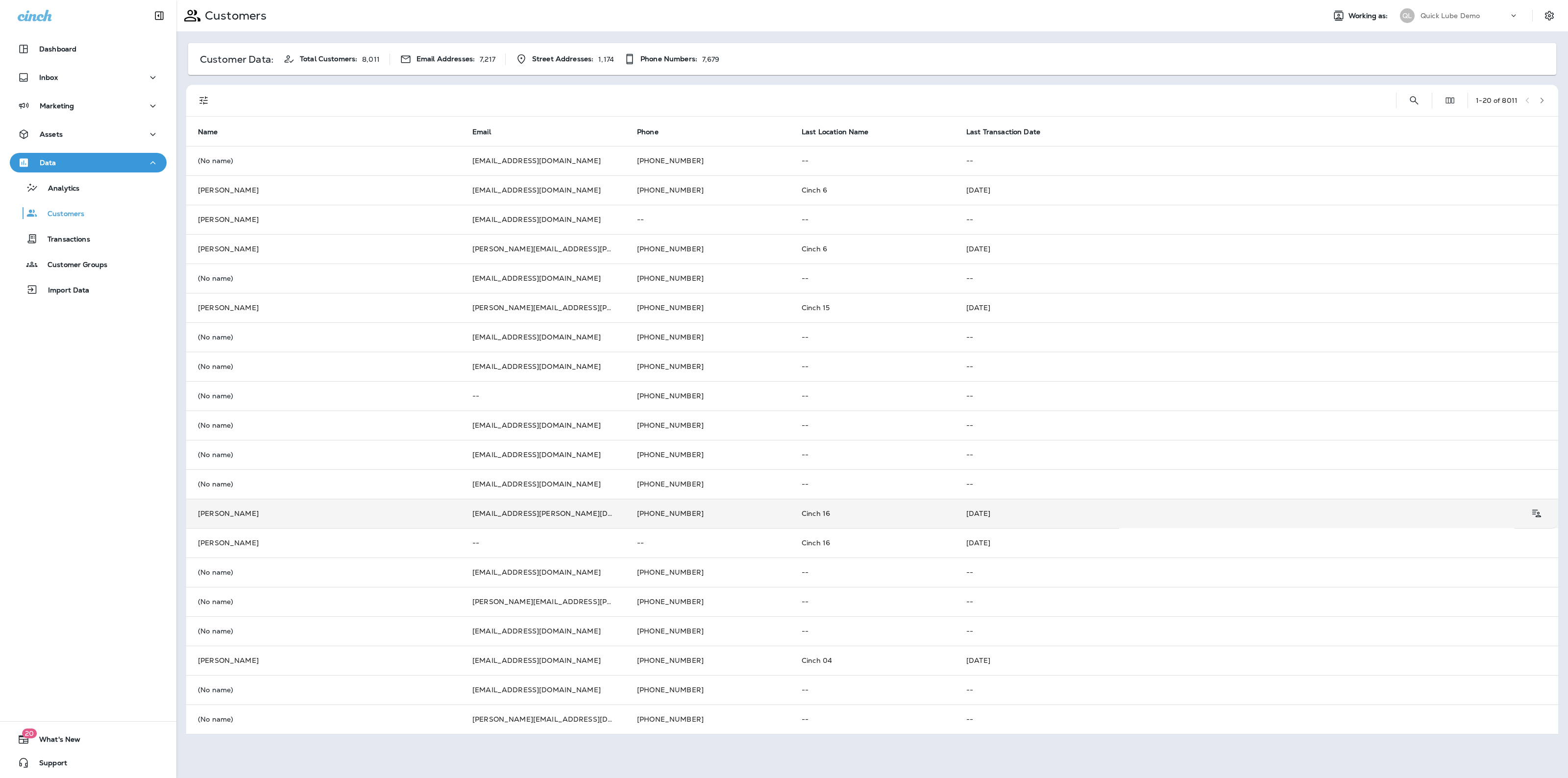
click at [225, 502] on td "[PERSON_NAME]" at bounding box center [323, 514] width 274 height 29
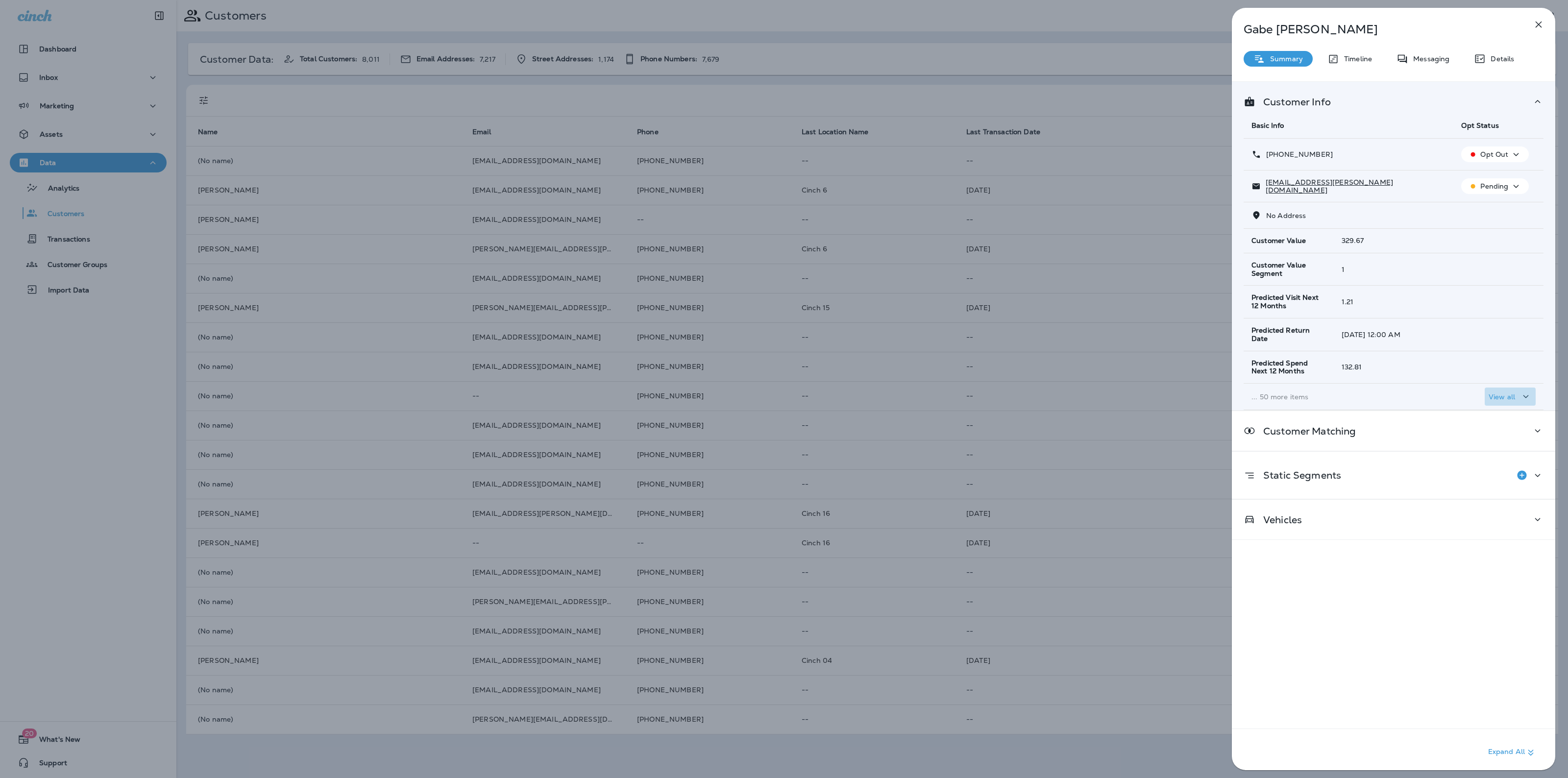
click at [1493, 398] on p "View all" at bounding box center [1501, 397] width 26 height 8
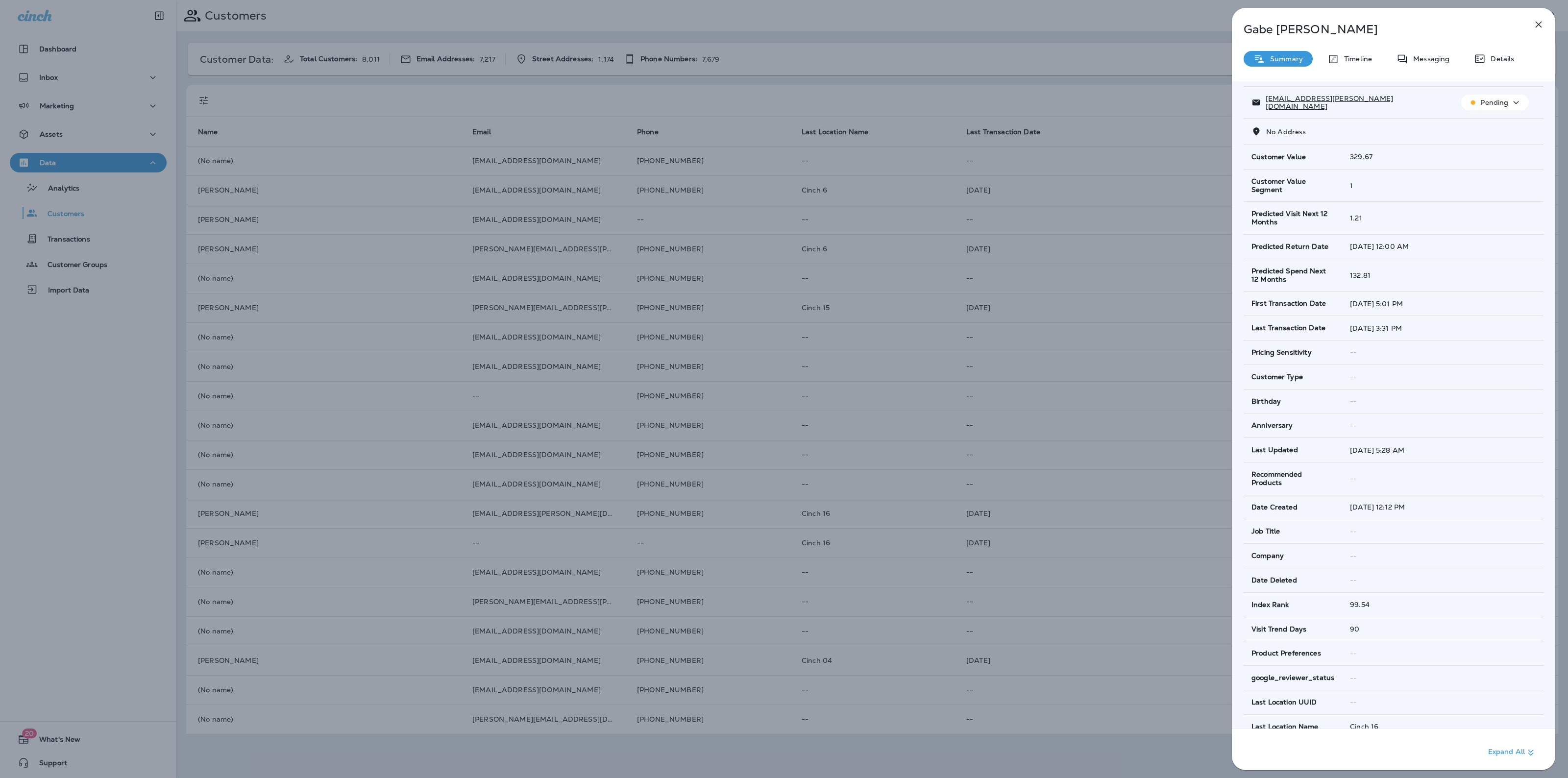
scroll to position [95, 0]
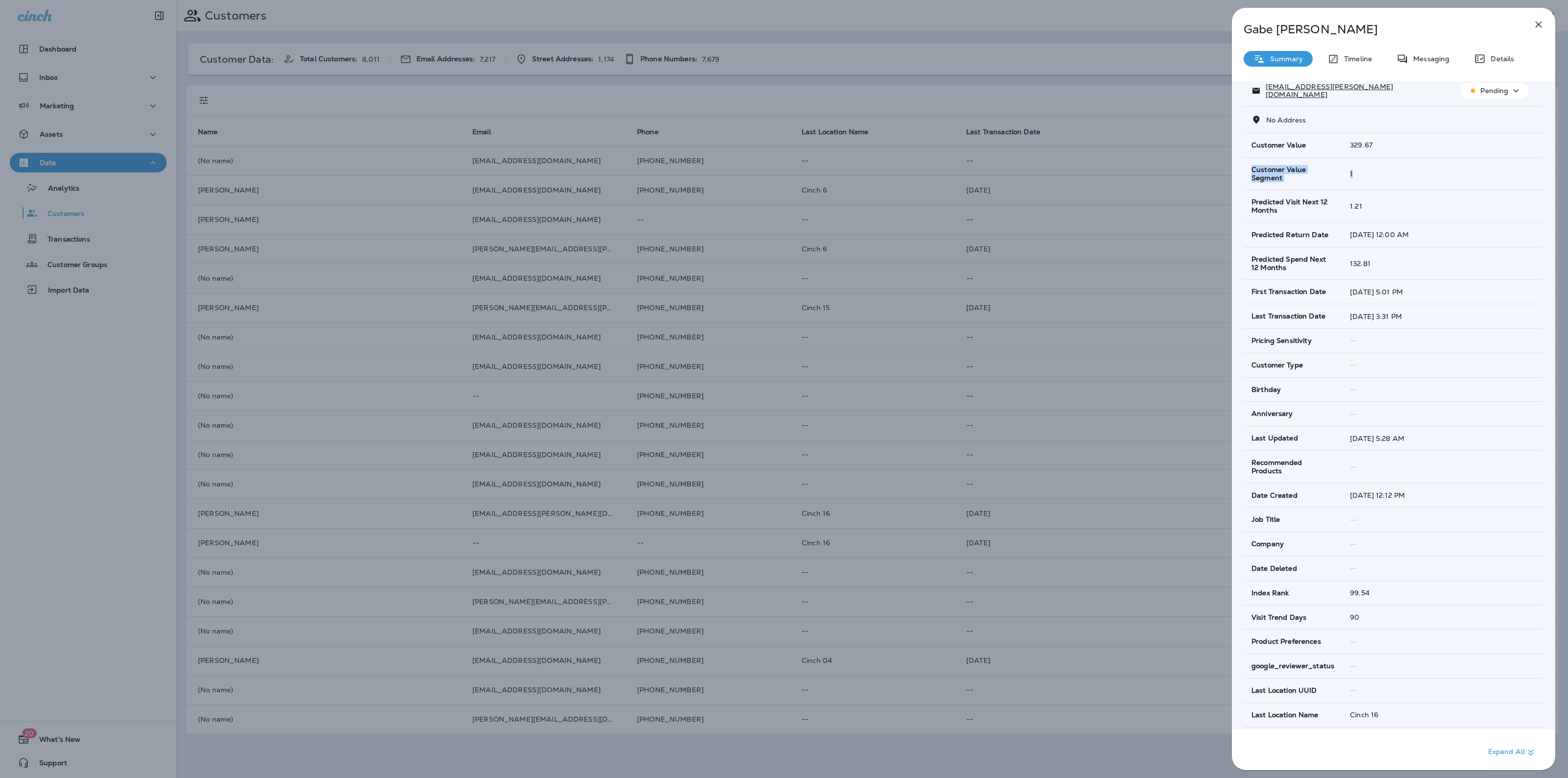
drag, startPoint x: 1250, startPoint y: 168, endPoint x: 1360, endPoint y: 178, distance: 110.5
click at [1360, 178] on tr "Customer Value Segment 1" at bounding box center [1394, 174] width 300 height 33
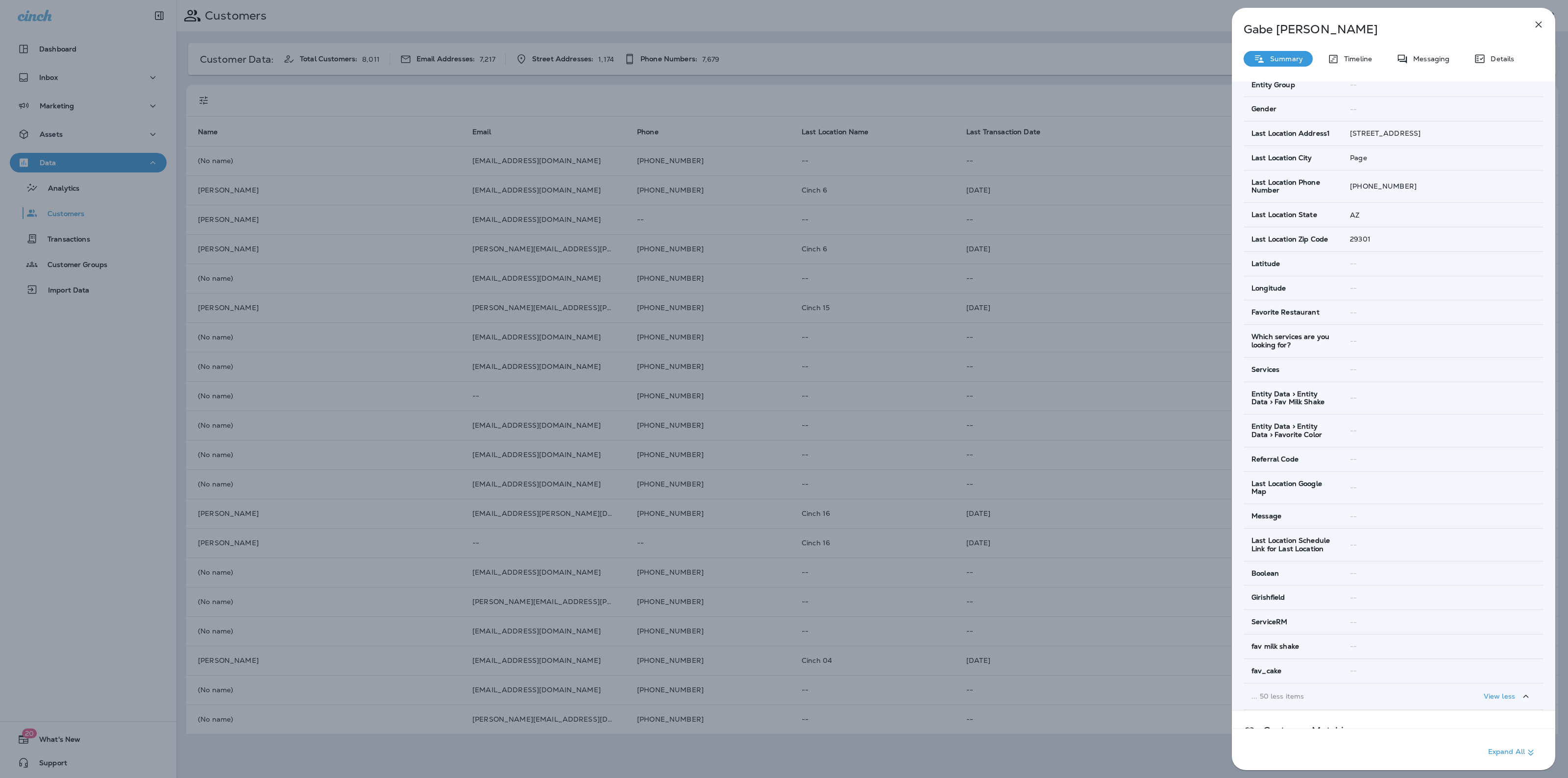
scroll to position [1096, 0]
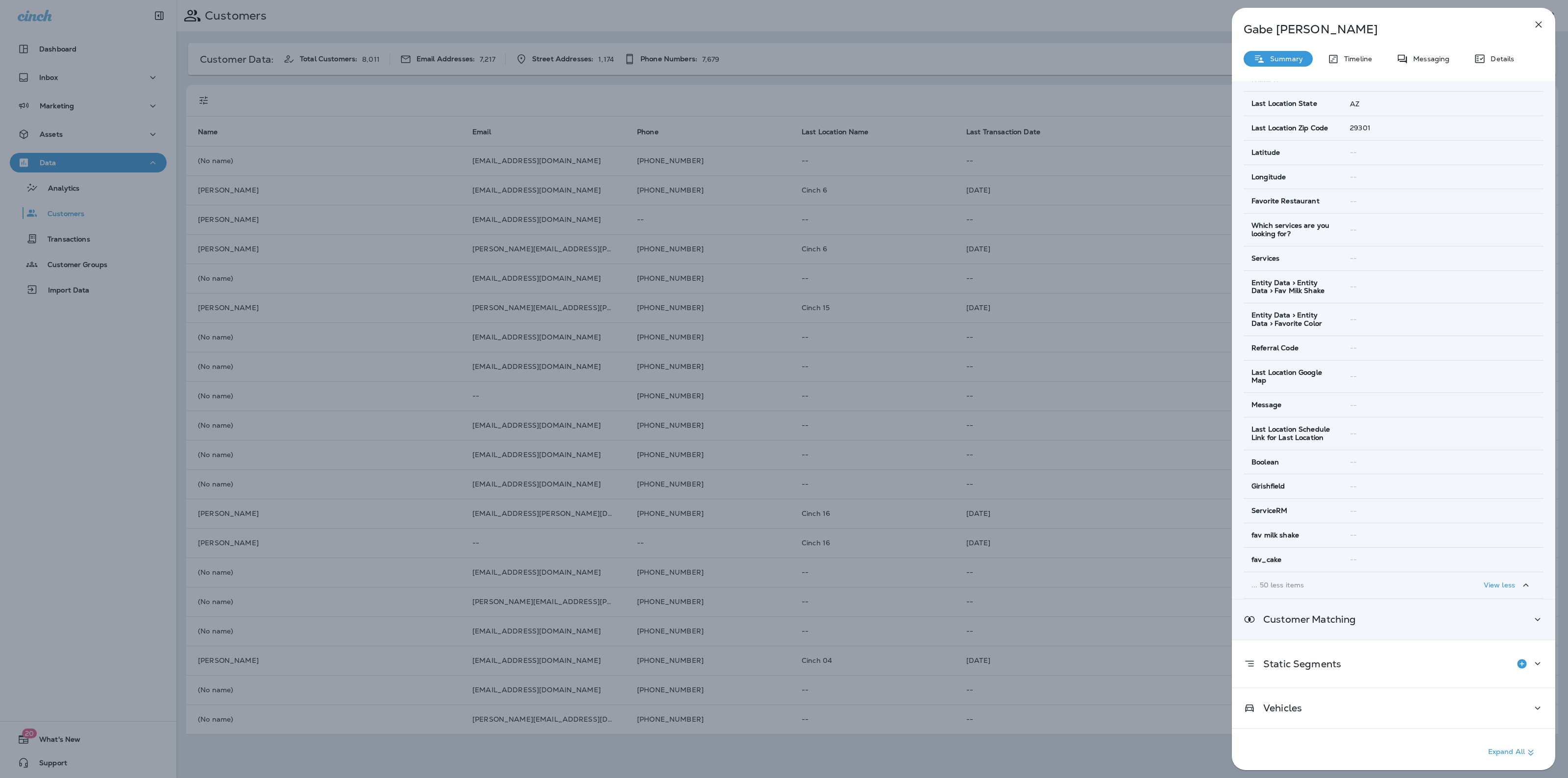
click at [1334, 624] on div "Customer Matching" at bounding box center [1300, 619] width 112 height 12
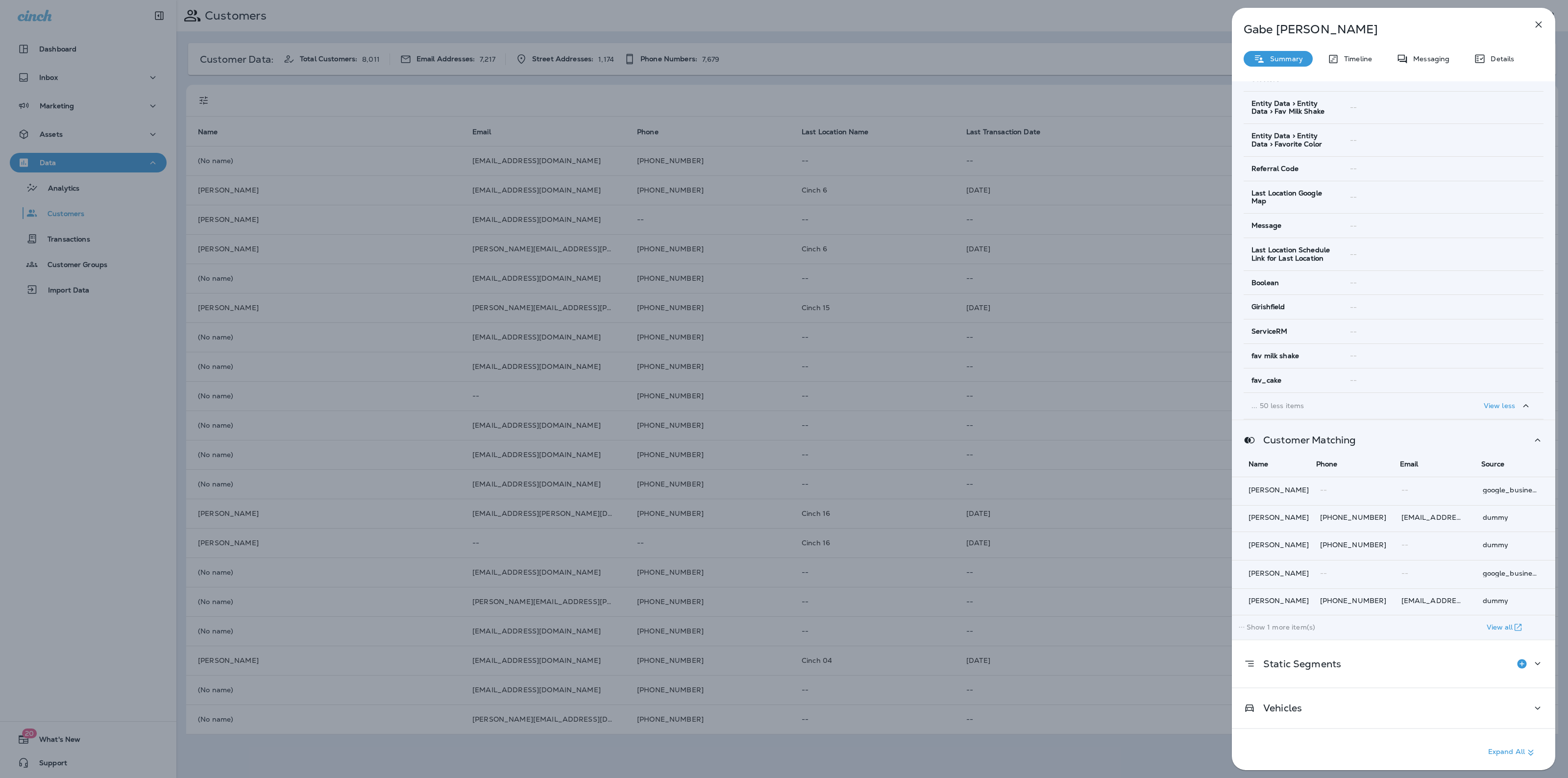
scroll to position [1283, 0]
click at [1307, 702] on div "Vehicles" at bounding box center [1394, 708] width 300 height 12
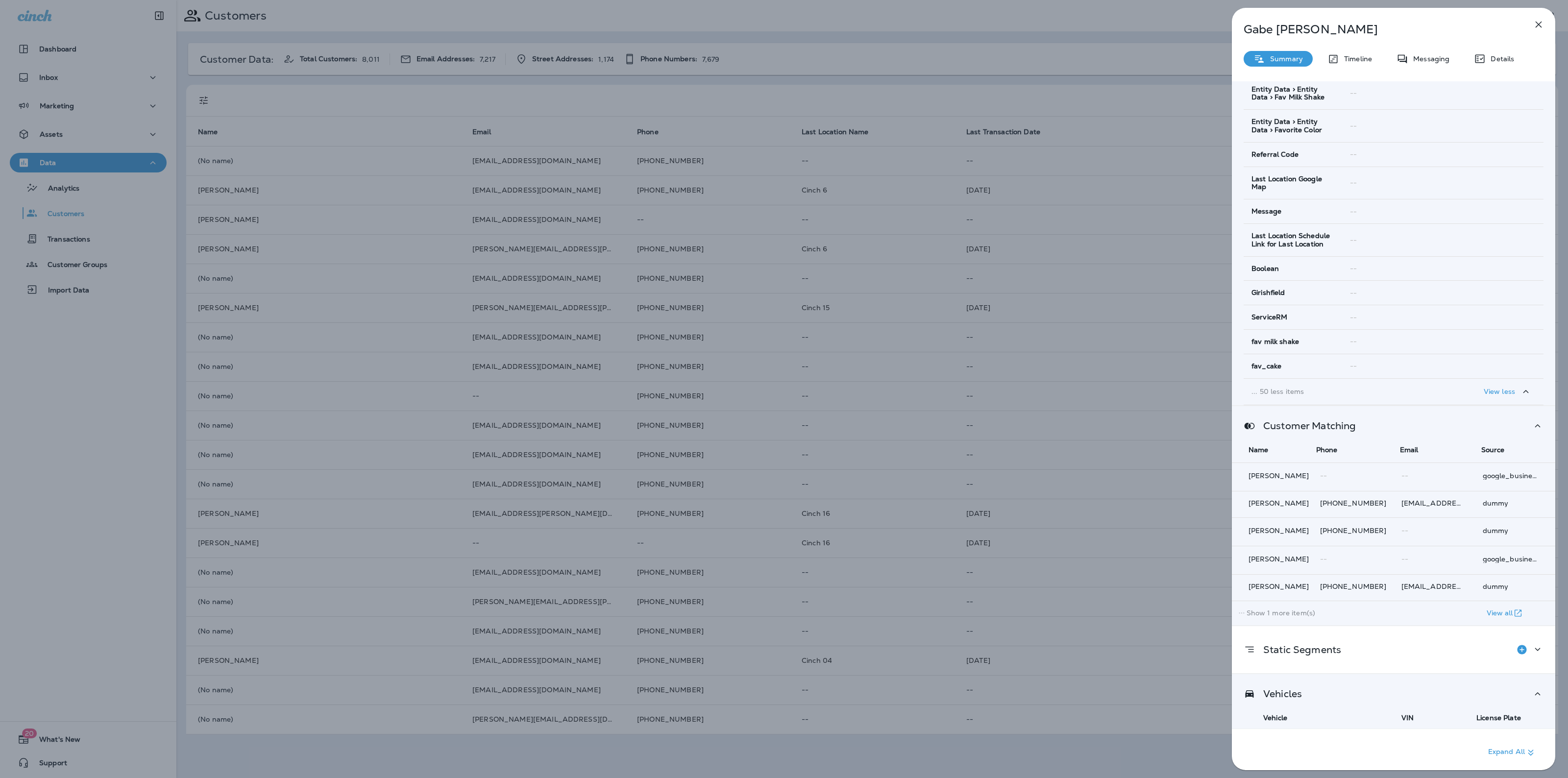
scroll to position [1372, 0]
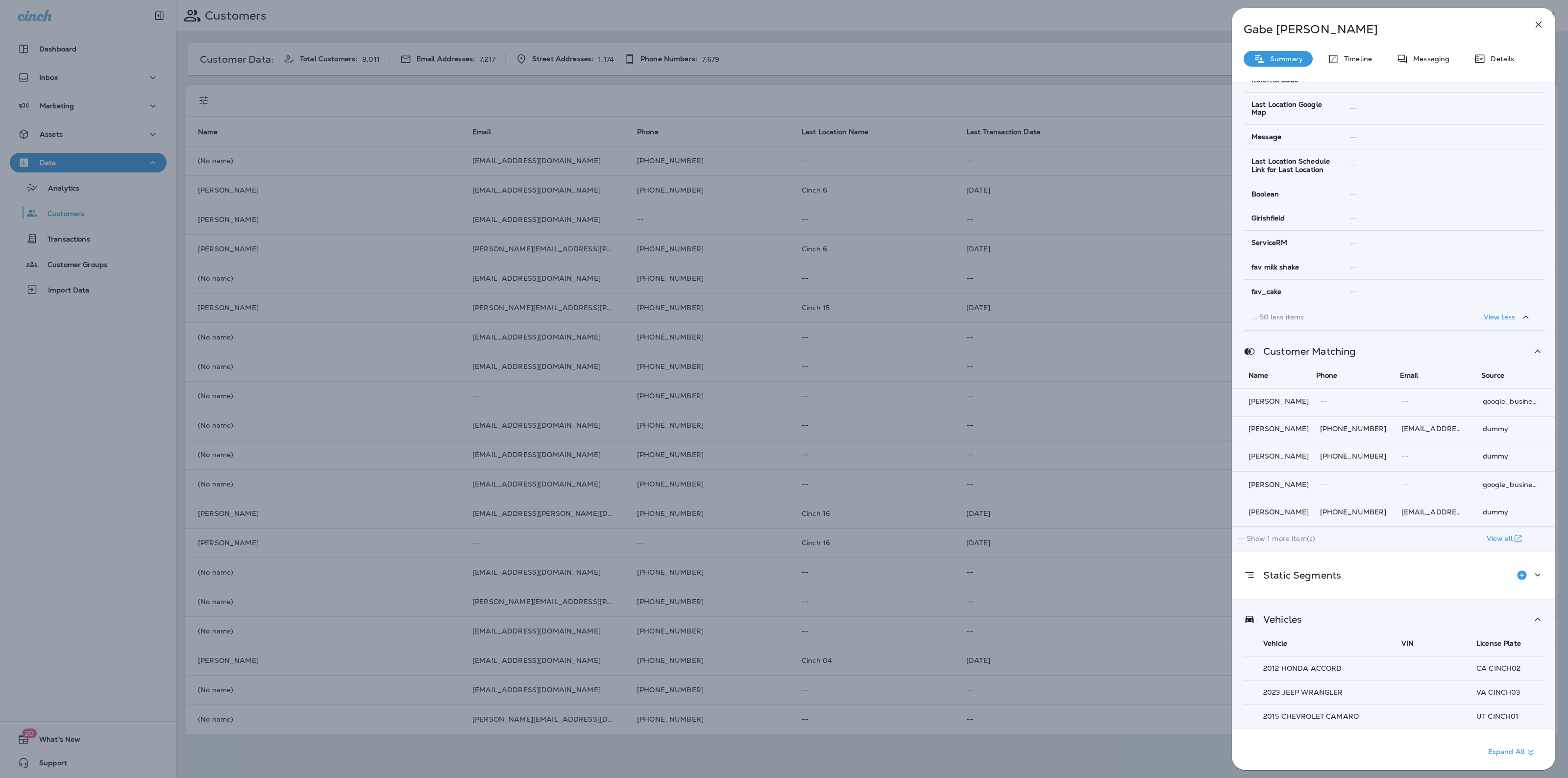
click at [1118, 179] on div "[PERSON_NAME] Summary Timeline Messaging Details Customer Info Basic Info Opt S…" at bounding box center [784, 389] width 1568 height 778
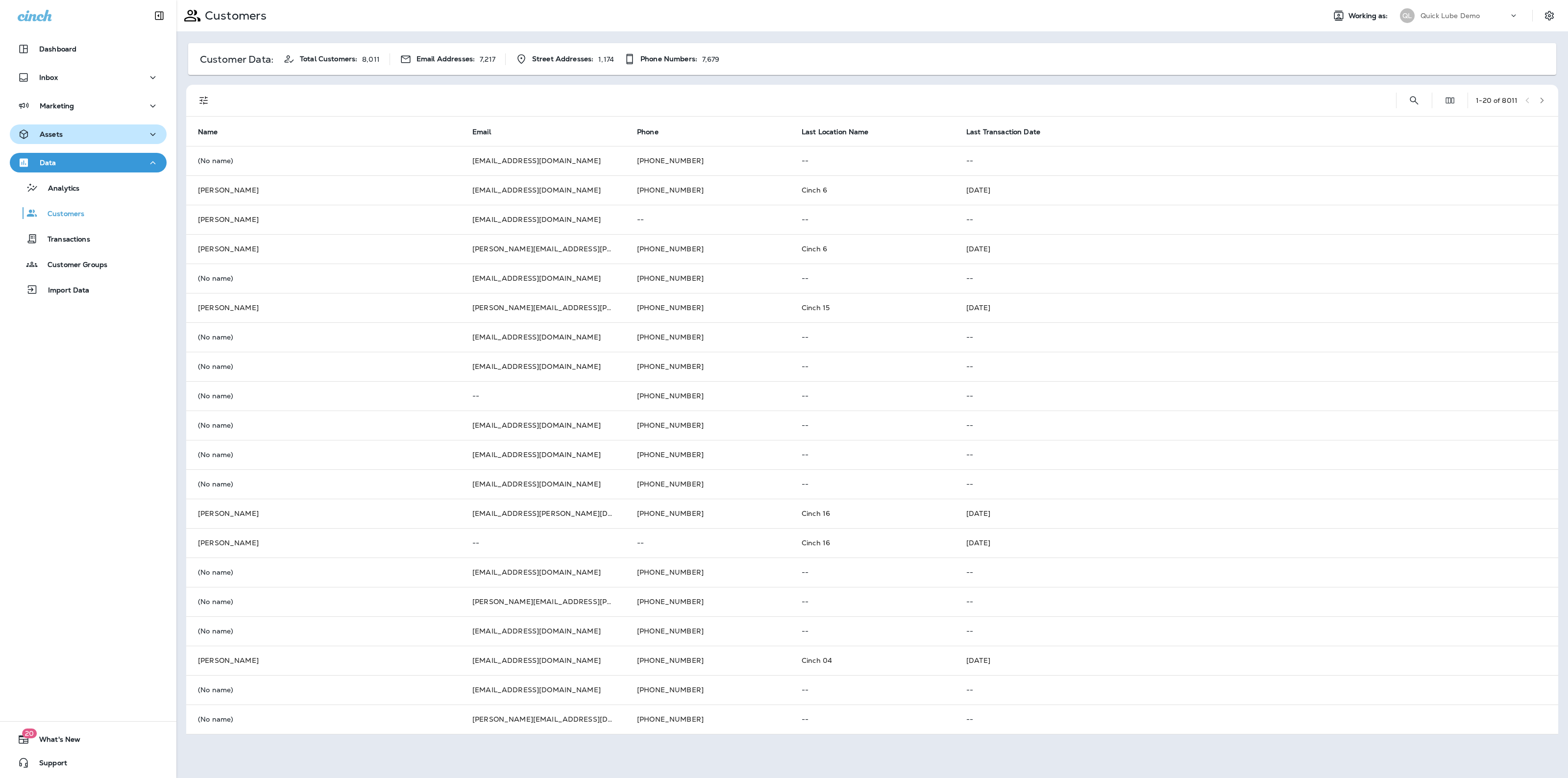
click at [87, 130] on div "Assets" at bounding box center [88, 134] width 141 height 12
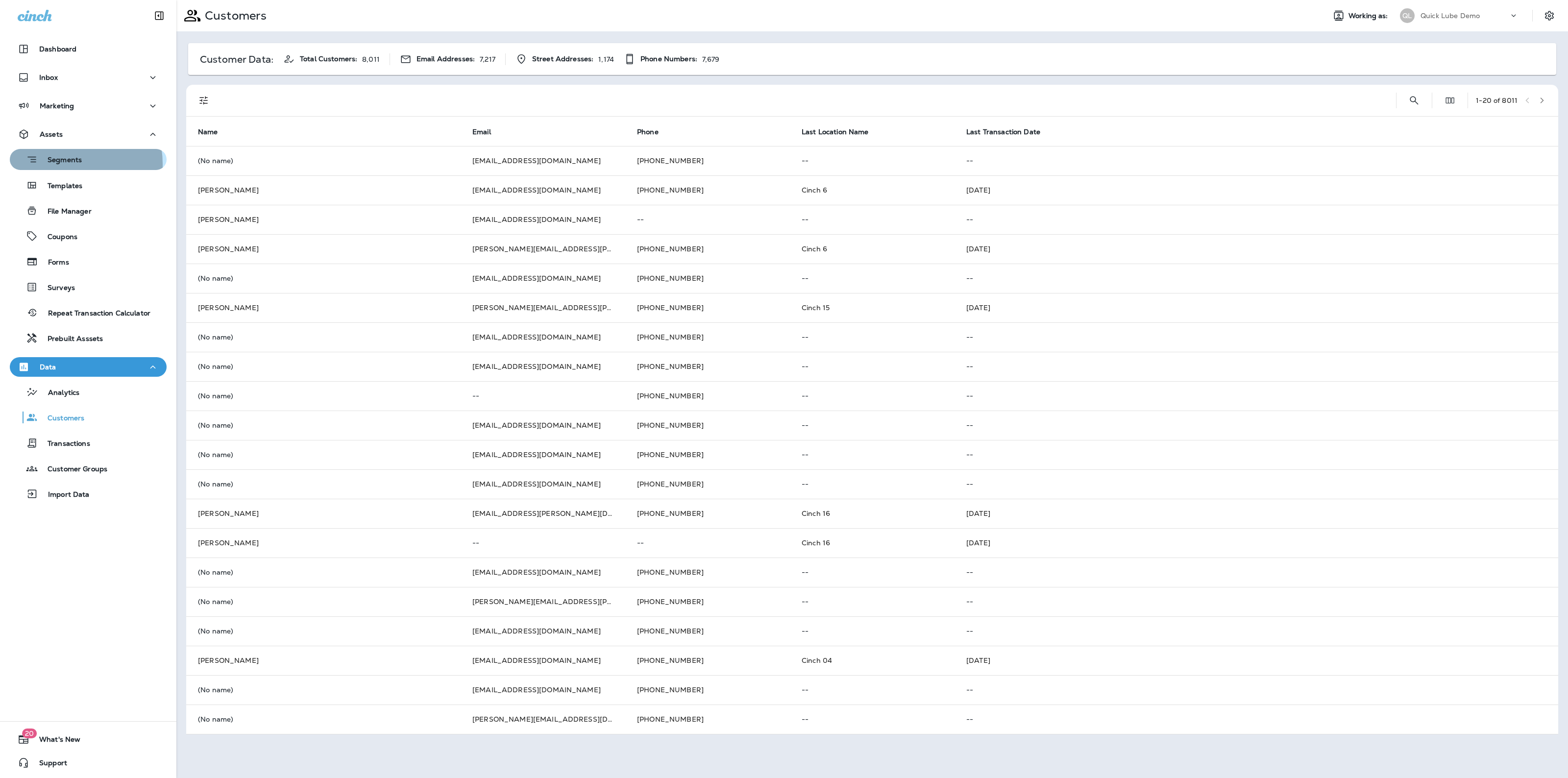
click at [65, 164] on p "Segments" at bounding box center [60, 160] width 44 height 10
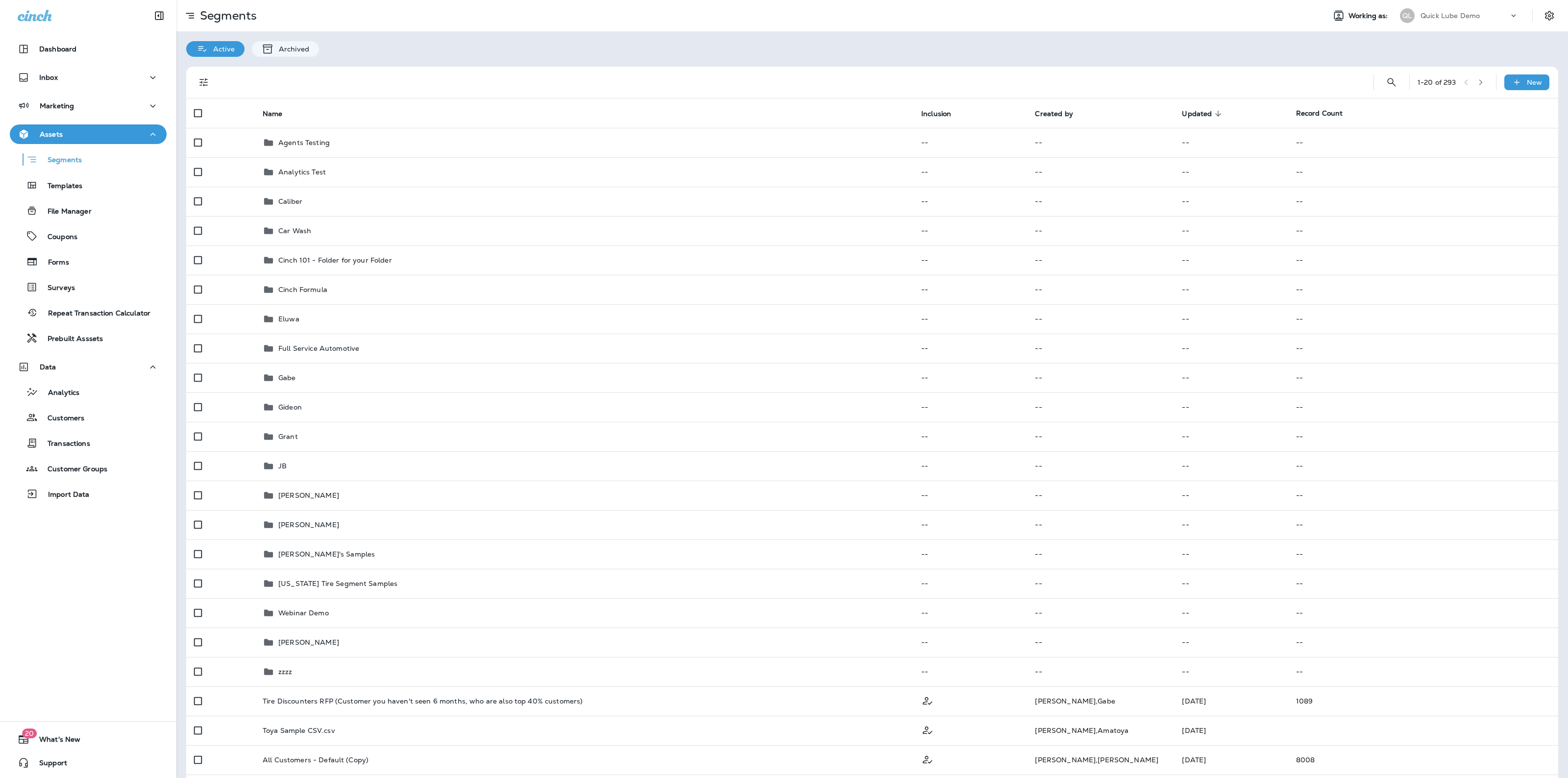
click at [1505, 91] on div "1 - 20 of 293 New" at bounding box center [874, 82] width 1360 height 31
click at [1385, 77] on icon "Search Segments" at bounding box center [1391, 82] width 12 height 12
click at [1375, 77] on input "text" at bounding box center [1348, 81] width 87 height 26
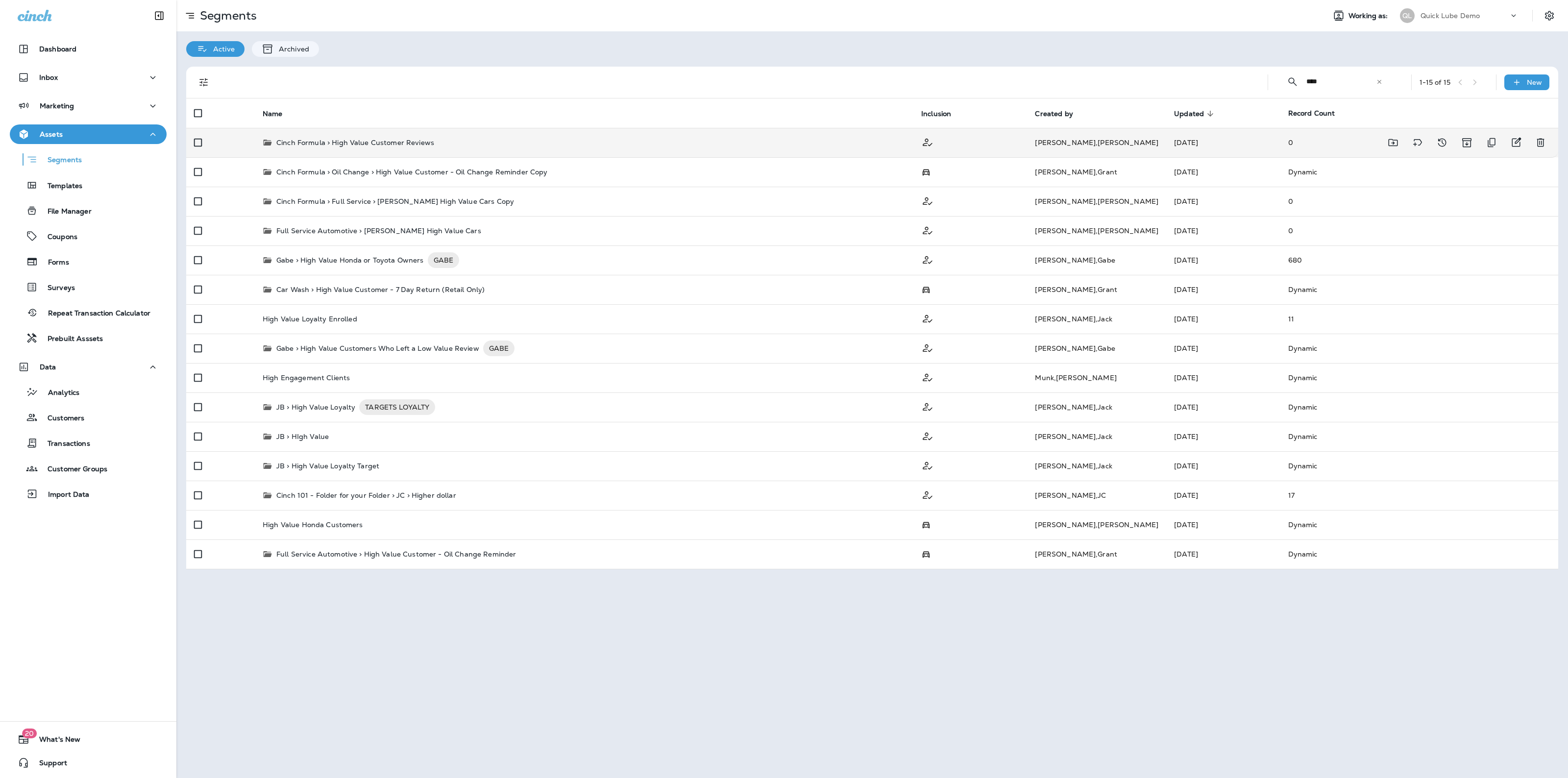
type input "****"
click at [574, 145] on div "Cinch Formula > High Value Customer Reviews" at bounding box center [584, 142] width 643 height 10
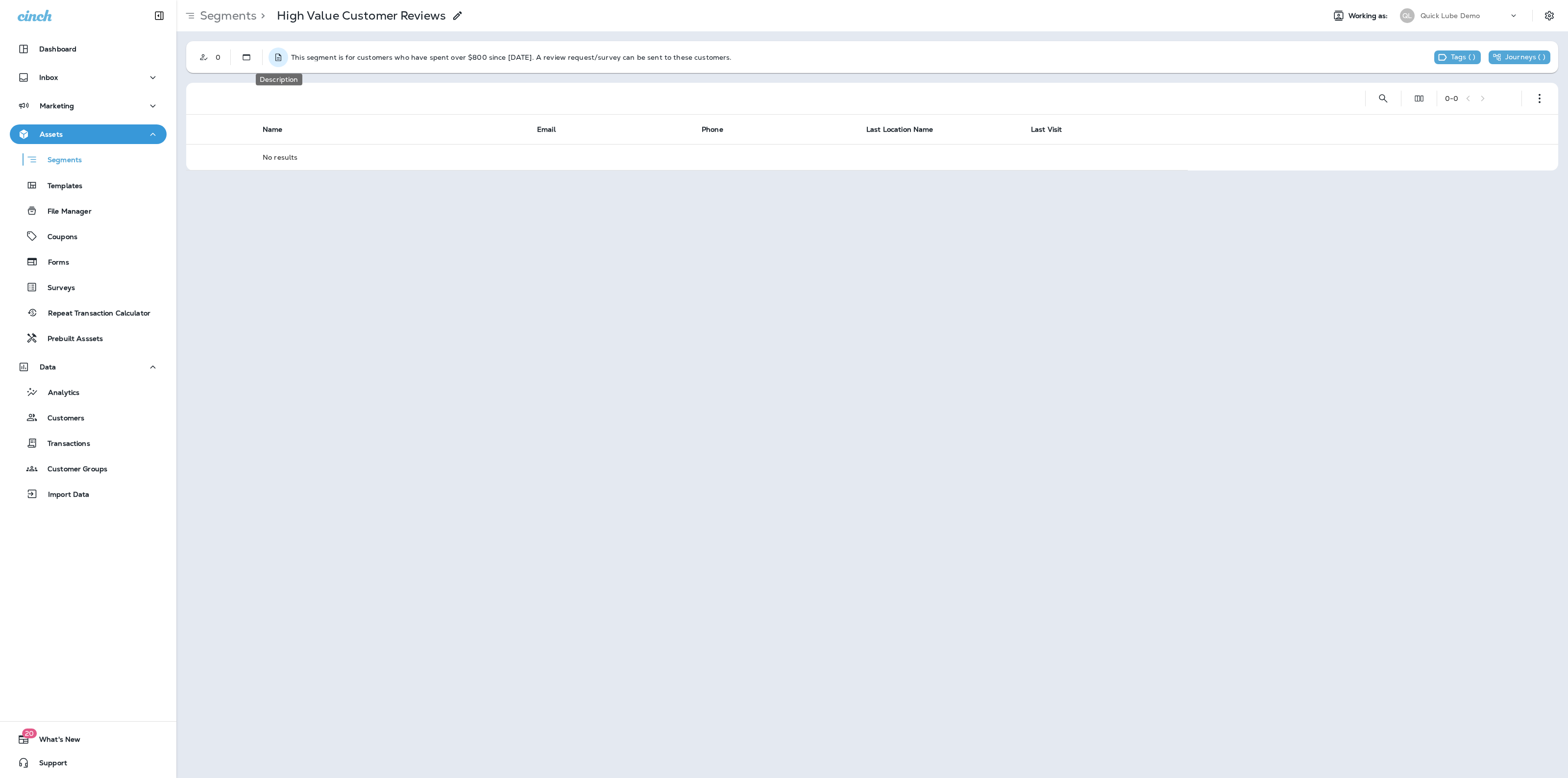
click at [278, 60] on use "Description" at bounding box center [278, 56] width 6 height 7
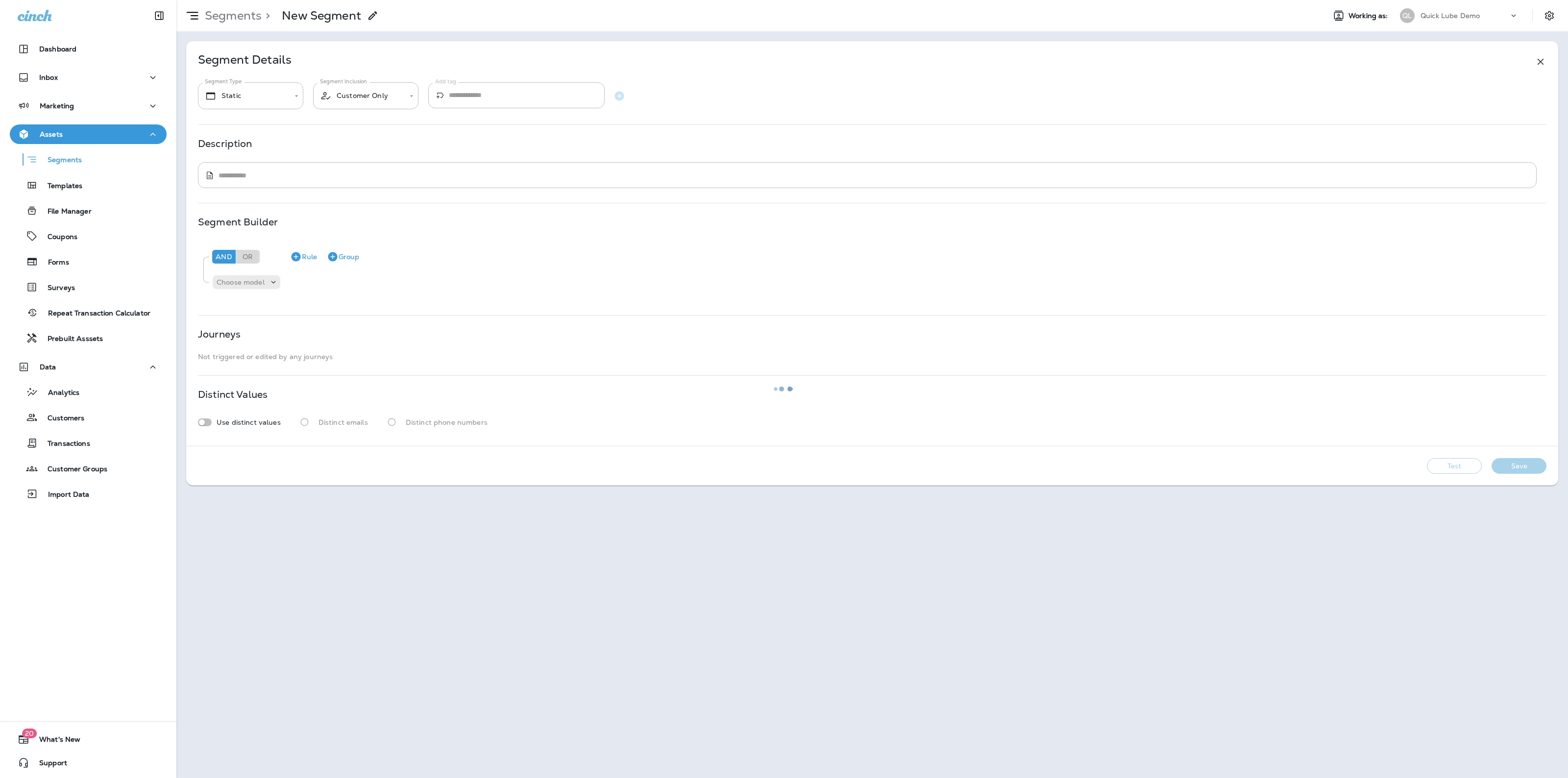
type textarea "**********"
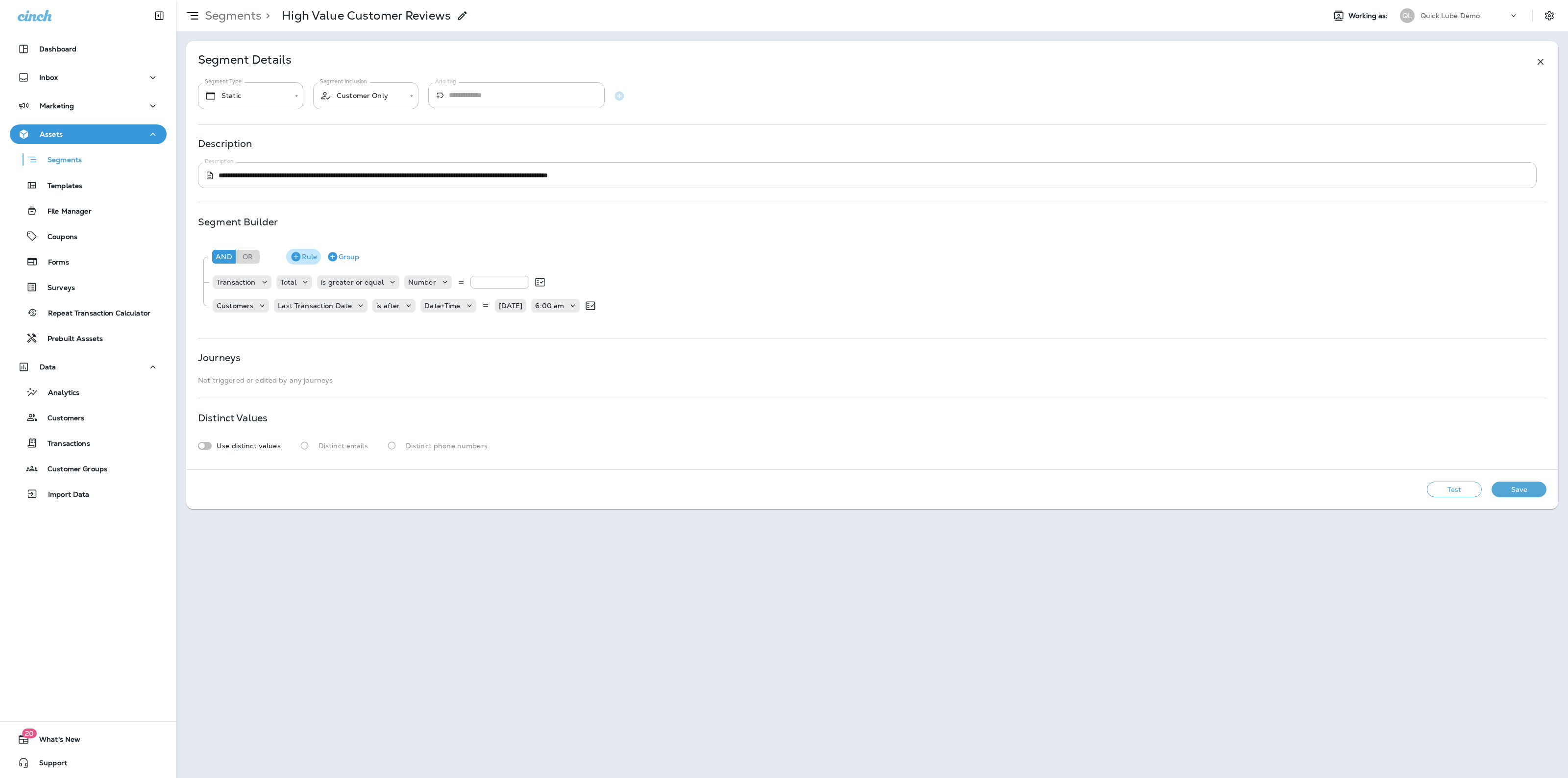
click at [292, 260] on icon "button" at bounding box center [296, 257] width 12 height 12
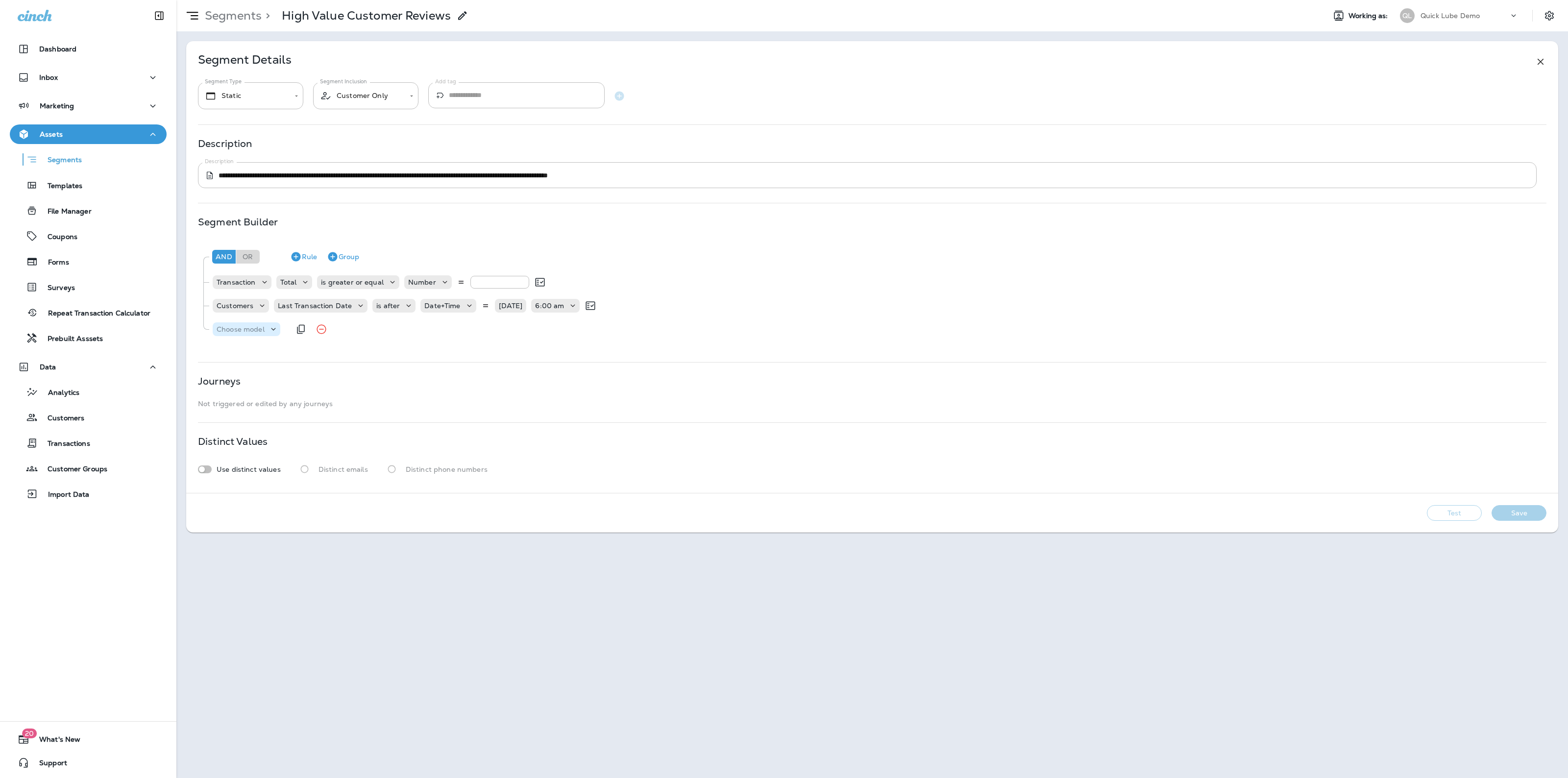
click at [253, 325] on p "Choose model" at bounding box center [240, 329] width 48 height 8
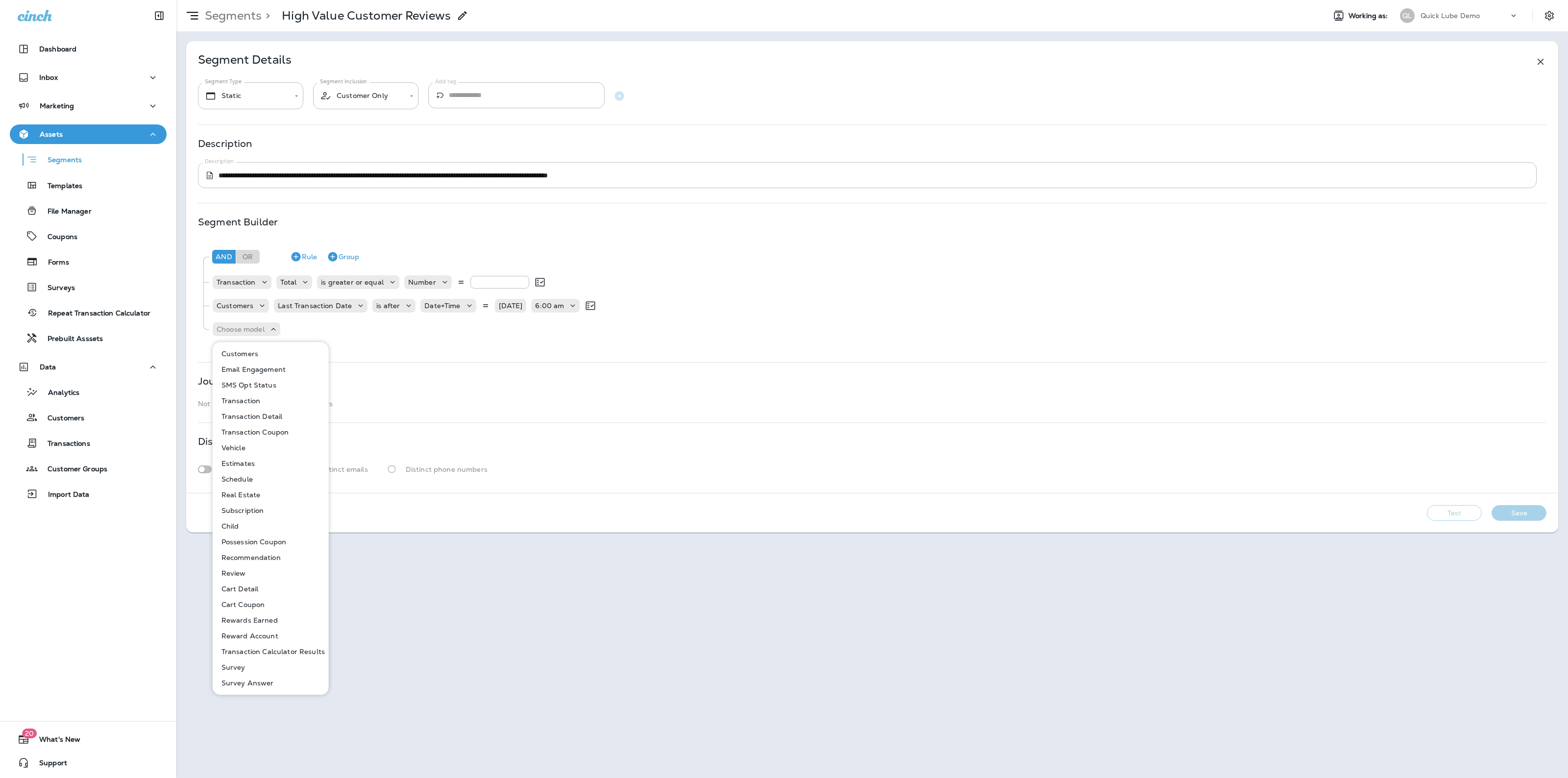
click at [249, 353] on p "Customers" at bounding box center [238, 353] width 40 height 8
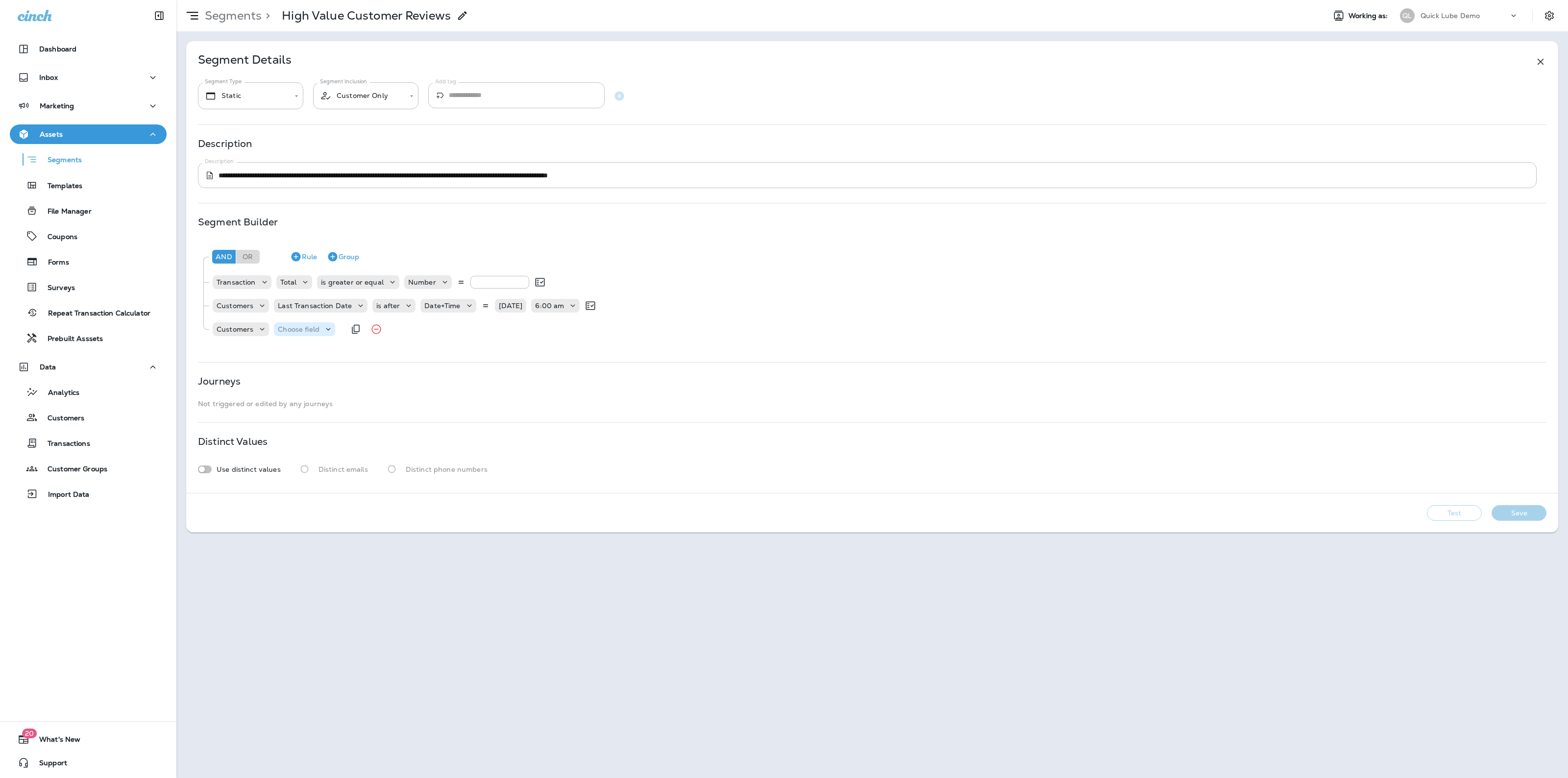
click at [309, 330] on p "Choose field" at bounding box center [298, 329] width 42 height 8
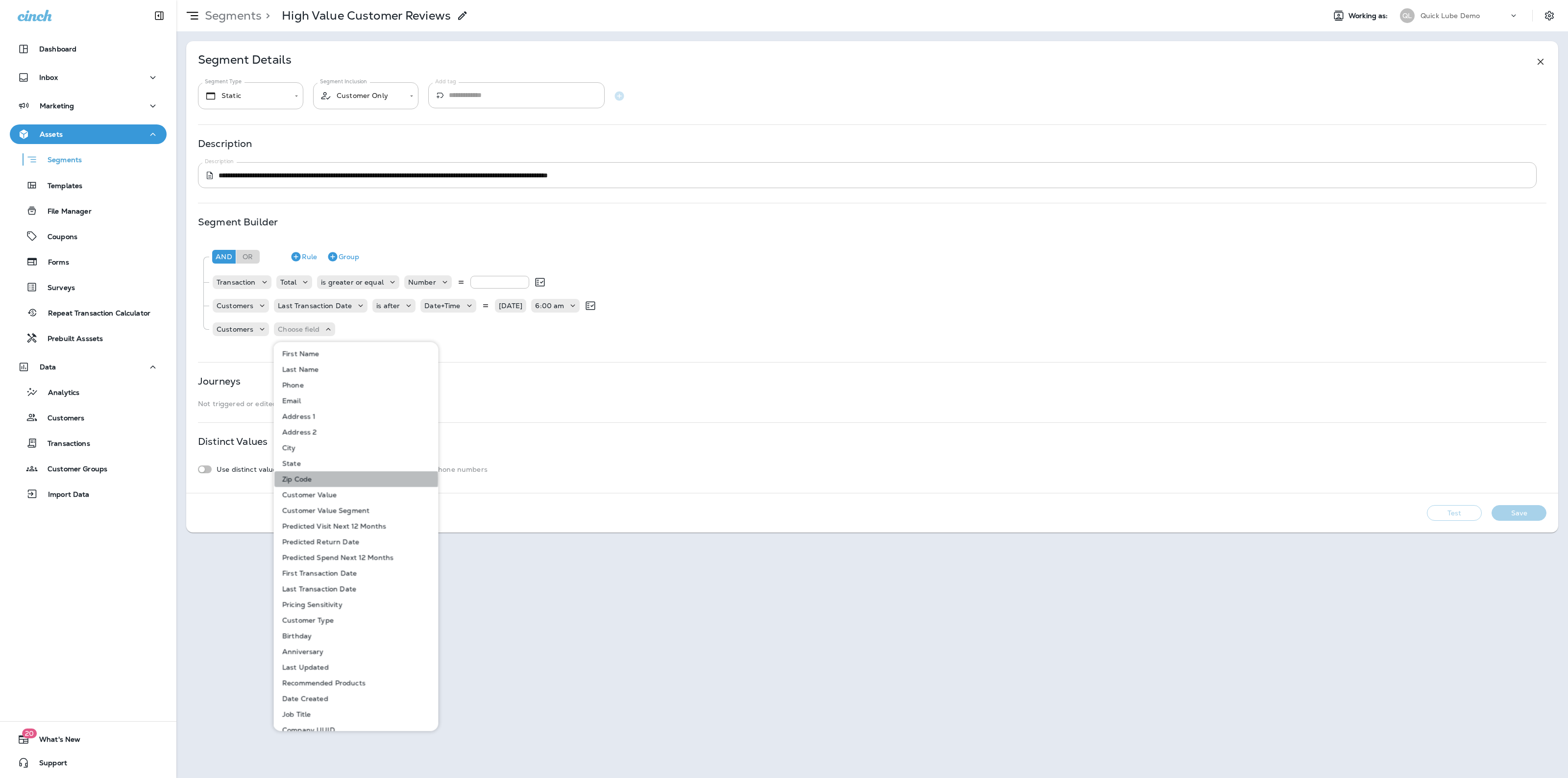
click at [295, 478] on p "Zip Code" at bounding box center [295, 479] width 33 height 8
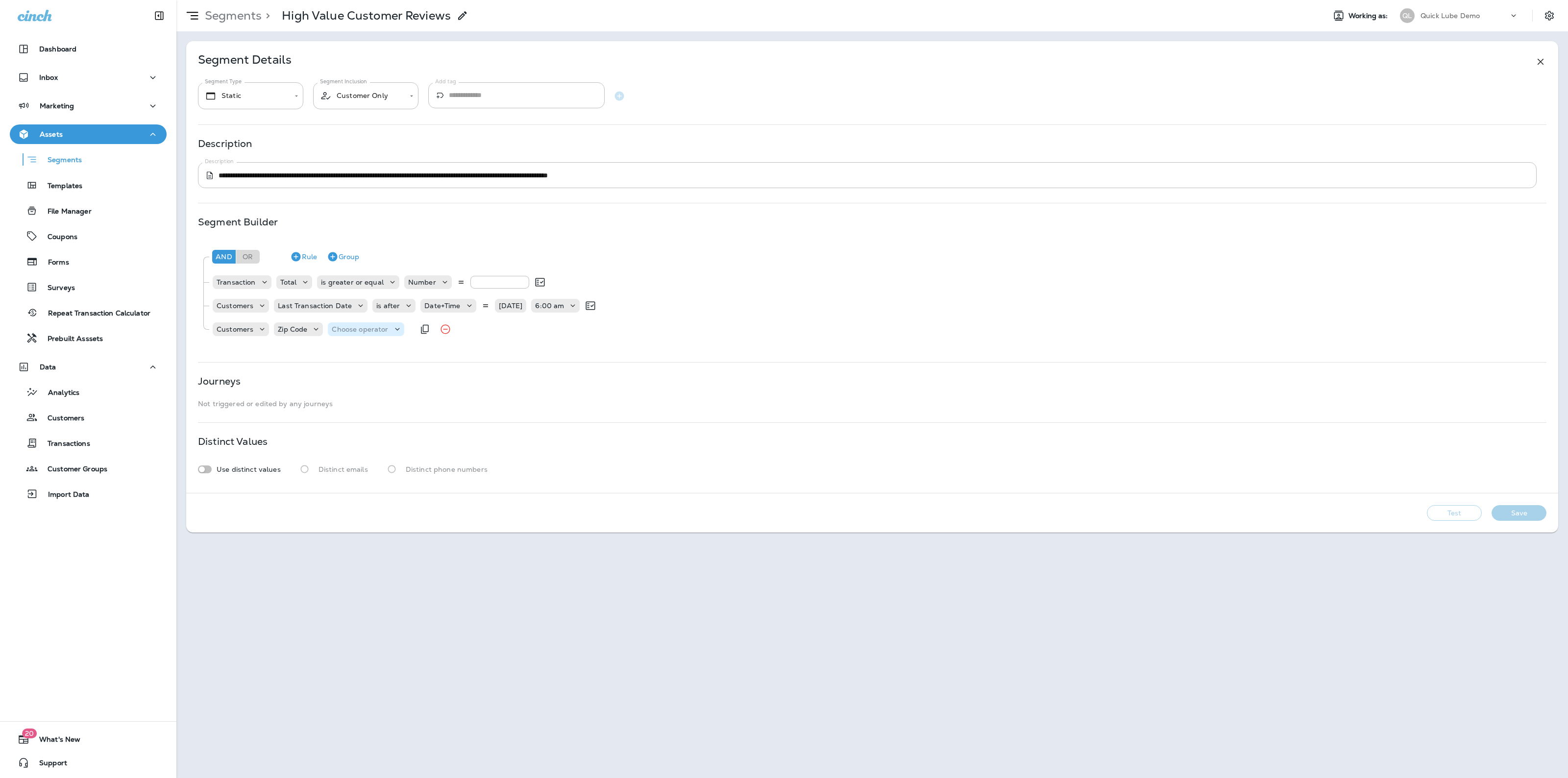
click at [370, 329] on p "Choose operator" at bounding box center [360, 329] width 56 height 8
click at [357, 476] on p "equals" at bounding box center [345, 479] width 26 height 8
click at [423, 336] on div "Choose query type" at bounding box center [416, 328] width 84 height 13
click at [402, 349] on button "Text" at bounding box center [404, 353] width 56 height 15
click at [467, 325] on input "text" at bounding box center [476, 329] width 98 height 13
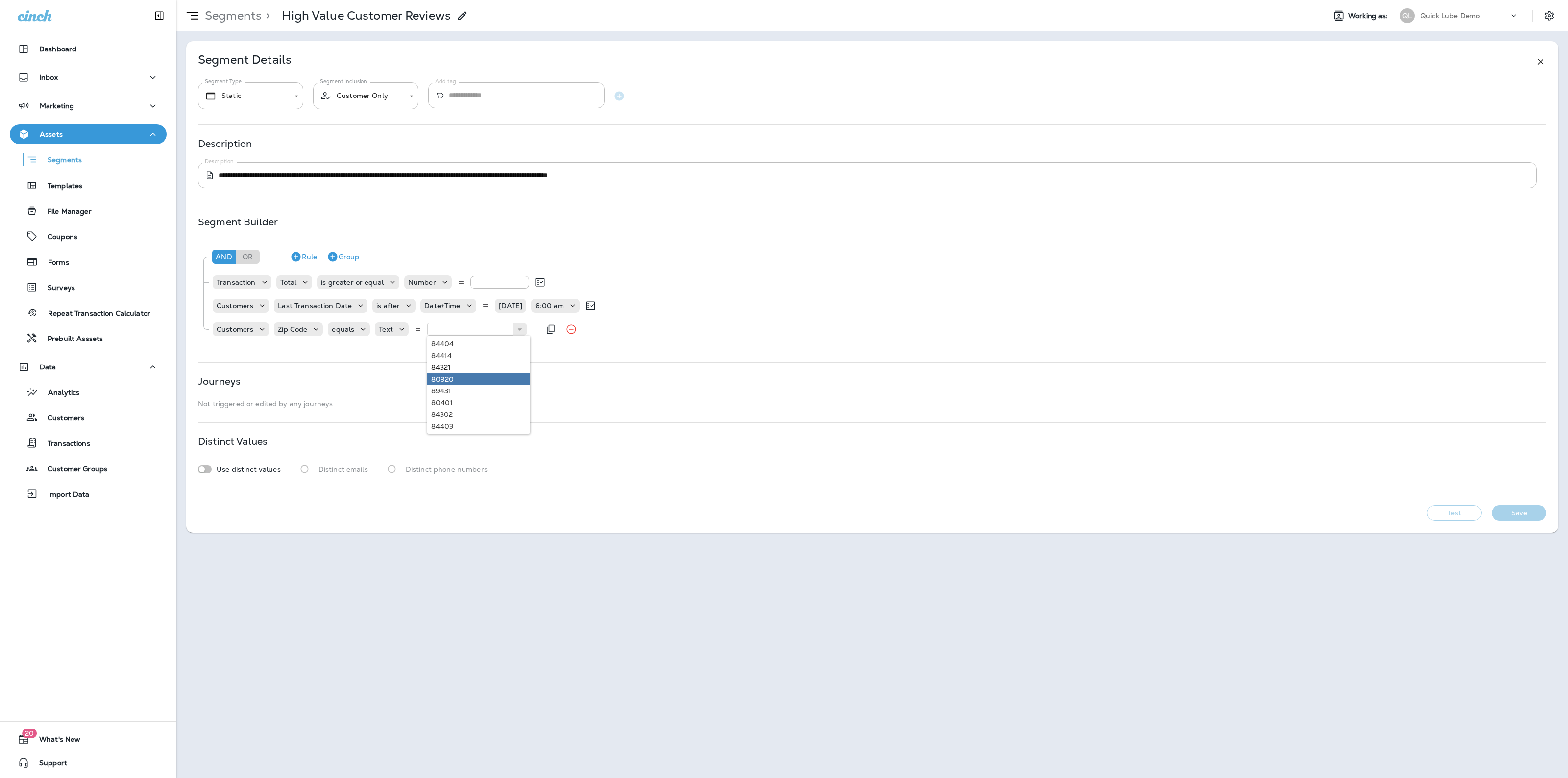
type input "*****"
click at [439, 370] on div "**********" at bounding box center [872, 266] width 1372 height 451
click at [258, 0] on body "**********" at bounding box center [784, 0] width 1568 height 0
click at [379, 101] on div at bounding box center [784, 389] width 1568 height 778
click at [375, 0] on body "**********" at bounding box center [784, 0] width 1568 height 0
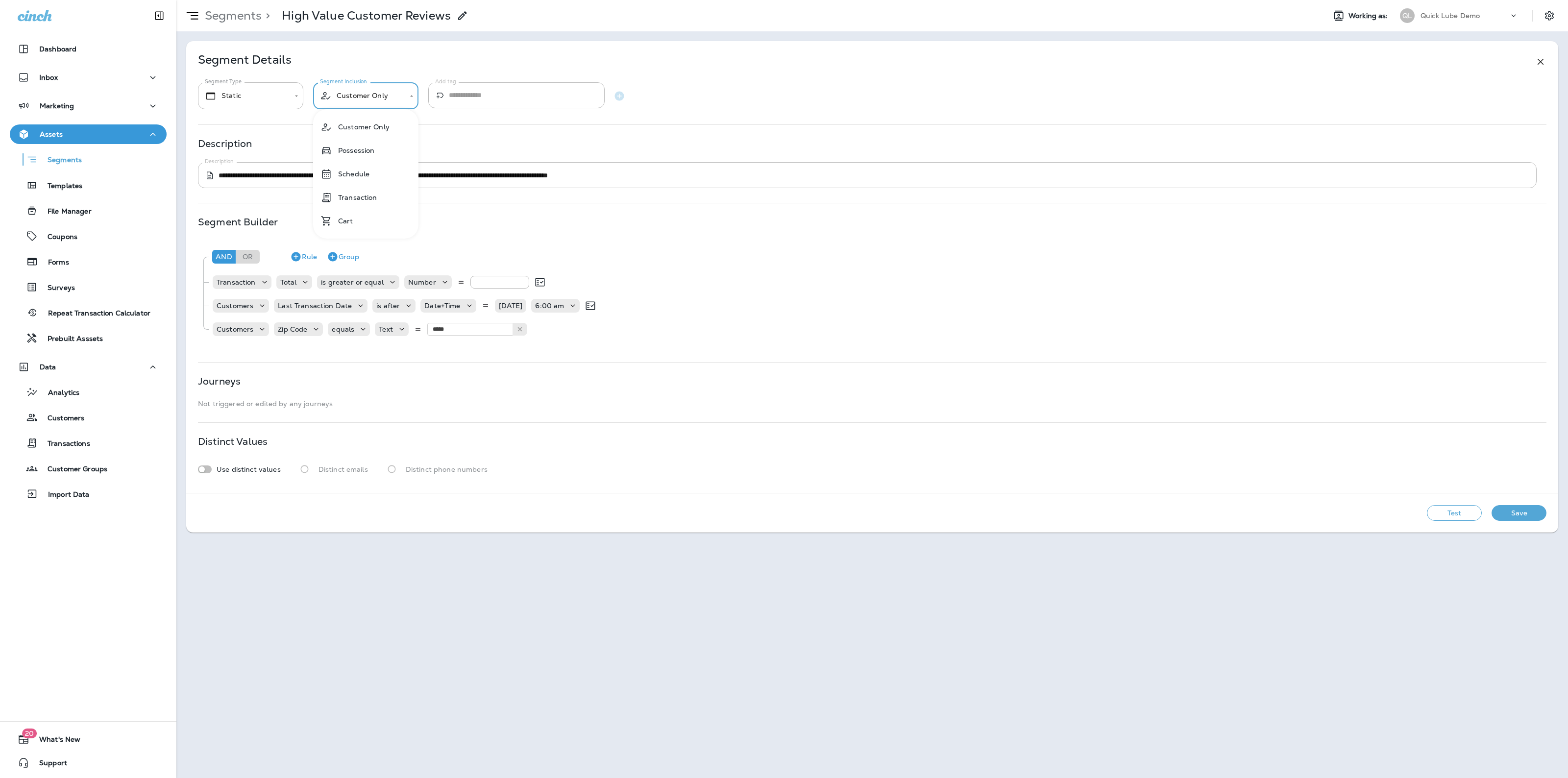
click at [736, 255] on div at bounding box center [784, 389] width 1568 height 778
click at [69, 114] on button "Marketing" at bounding box center [88, 106] width 157 height 20
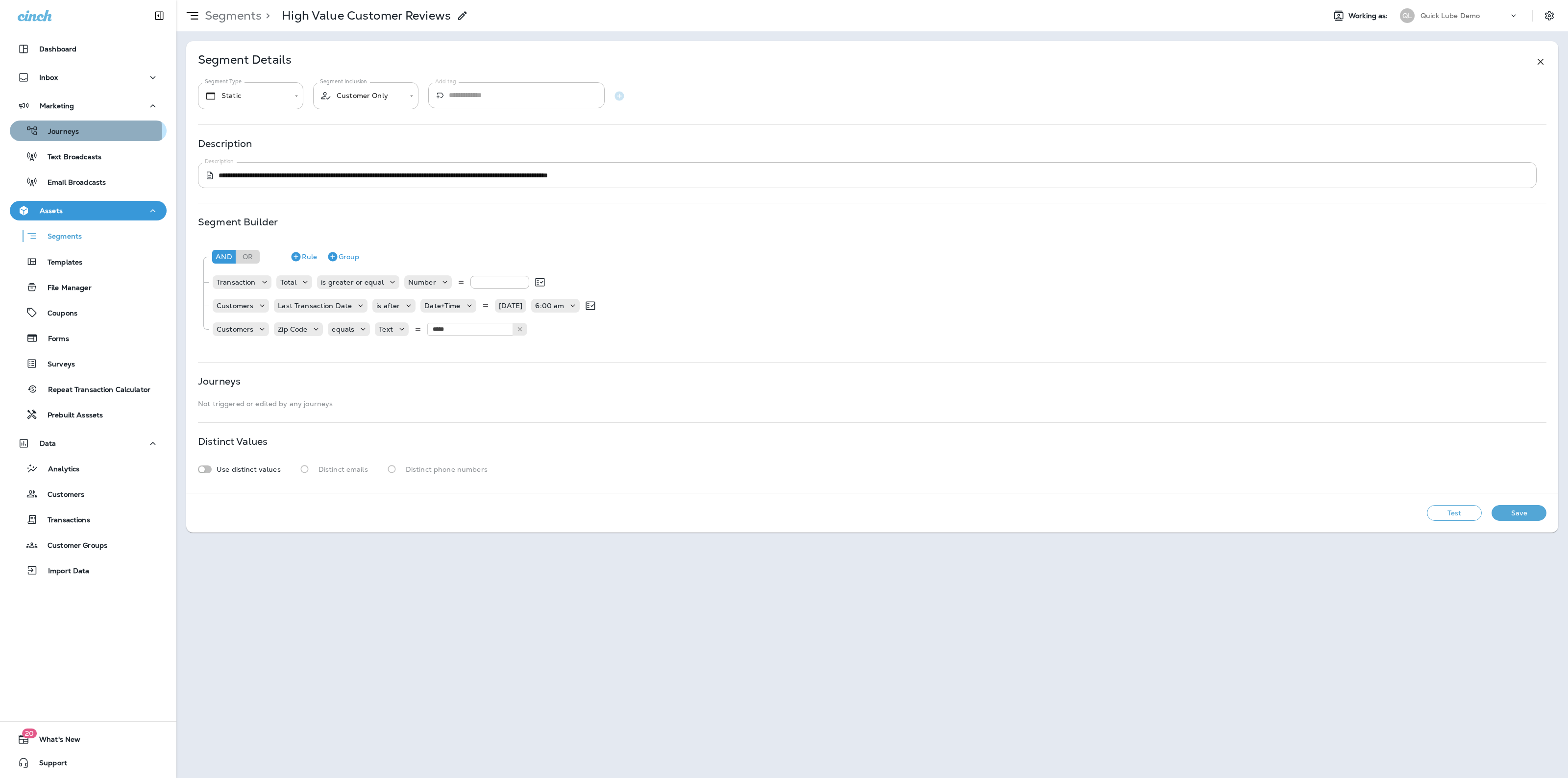
click at [76, 133] on p "Journeys" at bounding box center [58, 132] width 40 height 10
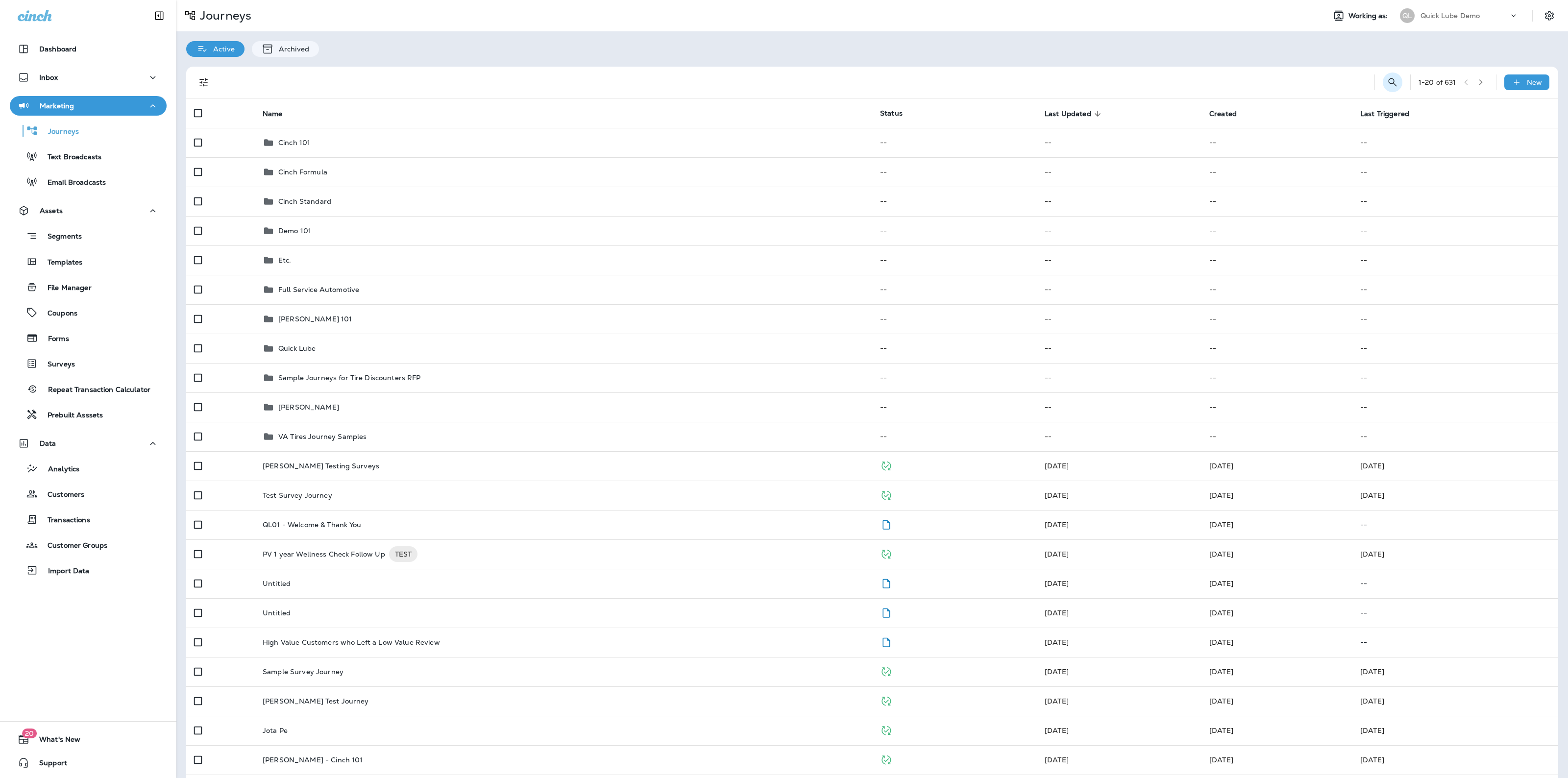
click at [1383, 81] on button "Search Journeys" at bounding box center [1392, 82] width 20 height 20
click at [1371, 81] on input "text" at bounding box center [1349, 81] width 87 height 26
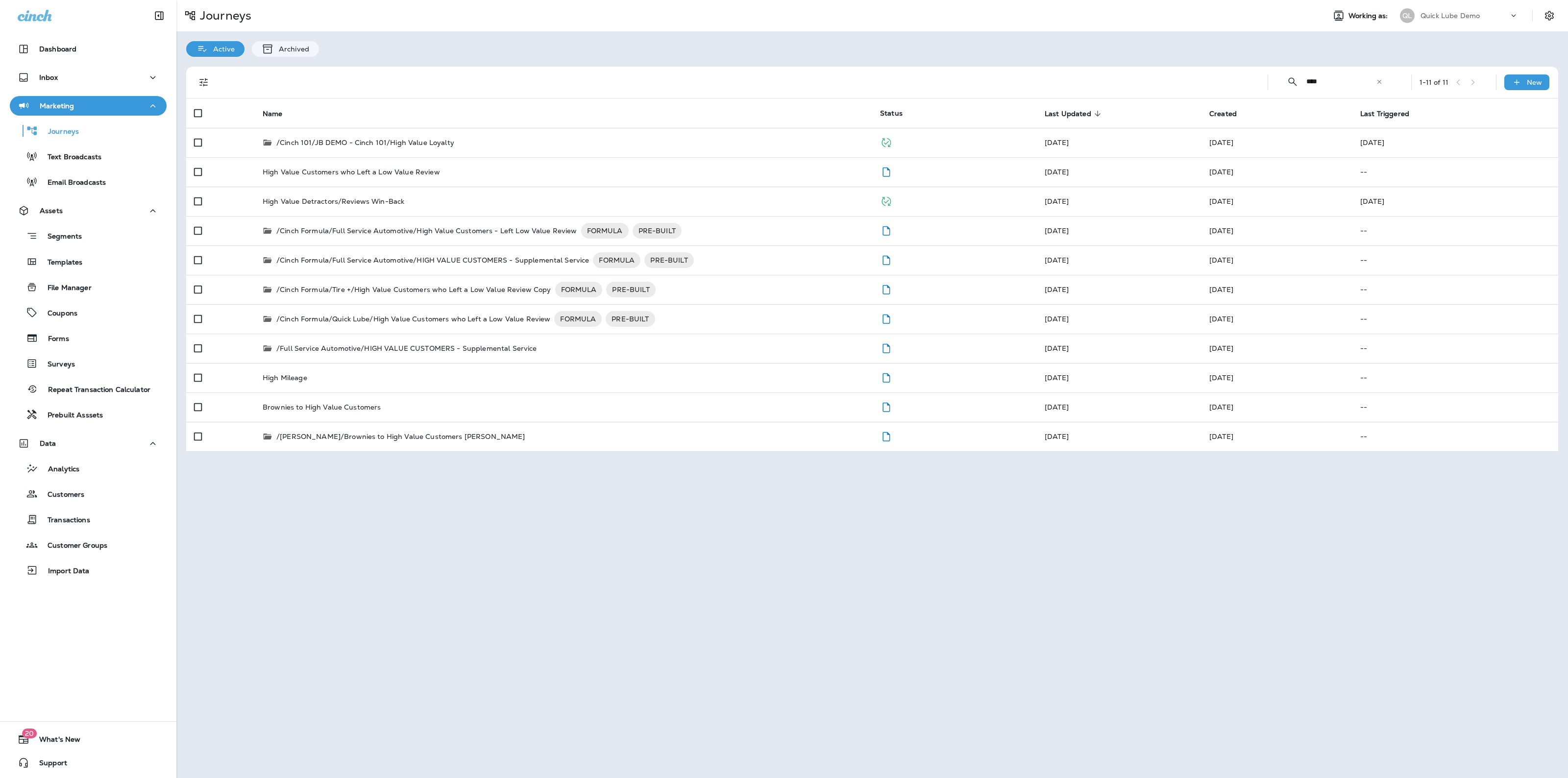
type input "****"
click at [733, 184] on td "High Value Customers who Left a Low Value Review" at bounding box center [564, 172] width 617 height 29
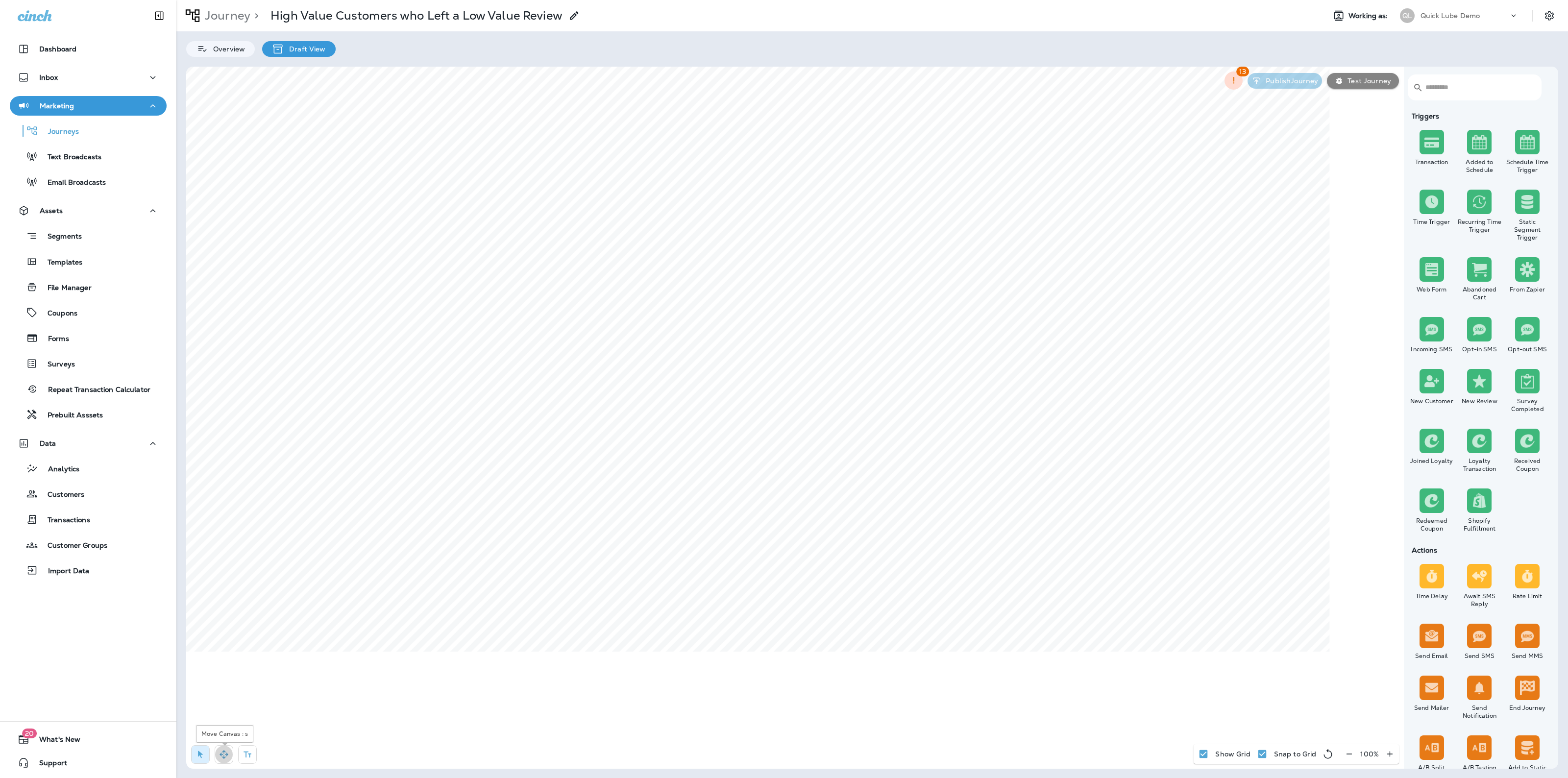
click at [225, 752] on icon "button" at bounding box center [224, 754] width 10 height 10
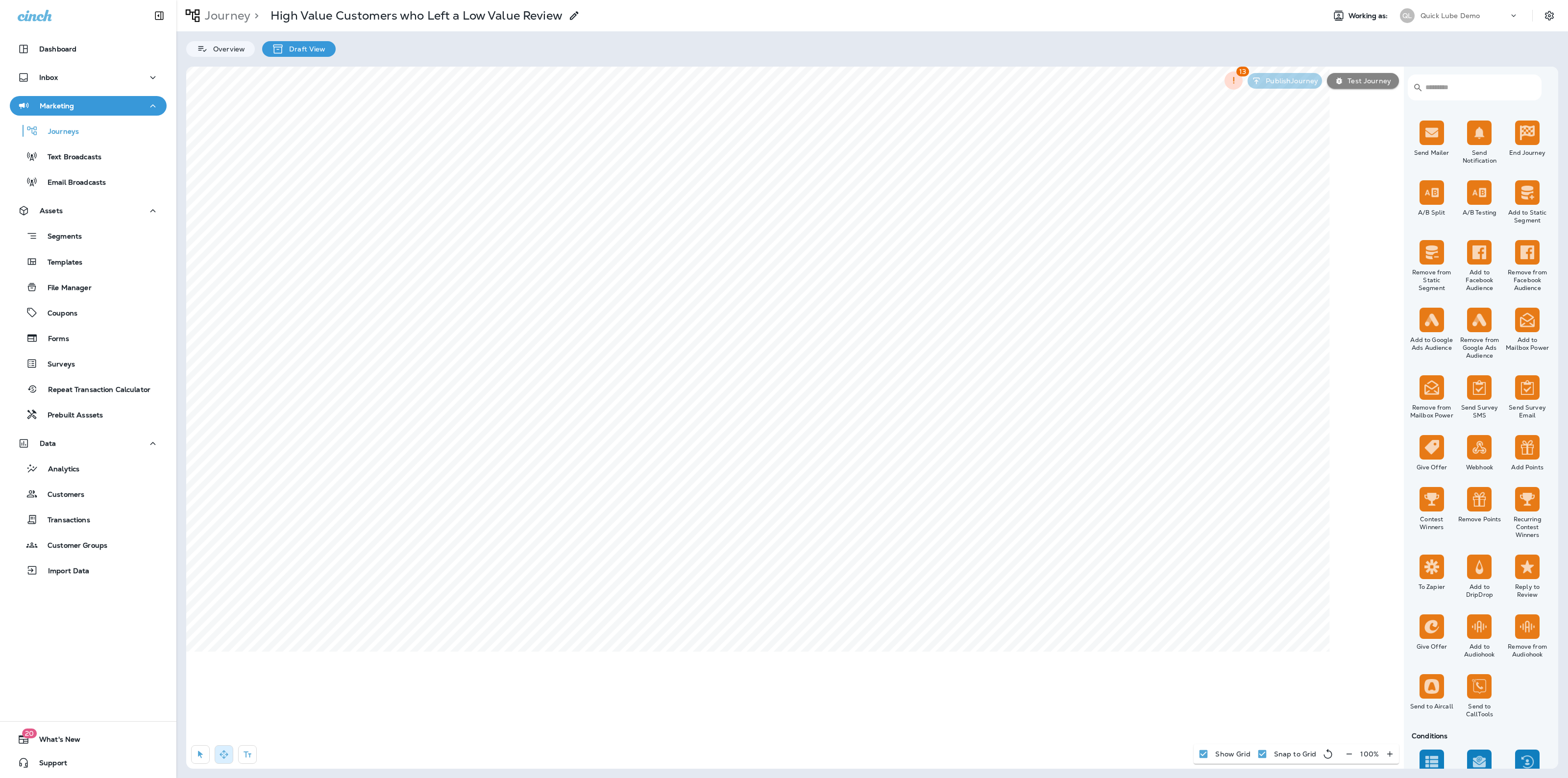
scroll to position [556, 0]
click at [807, 545] on icon at bounding box center [808, 547] width 6 height 6
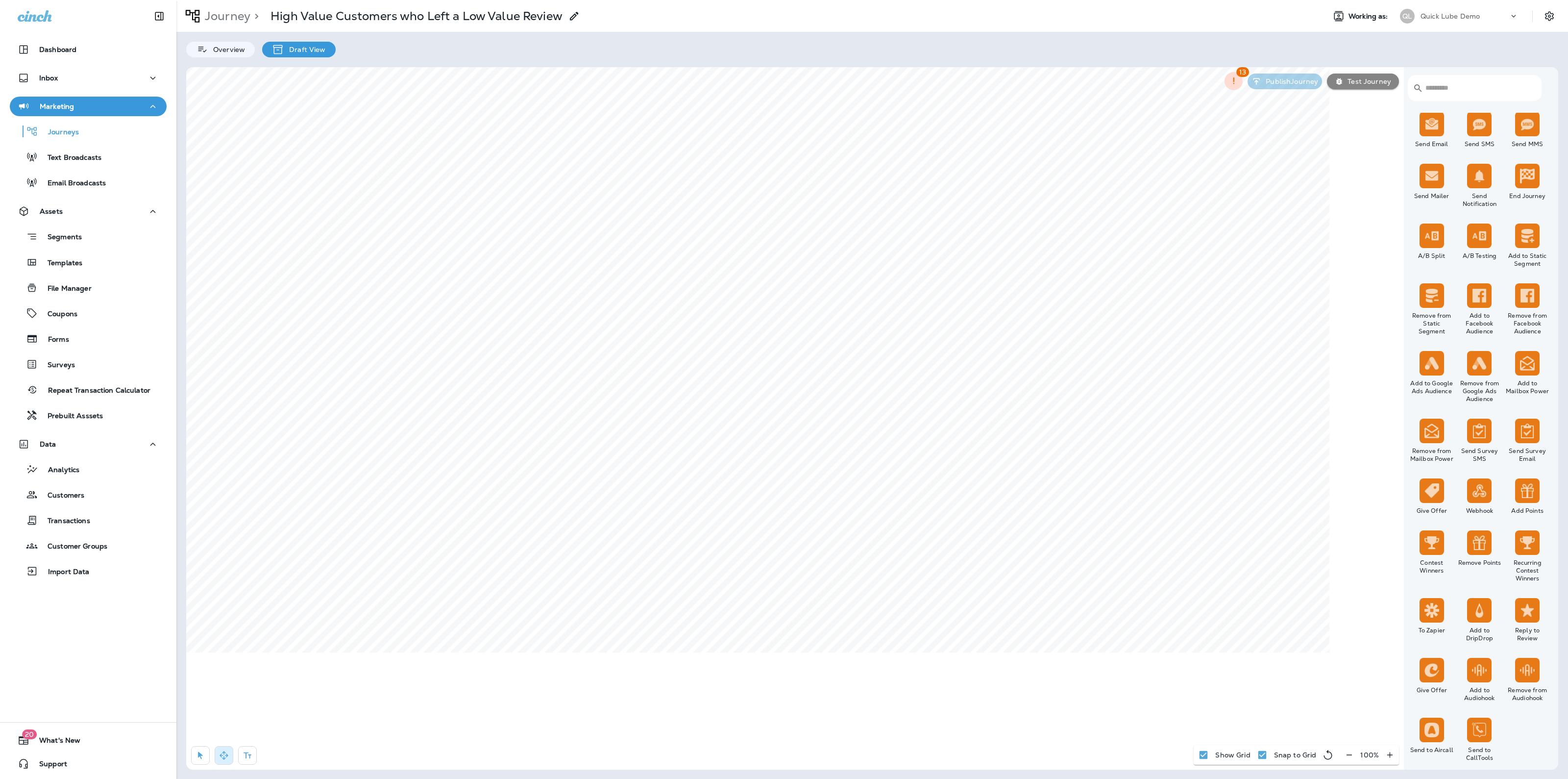
scroll to position [512, 0]
click at [1170, 416] on div "​ ​ Triggers Transaction Added to Schedule Schedule Time Trigger Time Trigger R…" at bounding box center [872, 418] width 1372 height 702
click at [1169, 520] on div "​ ​ Triggers Transaction Added to Schedule Schedule Time Trigger Time Trigger R…" at bounding box center [872, 418] width 1372 height 702
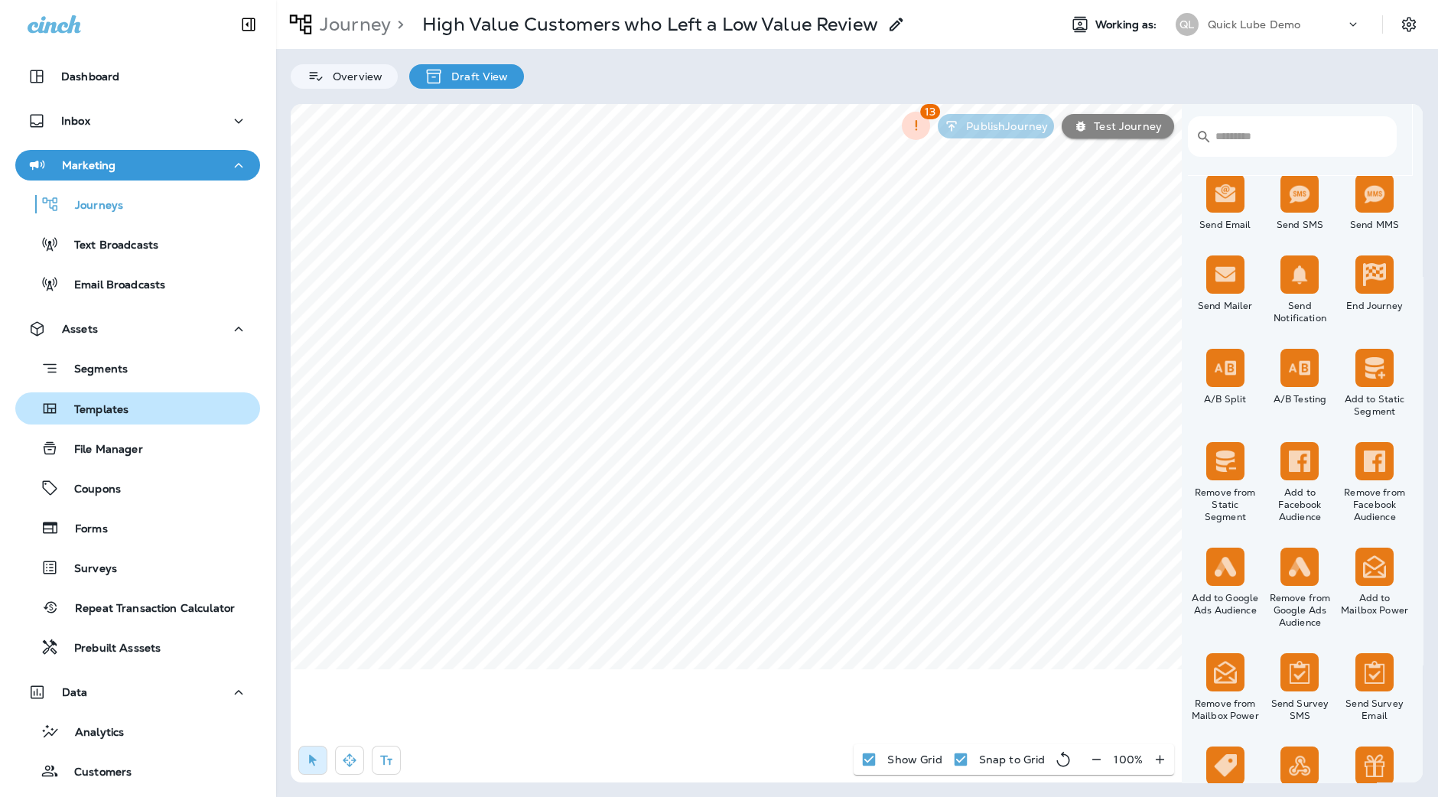
click at [100, 411] on p "Templates" at bounding box center [94, 410] width 70 height 15
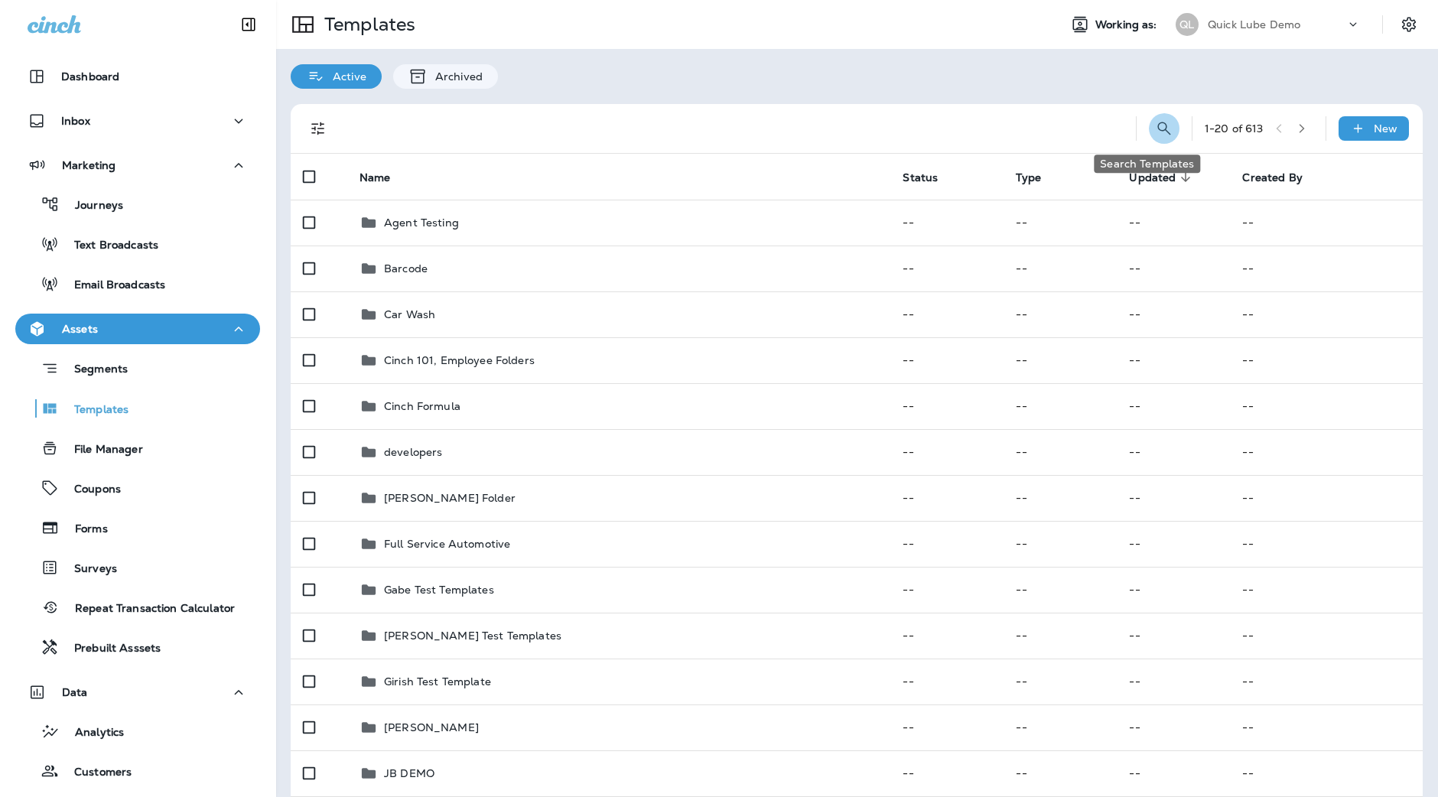
click at [1155, 121] on icon "Search Templates" at bounding box center [1164, 128] width 18 height 18
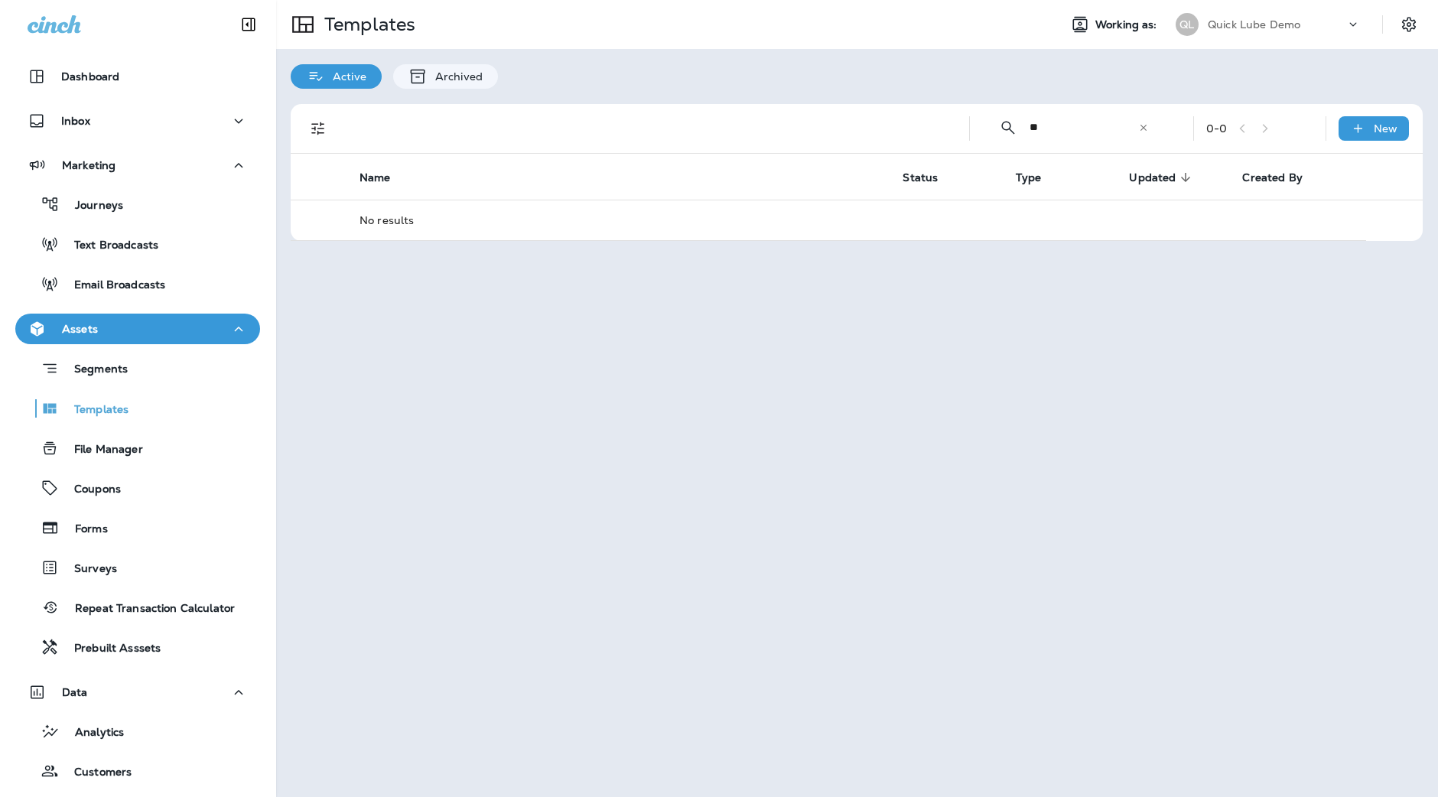
type input "*"
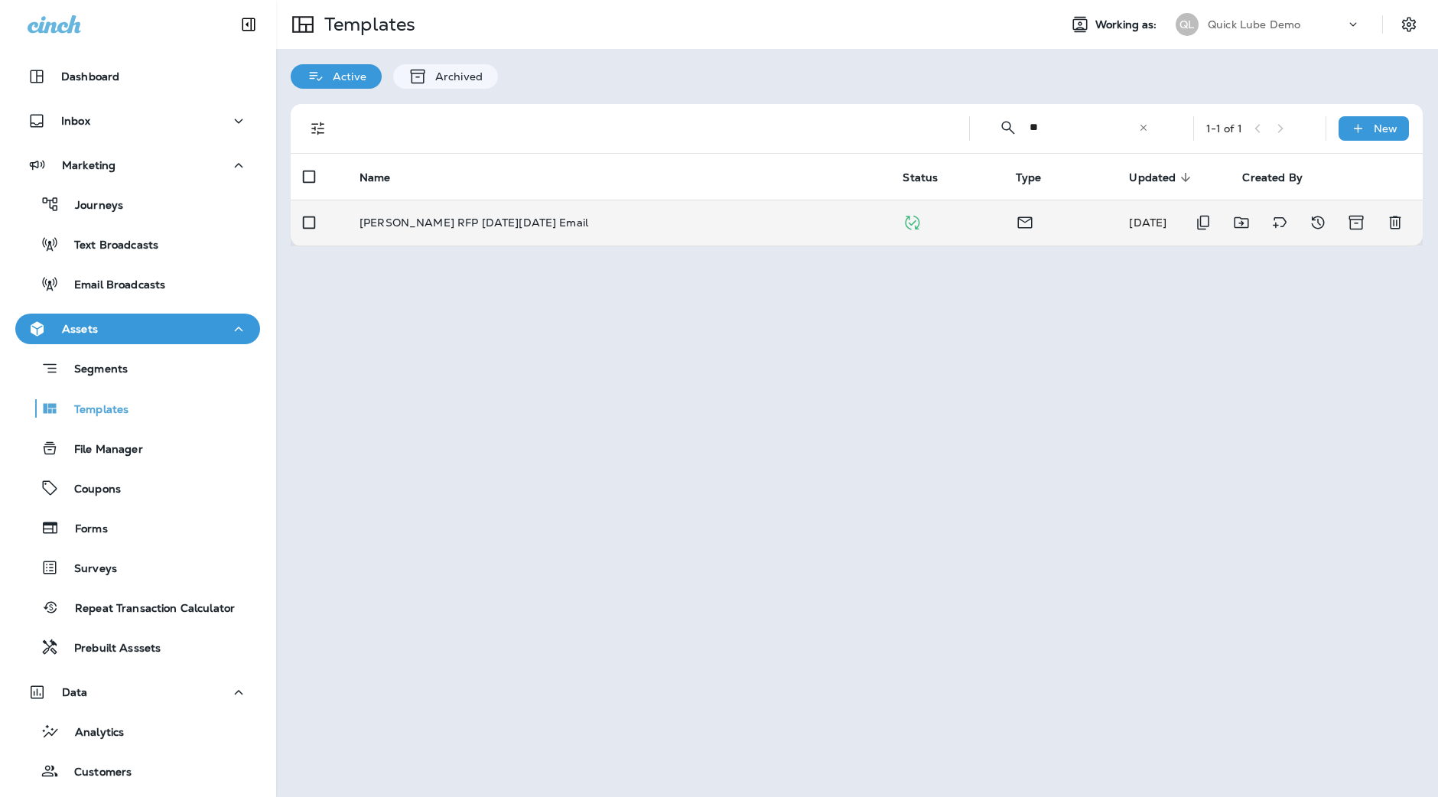
type input "**"
click at [553, 223] on div "[PERSON_NAME] RFP [DATE][DATE] Email" at bounding box center [619, 223] width 519 height 12
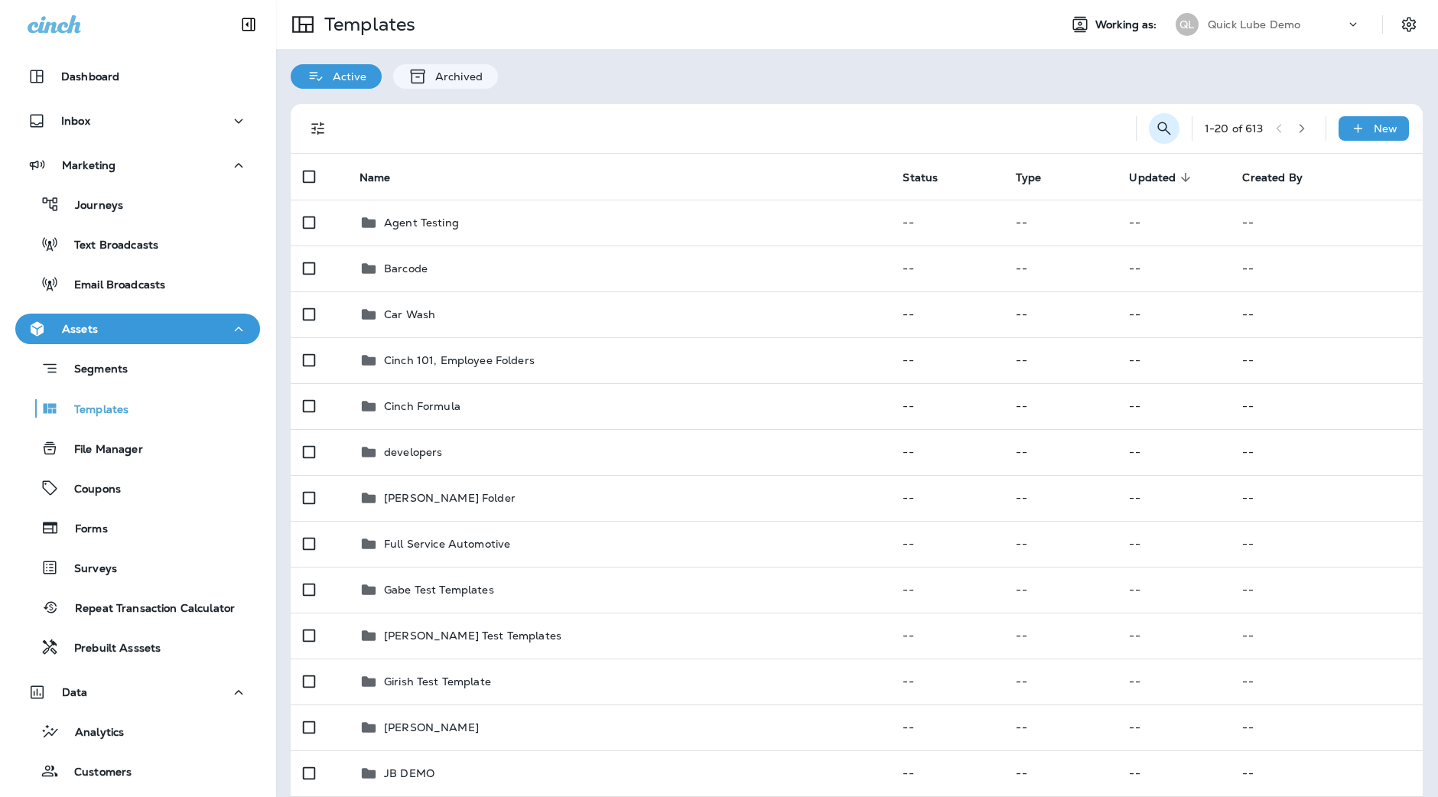
click at [1155, 128] on icon "Search Templates" at bounding box center [1164, 128] width 18 height 18
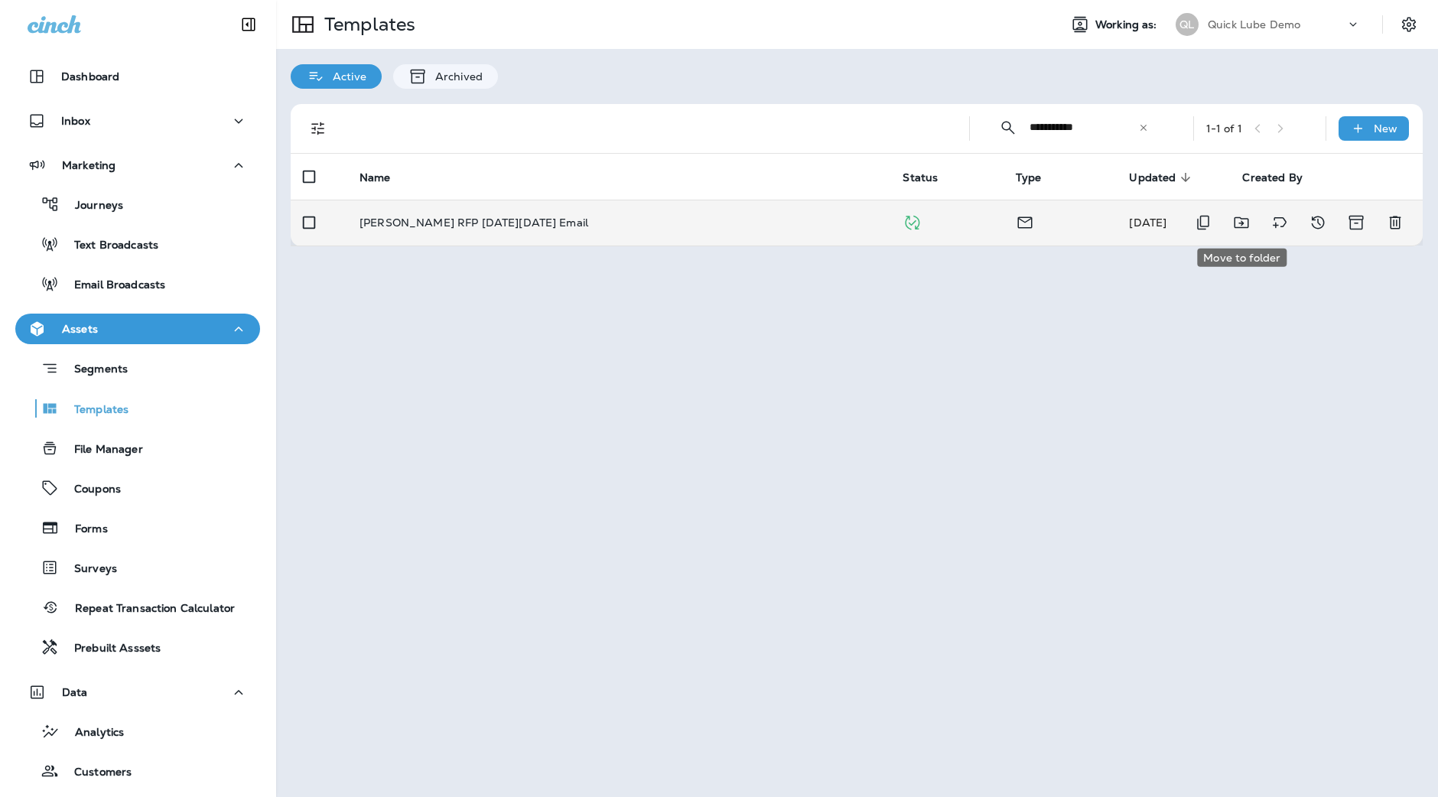
type input "**********"
click at [1242, 221] on icon "Move to folder" at bounding box center [1241, 222] width 15 height 11
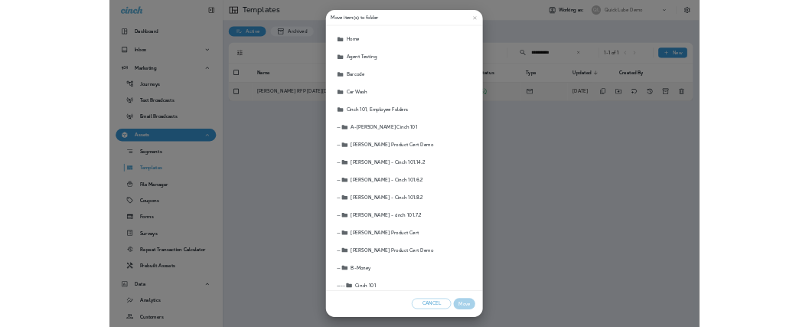
scroll to position [321, 0]
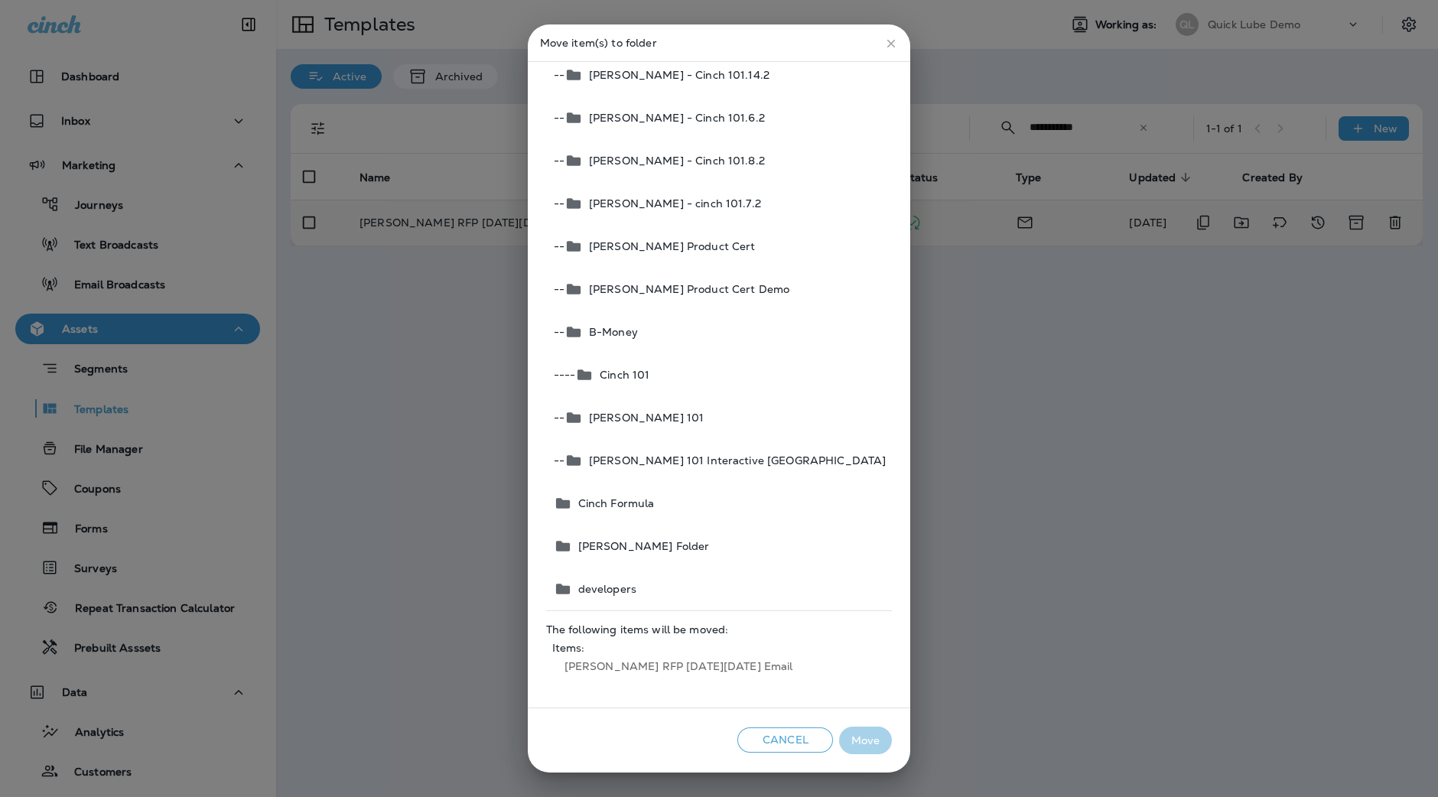
click at [682, 663] on span "[PERSON_NAME] RFP [DATE][DATE] Email" at bounding box center [719, 666] width 334 height 24
click at [769, 743] on button "Cancel" at bounding box center [785, 740] width 96 height 25
